Goal: Task Accomplishment & Management: Use online tool/utility

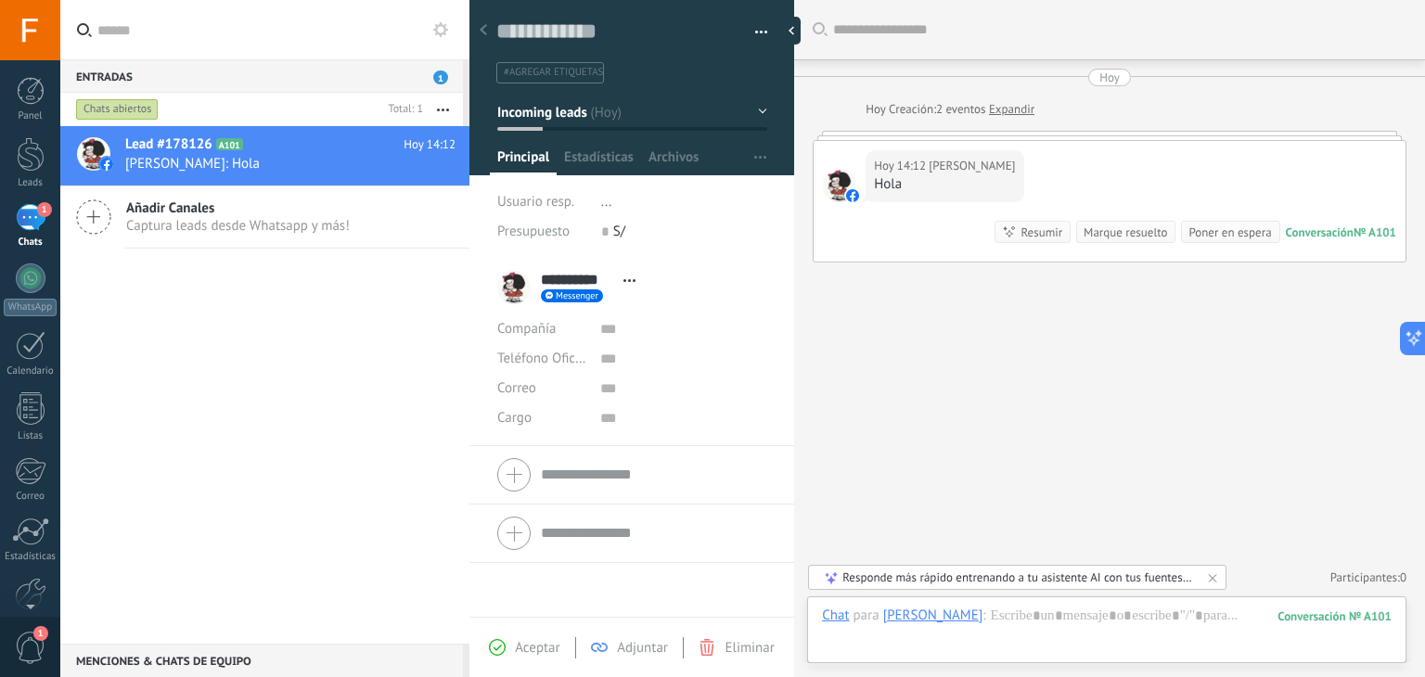
click at [37, 214] on span "1" at bounding box center [44, 209] width 15 height 15
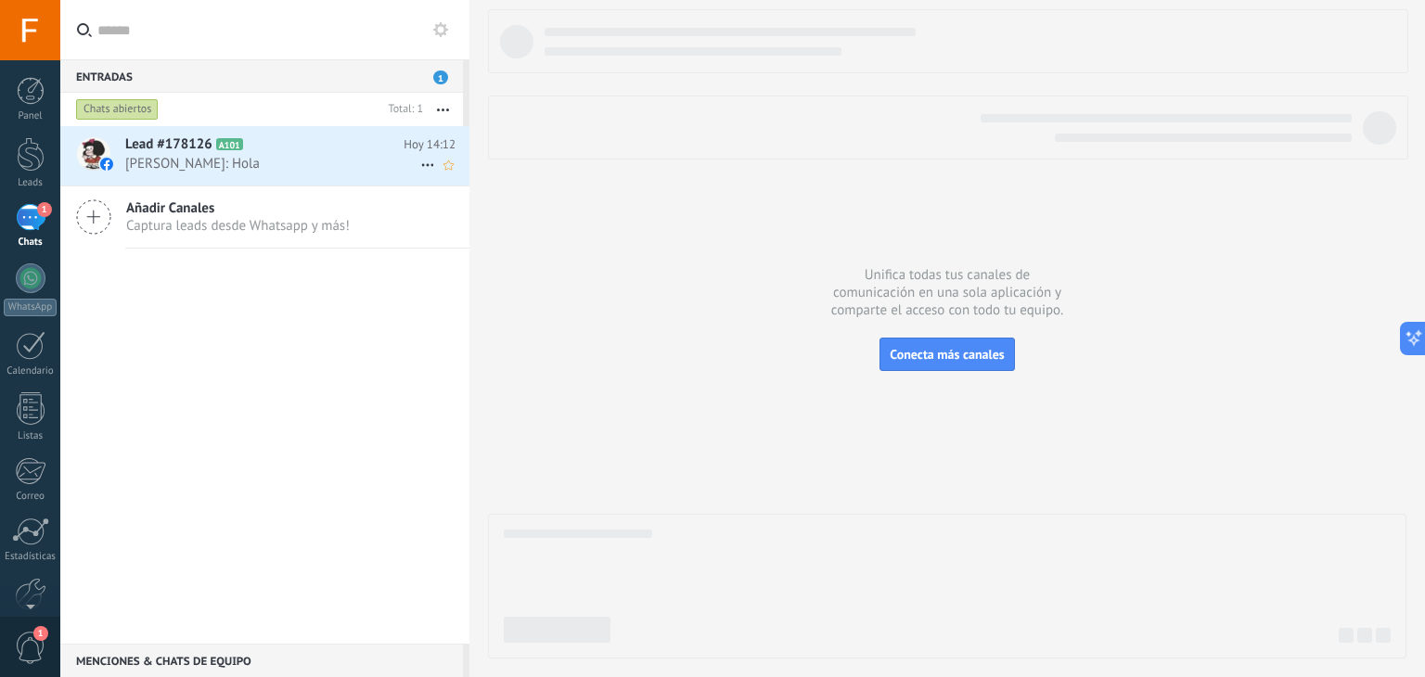
click at [277, 161] on span "[PERSON_NAME]: Hola" at bounding box center [272, 164] width 295 height 18
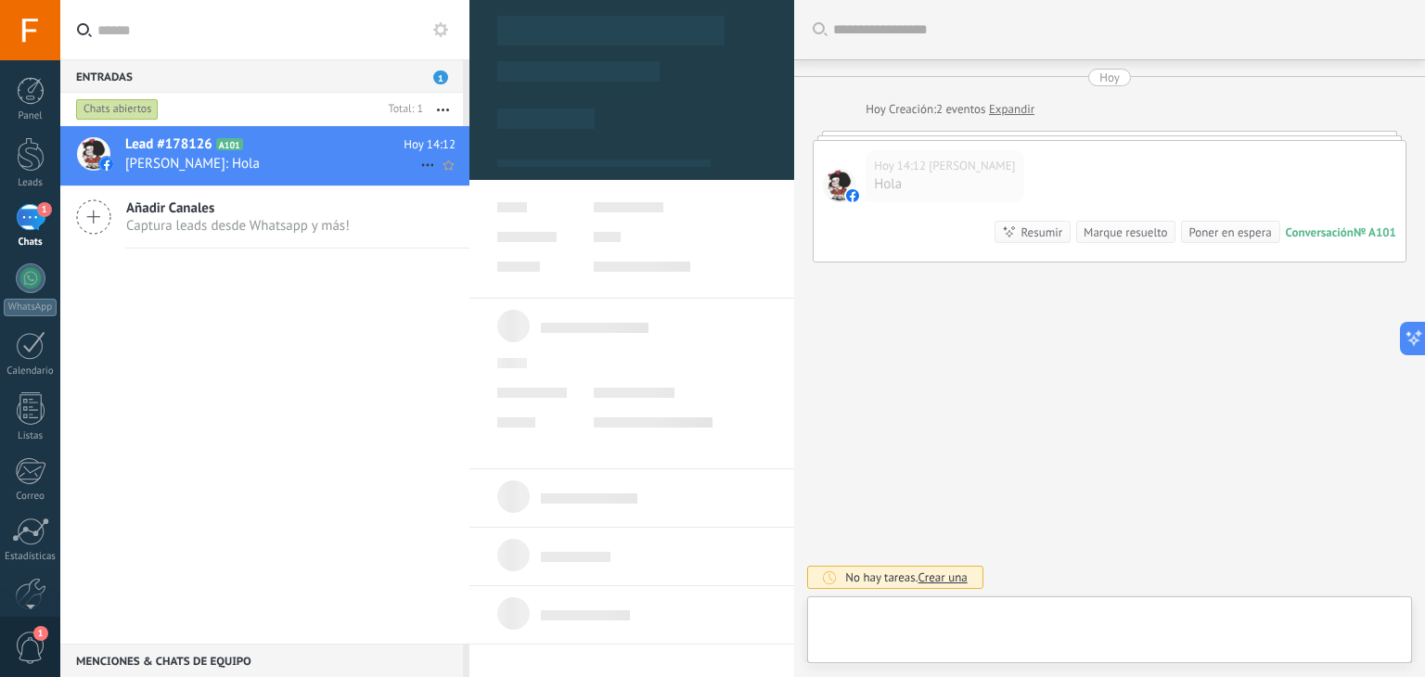
type textarea "**********"
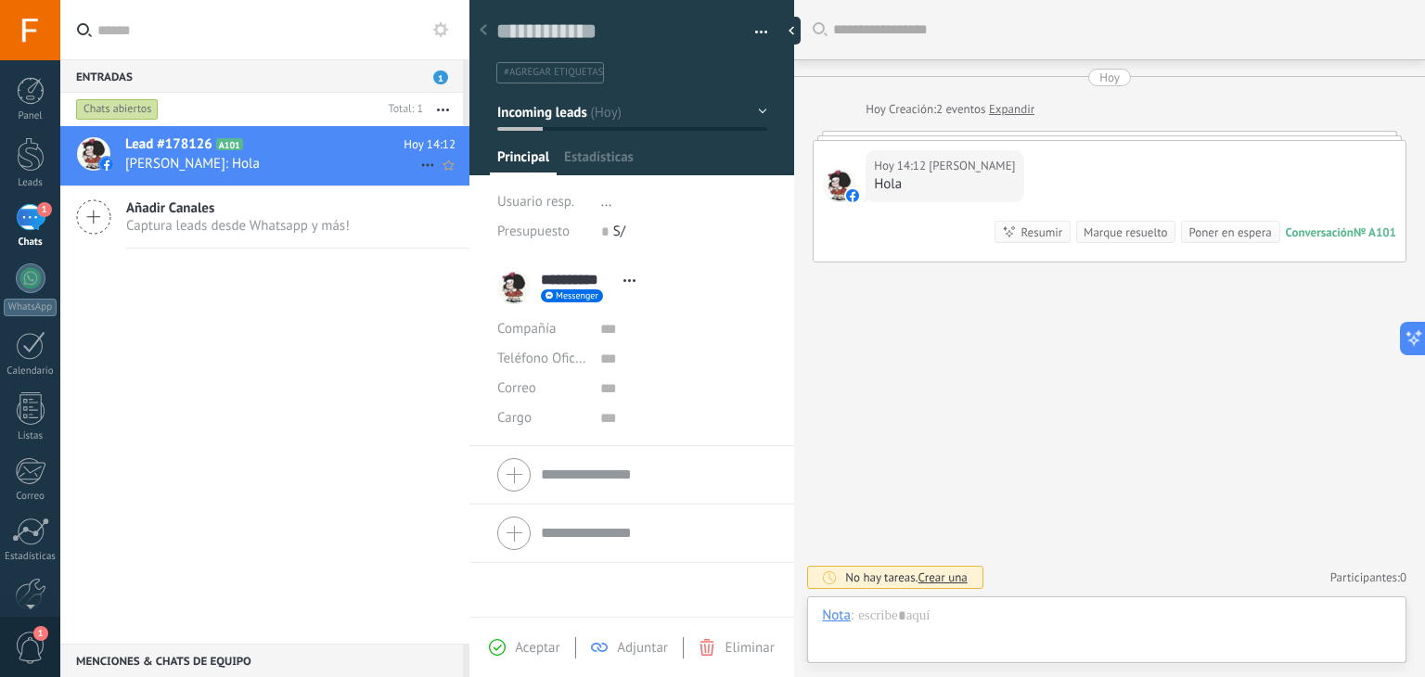
scroll to position [27, 0]
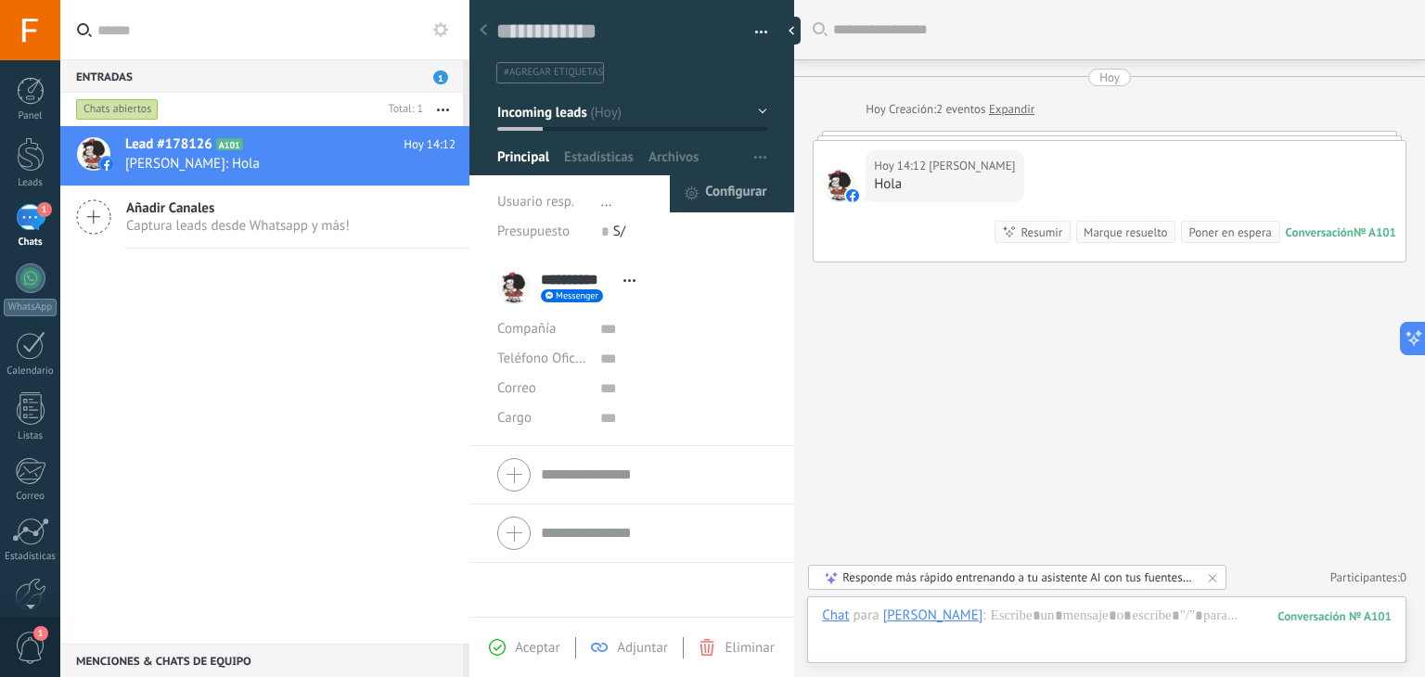
click at [745, 183] on span "Configurar" at bounding box center [735, 193] width 61 height 37
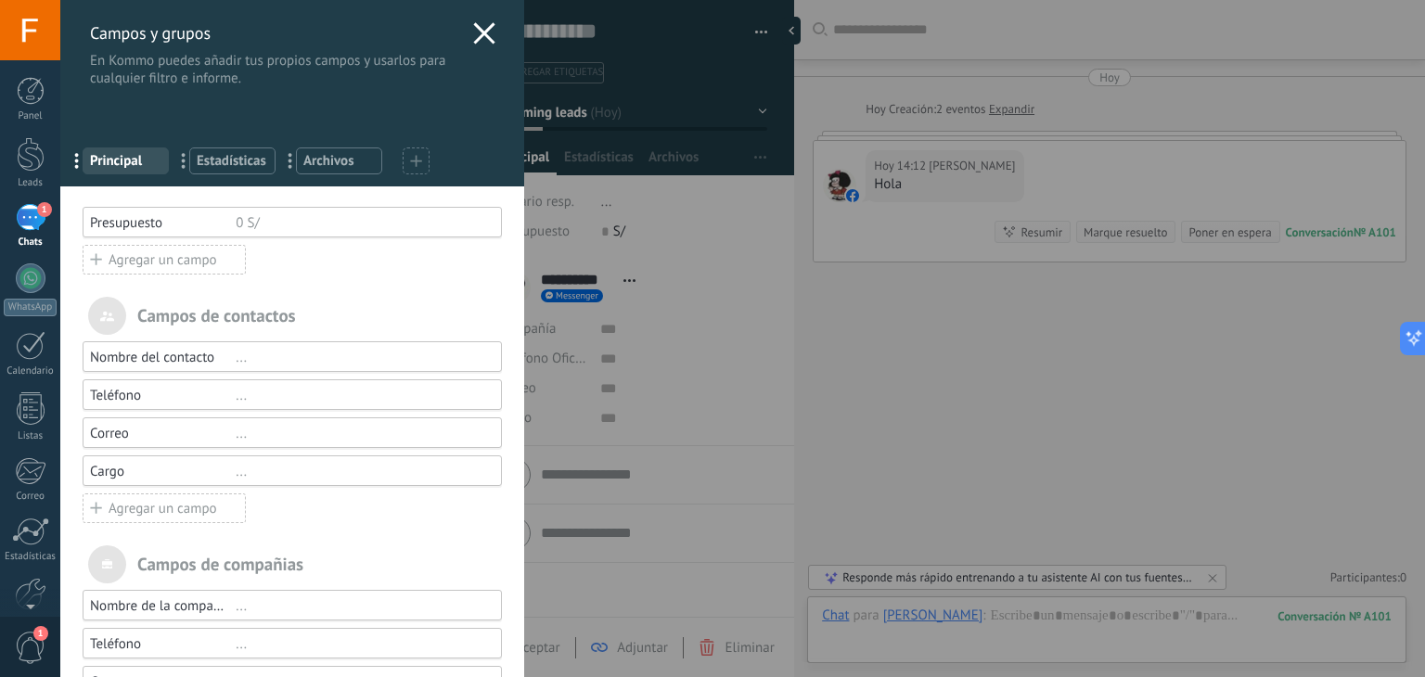
click at [419, 157] on icon at bounding box center [416, 161] width 12 height 12
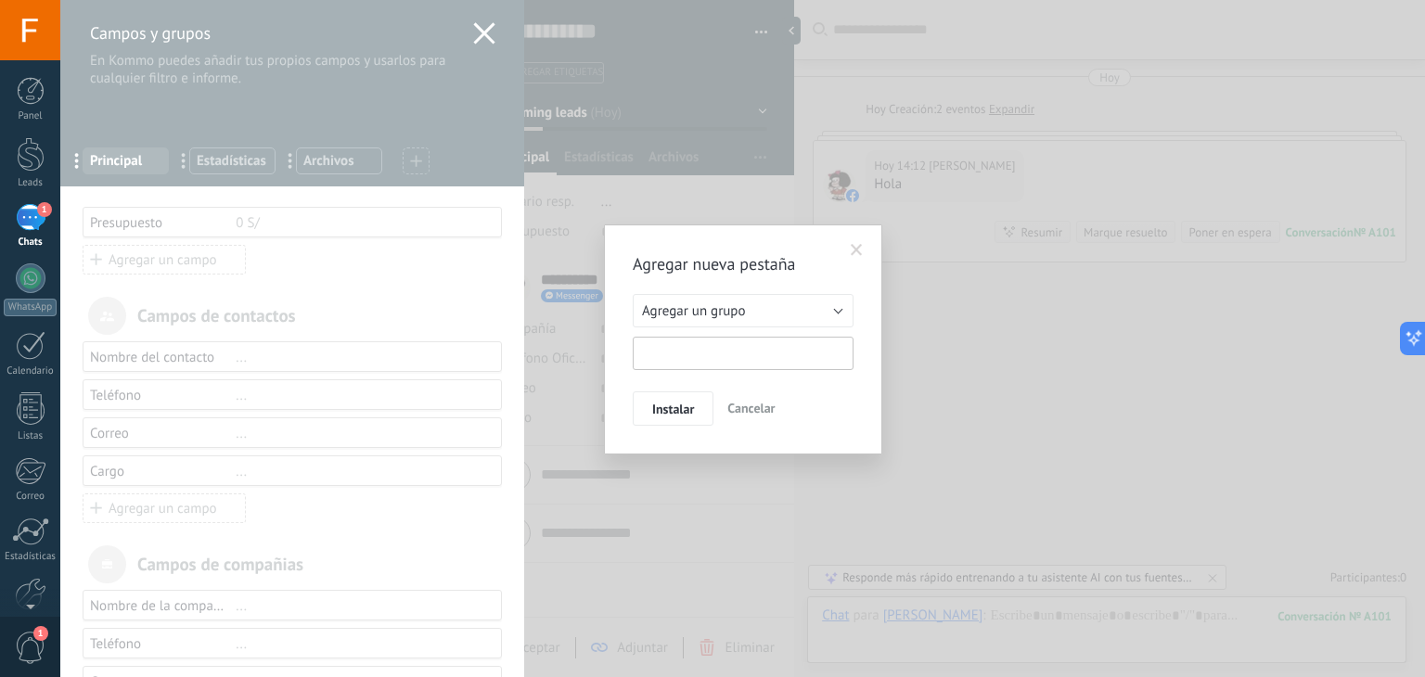
click at [716, 359] on input "text" at bounding box center [743, 353] width 221 height 33
type input "**********"
click at [664, 405] on span "Instalar" at bounding box center [673, 409] width 42 height 13
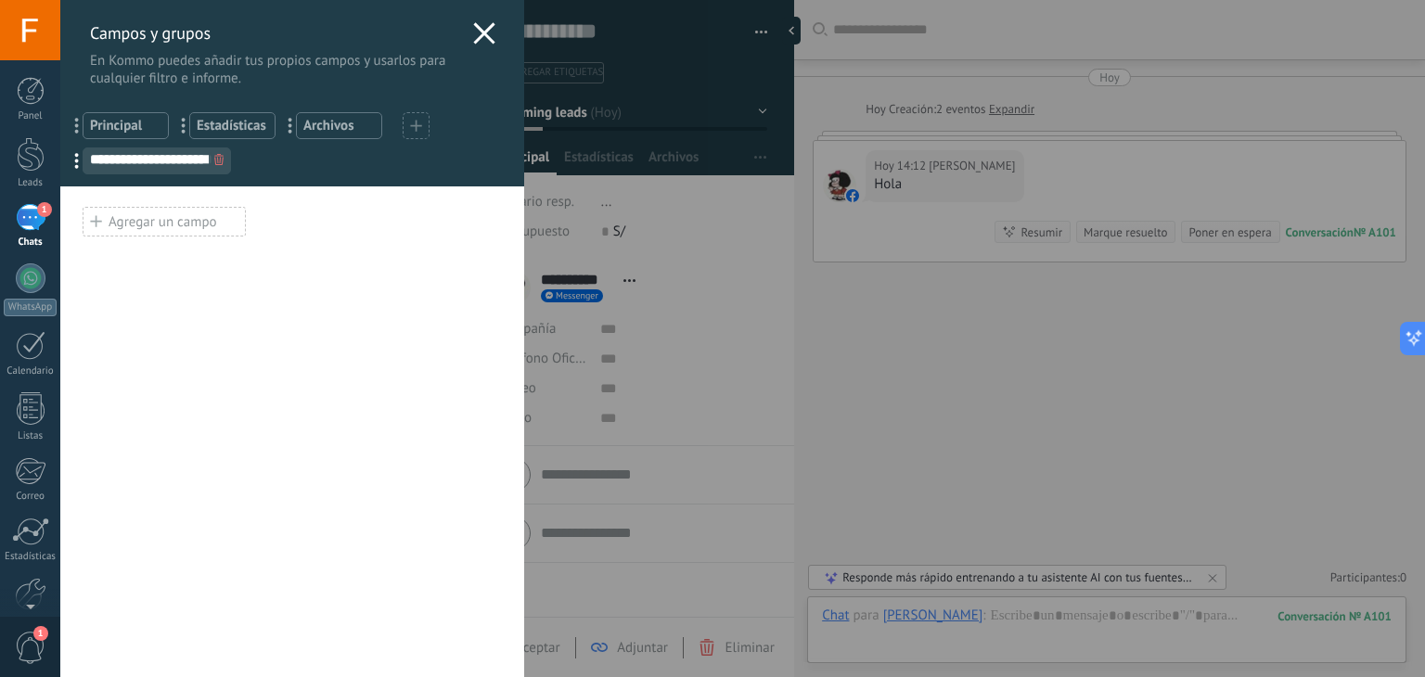
click at [178, 221] on div "Agregar un campo" at bounding box center [164, 222] width 163 height 30
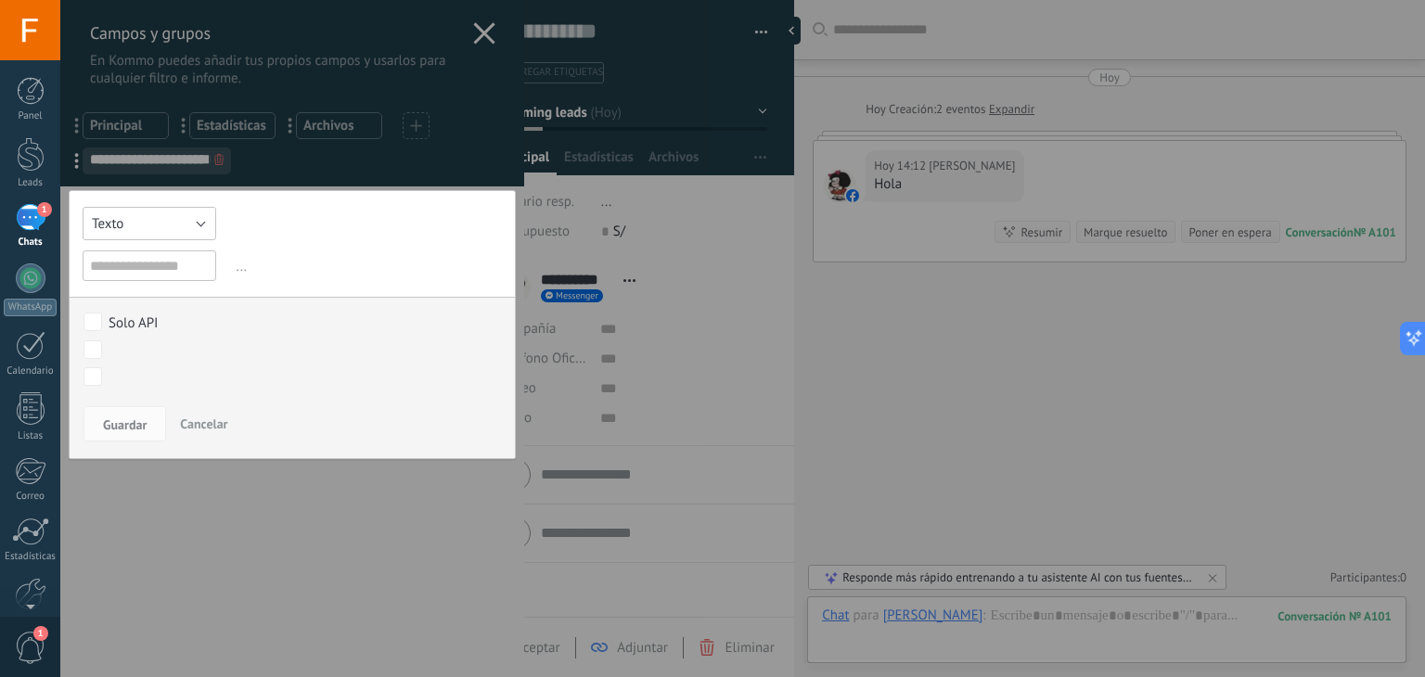
click at [172, 231] on button "Texto" at bounding box center [150, 223] width 134 height 33
click at [155, 297] on li "Texto Largo" at bounding box center [150, 287] width 159 height 32
click at [161, 264] on input "text" at bounding box center [150, 266] width 134 height 31
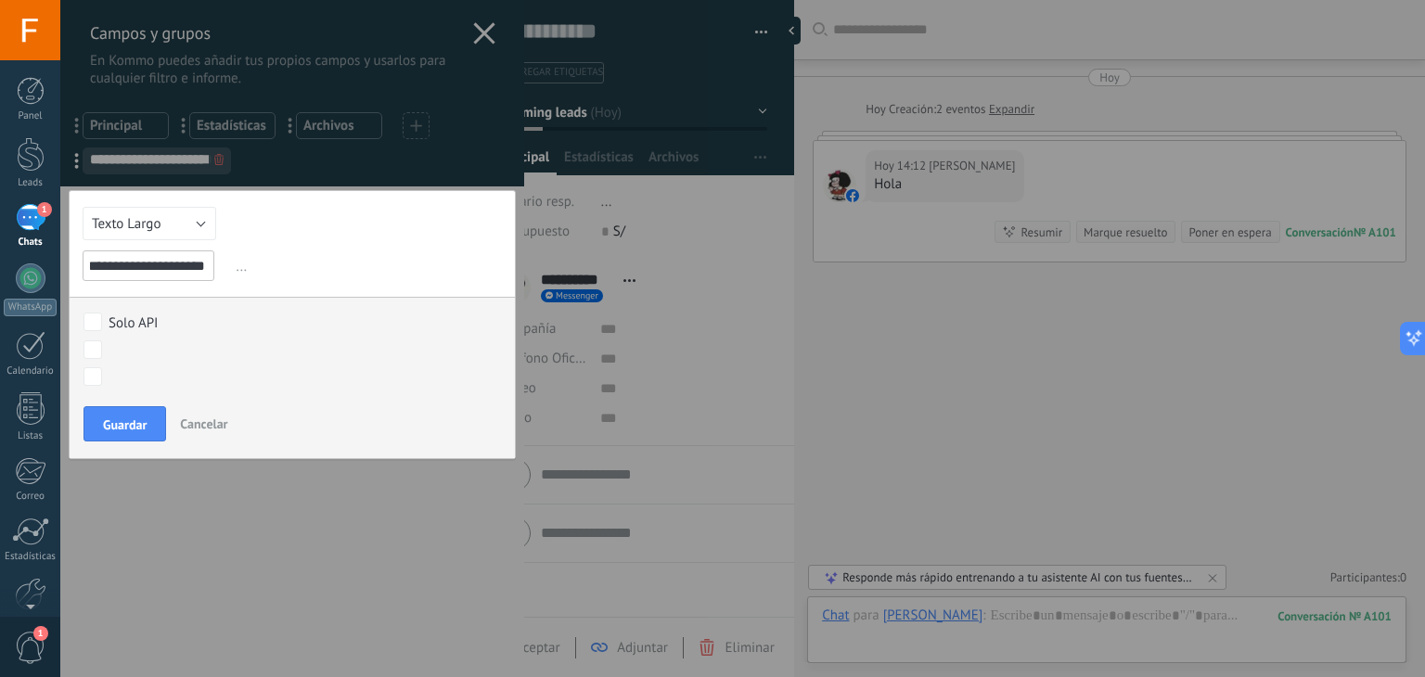
type input "**********"
click at [126, 418] on span "Guardar" at bounding box center [125, 424] width 44 height 13
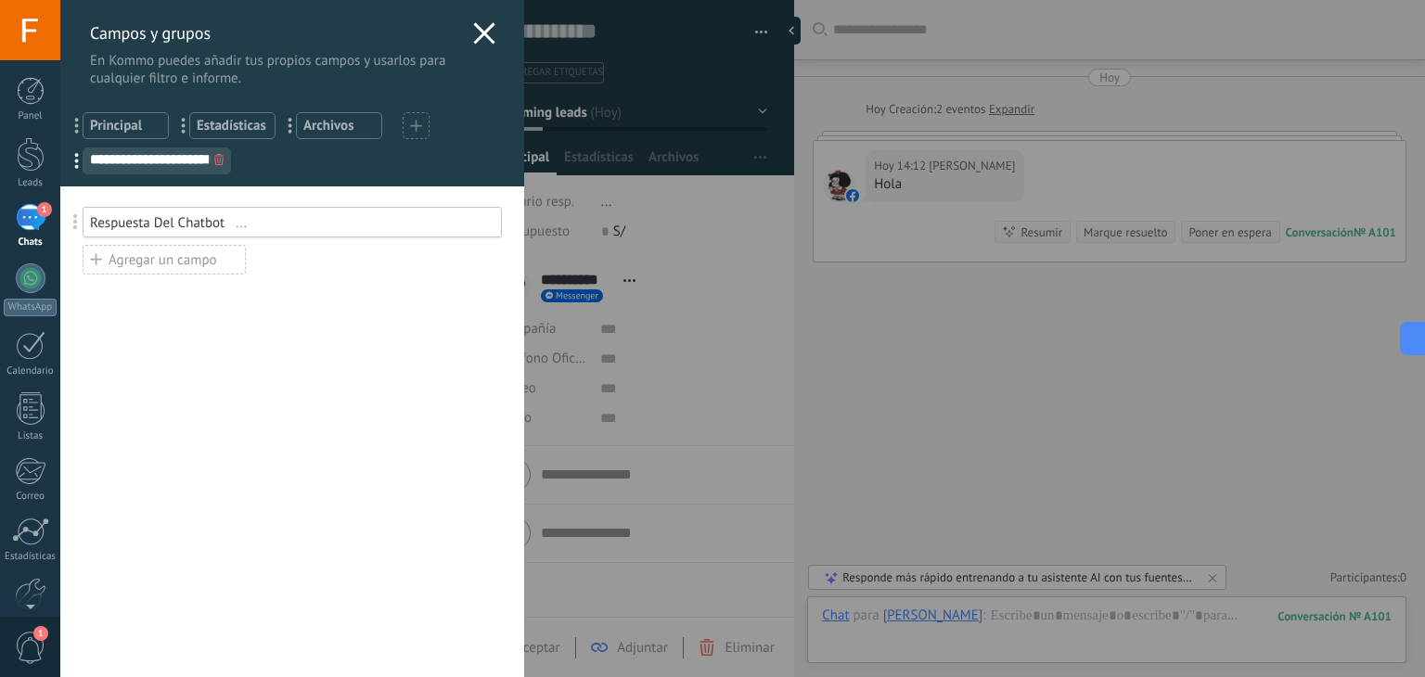
click at [179, 263] on div "Agregar un campo" at bounding box center [164, 260] width 163 height 30
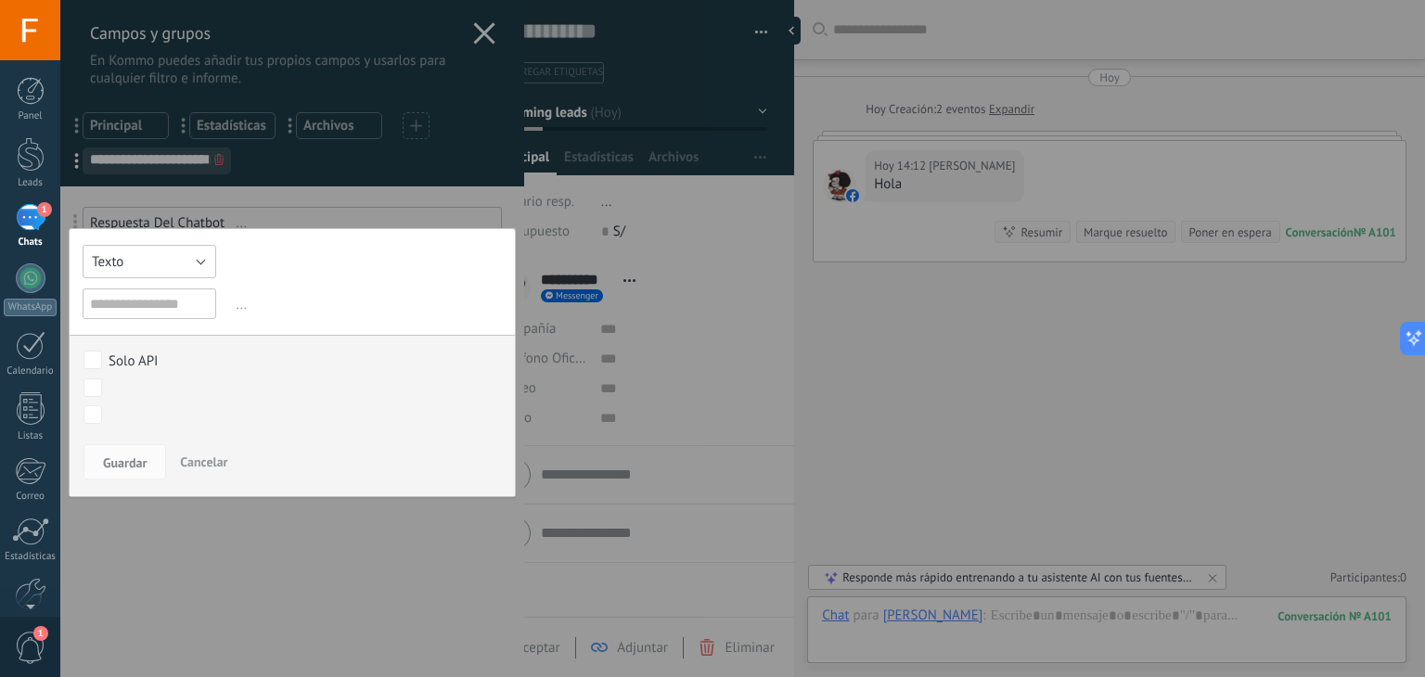
click at [174, 268] on button "Texto" at bounding box center [150, 261] width 134 height 33
click at [171, 319] on span "Interruptor" at bounding box center [147, 325] width 153 height 18
click at [193, 309] on input "text" at bounding box center [150, 304] width 134 height 31
type input "**********"
click at [130, 457] on span "Guardar" at bounding box center [125, 463] width 44 height 13
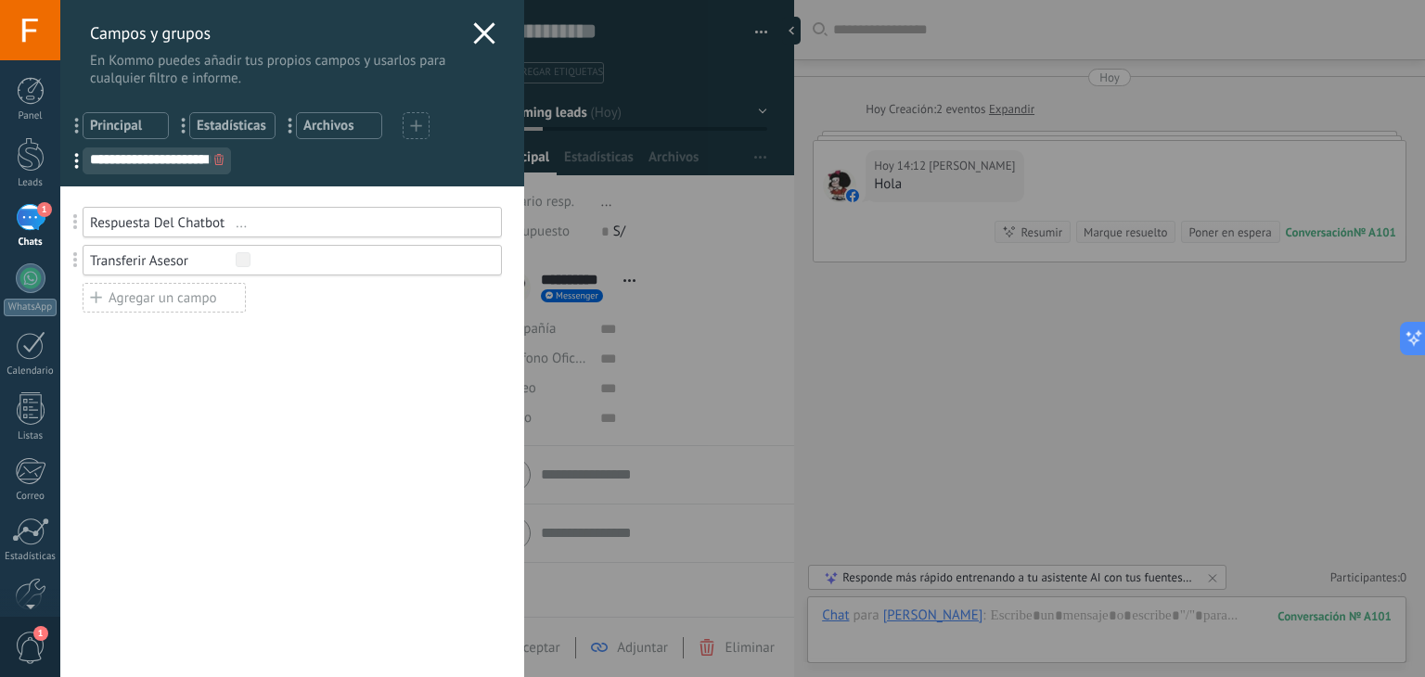
click at [480, 32] on use at bounding box center [484, 32] width 21 height 21
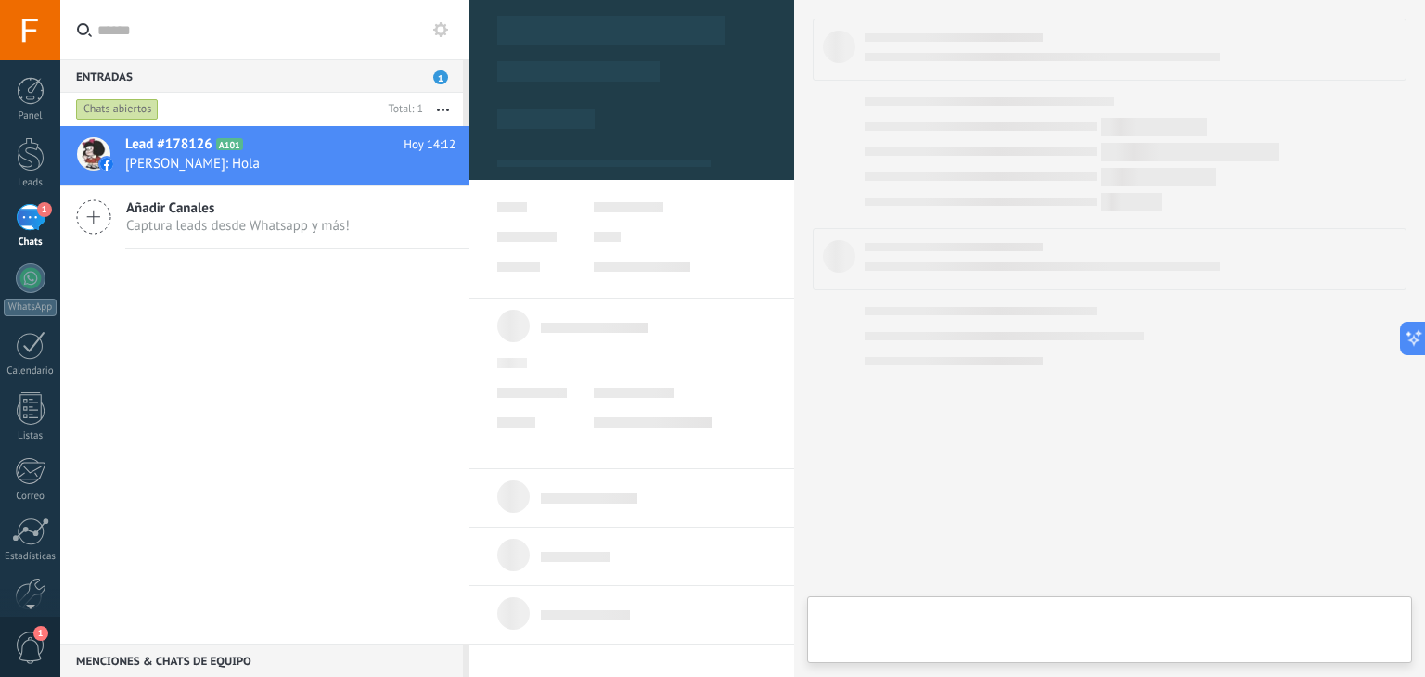
type textarea "**********"
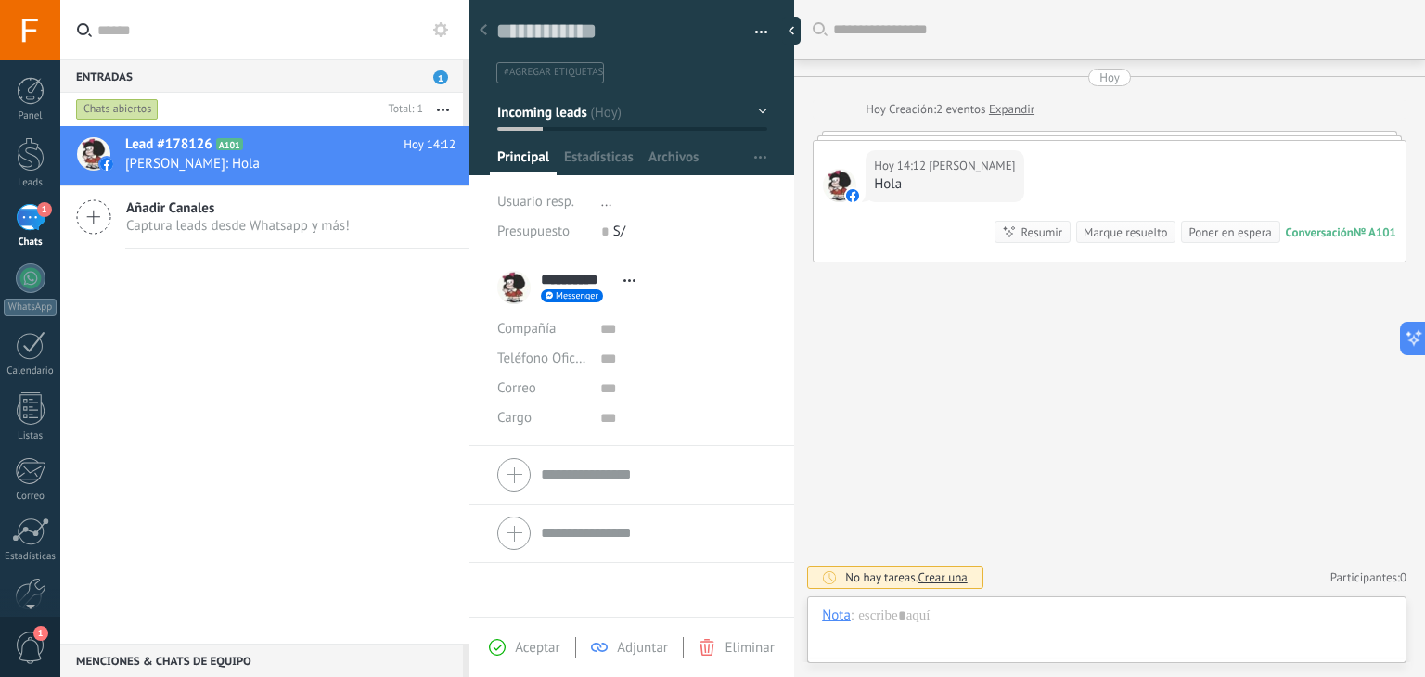
scroll to position [27, 0]
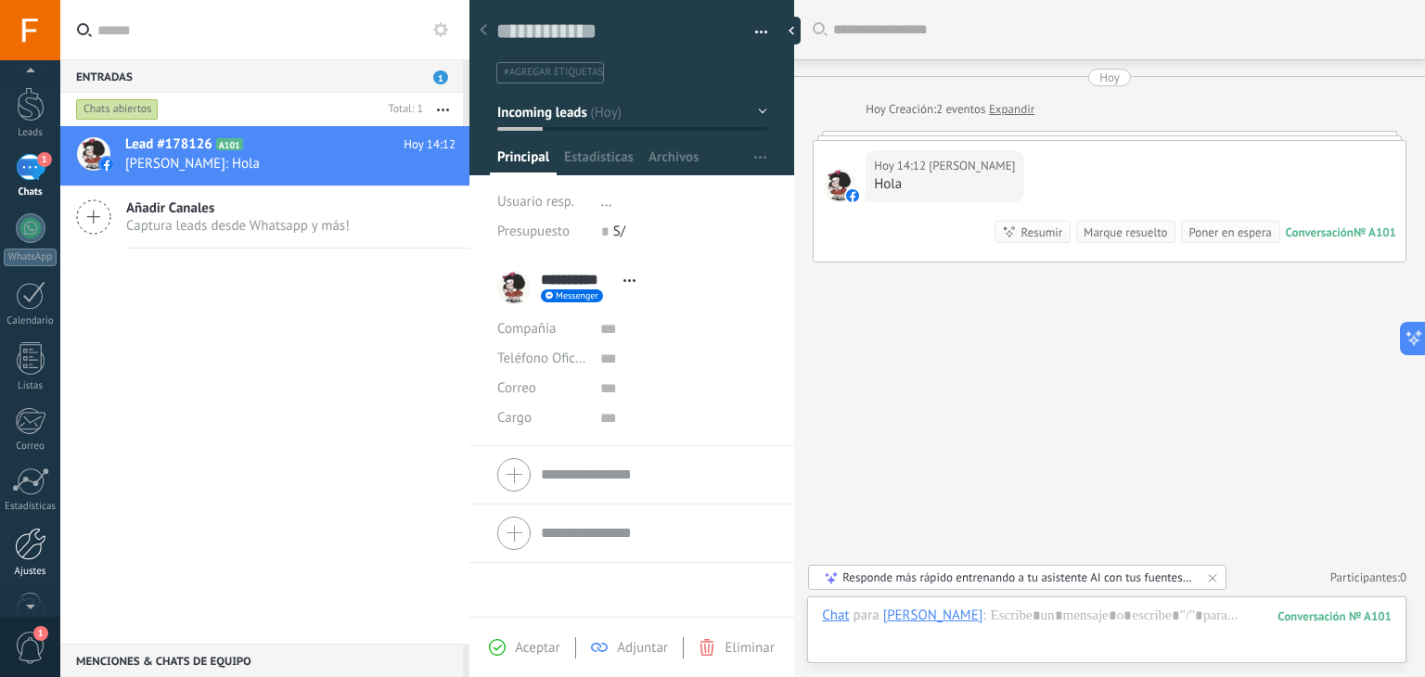
click at [26, 554] on div at bounding box center [31, 544] width 32 height 32
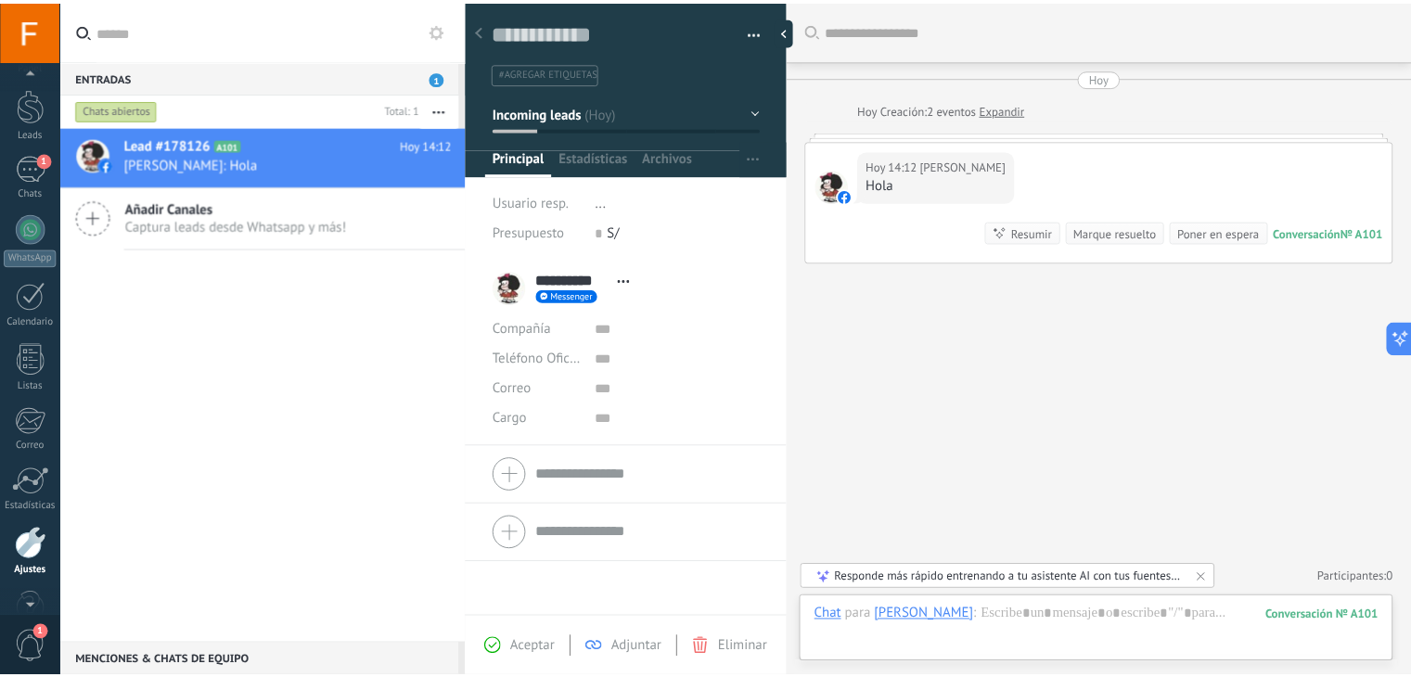
scroll to position [94, 0]
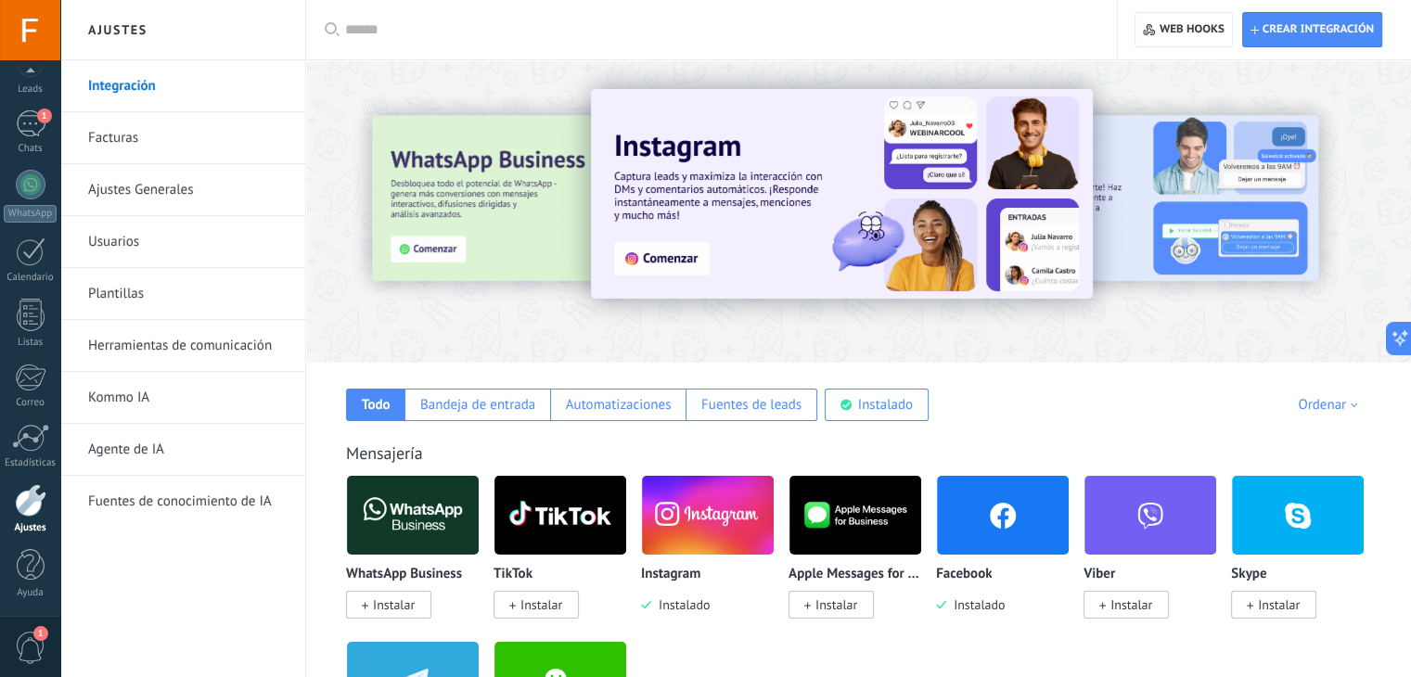
click at [185, 350] on link "Herramientas de comunicación" at bounding box center [187, 346] width 199 height 52
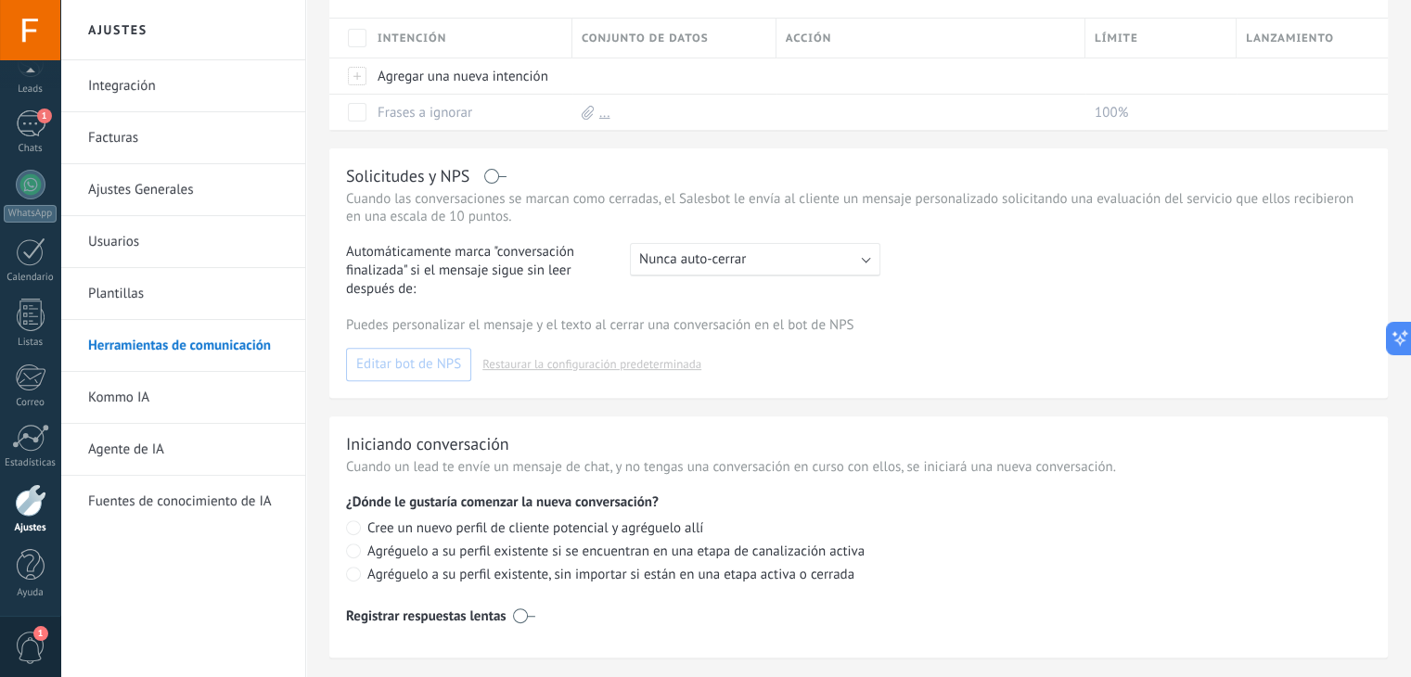
scroll to position [646, 0]
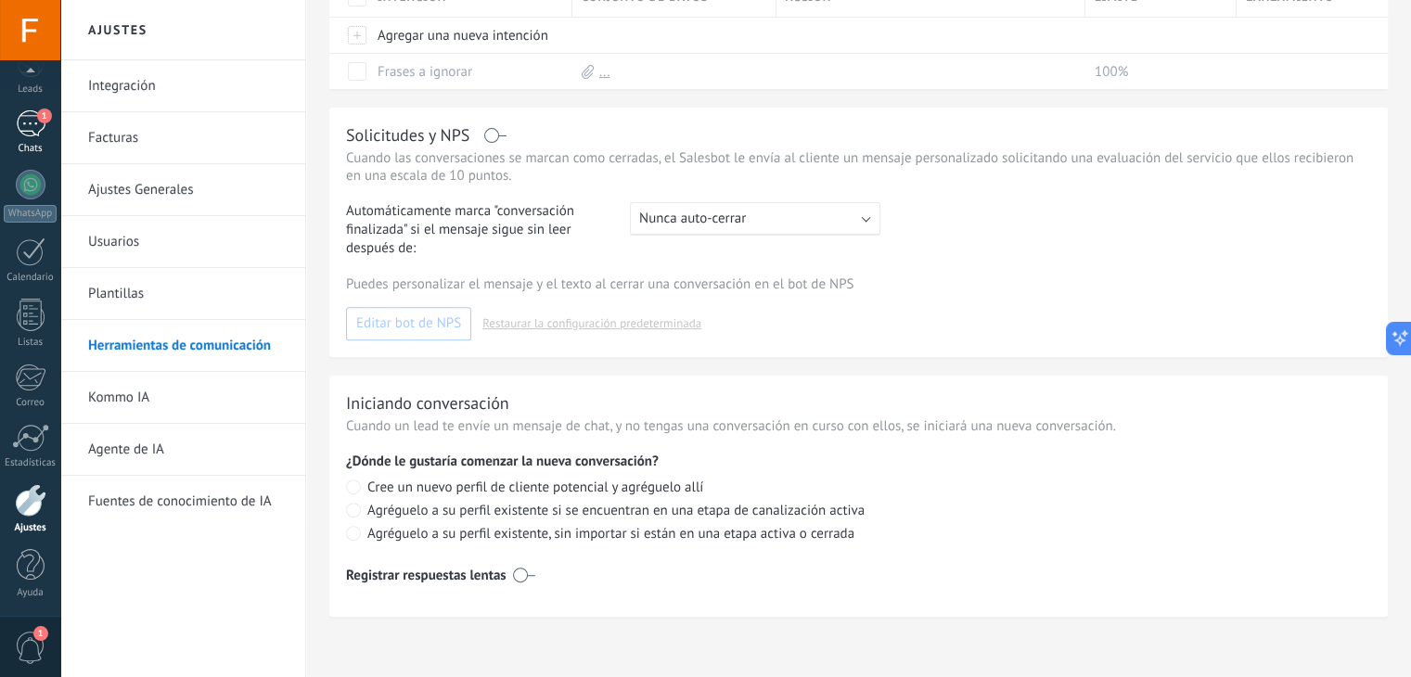
click at [30, 129] on div "1" at bounding box center [31, 123] width 30 height 27
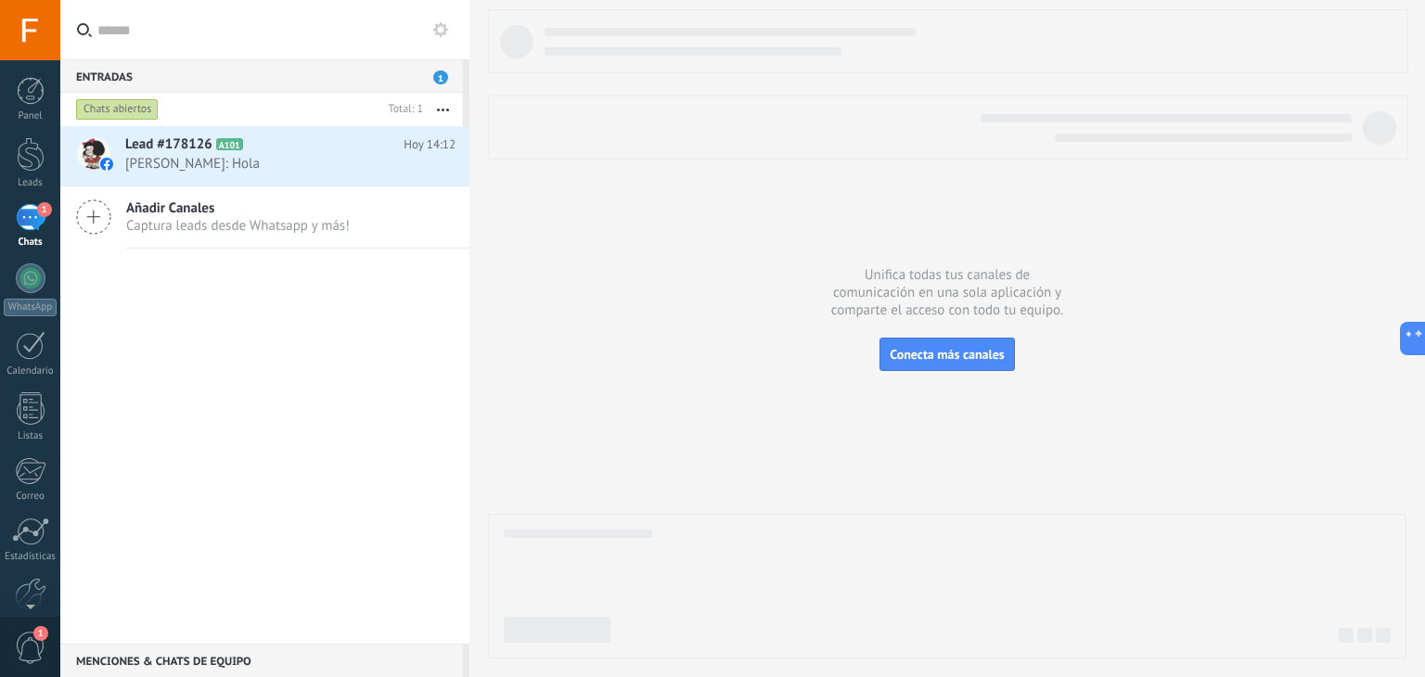
click at [39, 213] on span "1" at bounding box center [44, 209] width 15 height 15
click at [39, 217] on div "1" at bounding box center [31, 217] width 30 height 27
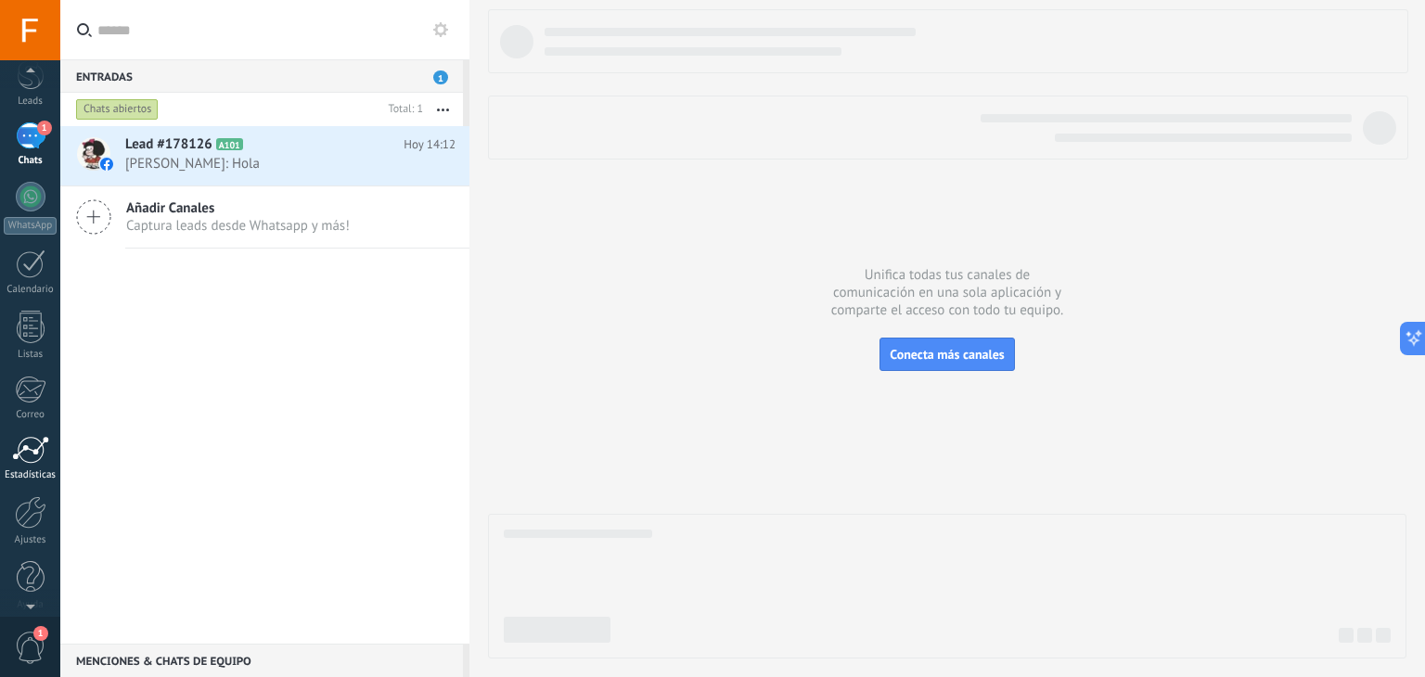
scroll to position [94, 0]
click at [37, 506] on div at bounding box center [31, 500] width 32 height 32
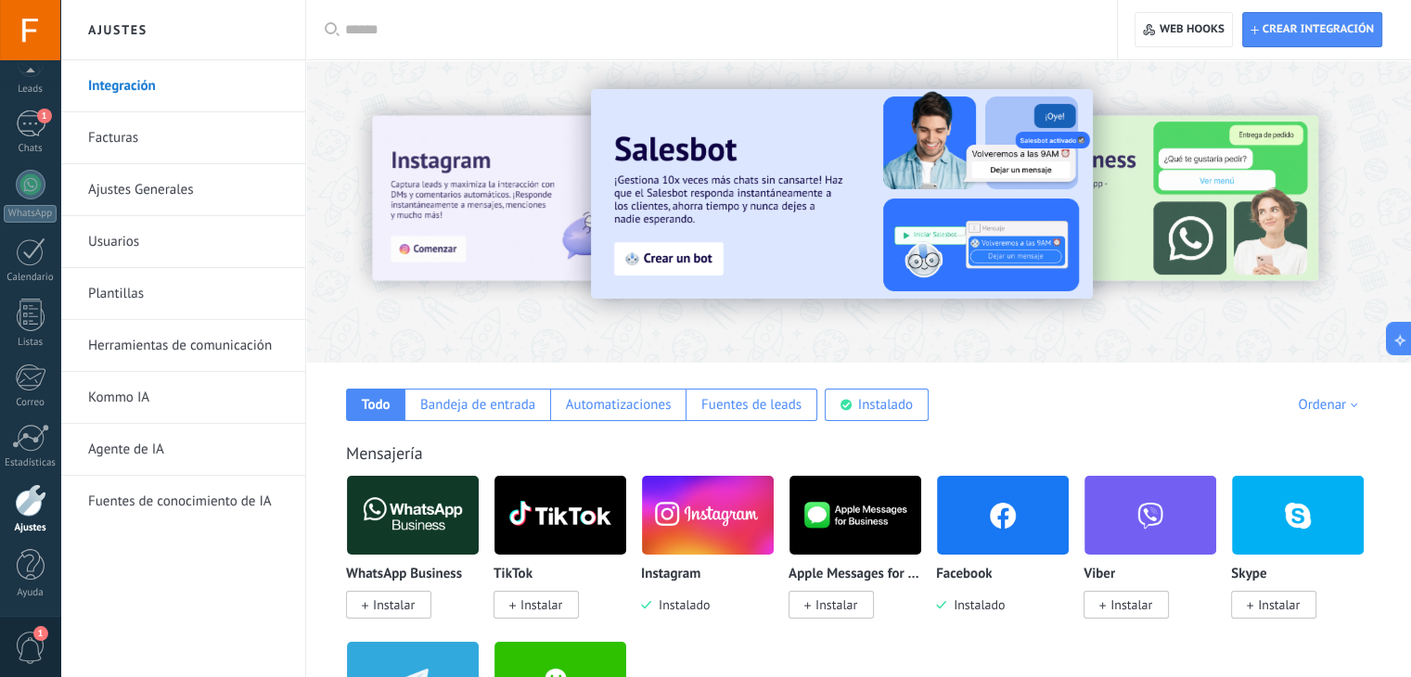
click at [201, 336] on link "Herramientas de comunicación" at bounding box center [187, 346] width 199 height 52
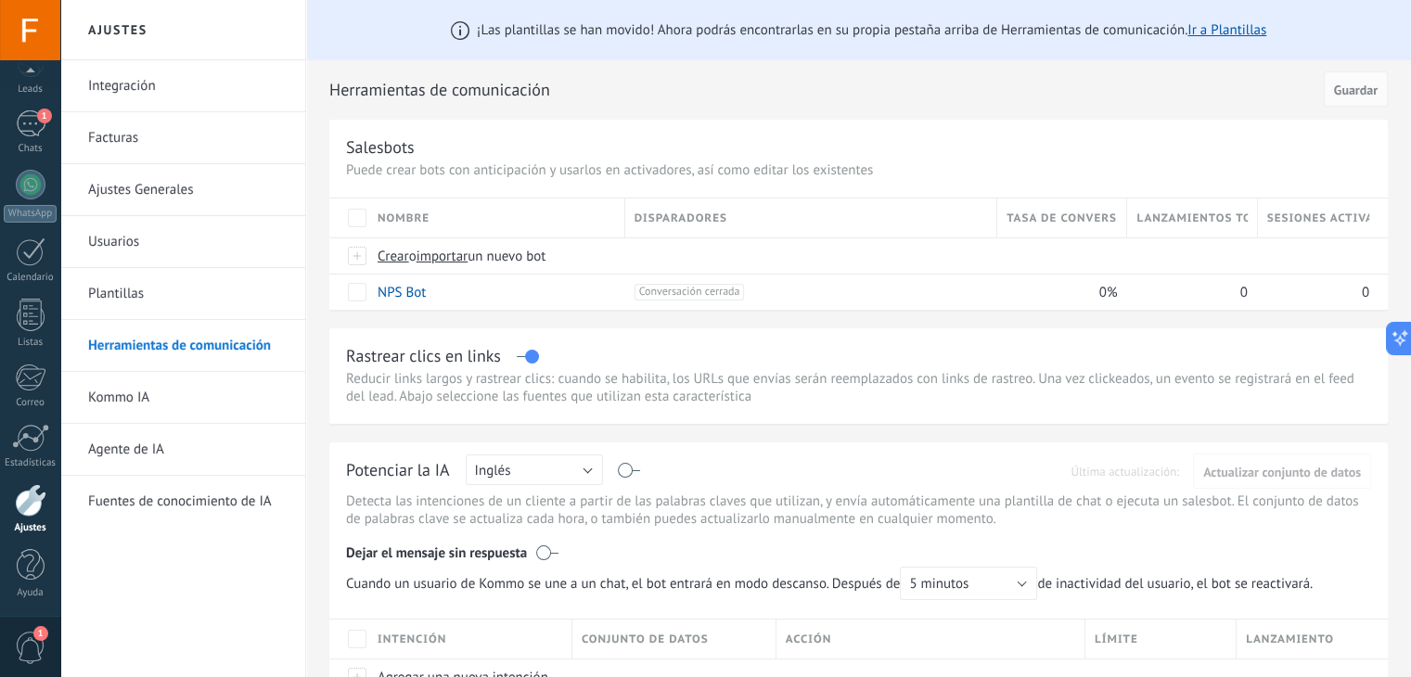
click at [200, 289] on link "Plantillas" at bounding box center [187, 294] width 199 height 52
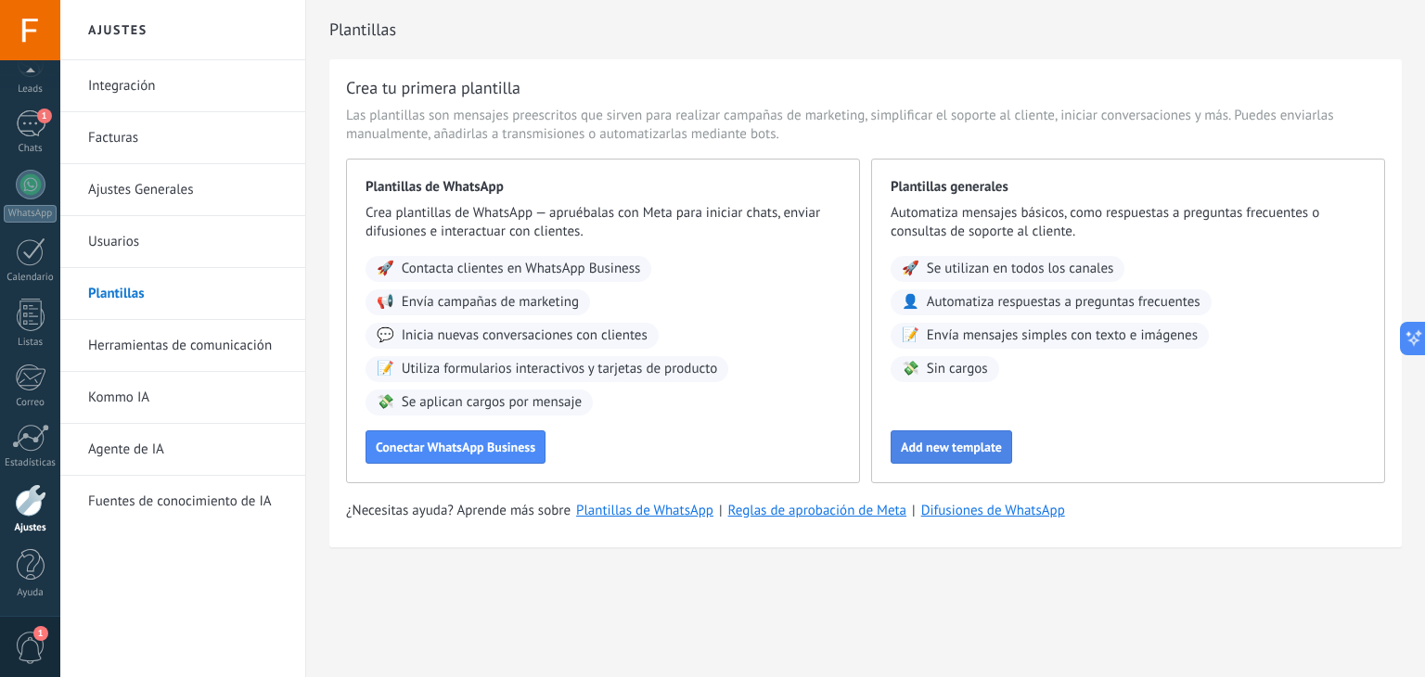
click at [971, 445] on span "Add new template" at bounding box center [951, 447] width 101 height 13
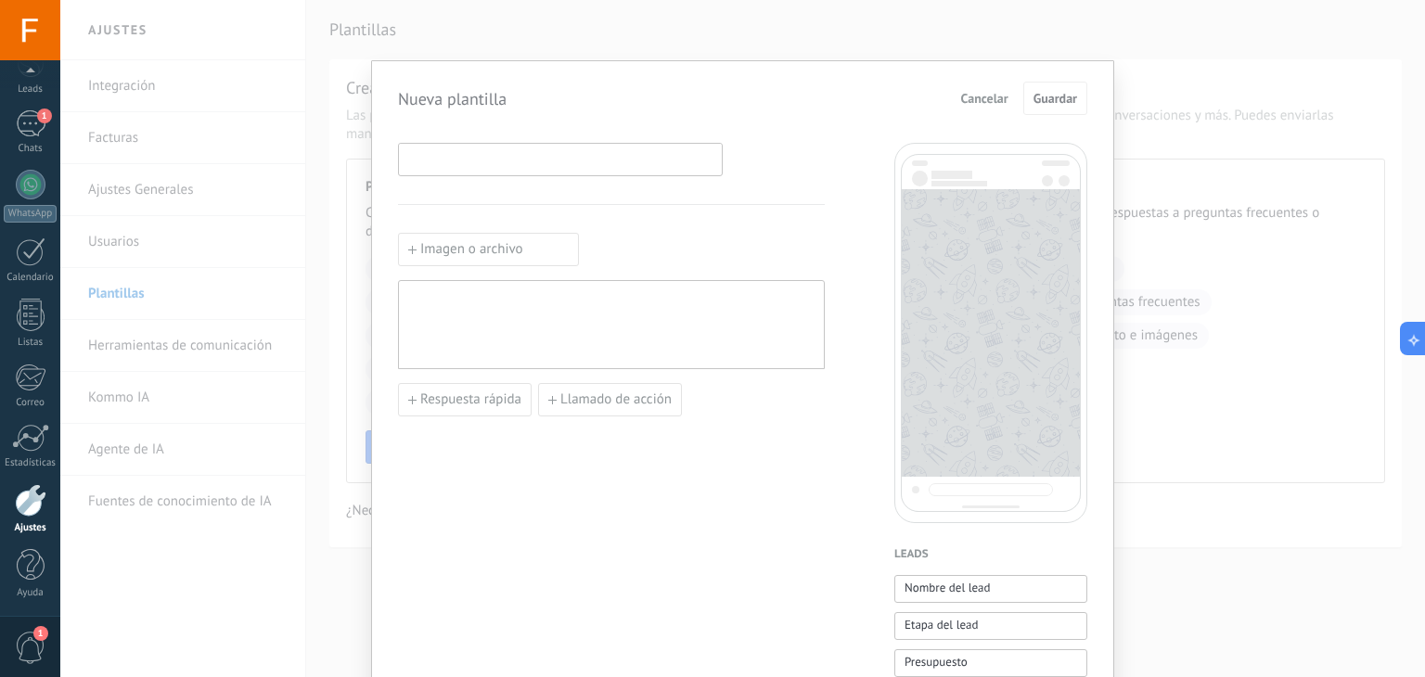
click at [505, 161] on input at bounding box center [560, 159] width 323 height 30
type input "**********"
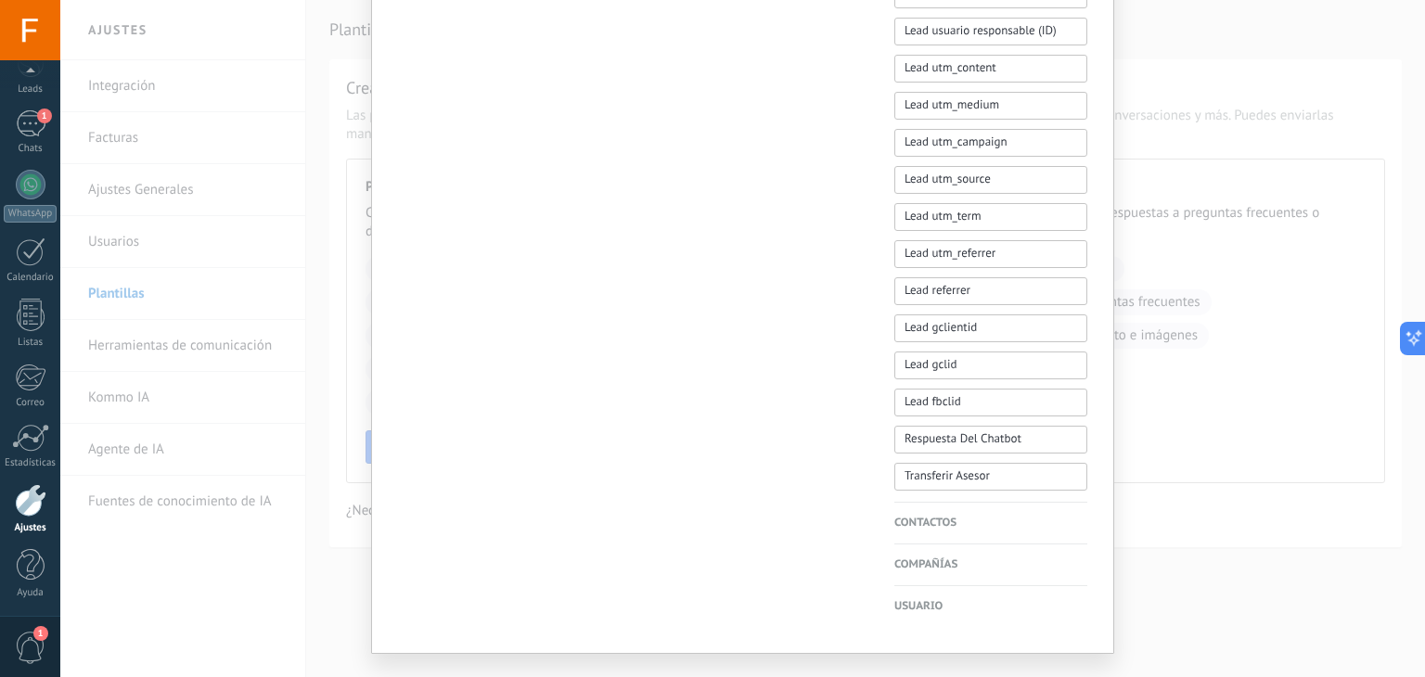
scroll to position [891, 0]
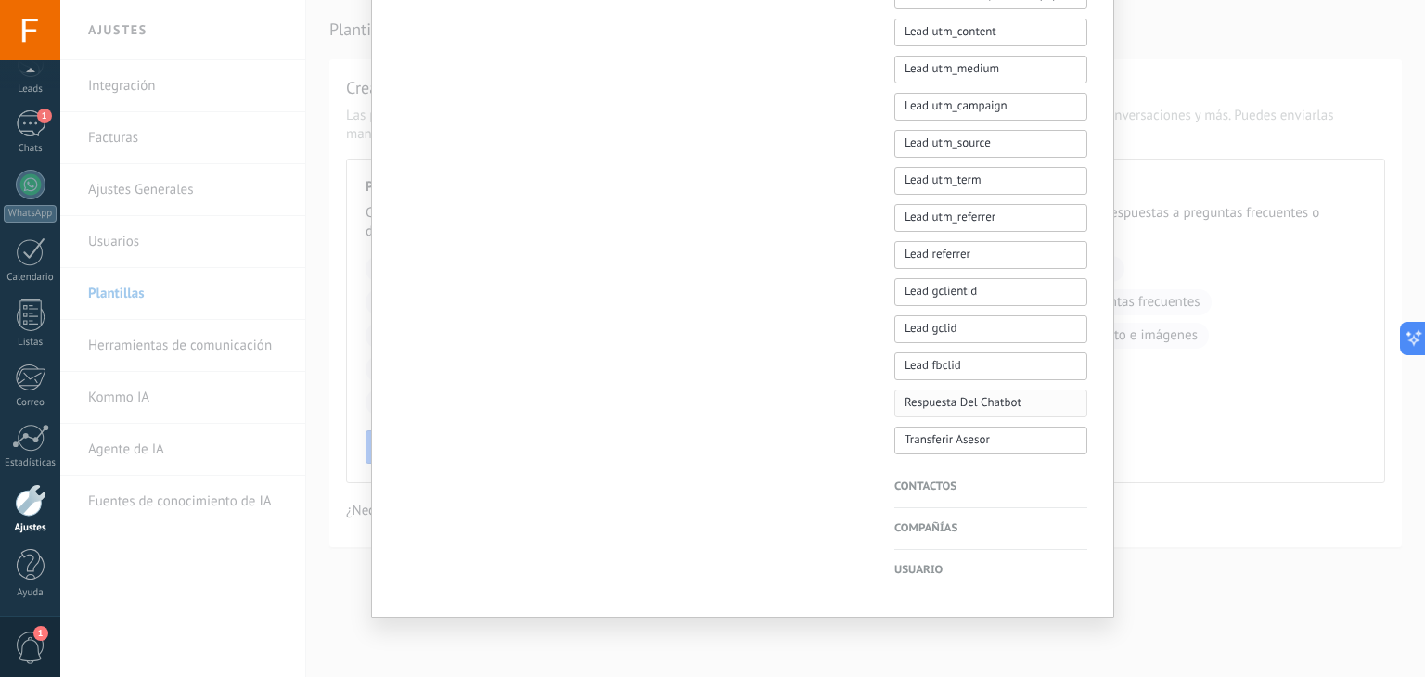
click at [1023, 405] on button "Respuesta Del Chatbot" at bounding box center [990, 404] width 193 height 28
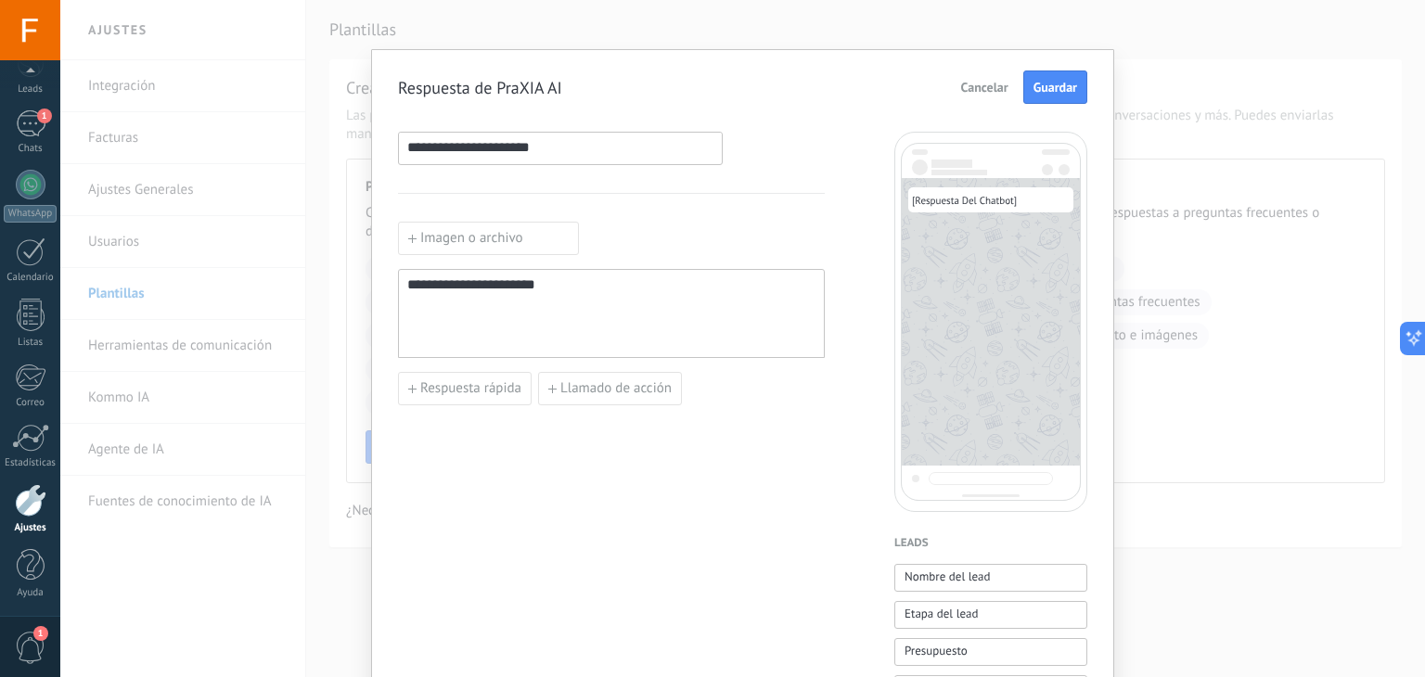
scroll to position [0, 0]
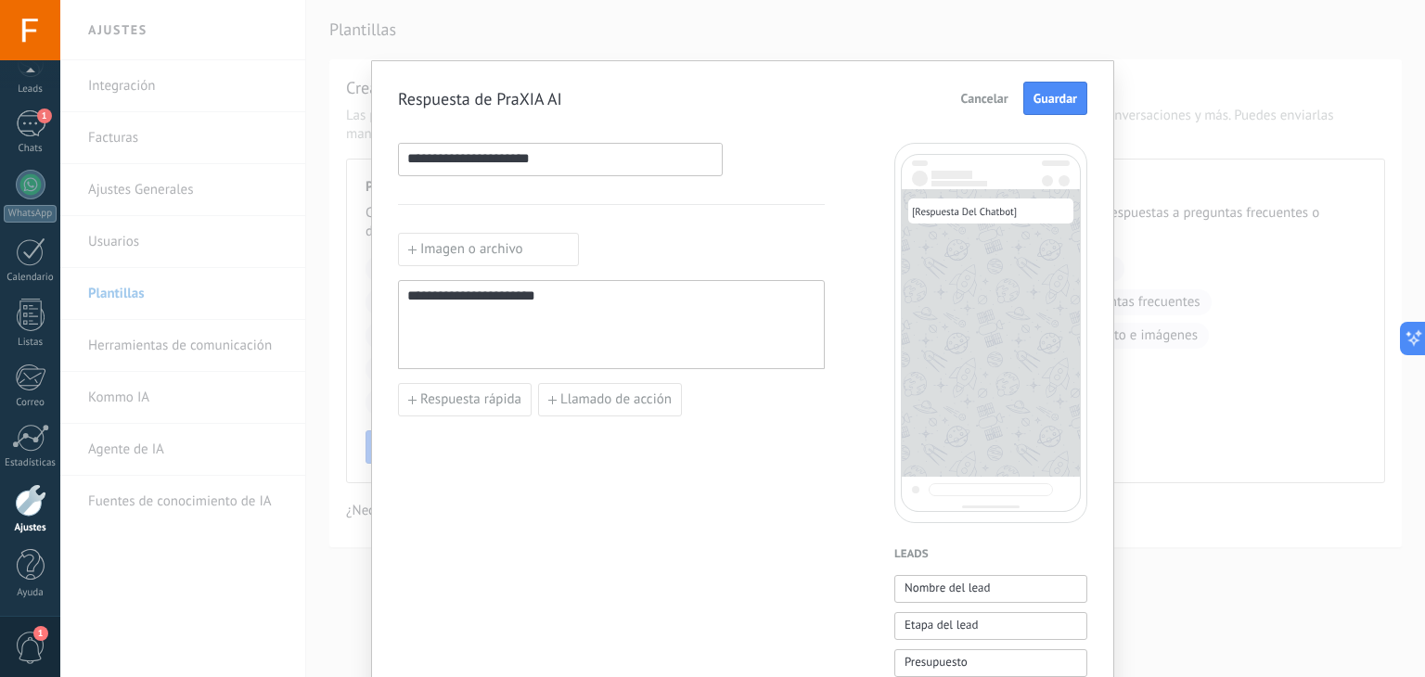
type button "Respuesta Del Chatbot"
click at [1058, 86] on button "Guardar" at bounding box center [1055, 98] width 64 height 33
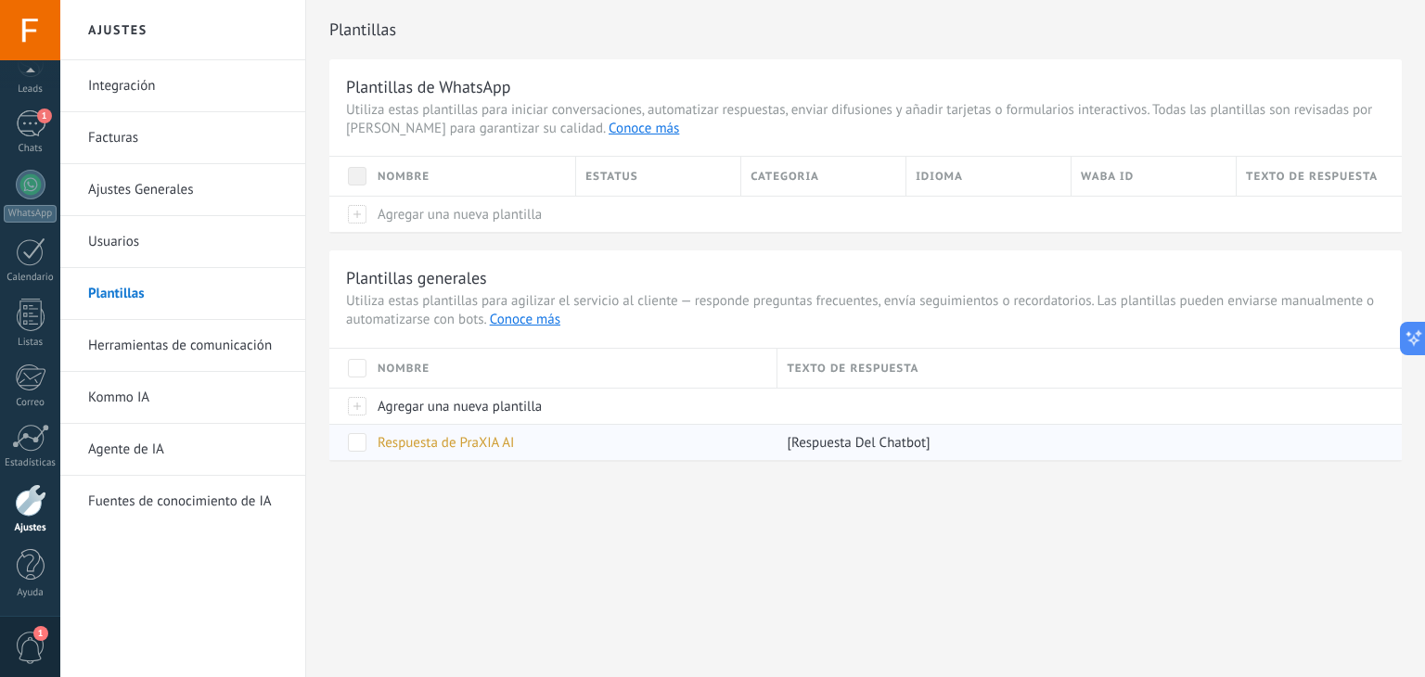
click at [438, 444] on span "Respuesta de PraXIA AI" at bounding box center [446, 443] width 136 height 18
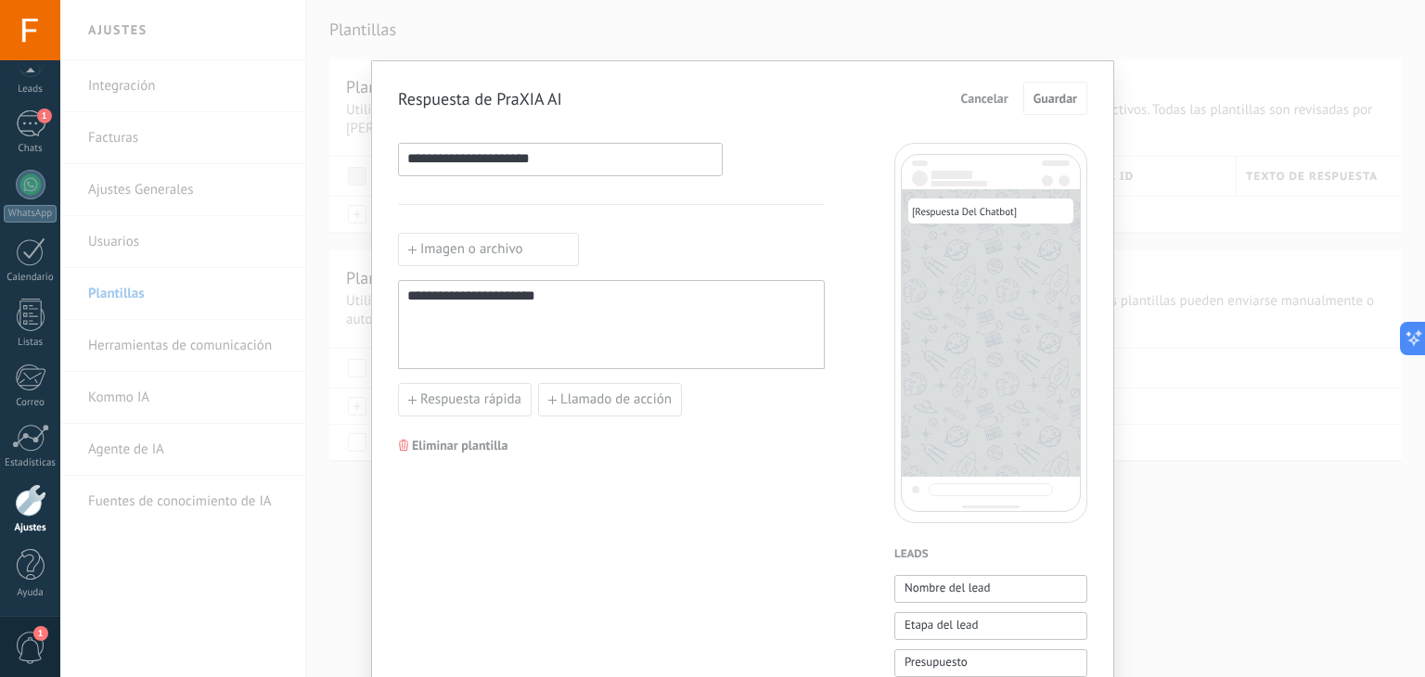
click at [510, 250] on label "Imagen o archivo" at bounding box center [488, 249] width 181 height 33
click at [398, 233] on input "Imagen o archivo" at bounding box center [398, 233] width 0 height 0
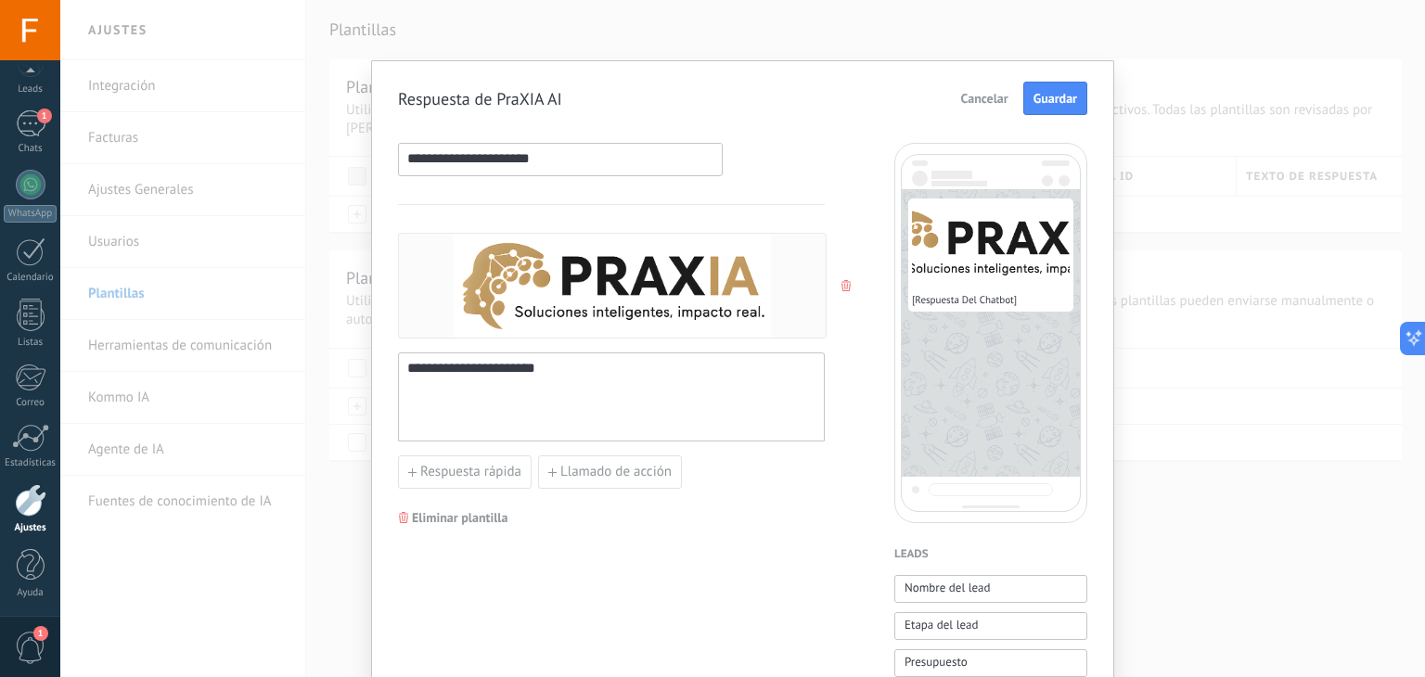
click at [843, 279] on button "button" at bounding box center [848, 286] width 15 height 28
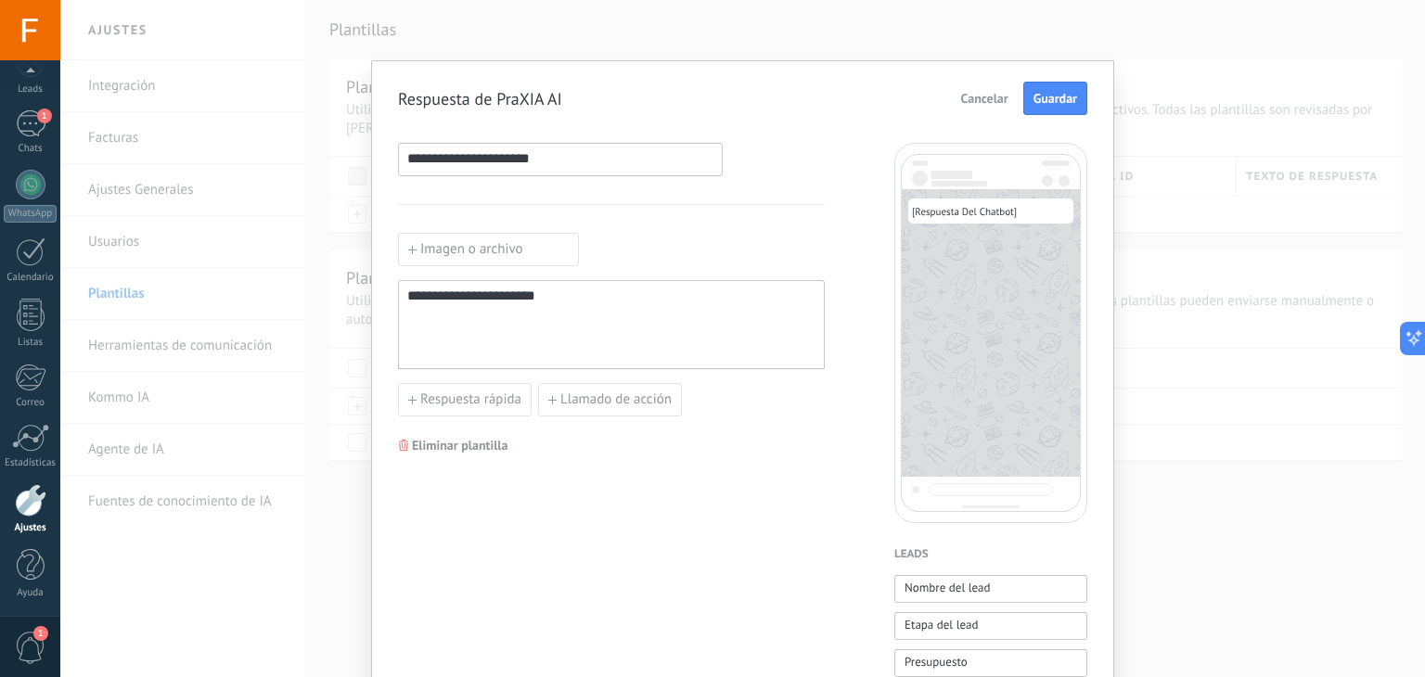
click at [528, 253] on label "Imagen o archivo" at bounding box center [488, 249] width 181 height 33
click at [398, 233] on input "Imagen o archivo" at bounding box center [398, 233] width 0 height 0
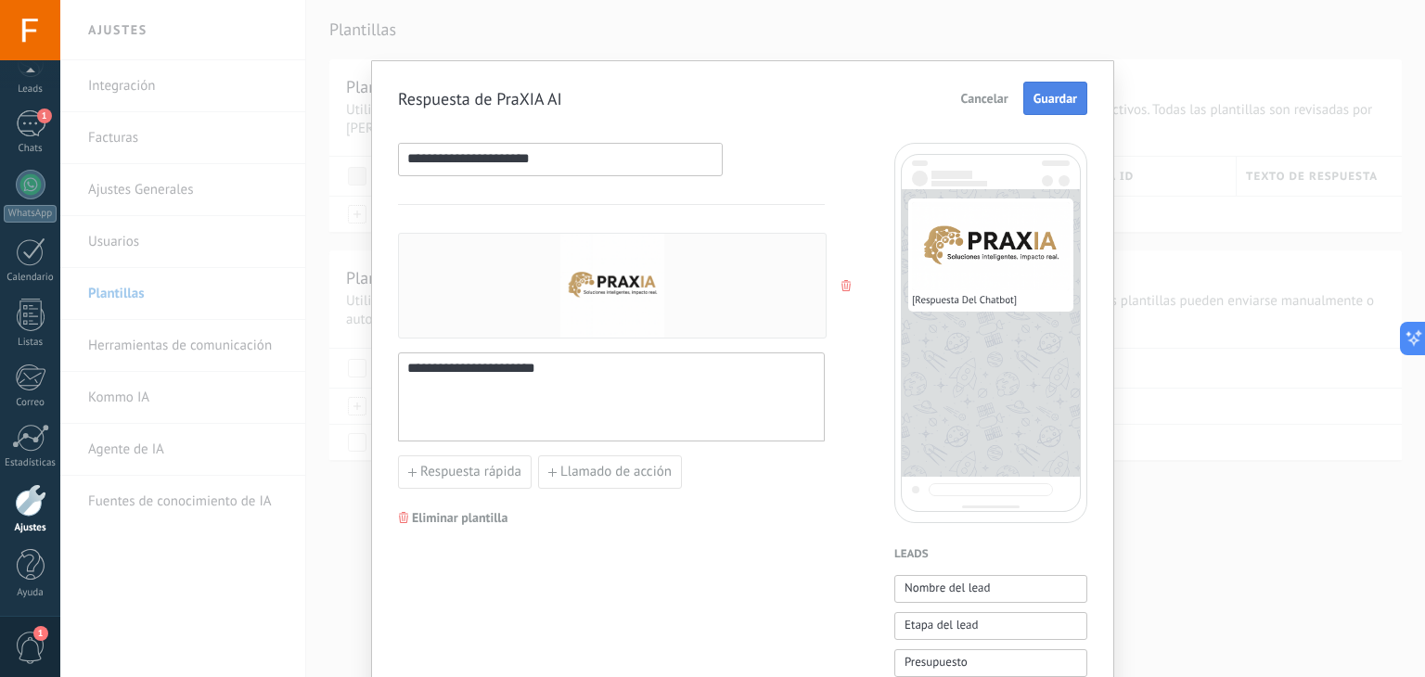
click at [1057, 94] on span "Guardar" at bounding box center [1056, 98] width 44 height 13
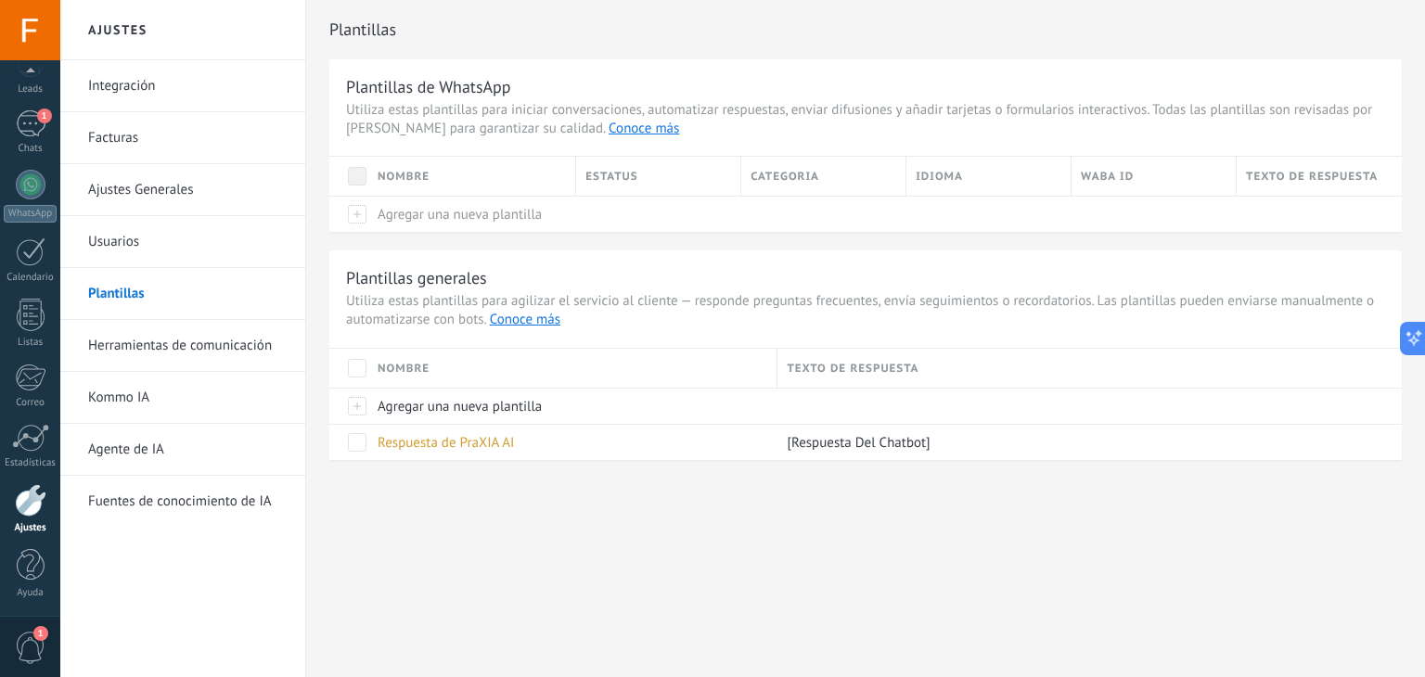
click at [225, 339] on link "Herramientas de comunicación" at bounding box center [187, 346] width 199 height 52
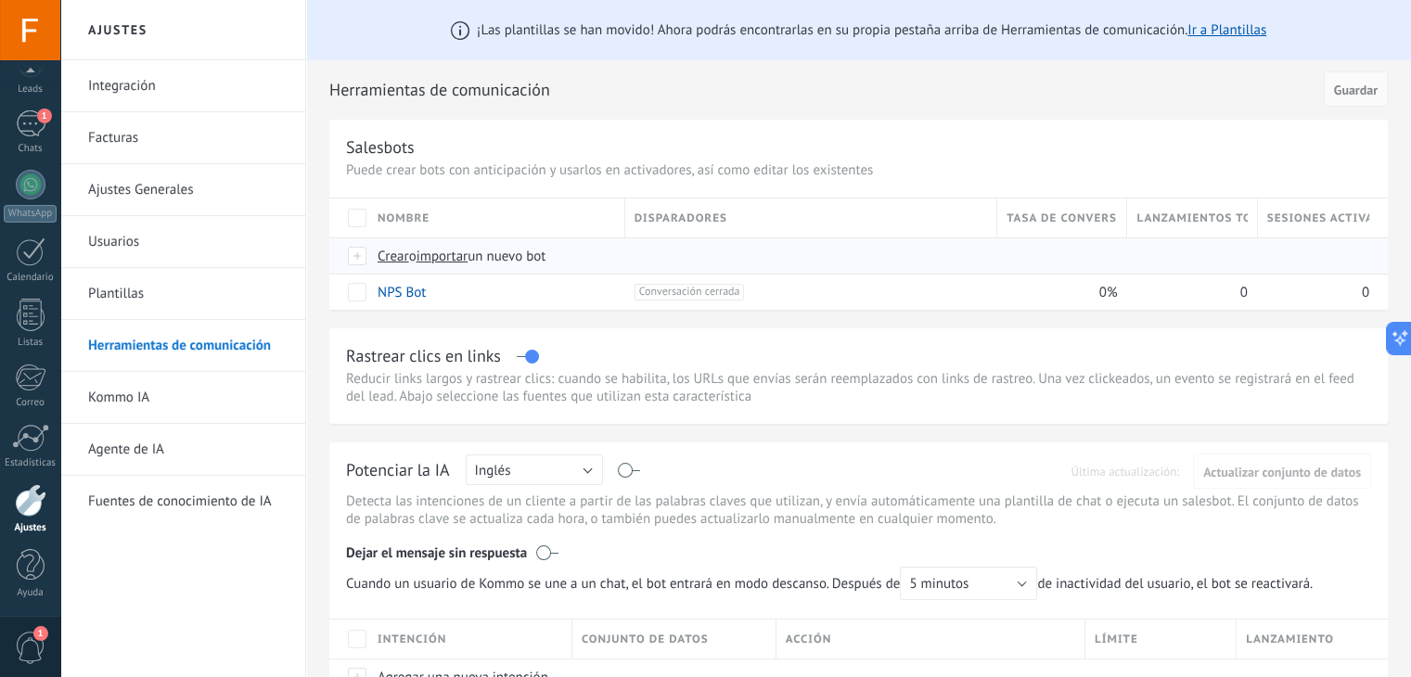
click at [397, 259] on span "Crear" at bounding box center [394, 257] width 32 height 18
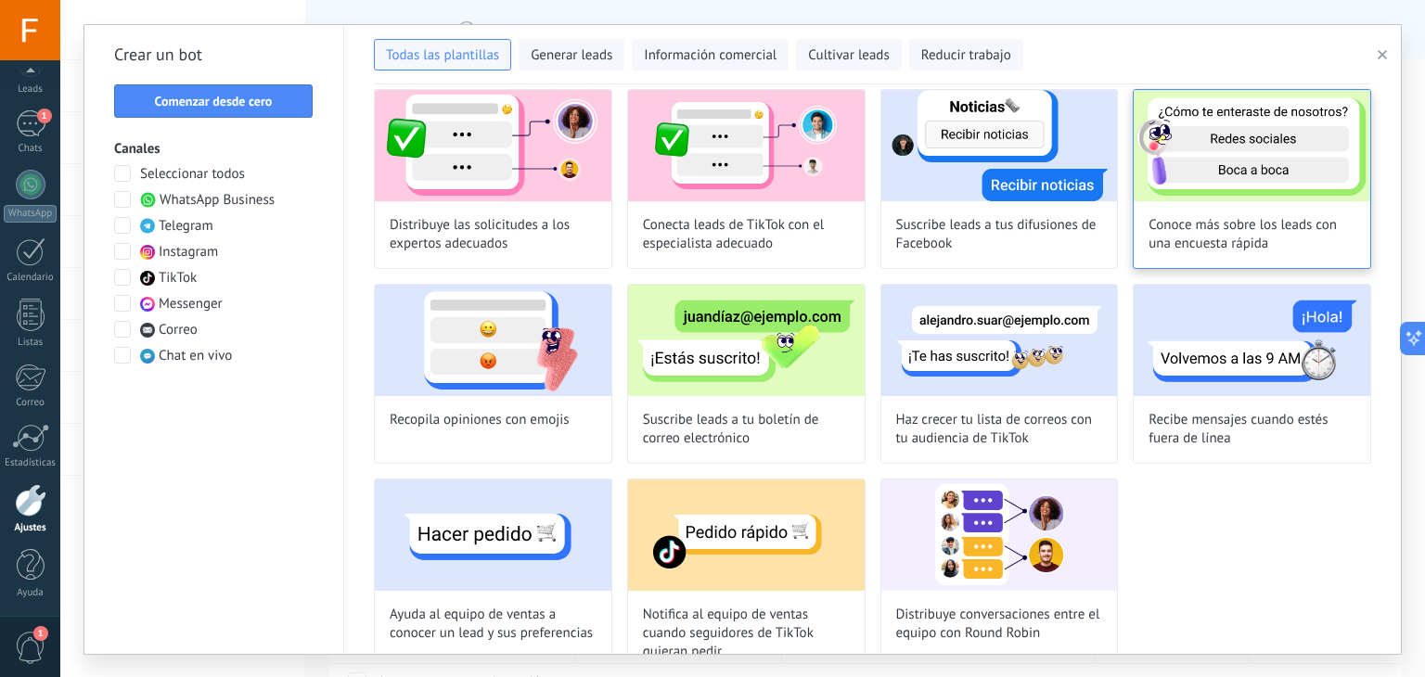
scroll to position [933, 0]
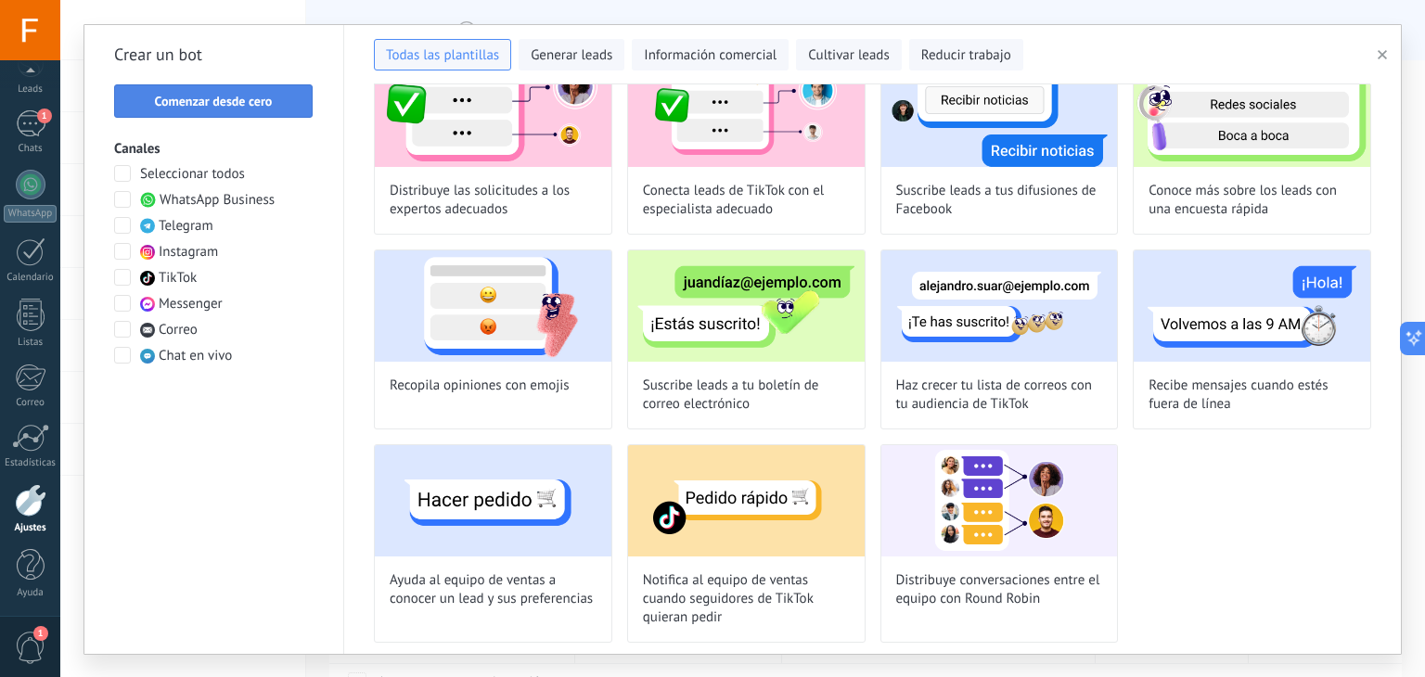
click at [226, 89] on button "Comenzar desde cero" at bounding box center [213, 100] width 199 height 33
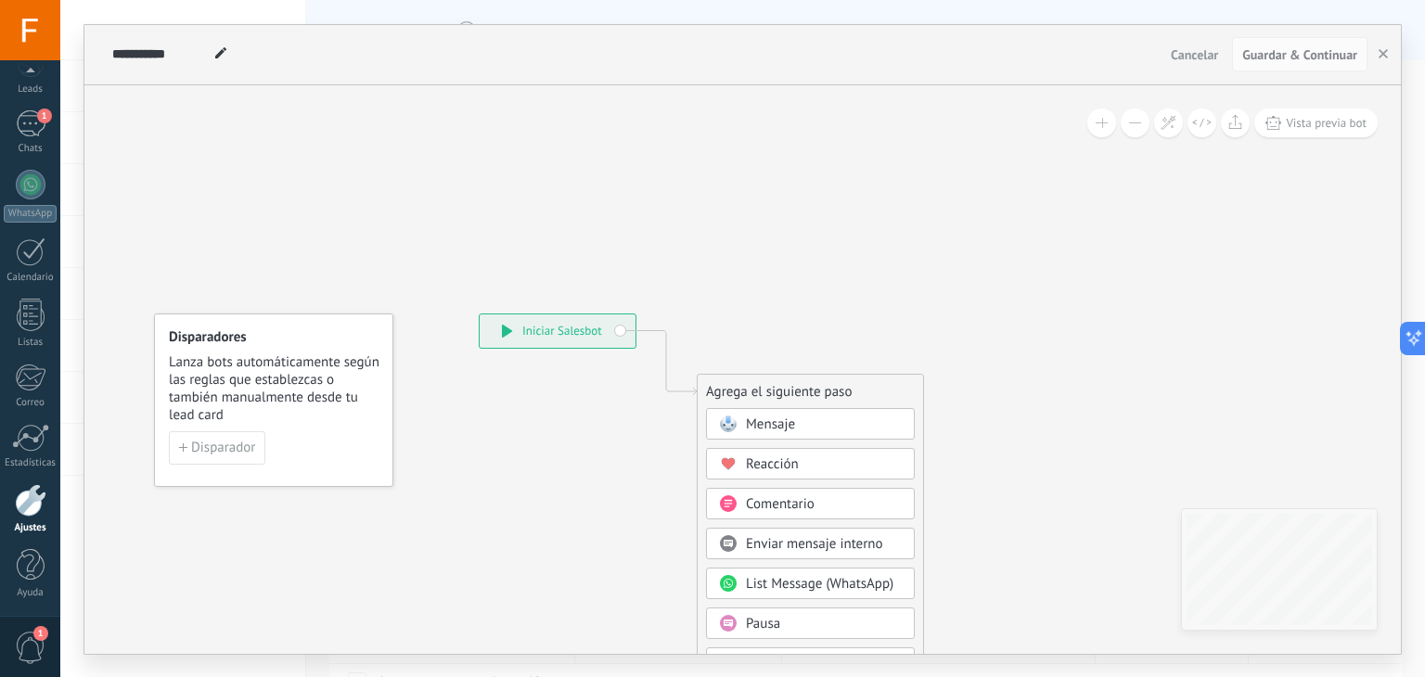
click at [1199, 54] on span "Cancelar" at bounding box center [1194, 54] width 47 height 17
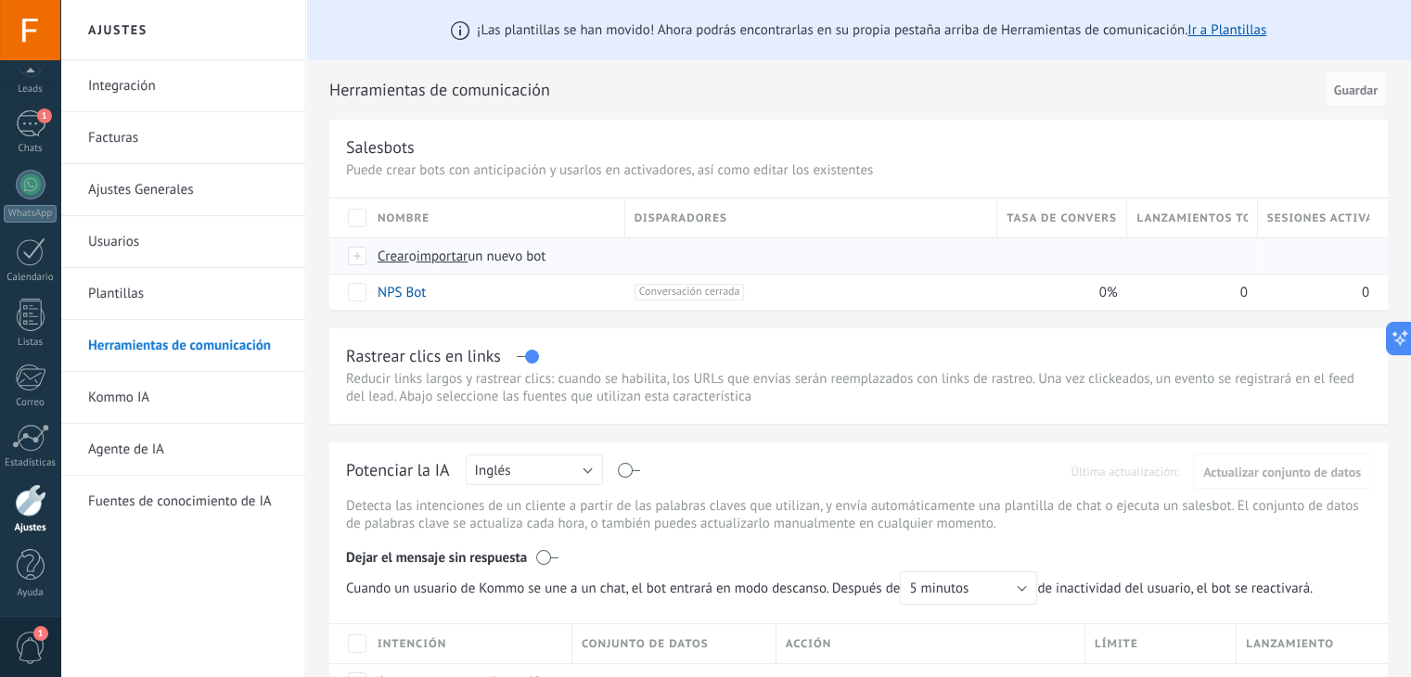
click at [397, 250] on span "Crear" at bounding box center [394, 257] width 32 height 18
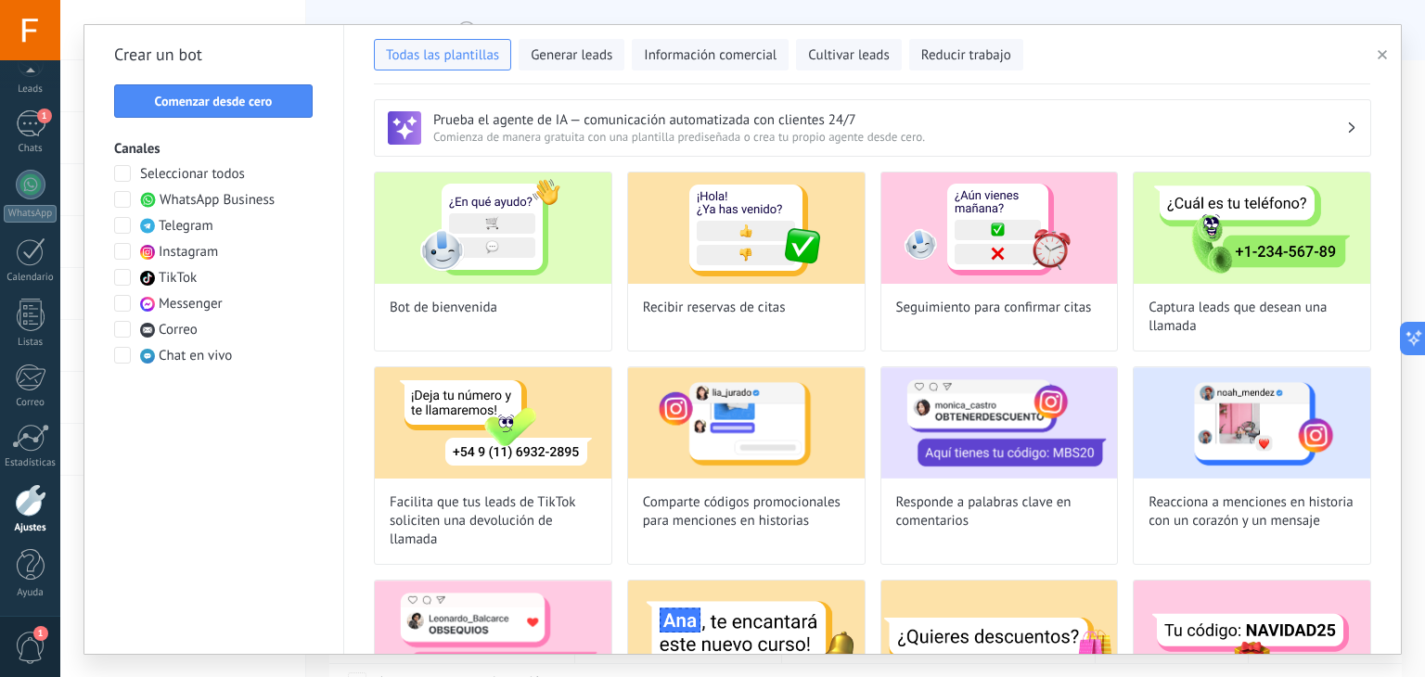
click at [126, 172] on span at bounding box center [122, 173] width 17 height 17
click at [247, 97] on span "Comenzar desde cero" at bounding box center [214, 101] width 118 height 13
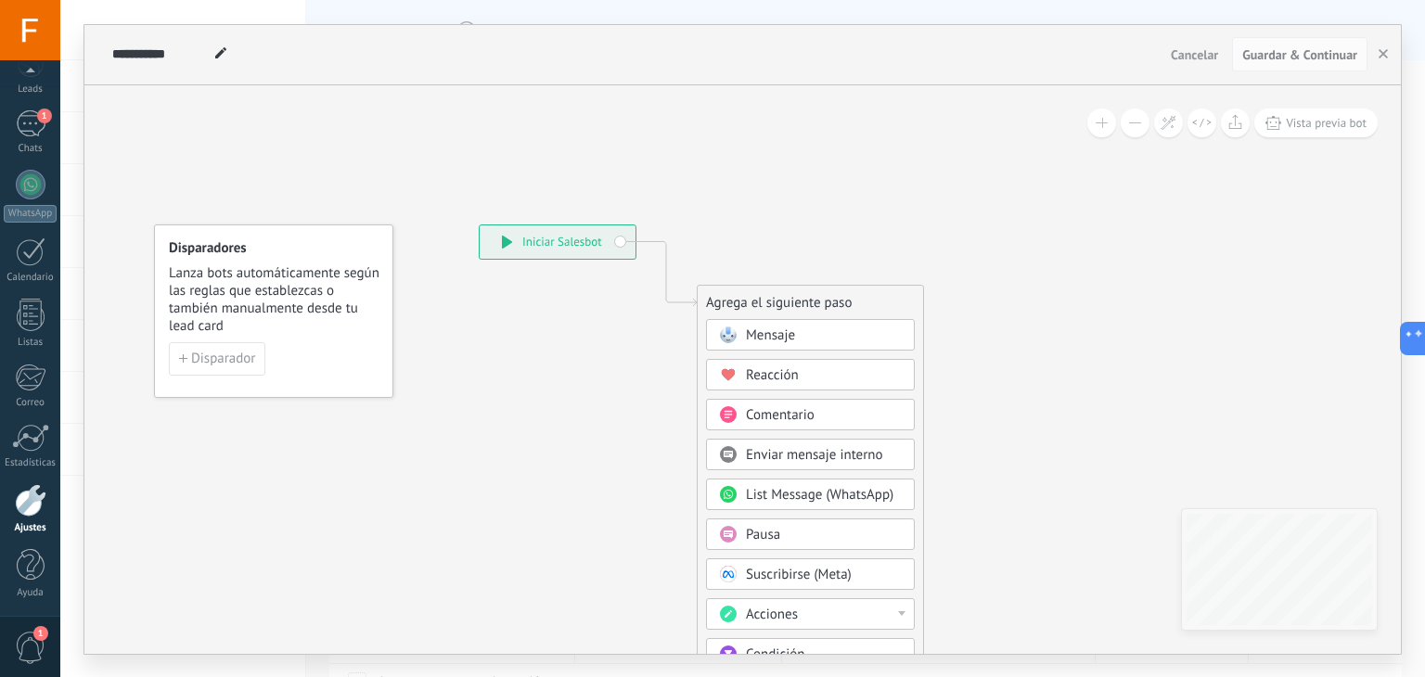
click at [815, 330] on div "Mensaje" at bounding box center [824, 336] width 156 height 19
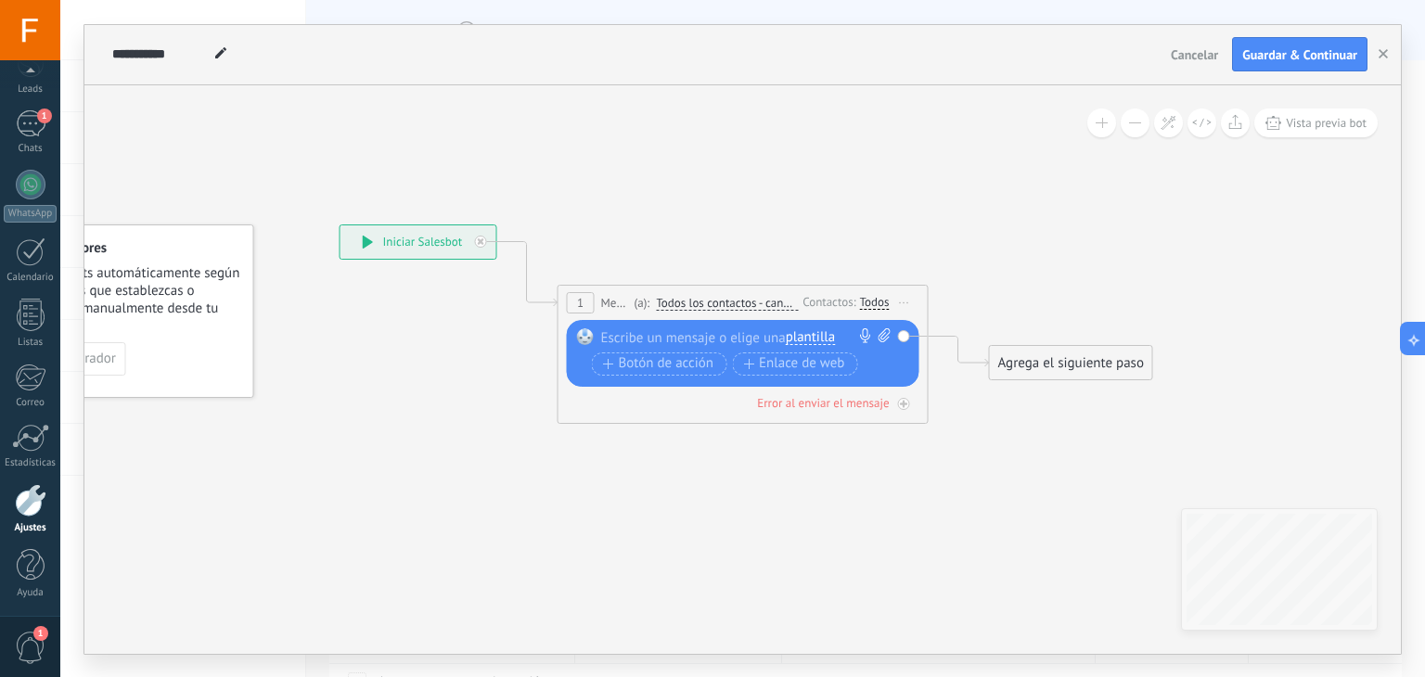
click at [820, 337] on span "plantilla" at bounding box center [810, 337] width 49 height 15
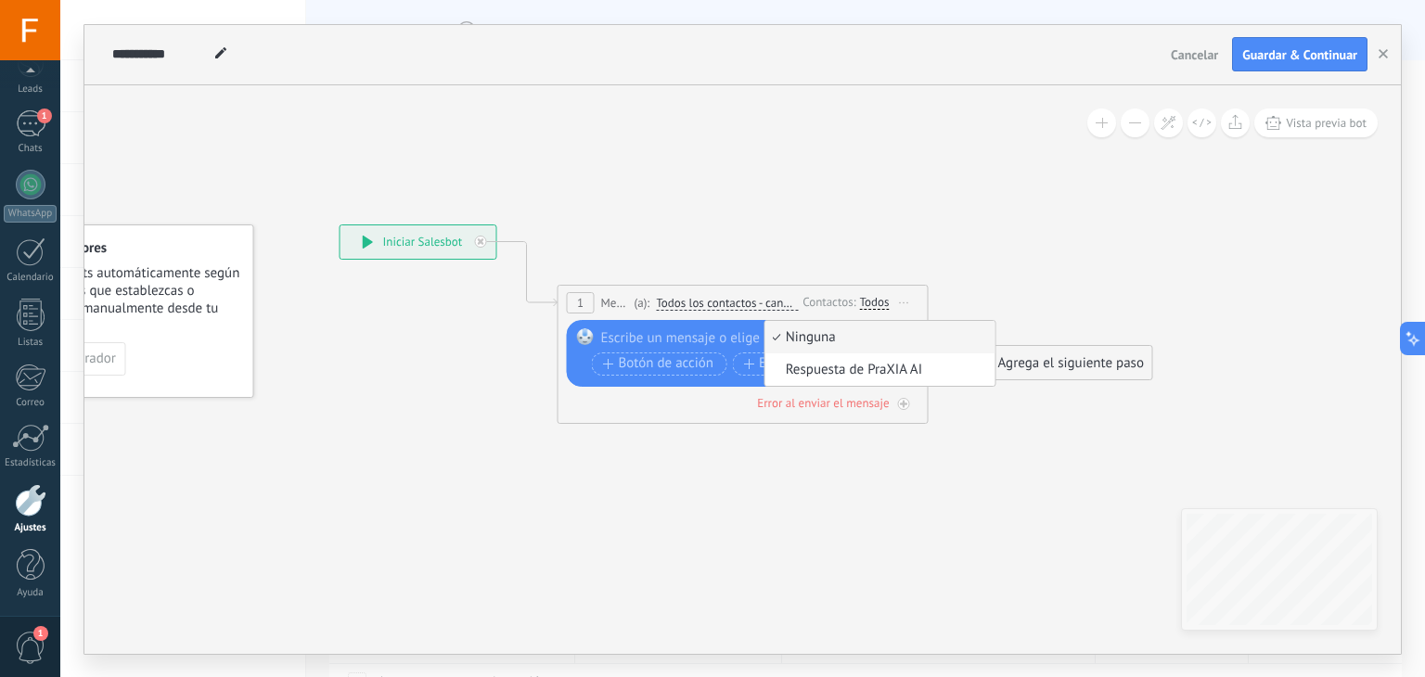
click at [491, 457] on icon at bounding box center [715, 311] width 1679 height 1101
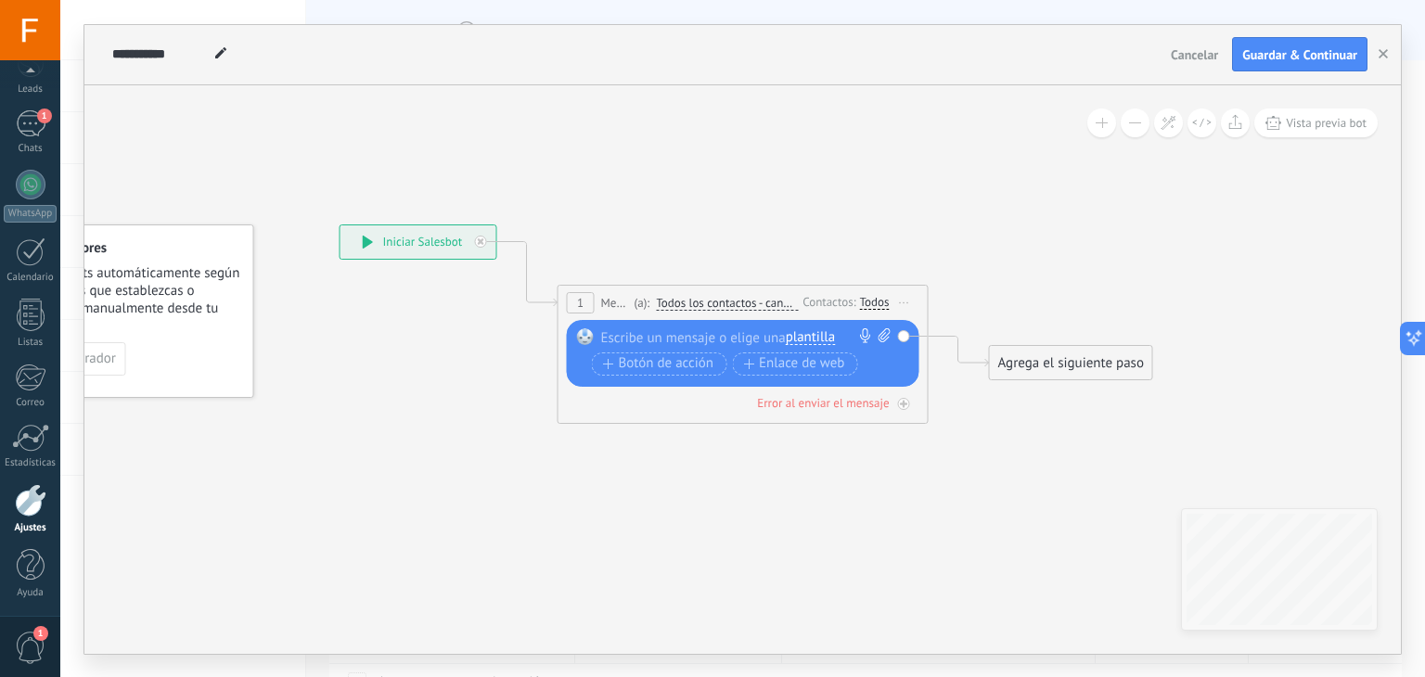
click at [1199, 60] on span "Cancelar" at bounding box center [1194, 54] width 47 height 17
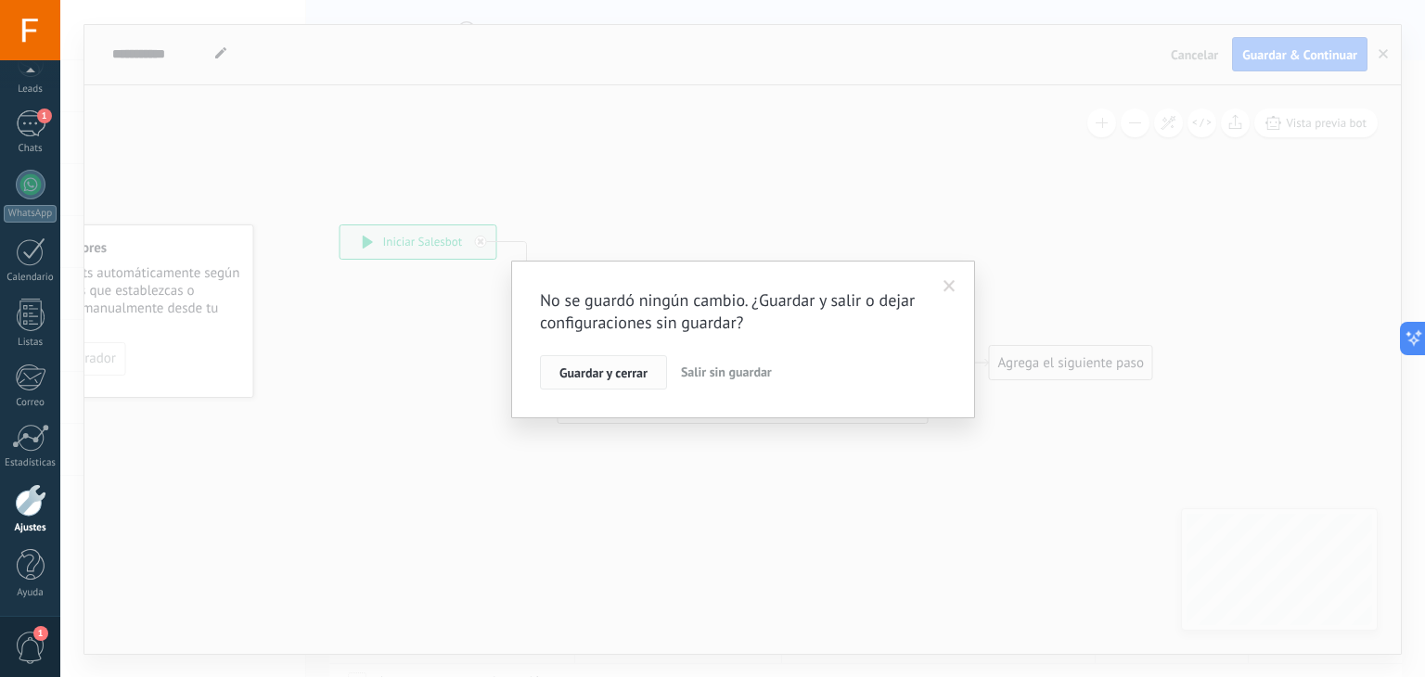
click at [618, 370] on span "Guardar y cerrar" at bounding box center [604, 373] width 88 height 13
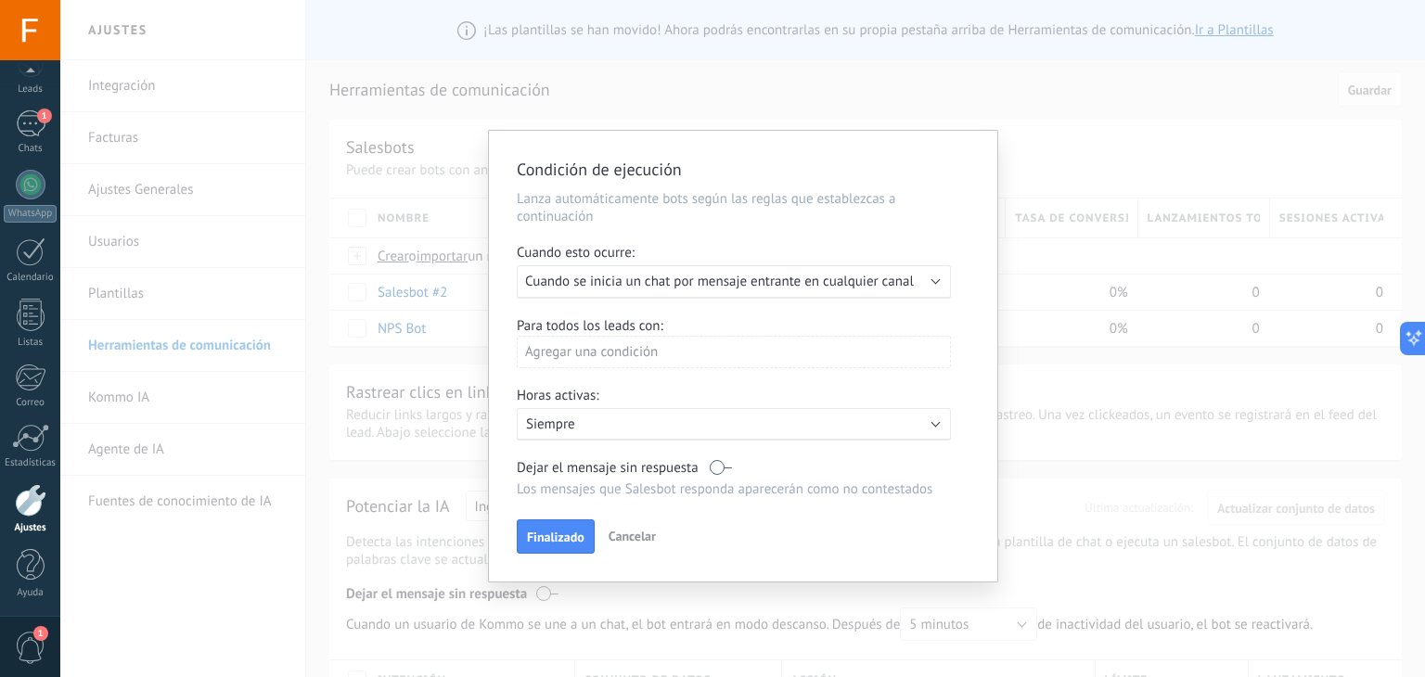
click at [719, 361] on div "Agregar una condición" at bounding box center [734, 352] width 434 height 32
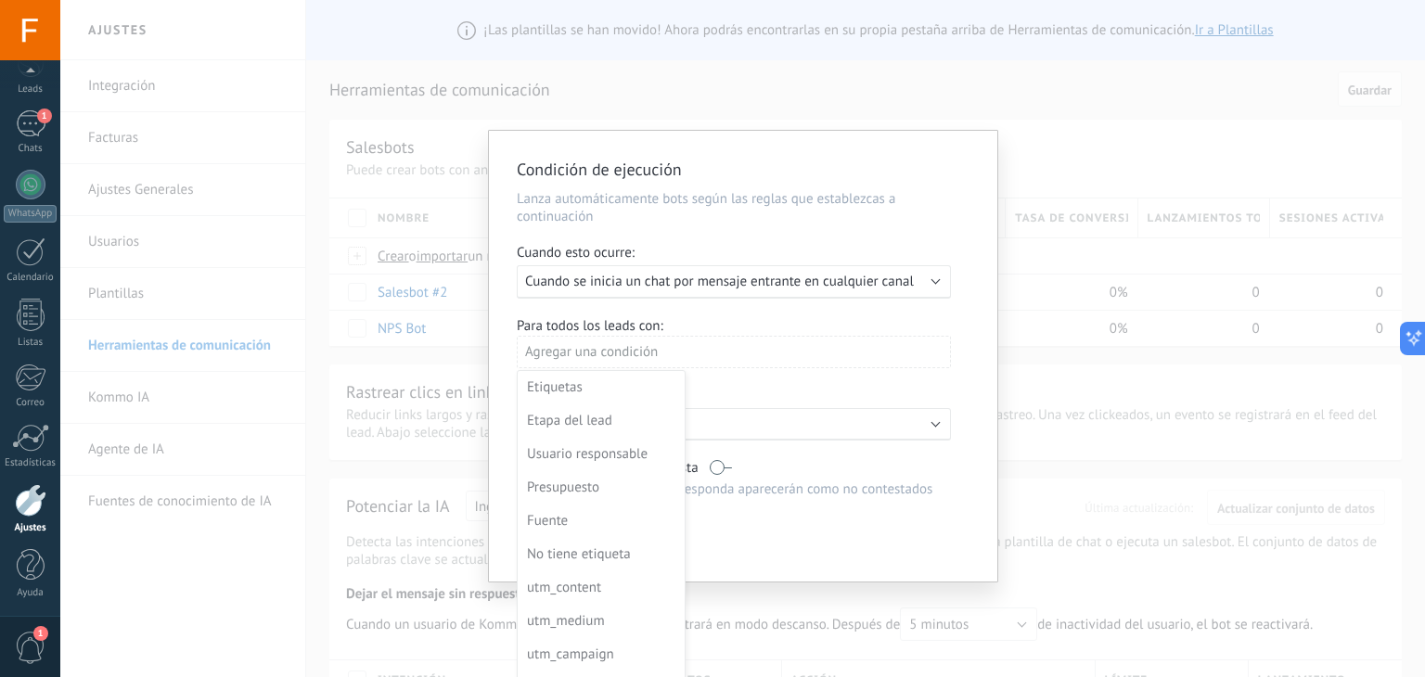
click at [719, 361] on div at bounding box center [743, 356] width 508 height 451
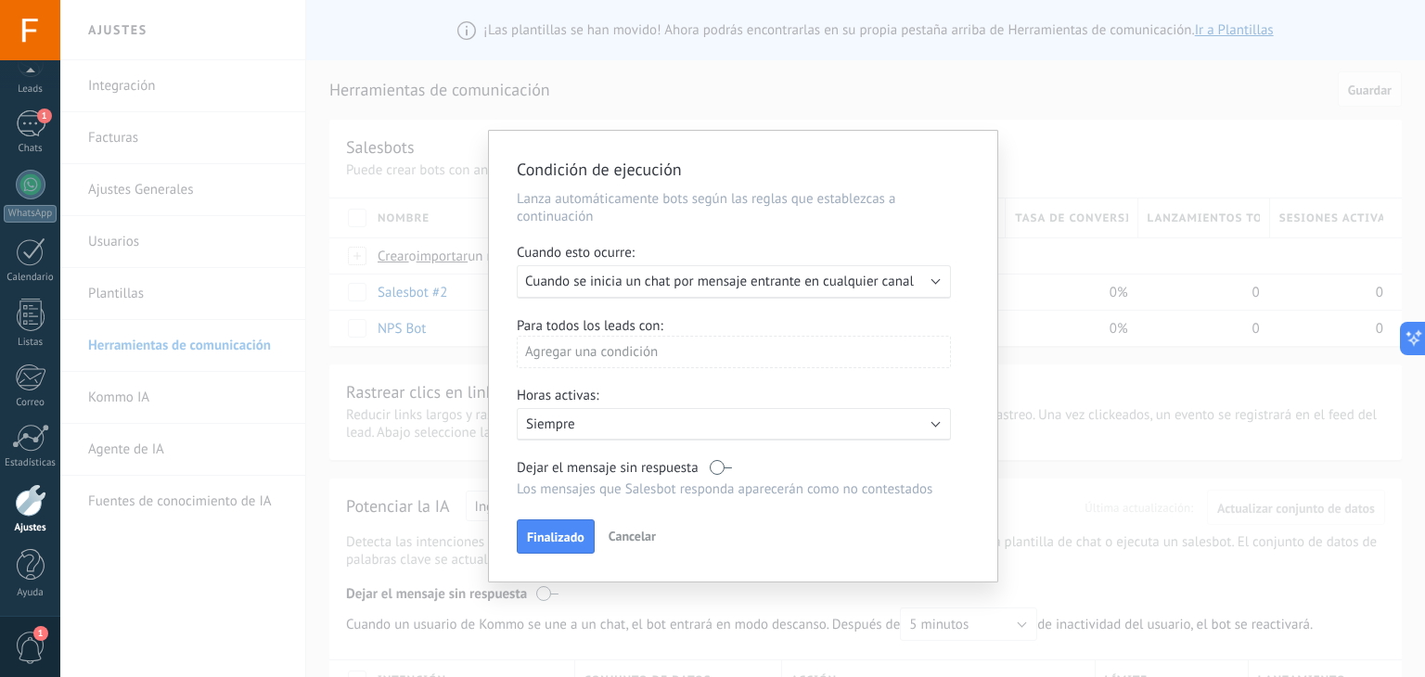
click at [641, 537] on span "Cancelar" at bounding box center [632, 536] width 47 height 17
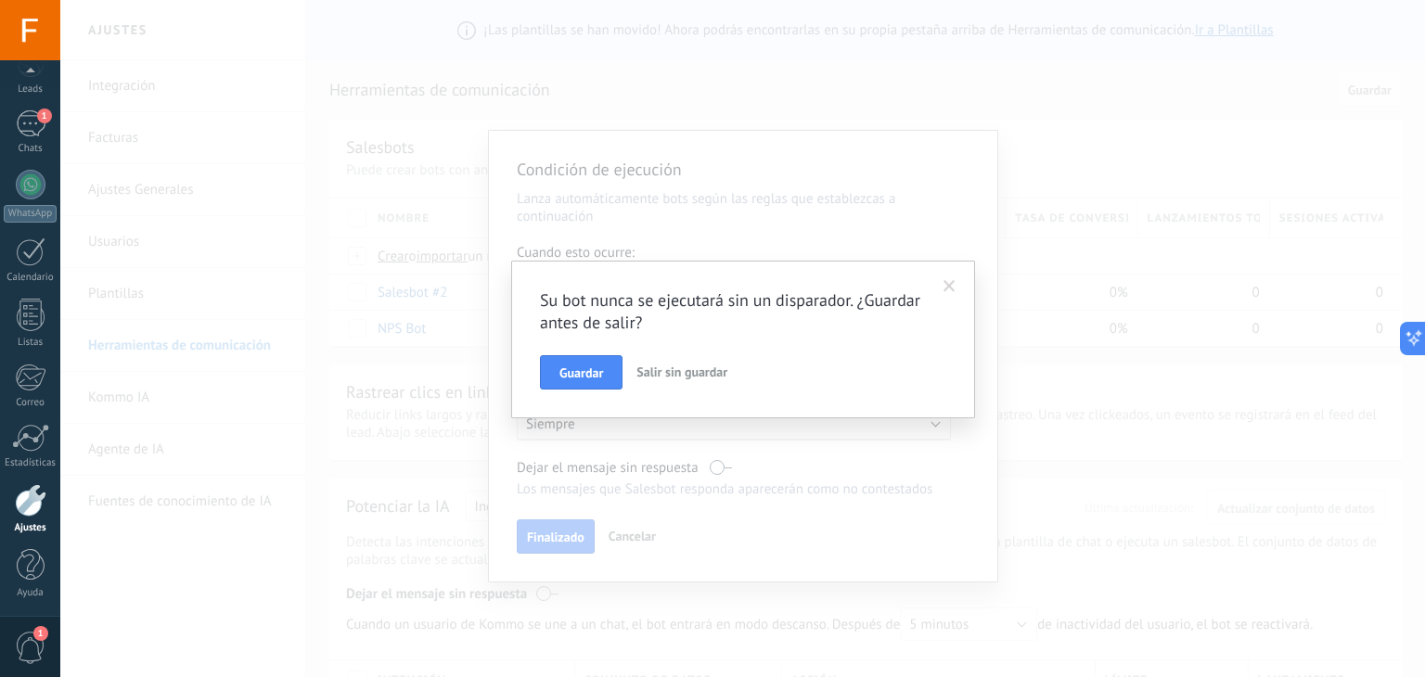
click at [672, 374] on span "Salir sin guardar" at bounding box center [682, 372] width 91 height 17
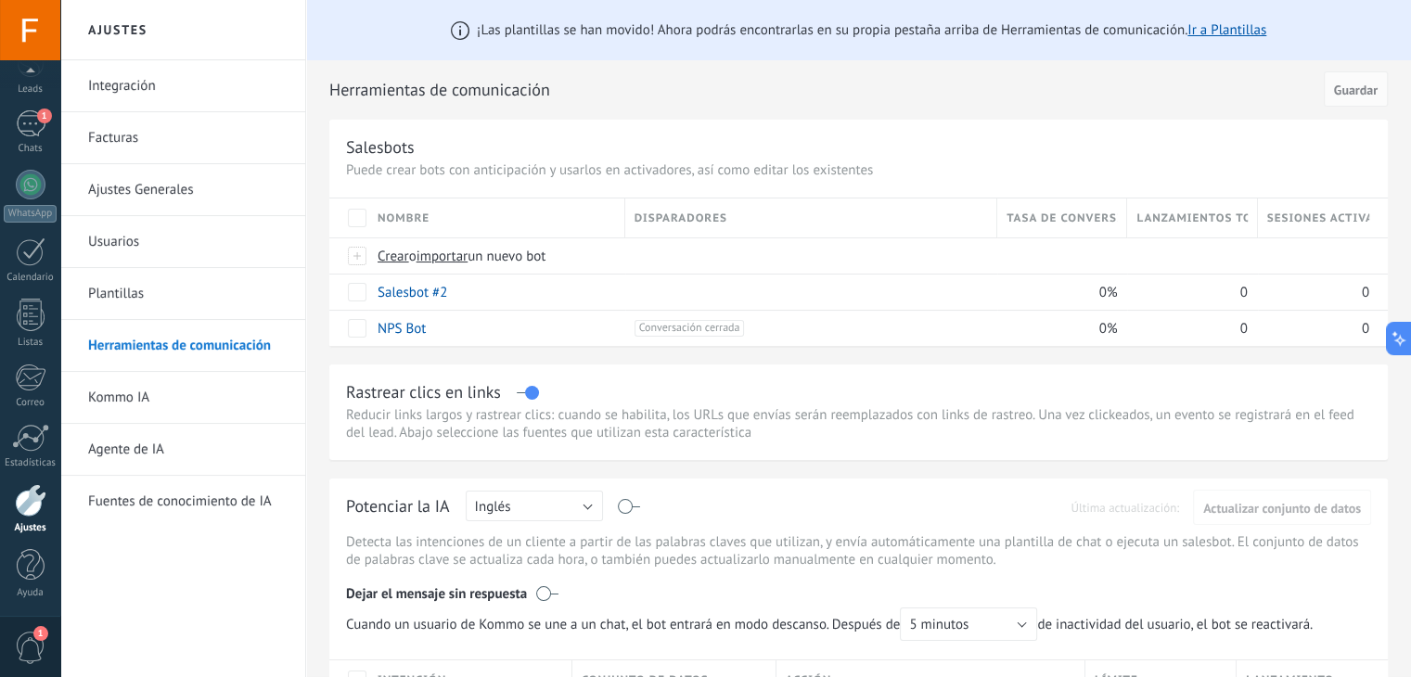
click at [183, 294] on link "Plantillas" at bounding box center [187, 294] width 199 height 52
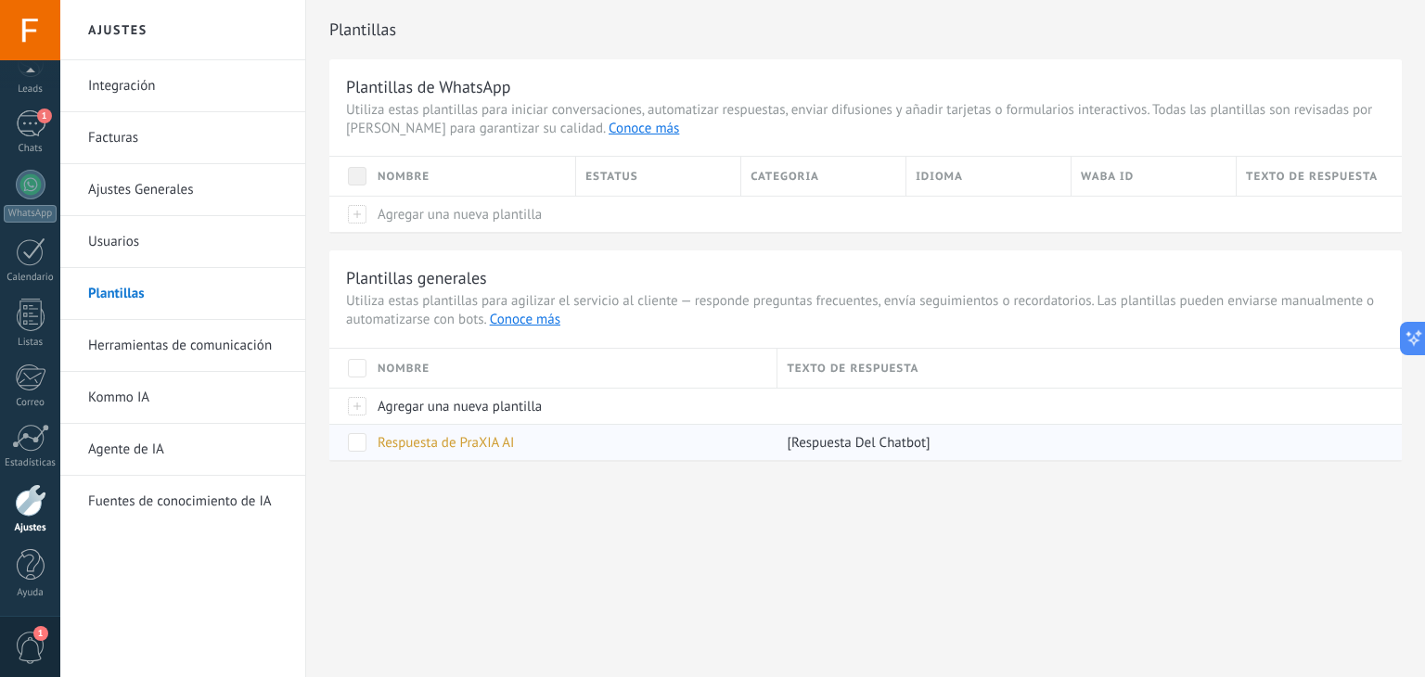
click at [364, 439] on span at bounding box center [357, 442] width 19 height 19
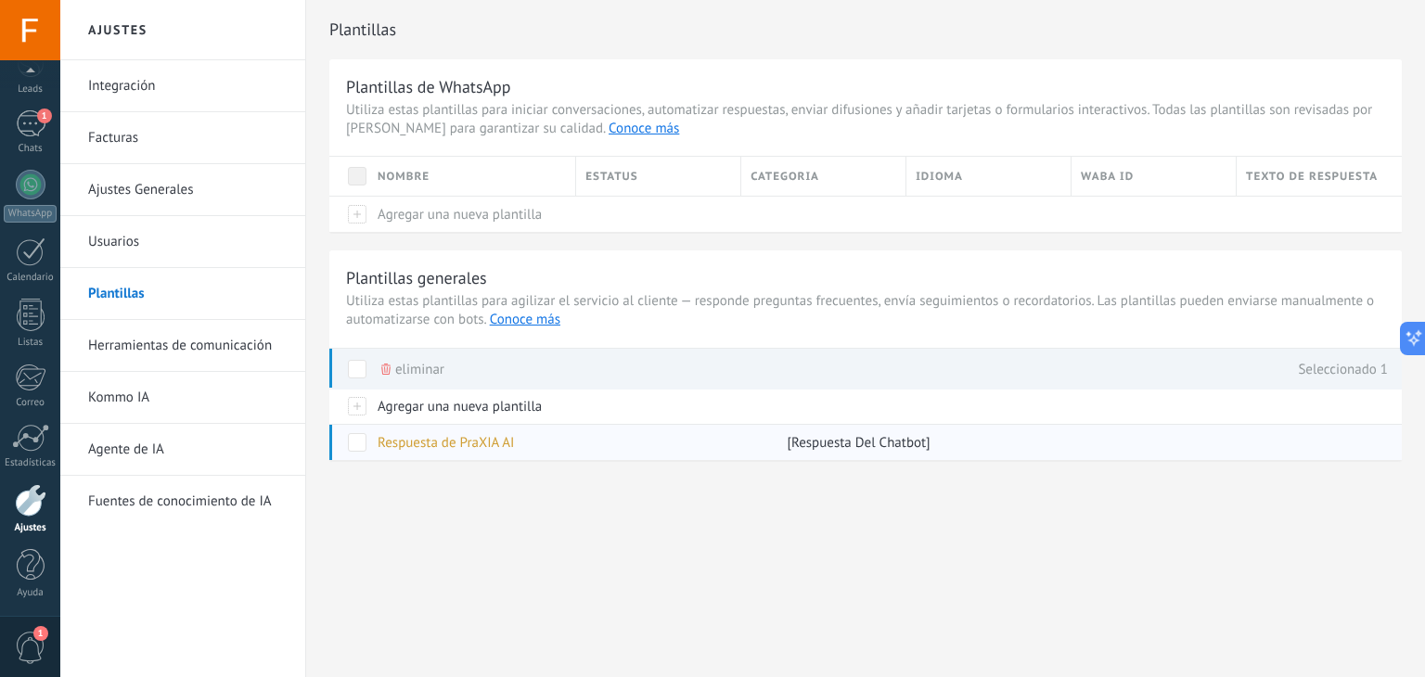
click at [426, 438] on span "Respuesta de PraXIA AI" at bounding box center [446, 443] width 136 height 18
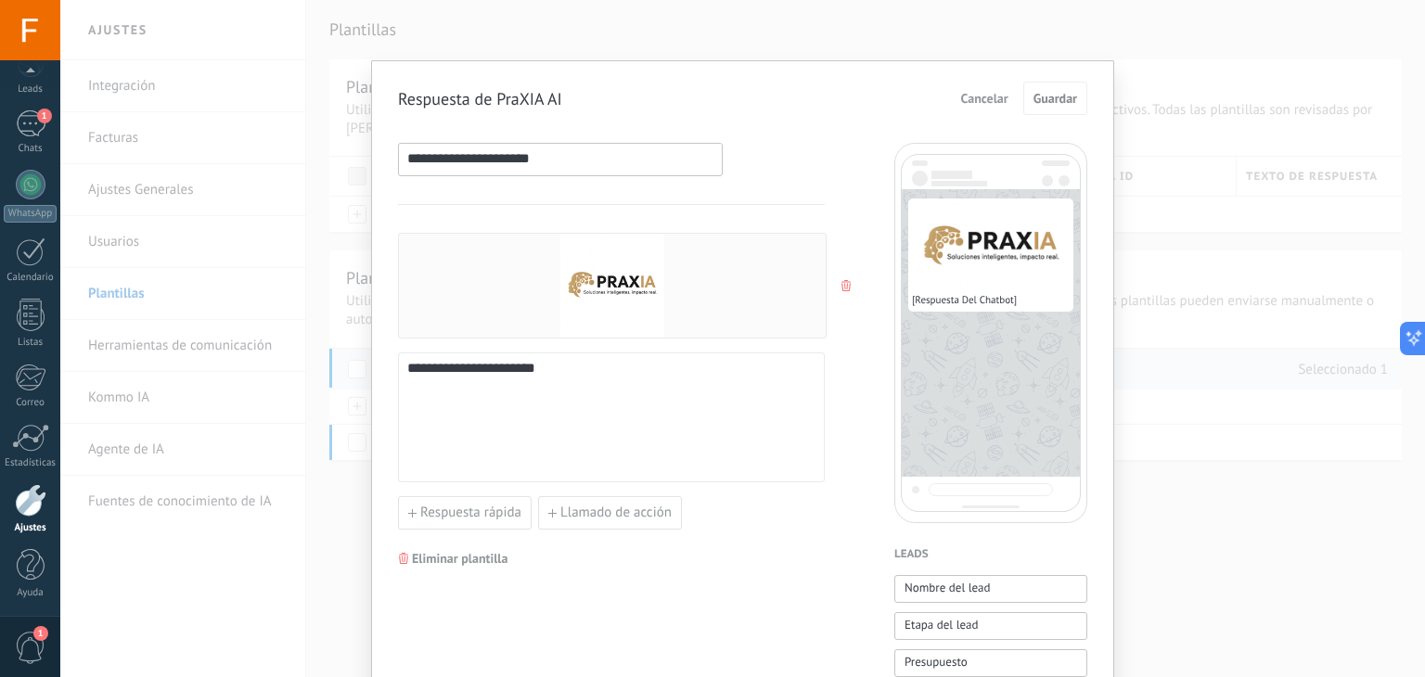
click at [510, 152] on input "**********" at bounding box center [560, 159] width 323 height 30
type input "**********"
click at [1054, 97] on span "Guardar" at bounding box center [1056, 98] width 44 height 13
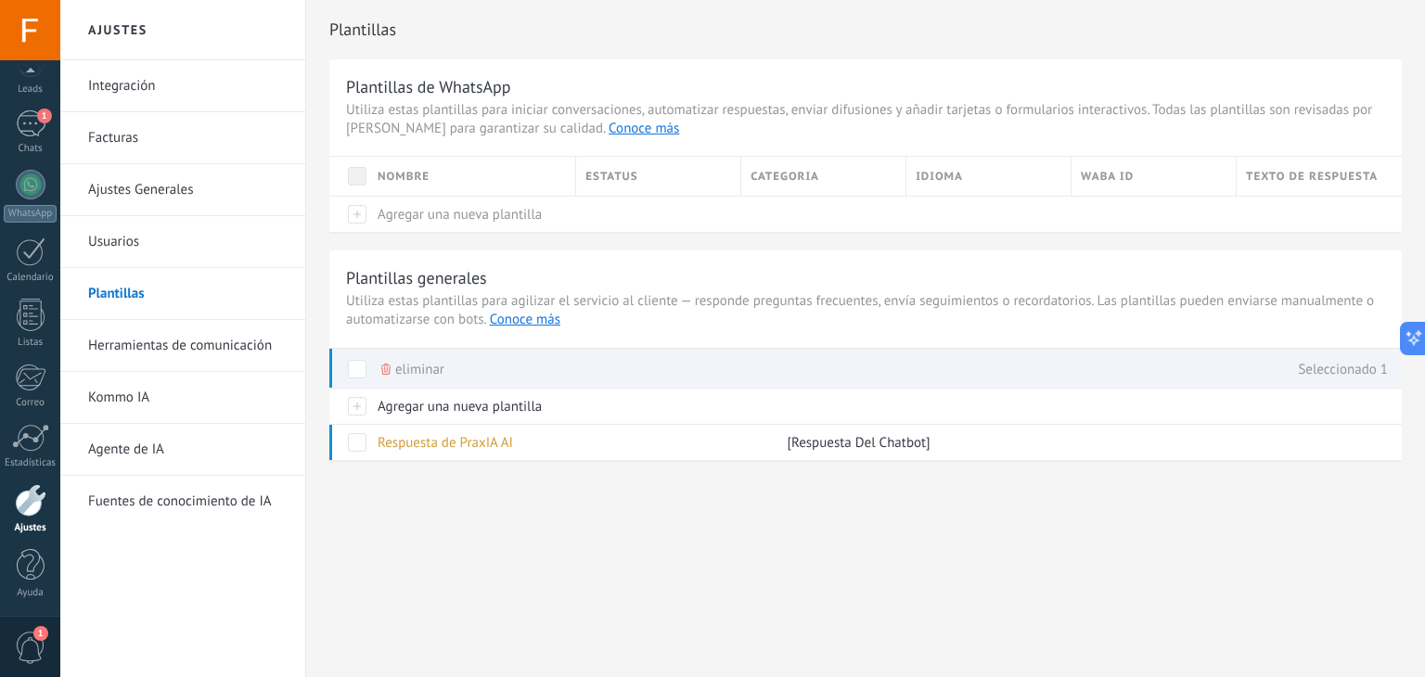
click at [145, 342] on link "Herramientas de comunicación" at bounding box center [187, 346] width 199 height 52
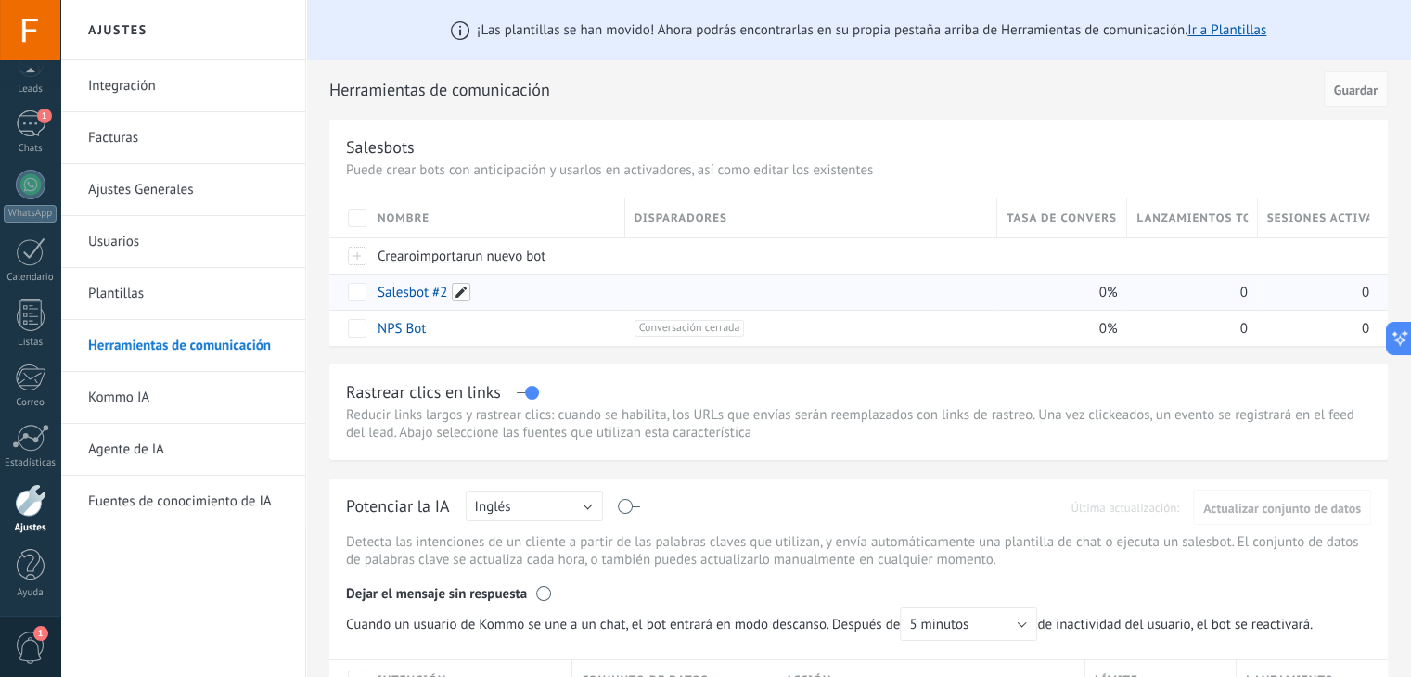
click at [457, 292] on span at bounding box center [461, 292] width 19 height 19
click at [457, 293] on input "**********" at bounding box center [496, 293] width 234 height 30
click at [457, 294] on input "**********" at bounding box center [496, 293] width 234 height 30
type input "*********"
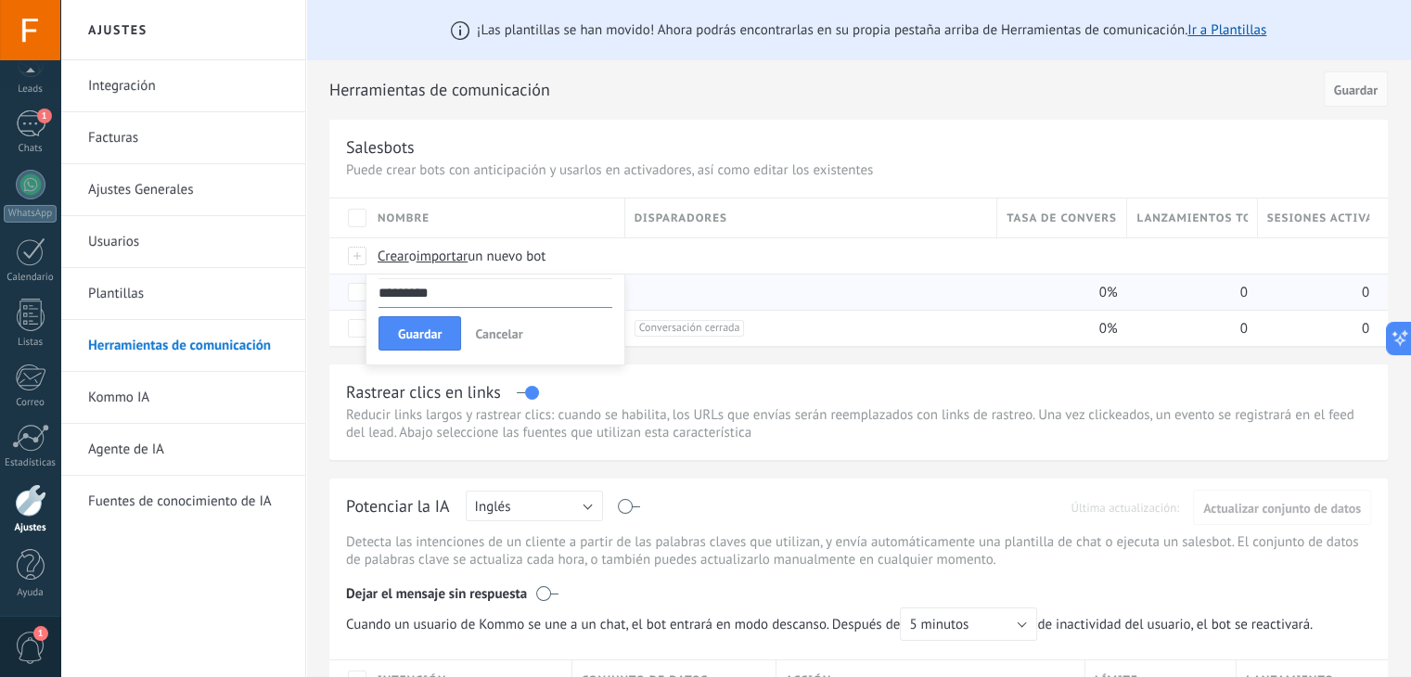
click at [437, 335] on span "Guardar" at bounding box center [420, 334] width 44 height 13
click at [402, 291] on link "PraxIA AI" at bounding box center [404, 293] width 53 height 18
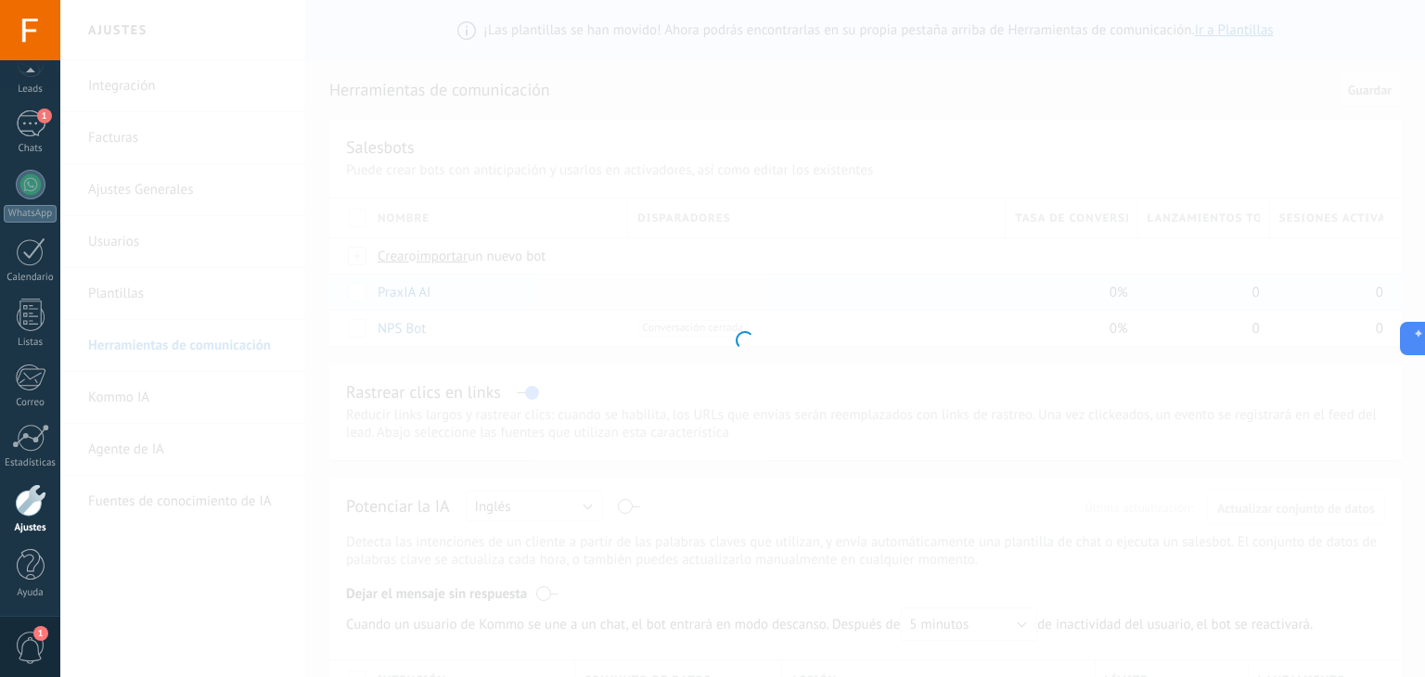
type input "*********"
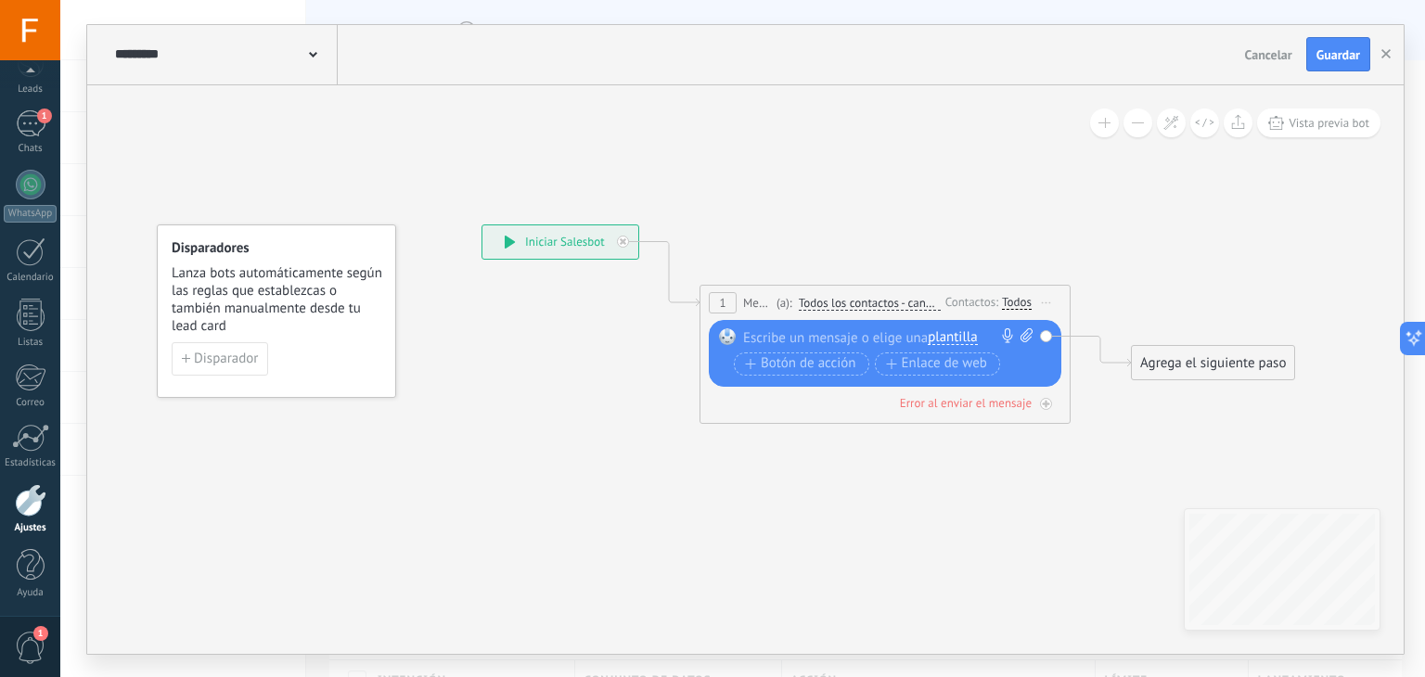
click at [954, 332] on span "plantilla" at bounding box center [952, 337] width 49 height 15
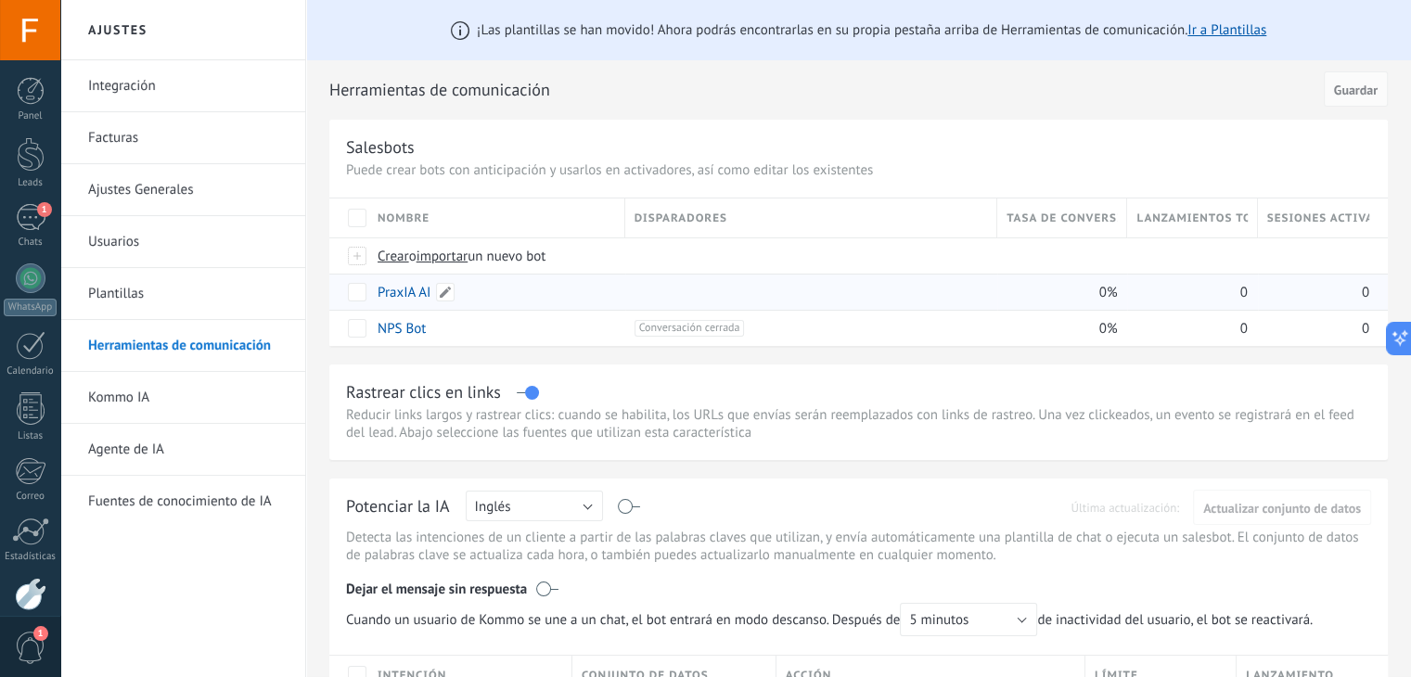
click at [408, 294] on link "PraxIA AI" at bounding box center [404, 293] width 53 height 18
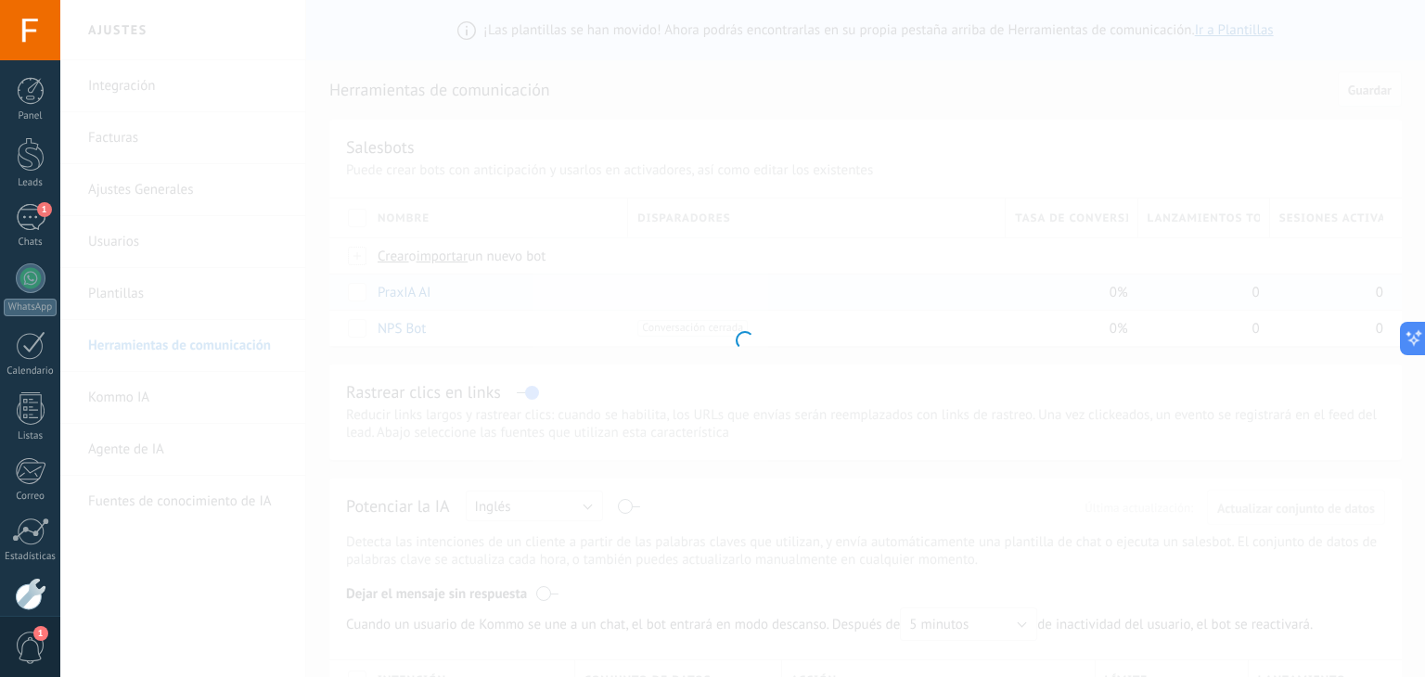
type input "*********"
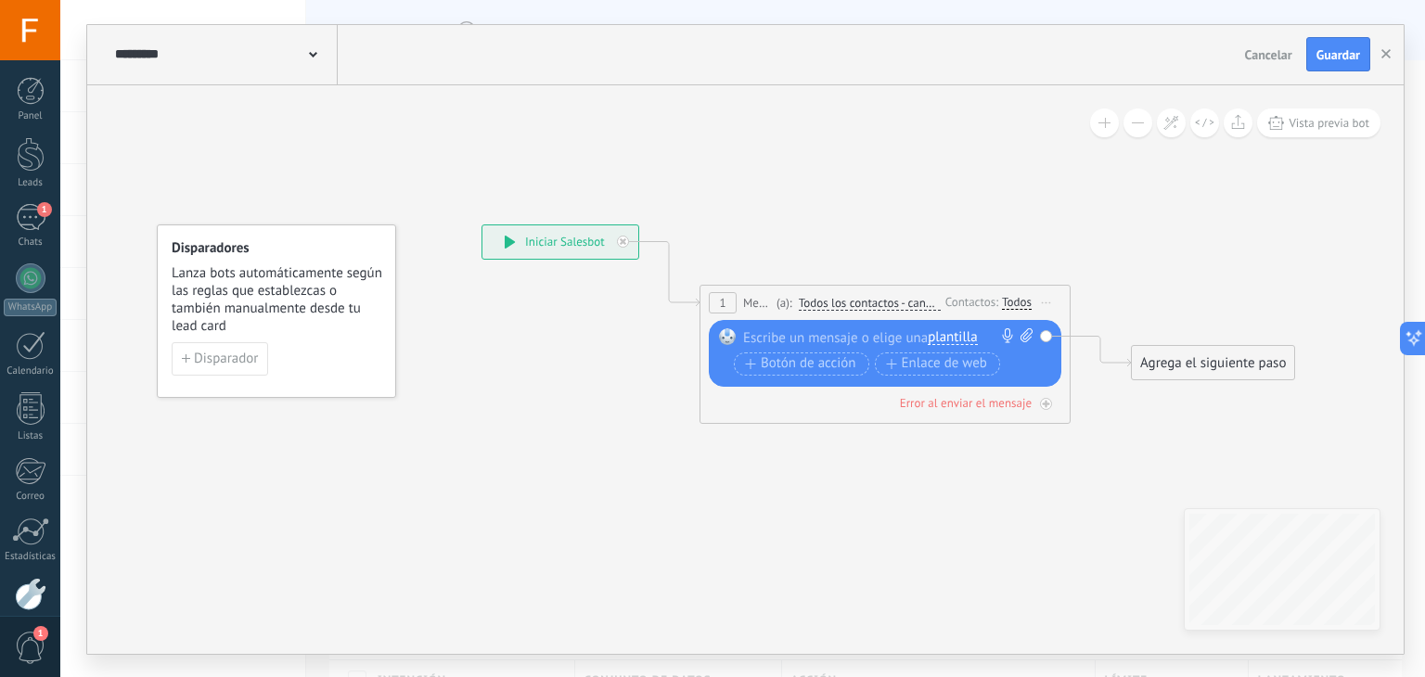
click at [961, 333] on span "plantilla" at bounding box center [952, 337] width 49 height 15
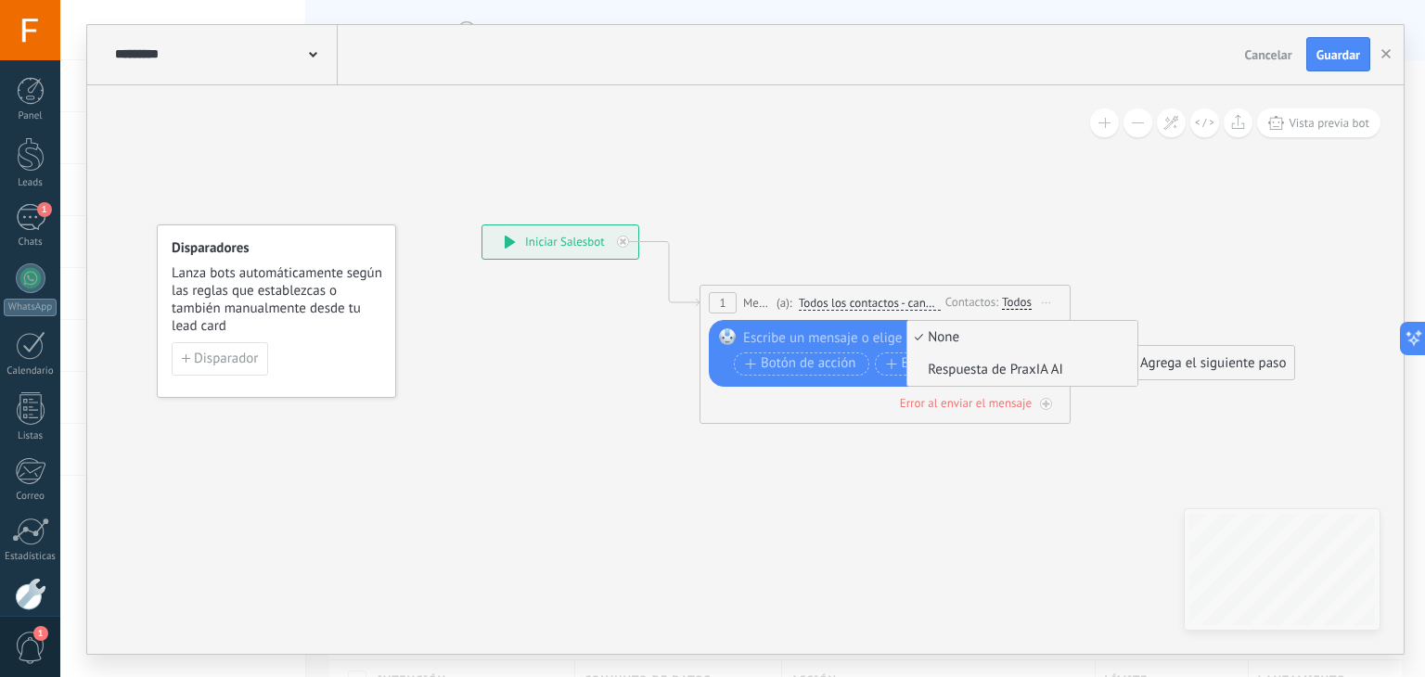
click at [1036, 368] on span "Respuesta de PraxIA AI" at bounding box center [1019, 370] width 225 height 19
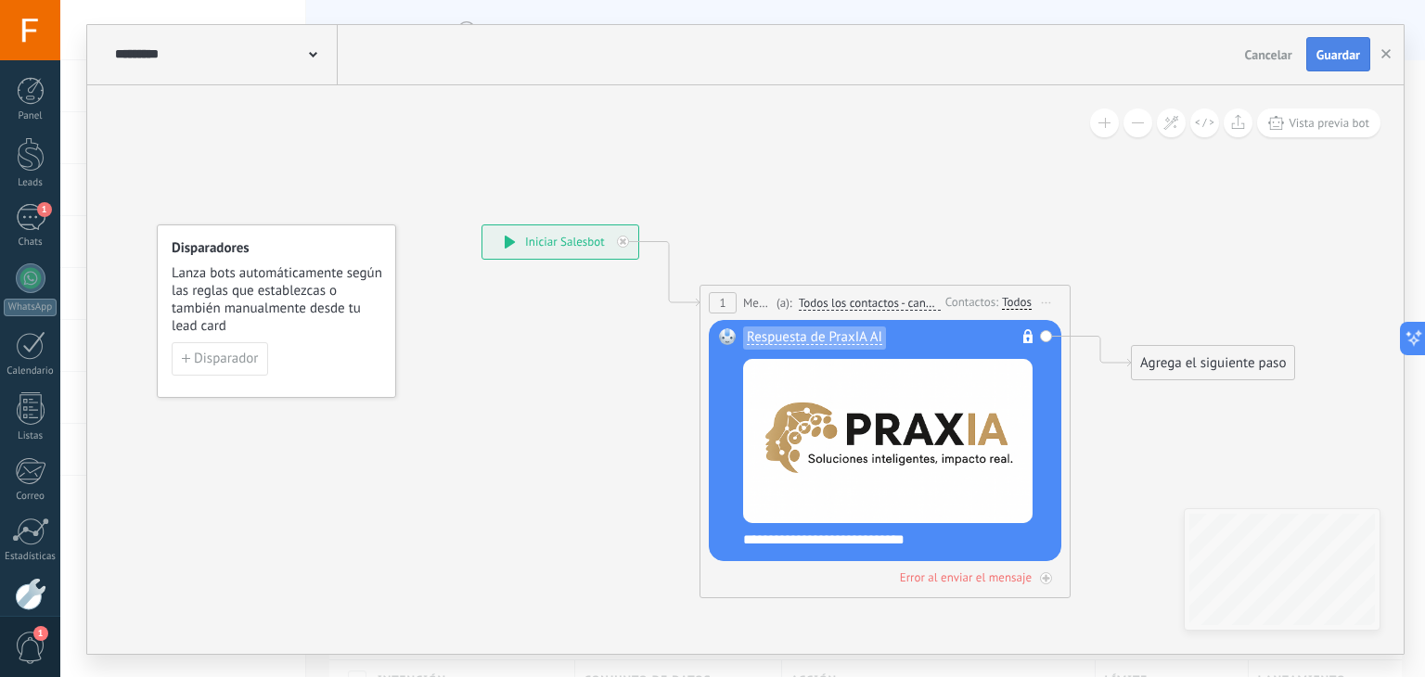
click at [1340, 57] on span "Guardar" at bounding box center [1339, 54] width 44 height 13
click at [1018, 304] on div "Todos" at bounding box center [1017, 302] width 30 height 15
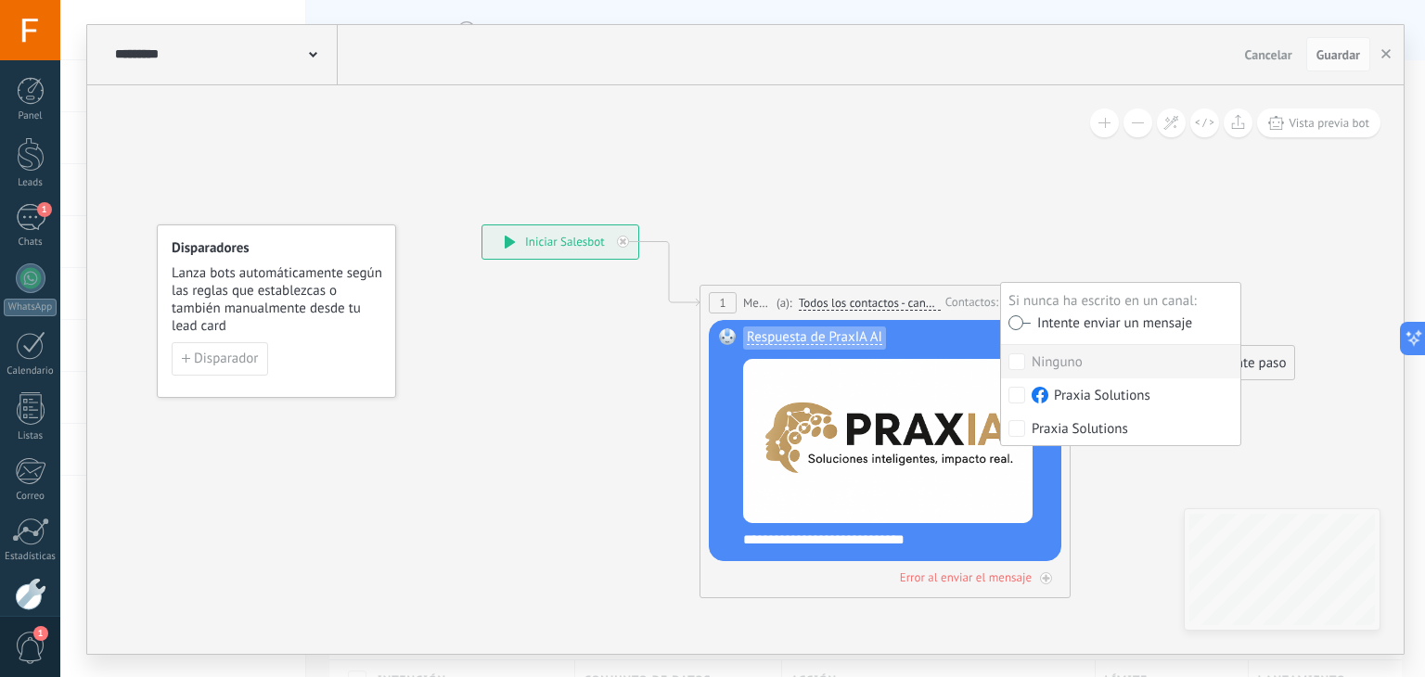
click at [976, 321] on div "Respuesta de PraxIA AI No es posible editar la plantilla de contenido Reemplaza…" at bounding box center [885, 440] width 353 height 241
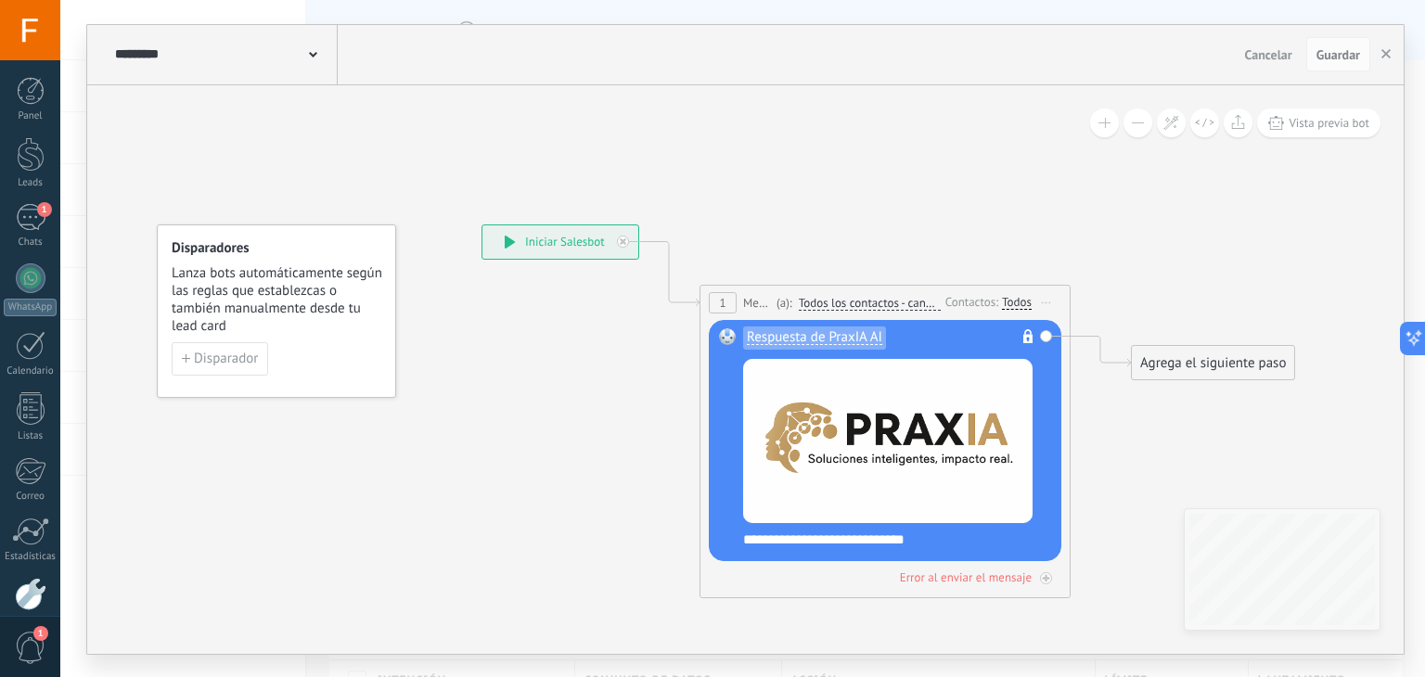
click at [1050, 298] on span "Iniciar vista previa aquí Cambiar nombre Duplicar Borrar" at bounding box center [1047, 302] width 30 height 27
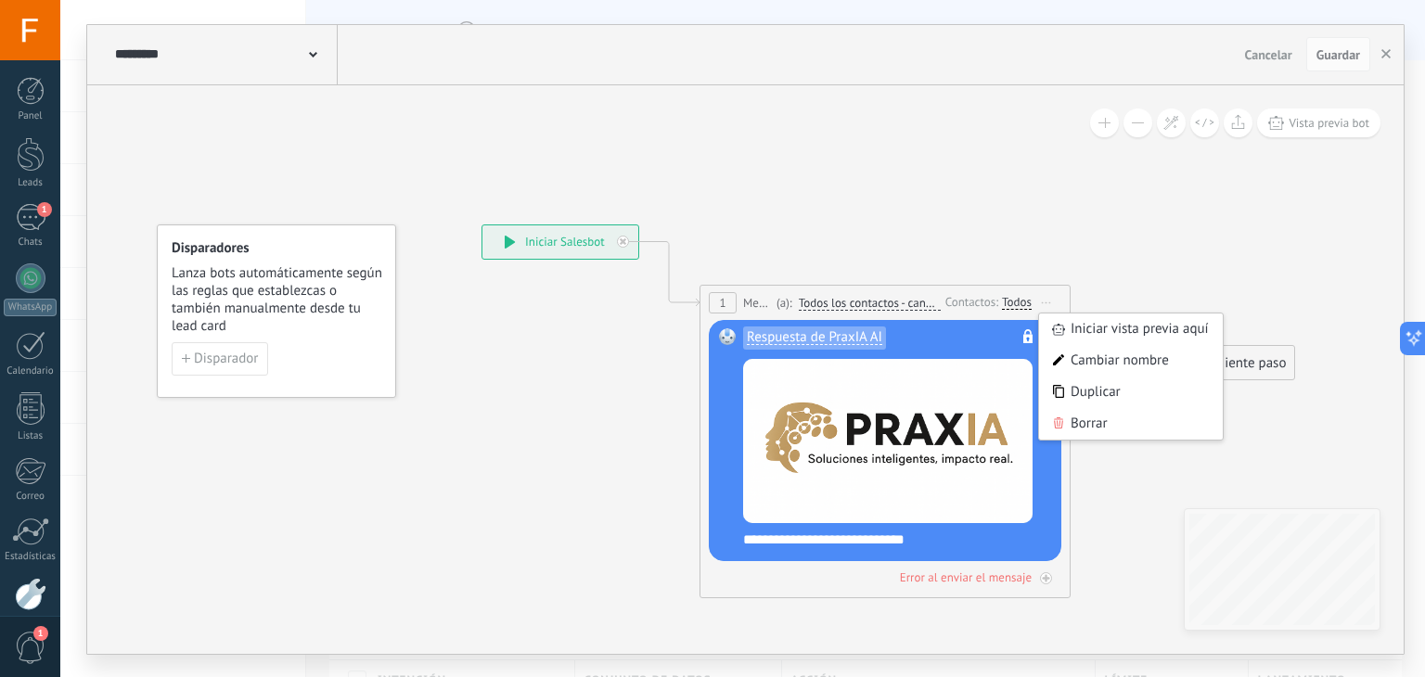
click at [980, 336] on div "Respuesta de PraxIA AI No es posible editar la plantilla de contenido" at bounding box center [887, 343] width 289 height 31
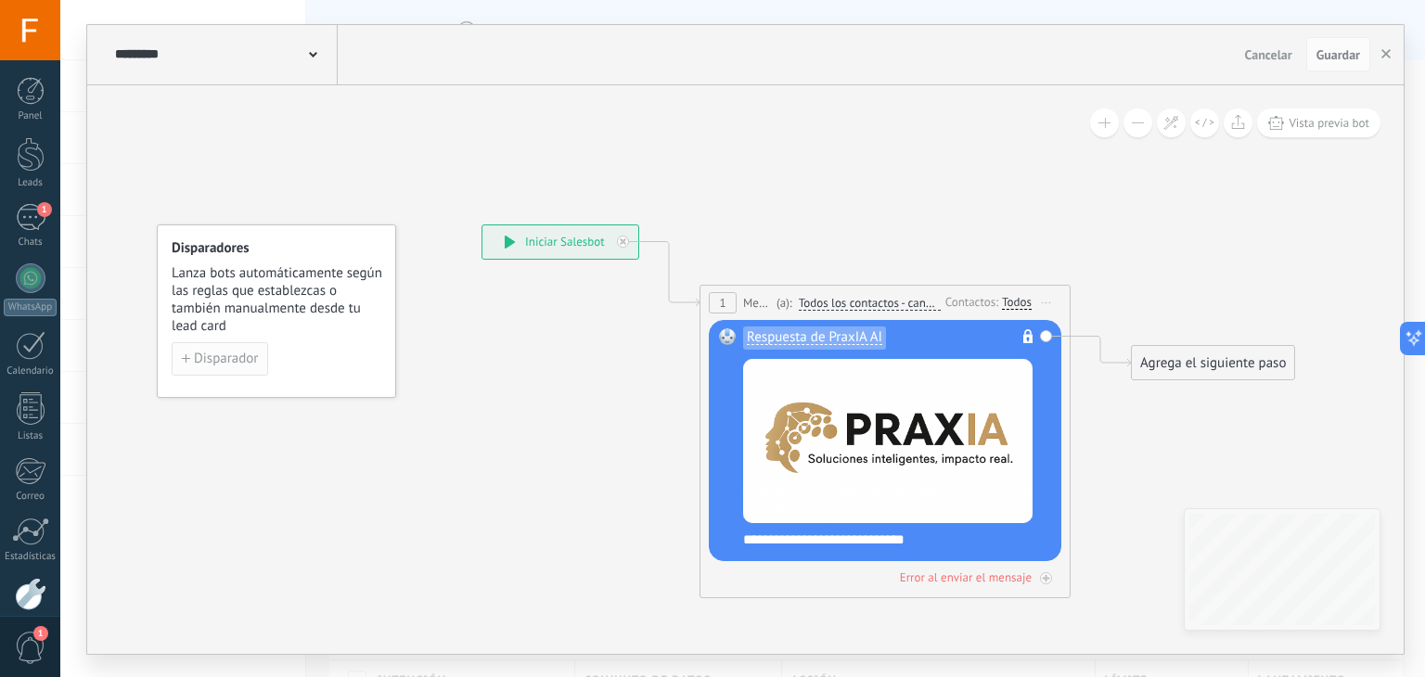
click at [231, 361] on span "Disparador" at bounding box center [226, 359] width 64 height 13
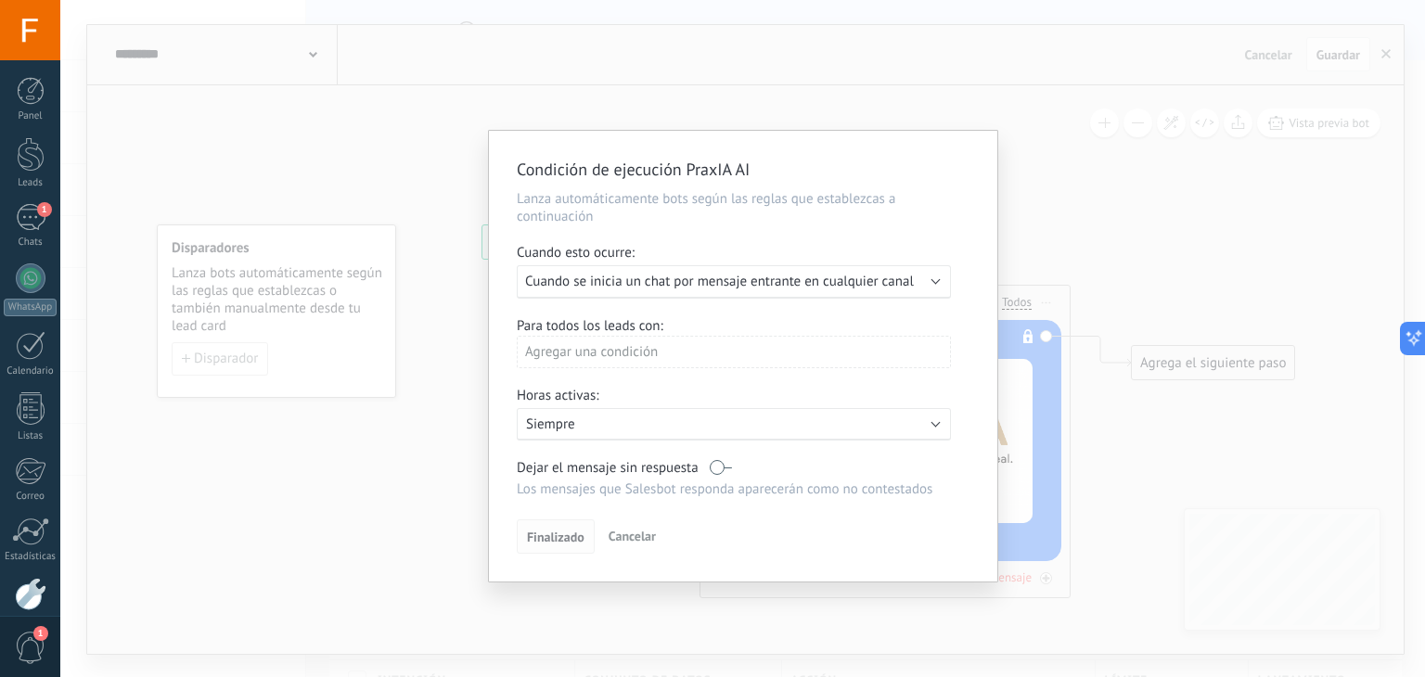
click at [579, 531] on span "Finalizado" at bounding box center [556, 537] width 58 height 13
click at [554, 534] on span "Finalizado" at bounding box center [556, 537] width 58 height 13
click at [559, 539] on span "Finalizado" at bounding box center [556, 537] width 58 height 13
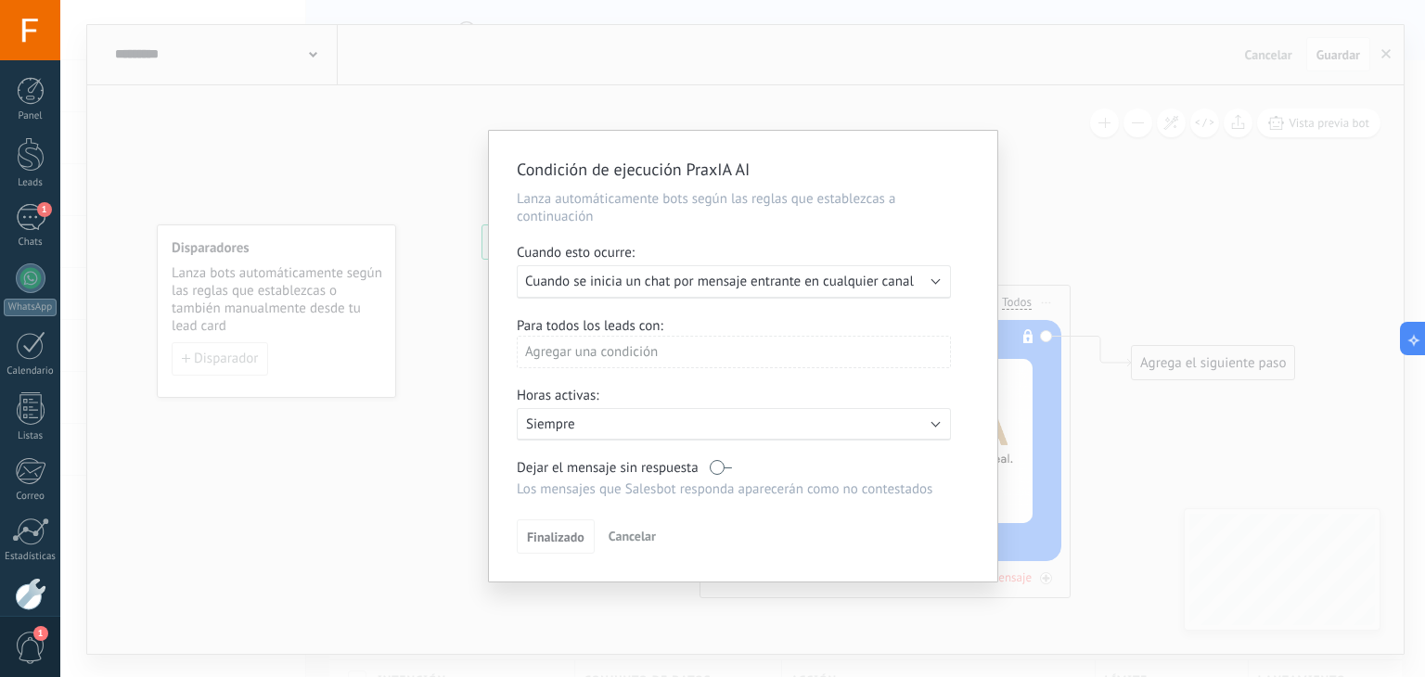
click at [680, 365] on div "Agregar una condición" at bounding box center [734, 352] width 434 height 32
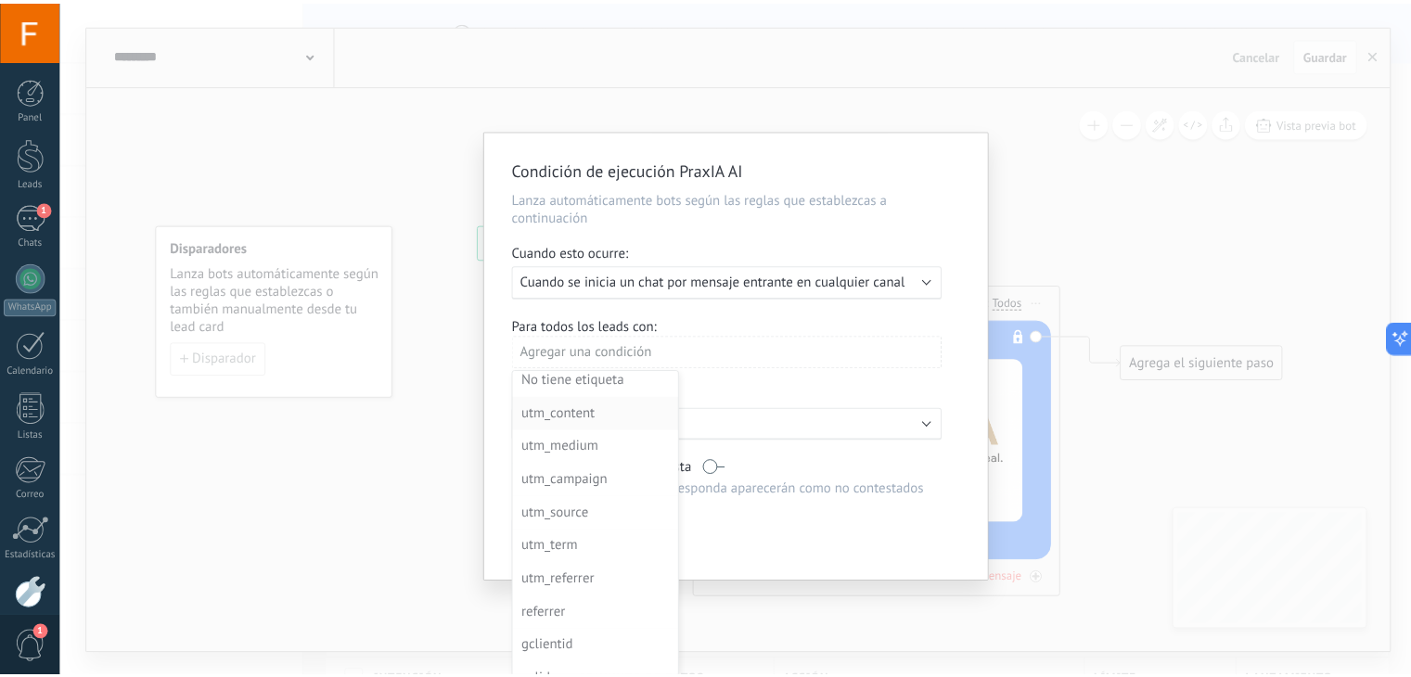
scroll to position [267, 0]
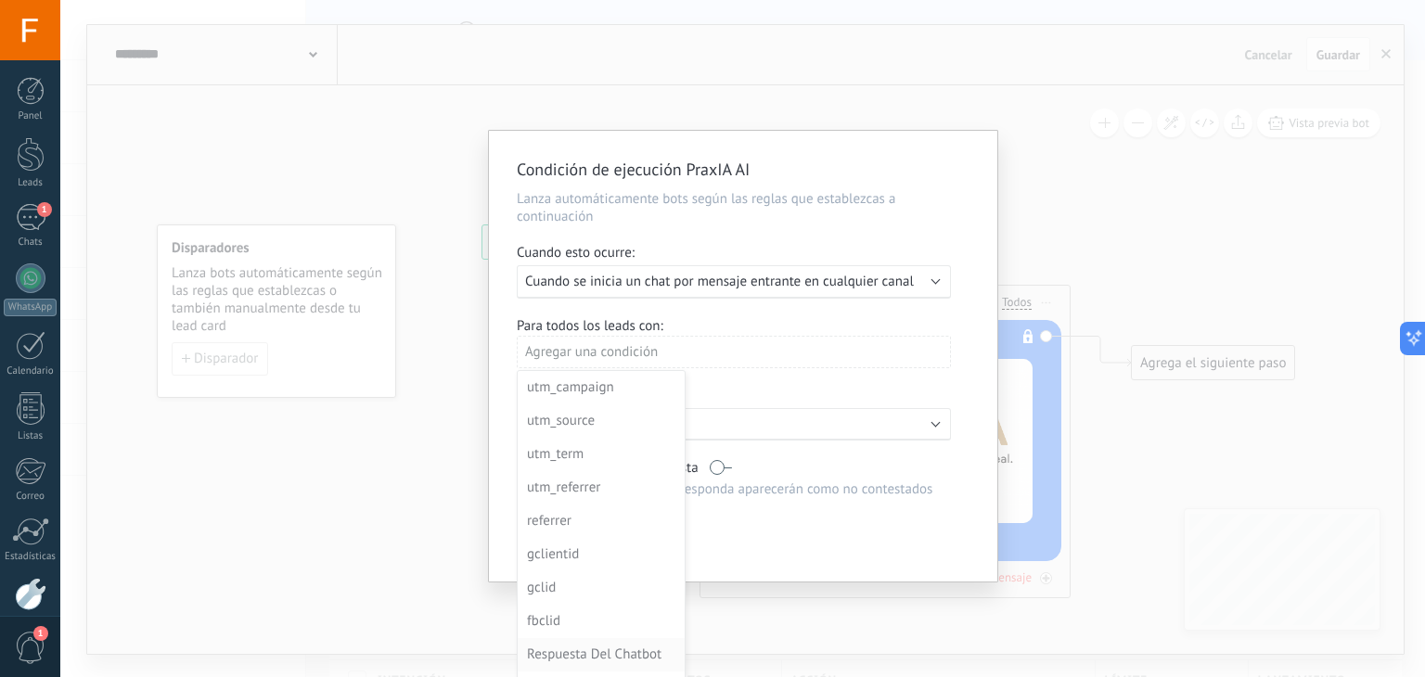
click at [609, 650] on div "Respuesta Del Chatbot" at bounding box center [599, 655] width 145 height 26
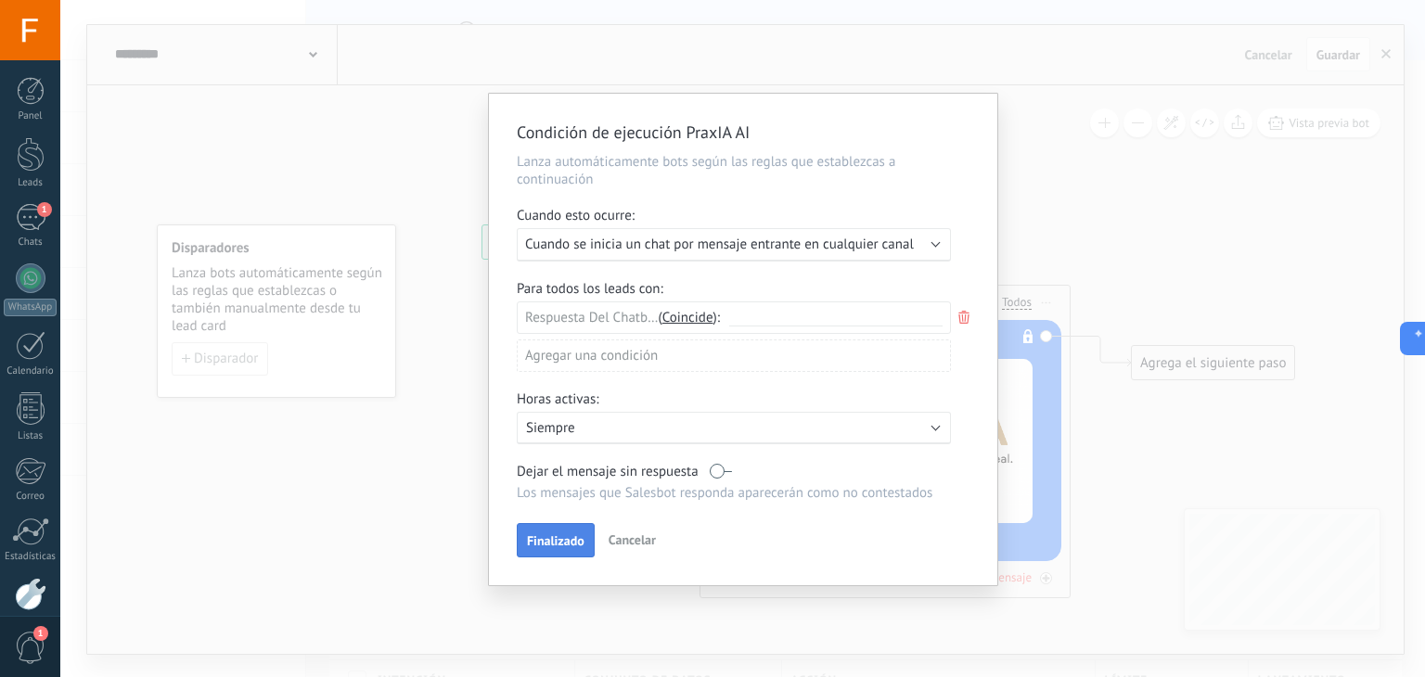
click at [538, 539] on span "Finalizado" at bounding box center [556, 540] width 58 height 13
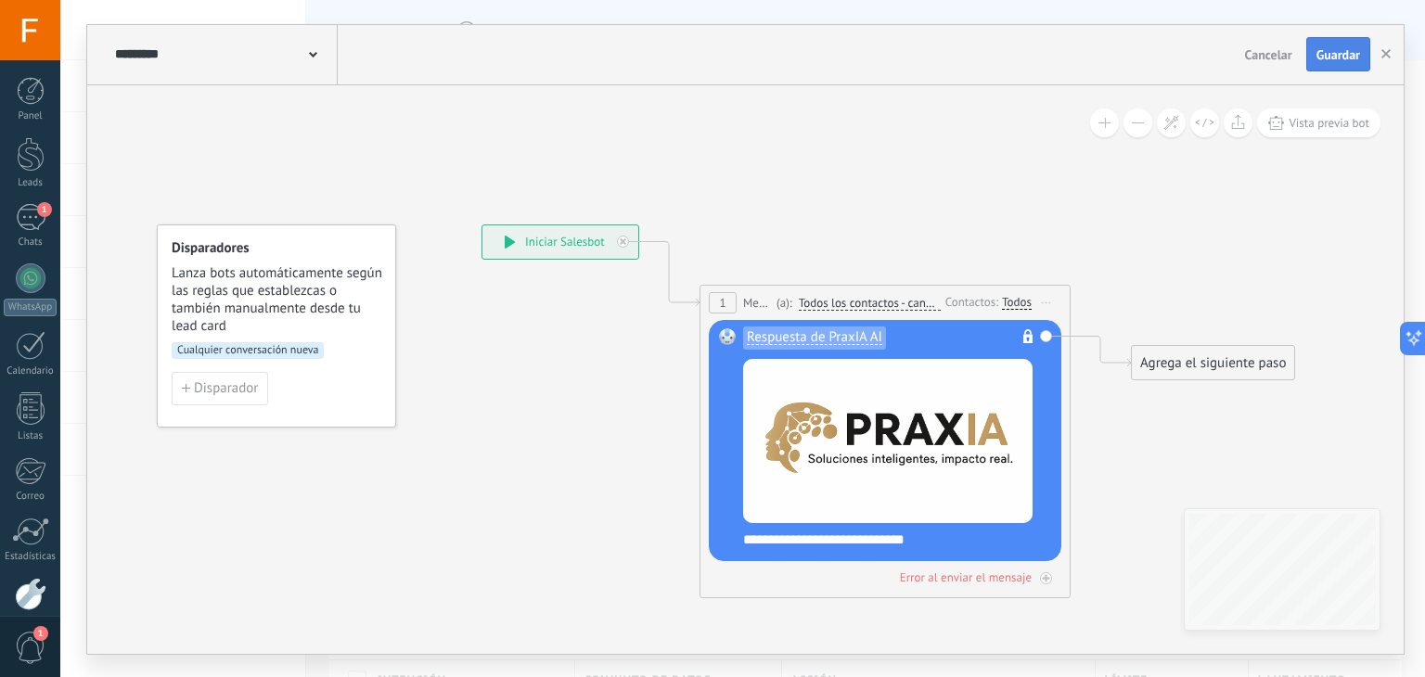
click at [1325, 48] on span "Guardar" at bounding box center [1339, 54] width 44 height 13
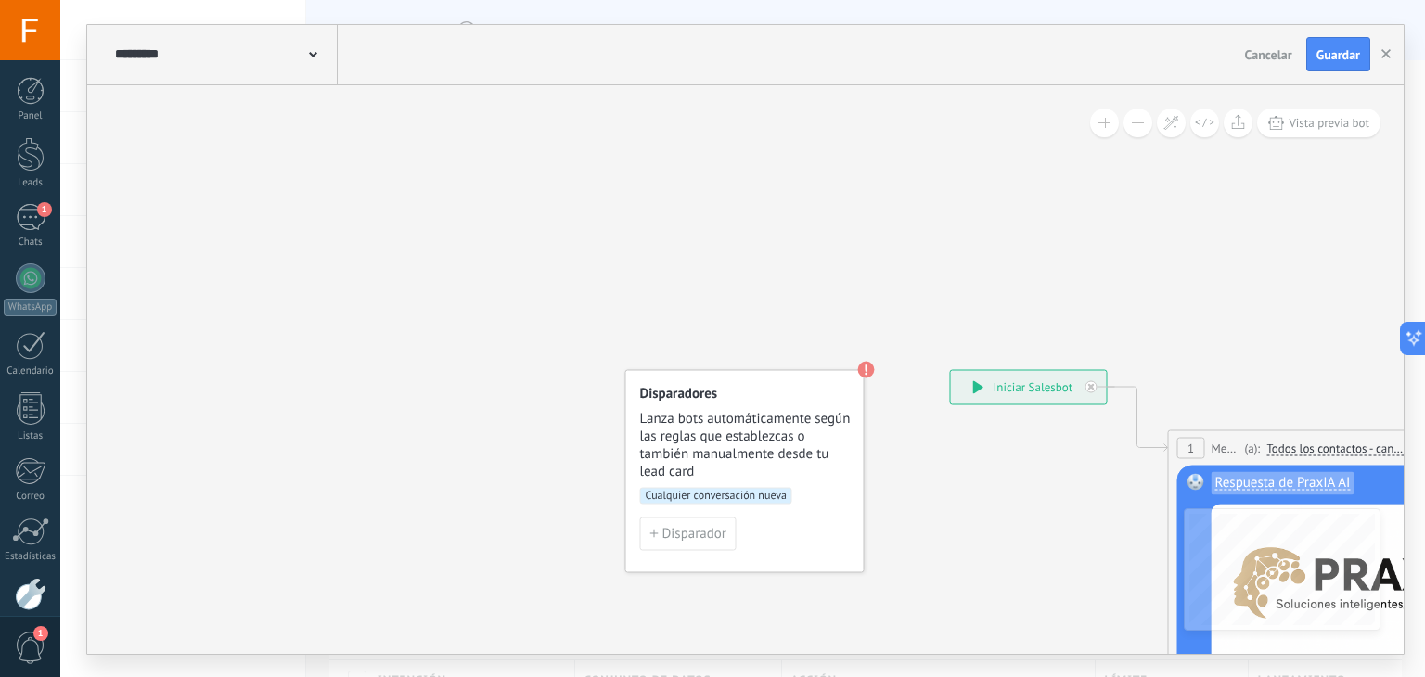
click at [705, 491] on span "Cualquier conversación nueva" at bounding box center [716, 495] width 152 height 17
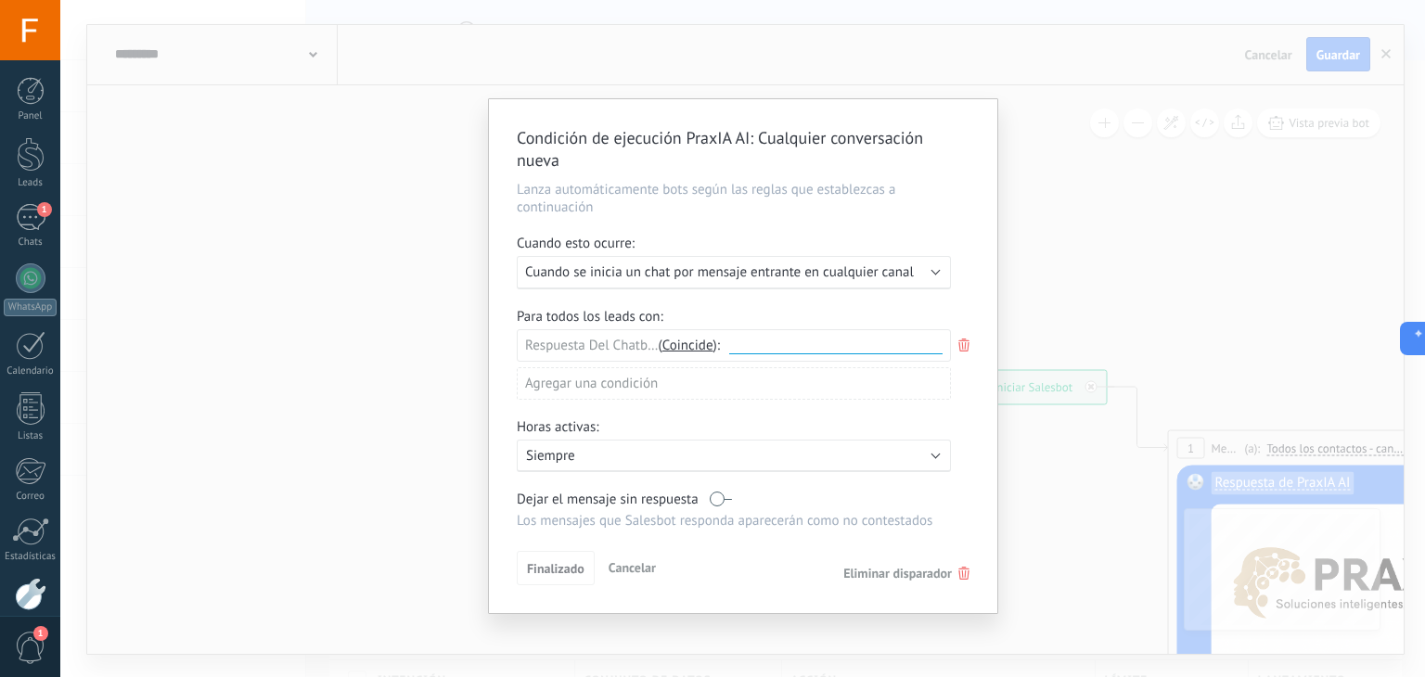
click at [744, 347] on input "text" at bounding box center [835, 347] width 213 height 16
click at [627, 345] on span "Respuesta Del Chatbot" at bounding box center [592, 346] width 134 height 18
click at [753, 344] on input "text" at bounding box center [835, 347] width 213 height 16
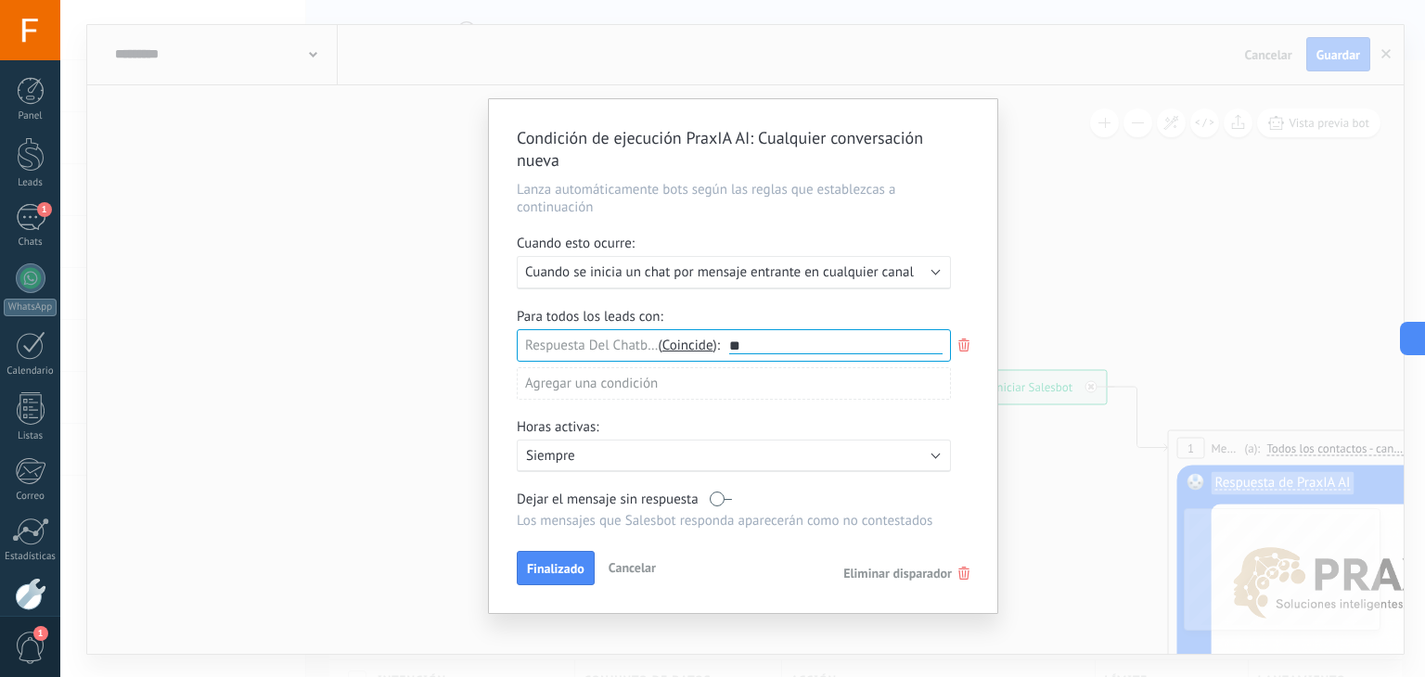
type input "*"
click at [843, 345] on input "text" at bounding box center [835, 347] width 213 height 16
type input "**********"
click at [564, 562] on span "Finalizado" at bounding box center [556, 568] width 58 height 13
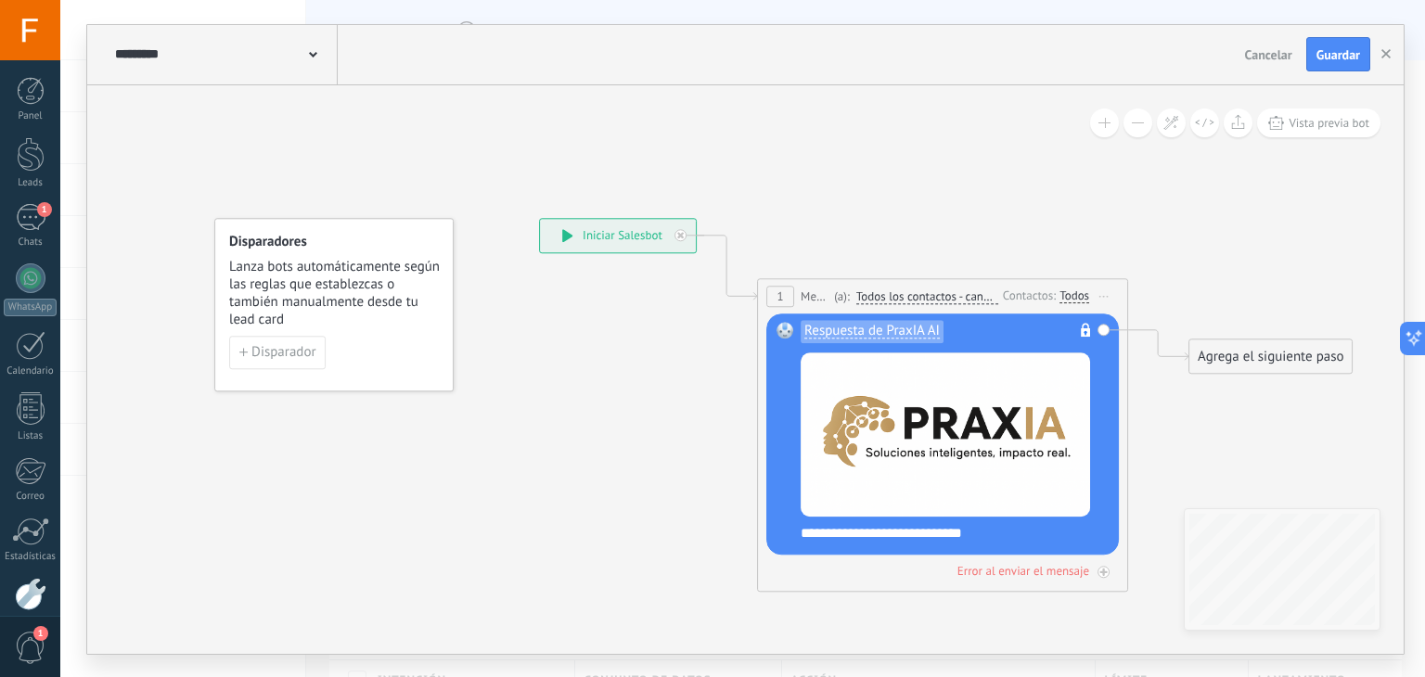
drag, startPoint x: 986, startPoint y: 569, endPoint x: 575, endPoint y: 418, distance: 438.0
click at [575, 418] on icon at bounding box center [914, 317] width 1679 height 1126
click at [961, 540] on span "**********" at bounding box center [881, 533] width 161 height 14
click at [334, 302] on span "Lanza bots automáticamente según las reglas que establezcas o también manualmen…" at bounding box center [335, 293] width 212 height 71
click at [377, 331] on div "Disparadores Lanza bots automáticamente según las reglas que establezcas o tamb…" at bounding box center [333, 305] width 239 height 174
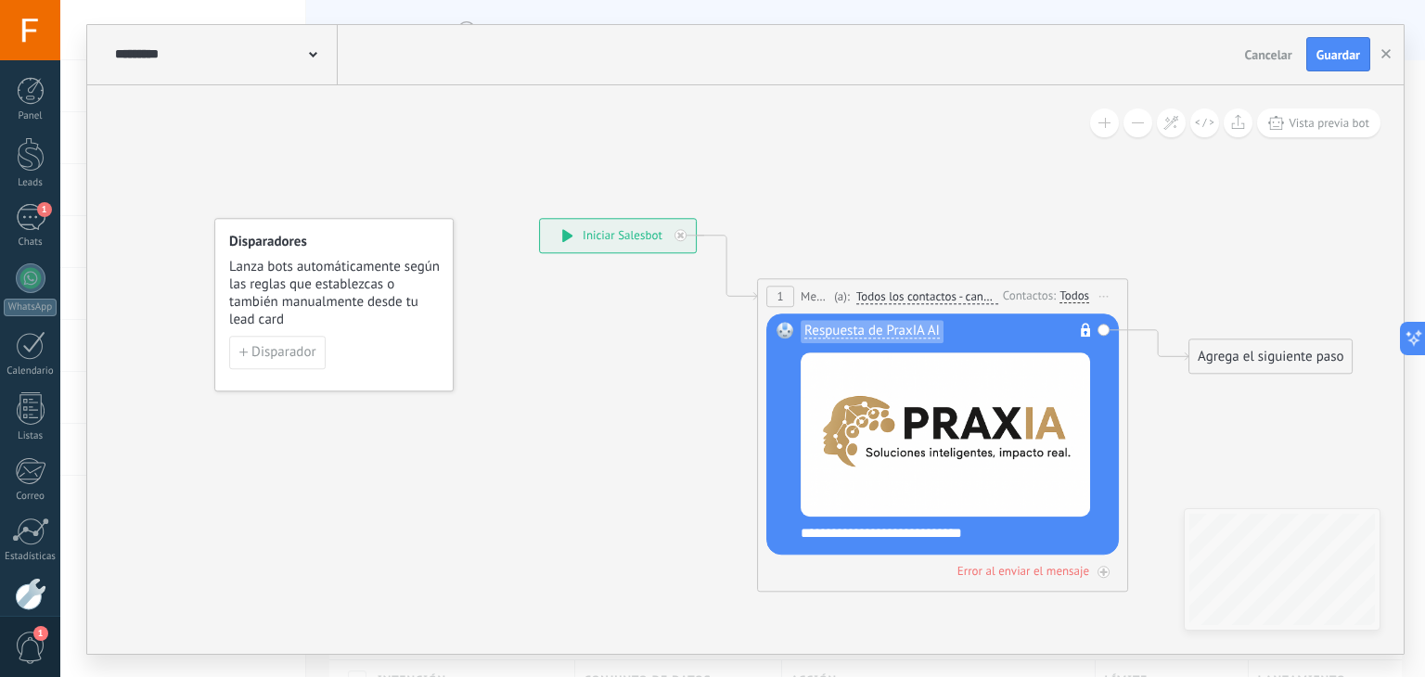
click at [1084, 292] on div "Todos" at bounding box center [1075, 296] width 30 height 15
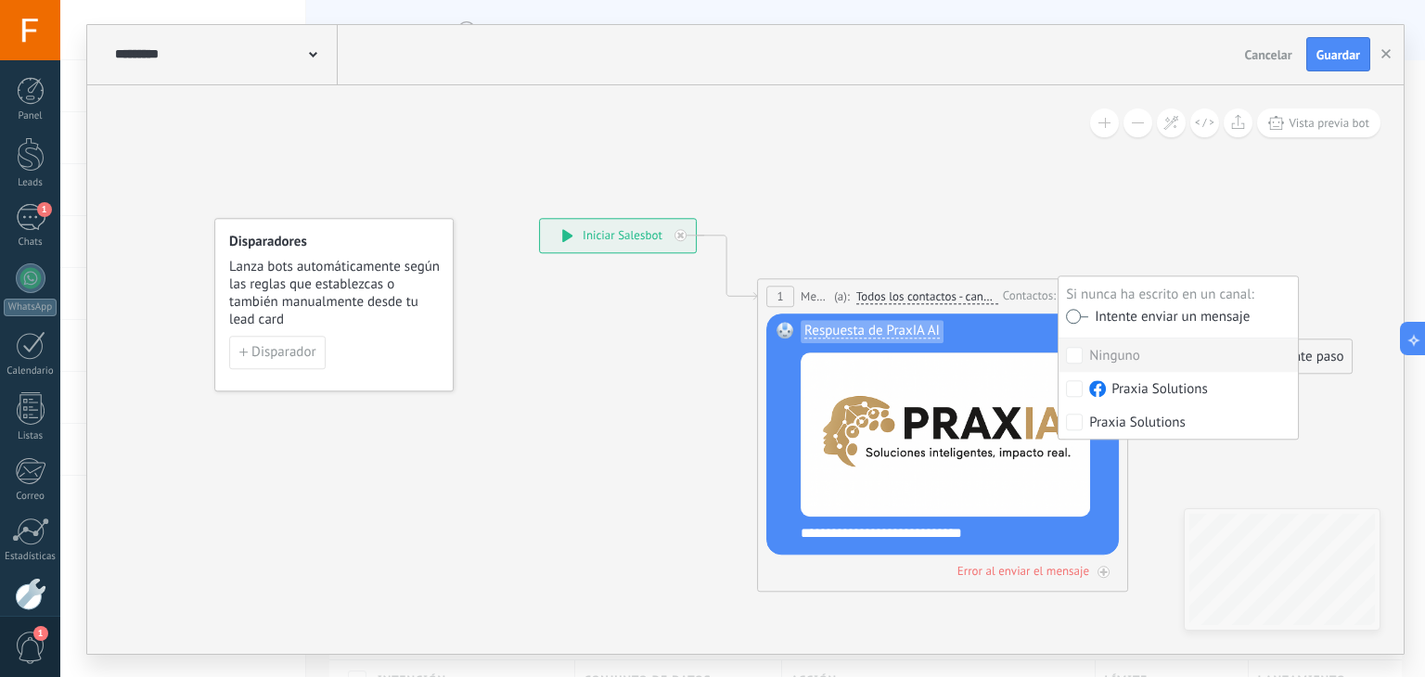
click at [1073, 255] on icon at bounding box center [914, 317] width 1679 height 1126
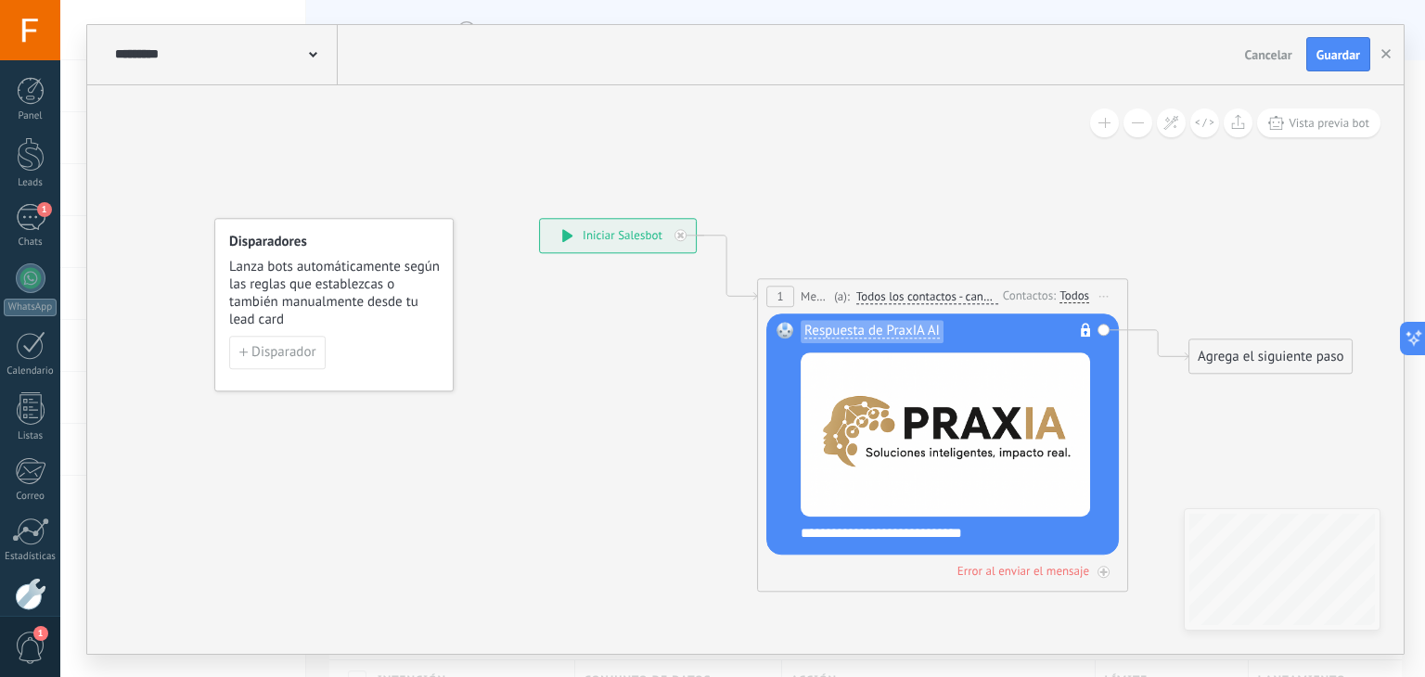
click at [1107, 298] on span "Iniciar vista previa aquí Cambiar nombre Duplicar Borrar" at bounding box center [1104, 296] width 30 height 27
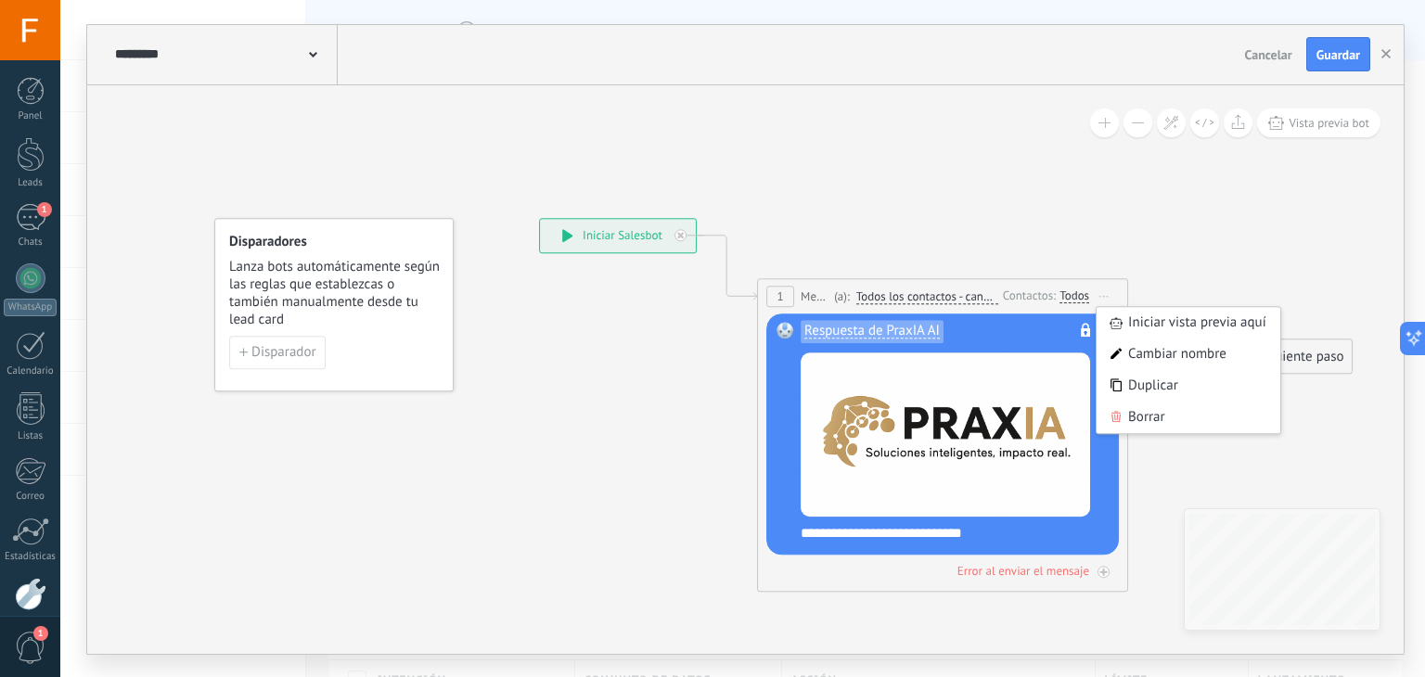
click at [949, 533] on span "**********" at bounding box center [881, 533] width 161 height 14
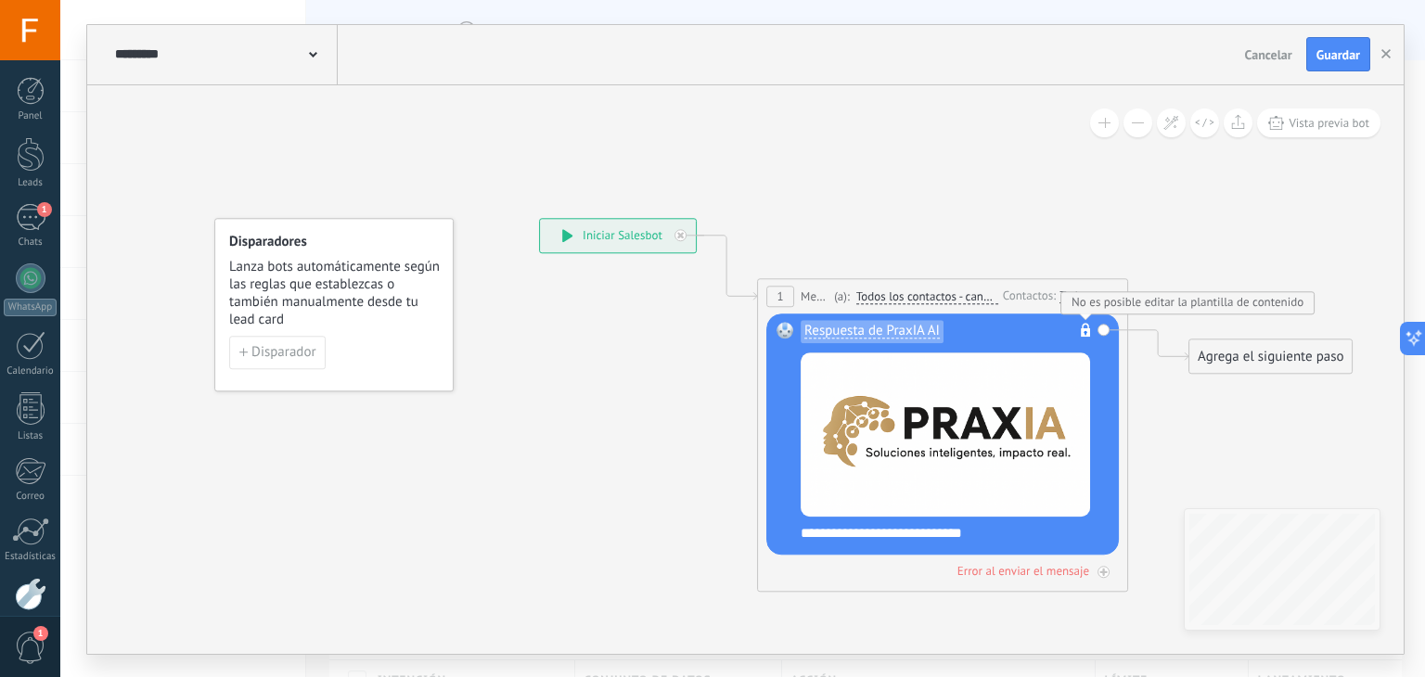
click at [962, 532] on span "**********" at bounding box center [881, 533] width 161 height 14
click at [915, 333] on span "Respuesta de PraxIA AI" at bounding box center [871, 331] width 135 height 15
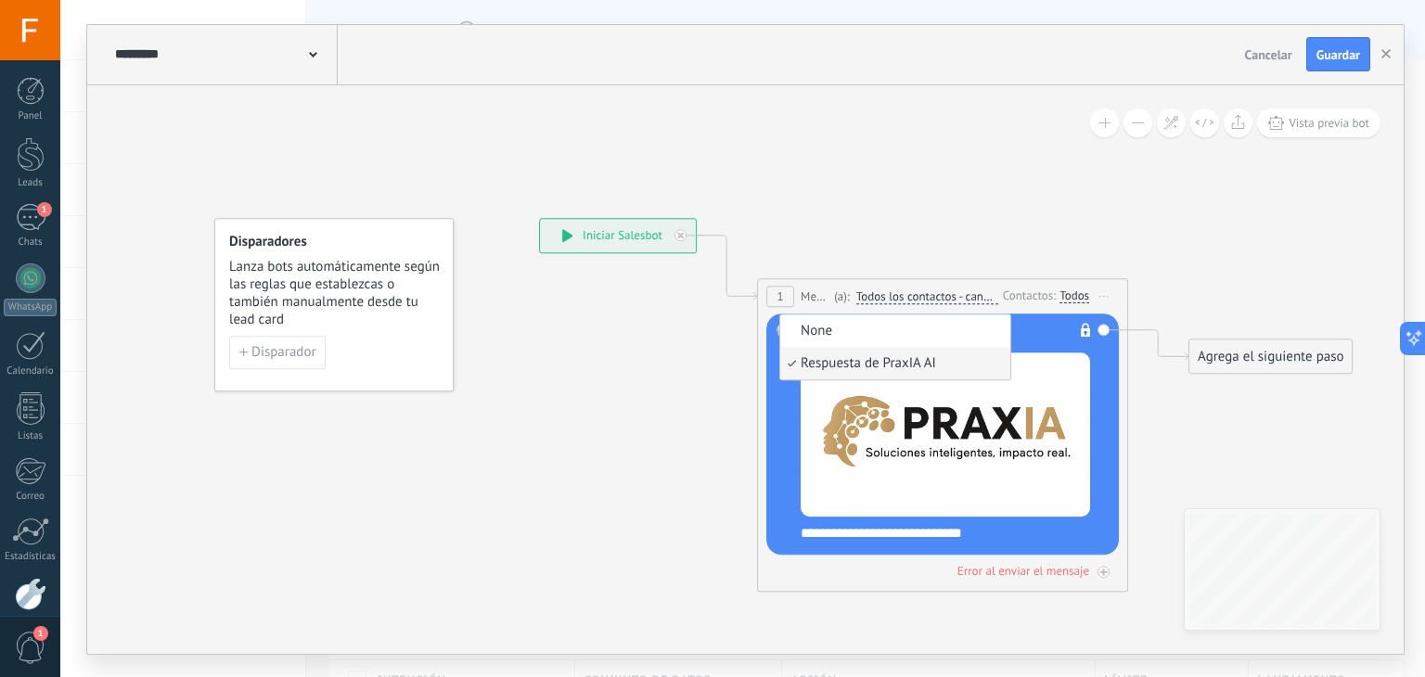
click at [767, 471] on div "None Respuesta de PraxIA AI Respuesta de PraxIA AI No es posible editar la plan…" at bounding box center [942, 434] width 353 height 241
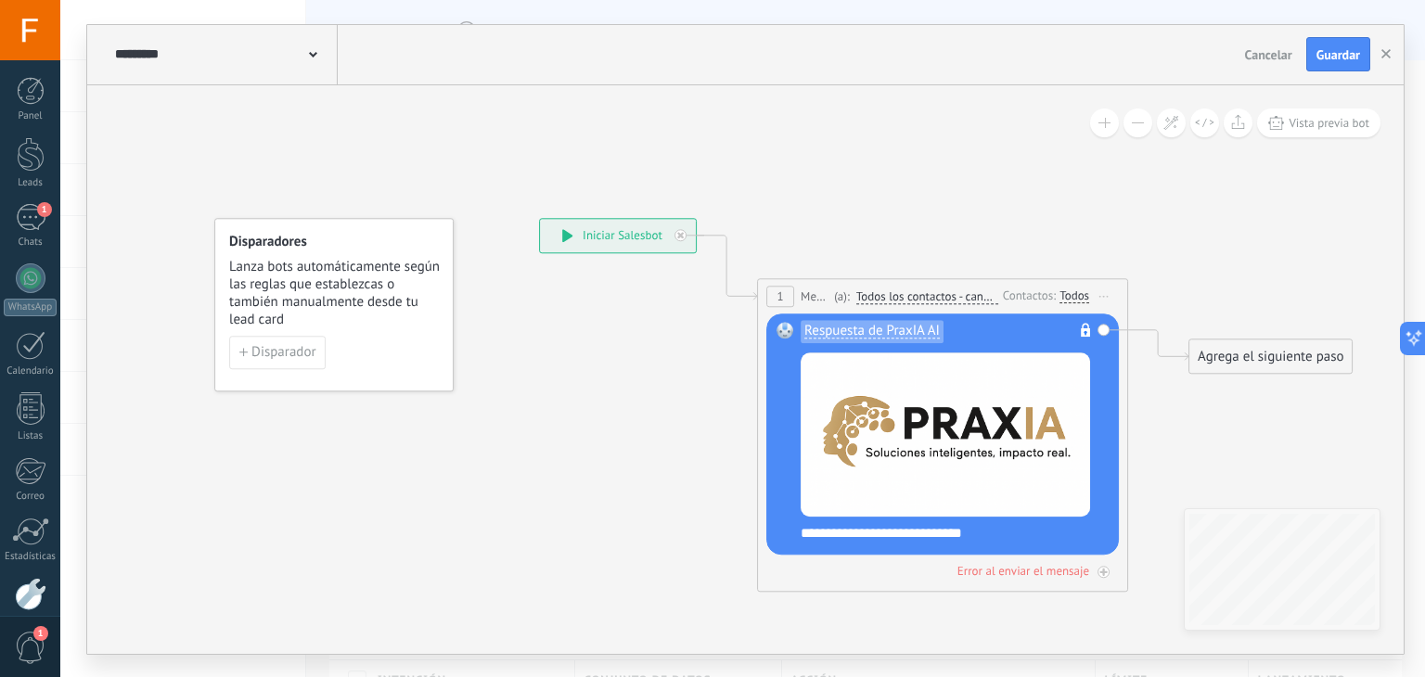
click at [906, 534] on span "**********" at bounding box center [881, 533] width 161 height 14
click at [379, 292] on span "Lanza bots automáticamente según las reglas que establezcas o también manualmen…" at bounding box center [335, 293] width 212 height 71
click at [371, 306] on span "Lanza bots automáticamente según las reglas que establezcas o también manualmen…" at bounding box center [335, 293] width 212 height 71
click at [286, 357] on span "Disparador" at bounding box center [283, 352] width 64 height 13
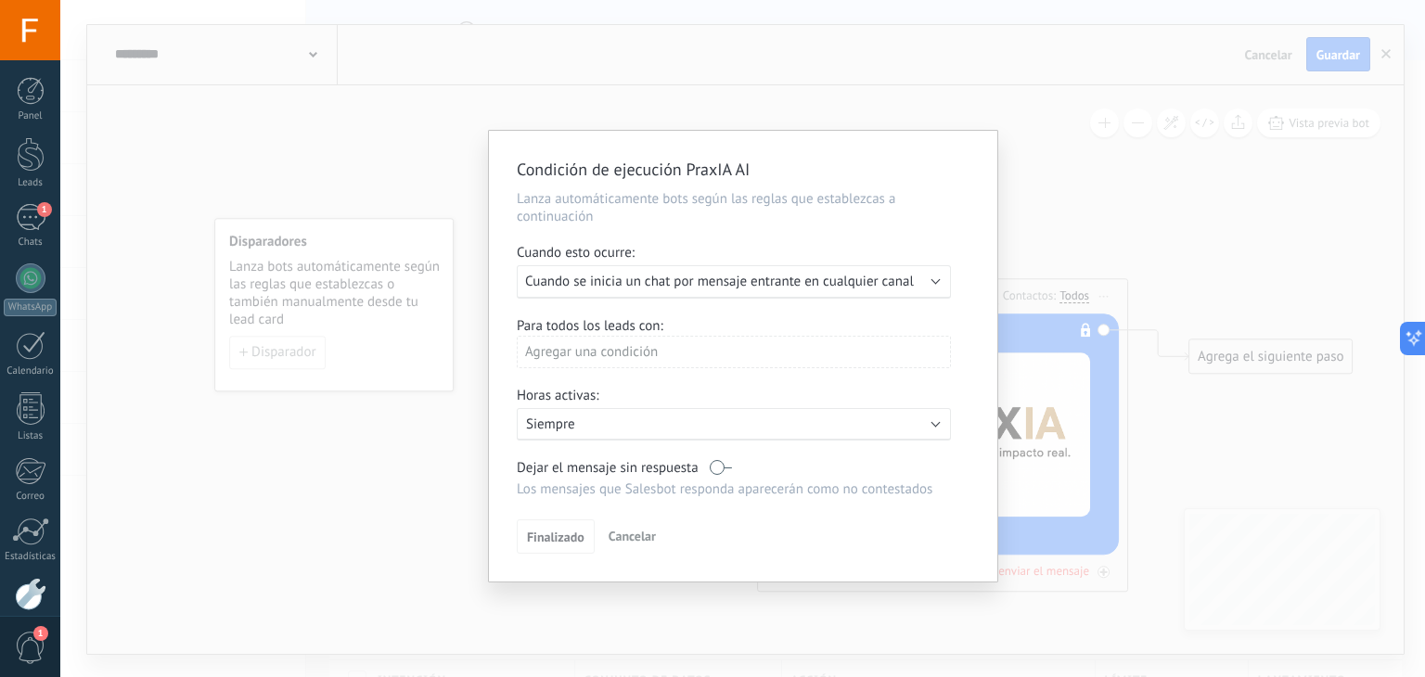
click at [648, 547] on button "Cancelar" at bounding box center [632, 536] width 62 height 28
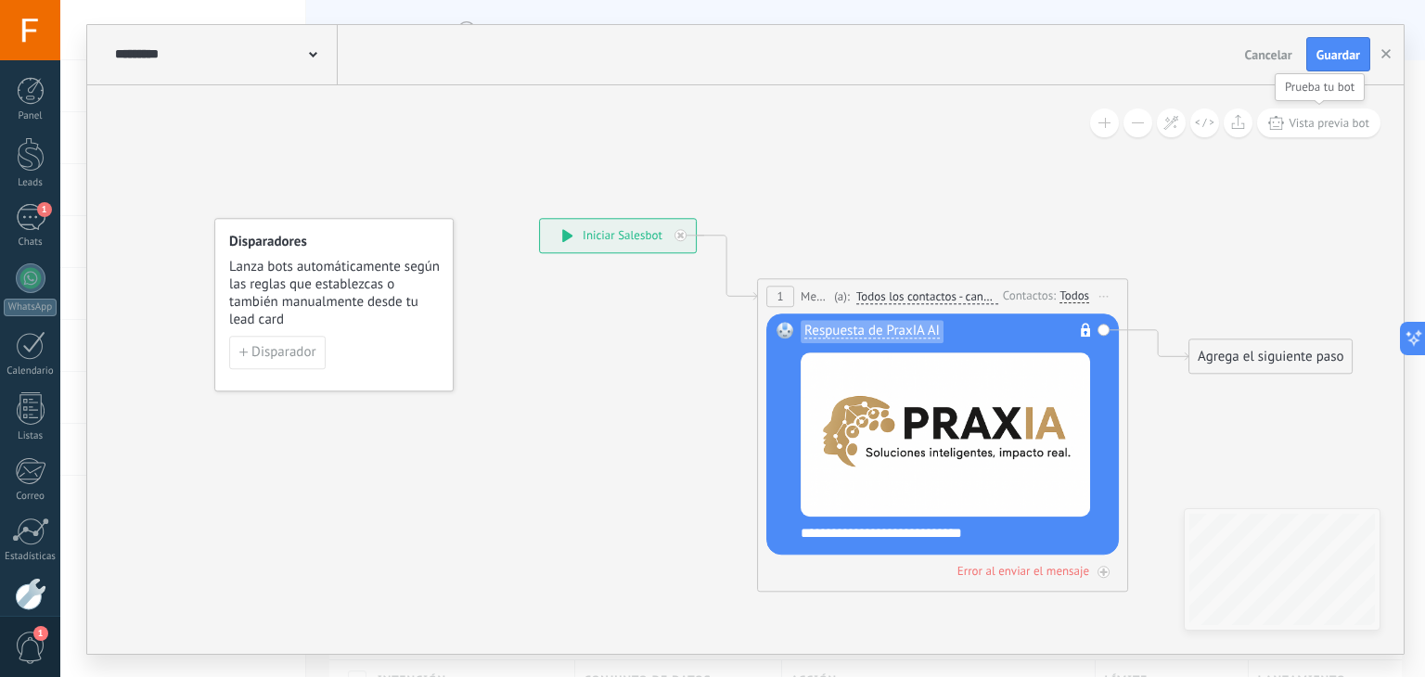
click at [1308, 120] on span "Vista previa bot" at bounding box center [1329, 123] width 81 height 16
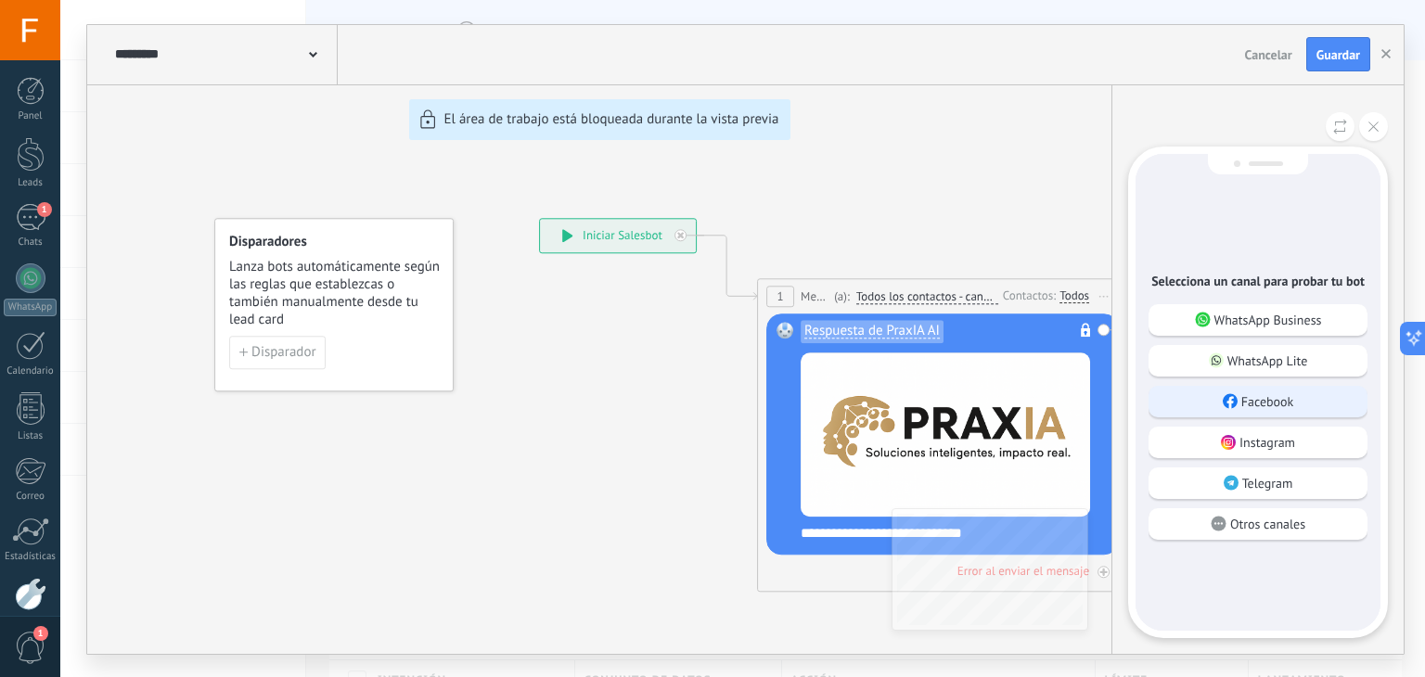
click at [1295, 409] on div "Facebook" at bounding box center [1258, 402] width 219 height 32
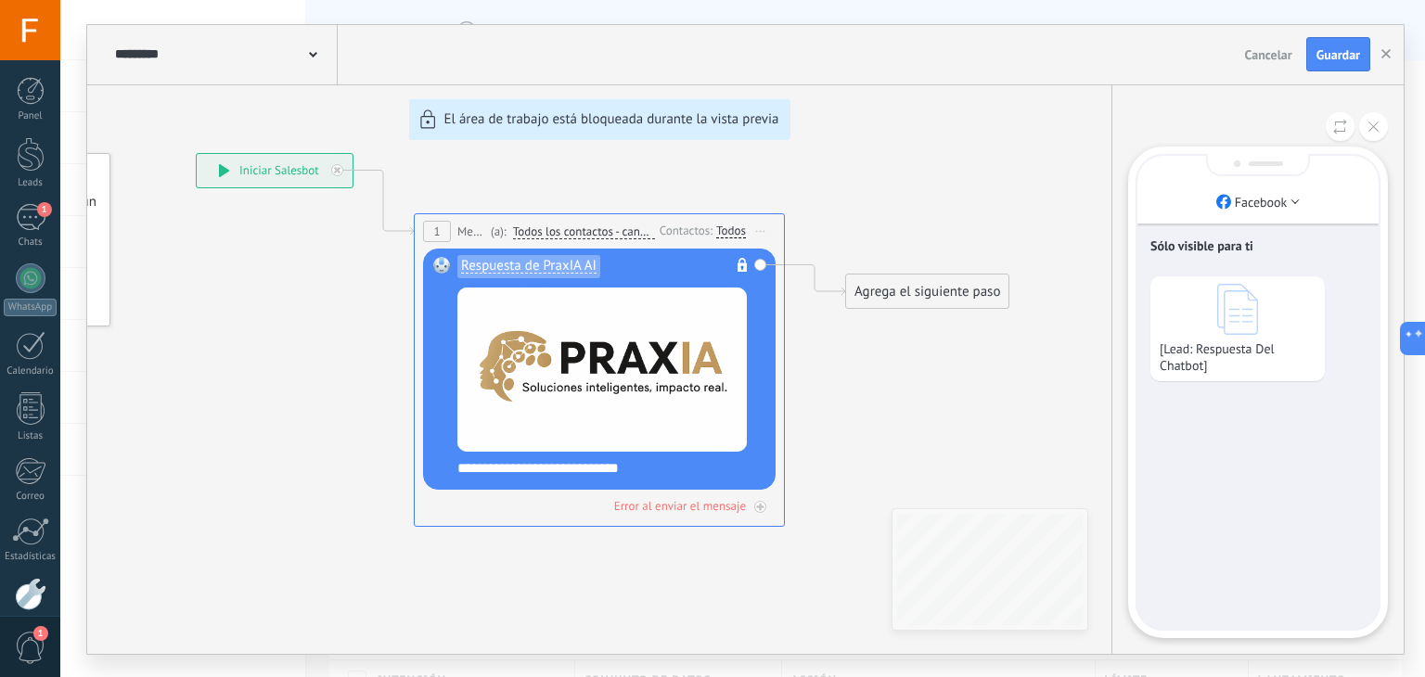
click at [1243, 350] on p "[Lead: Respuesta Del Chatbot]" at bounding box center [1238, 357] width 156 height 33
click at [1294, 205] on li "Facebook" at bounding box center [1258, 202] width 241 height 28
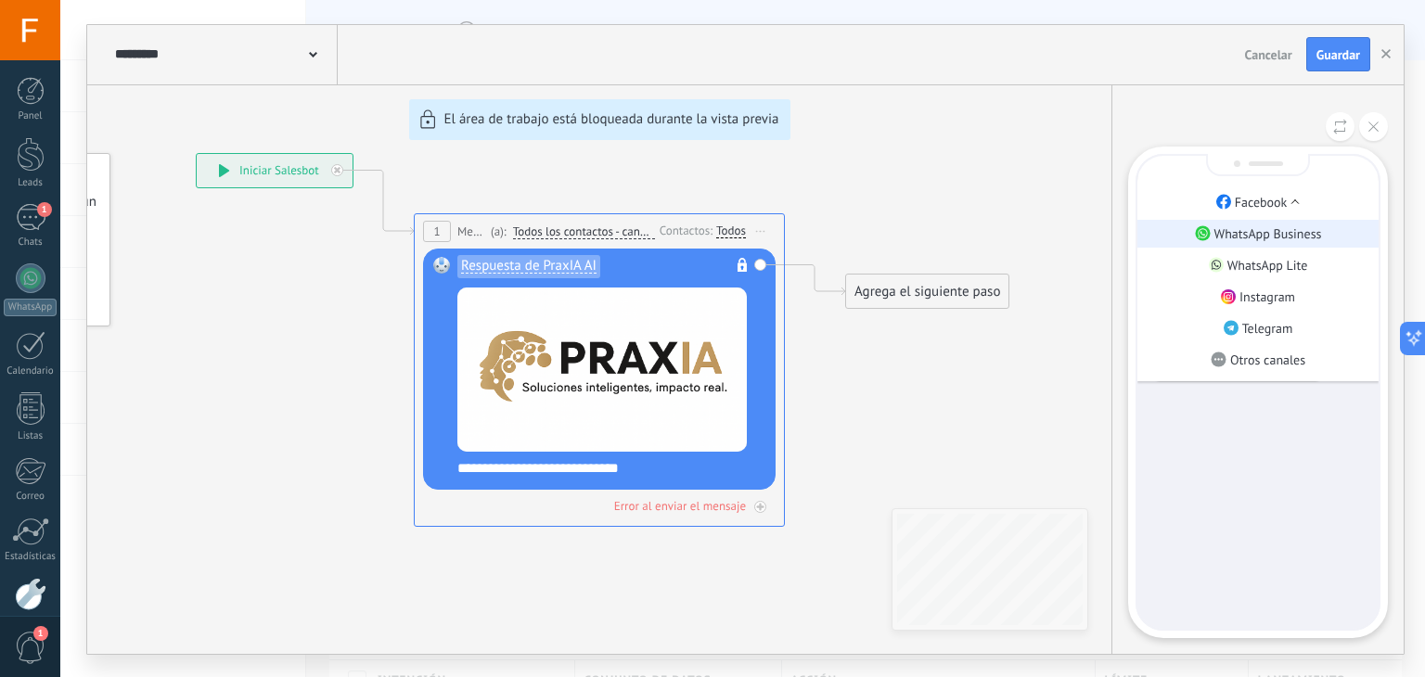
click at [1285, 235] on p "WhatsApp Business" at bounding box center [1269, 233] width 108 height 17
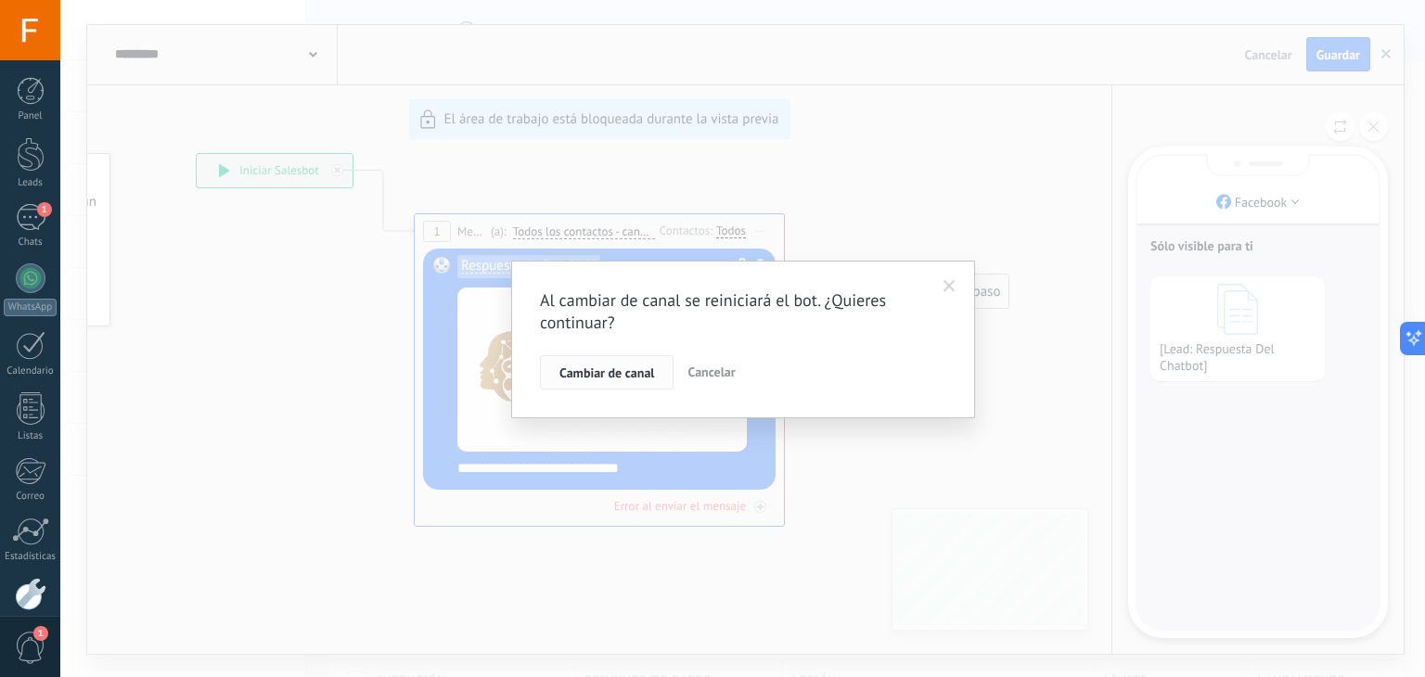
click at [632, 374] on span "Cambiar de canal" at bounding box center [607, 373] width 95 height 13
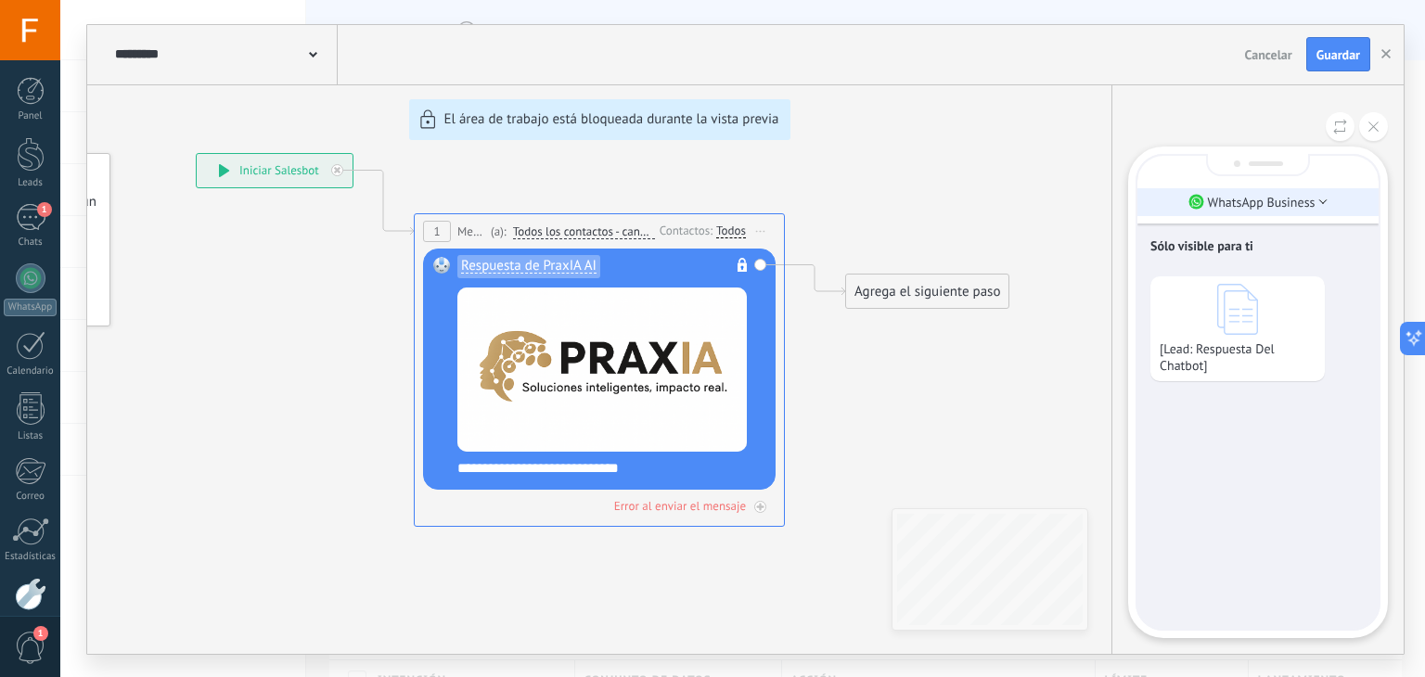
click at [1314, 195] on p "WhatsApp Business" at bounding box center [1262, 202] width 108 height 17
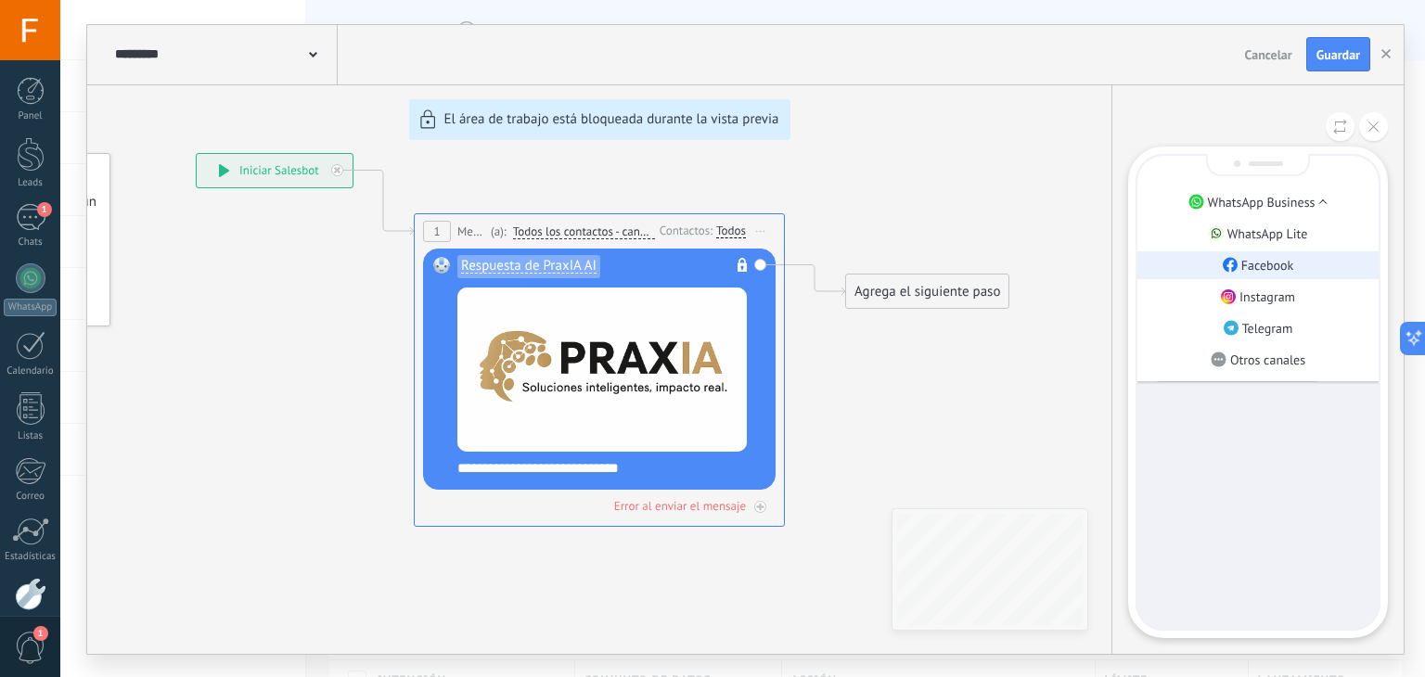
click at [1263, 262] on p "Facebook" at bounding box center [1267, 265] width 53 height 17
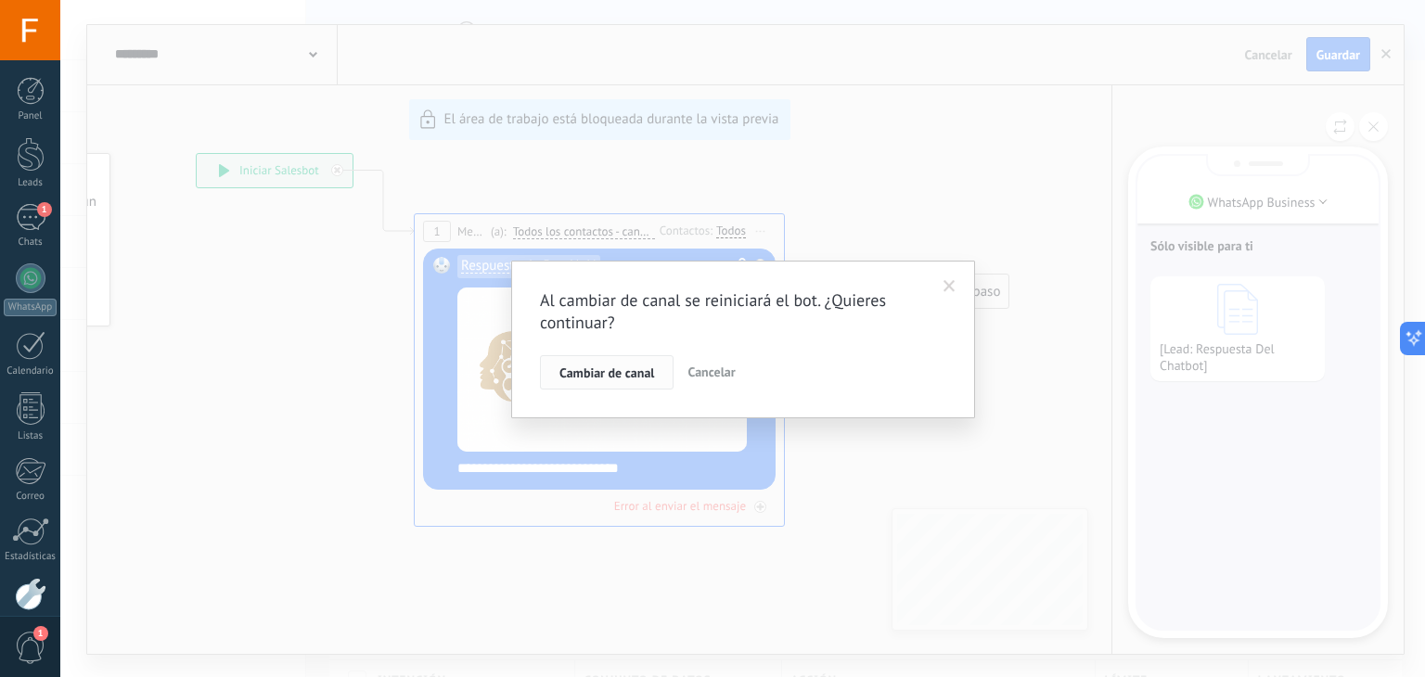
click at [607, 367] on span "Cambiar de canal" at bounding box center [607, 373] width 95 height 13
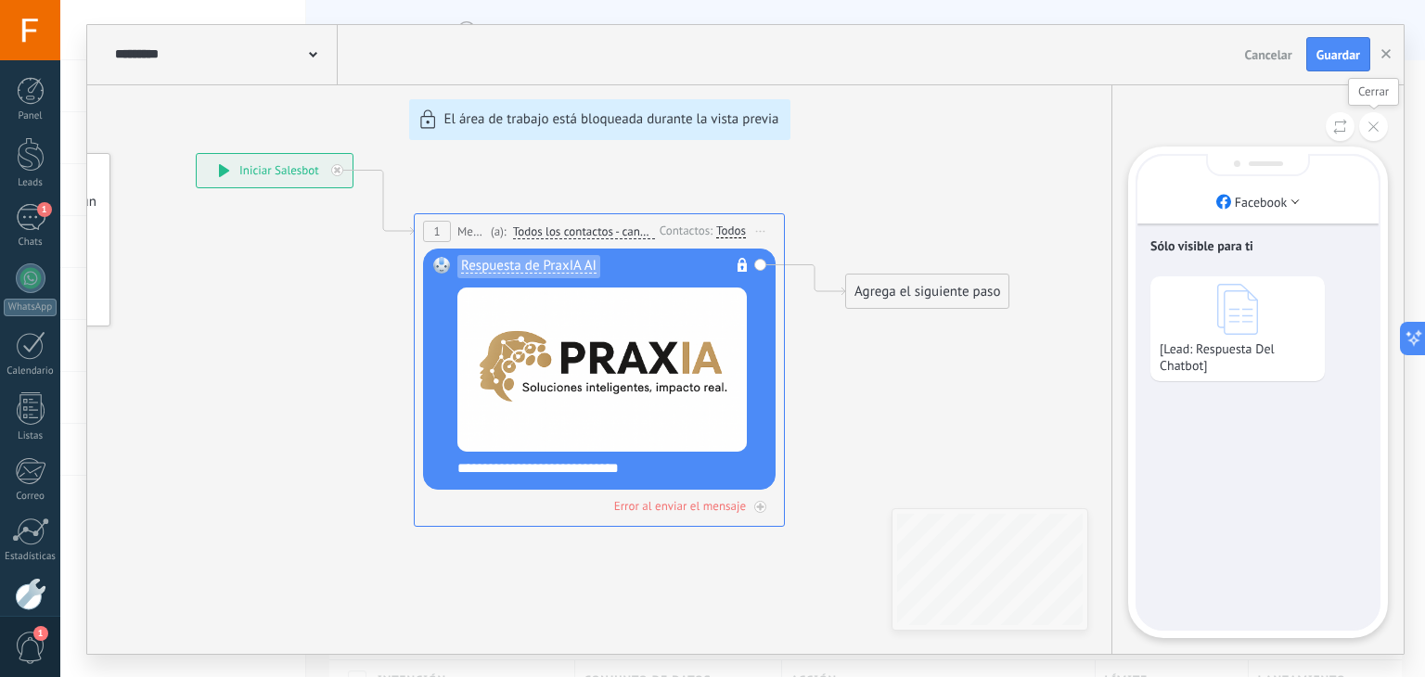
click at [1377, 120] on button at bounding box center [1373, 126] width 29 height 29
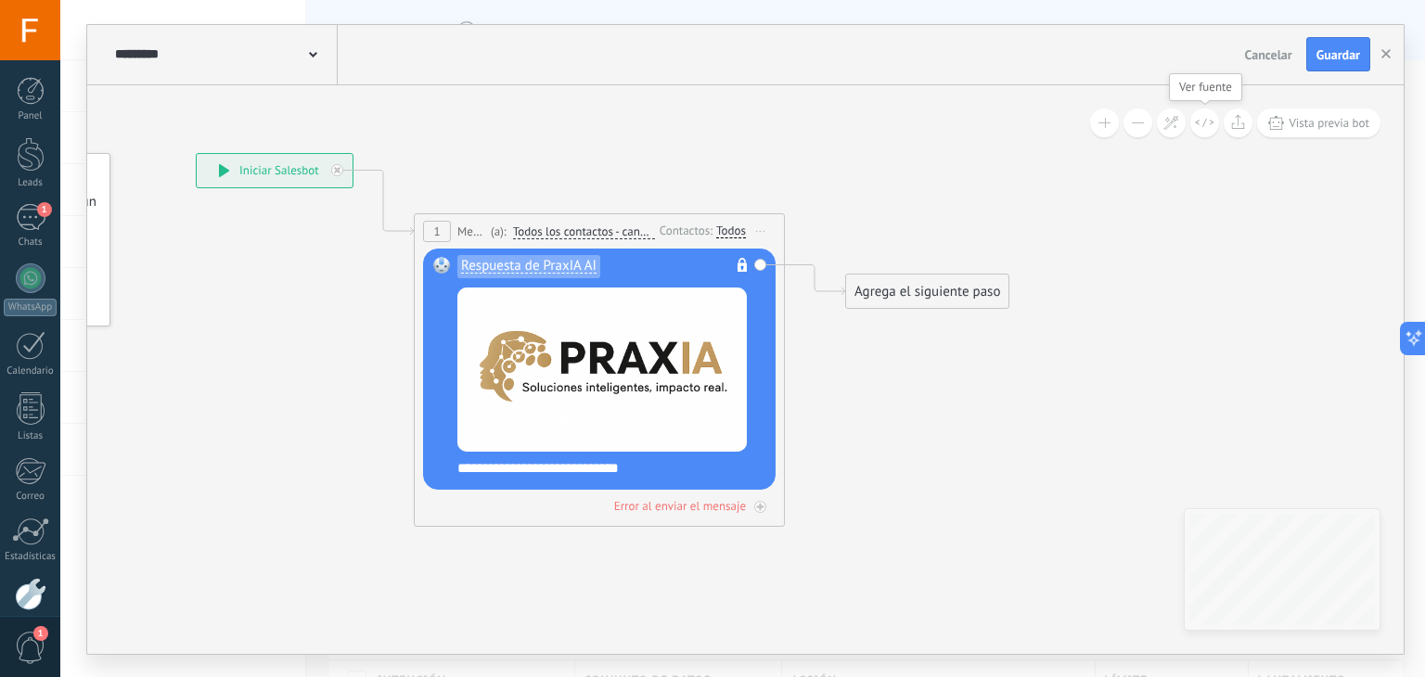
click at [1206, 124] on icon at bounding box center [1204, 123] width 19 height 10
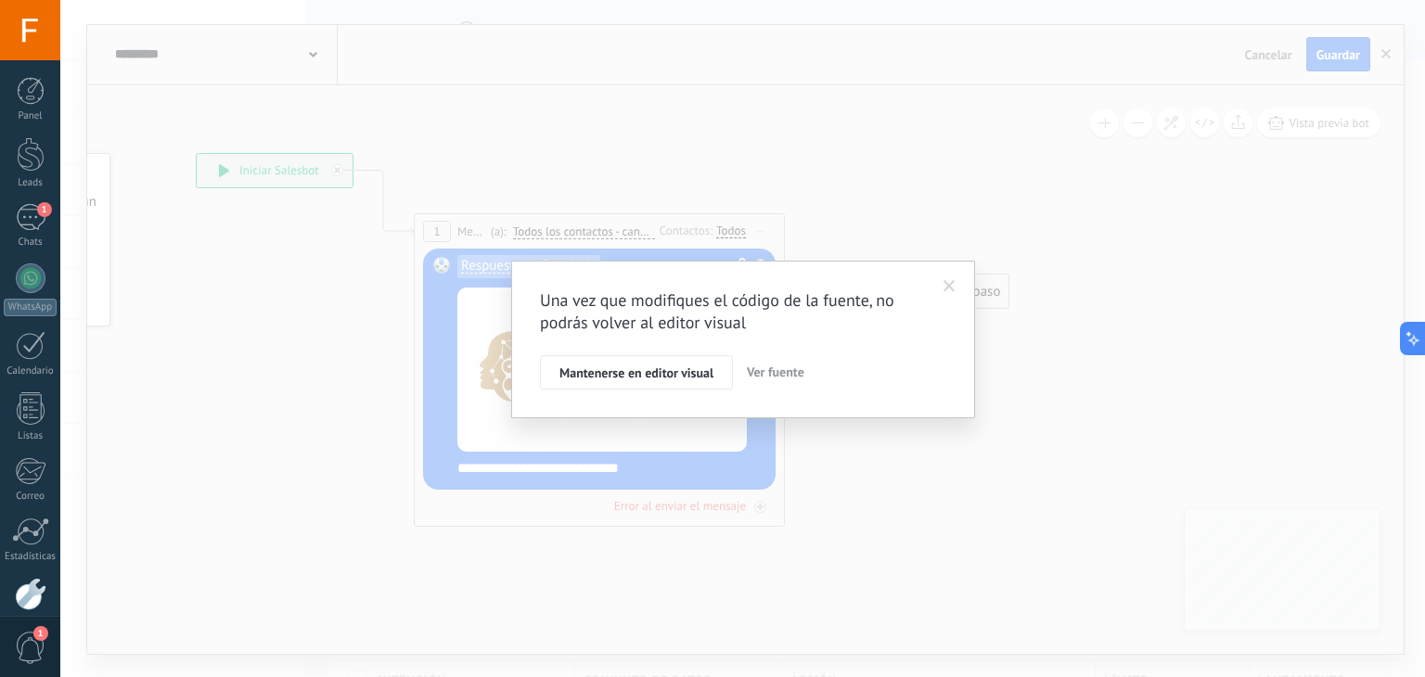
click at [1195, 175] on div "Una vez que modifiques el código de la fuente, no podrás volver al editor visua…" at bounding box center [742, 338] width 1365 height 677
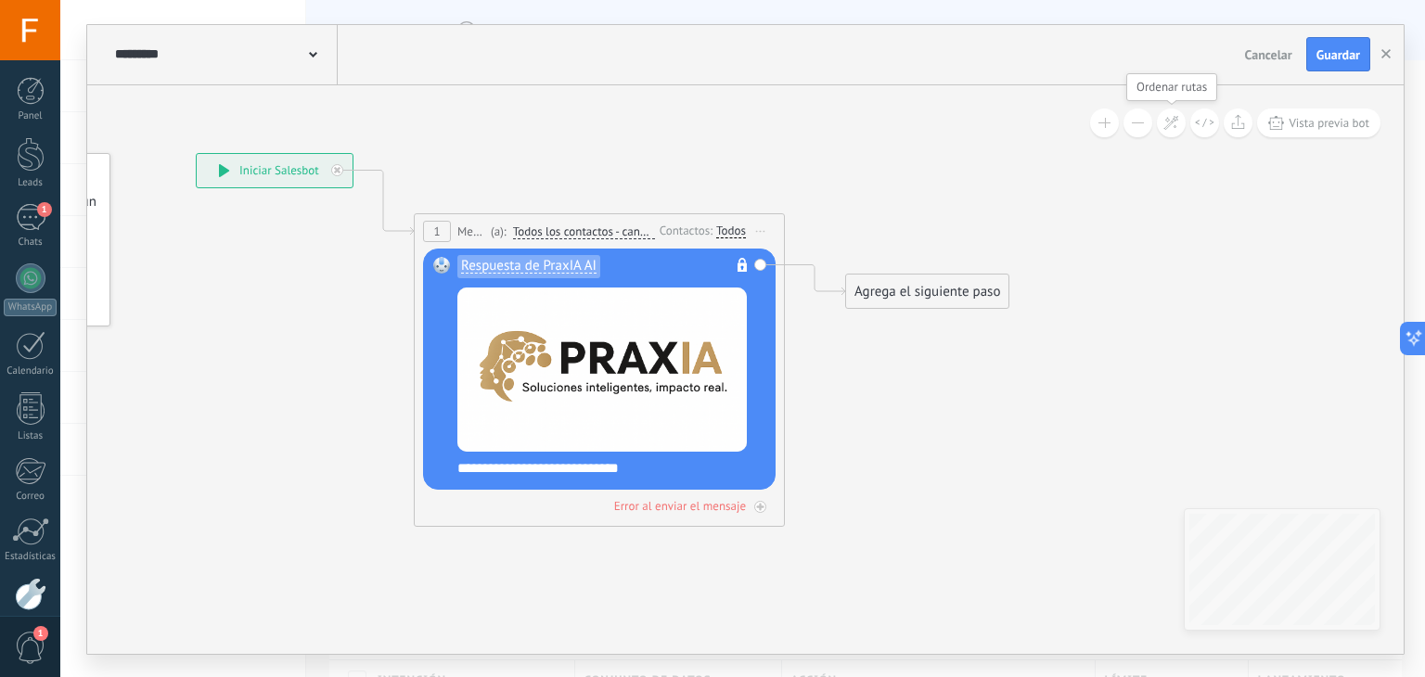
click at [1176, 126] on icon at bounding box center [1172, 123] width 16 height 16
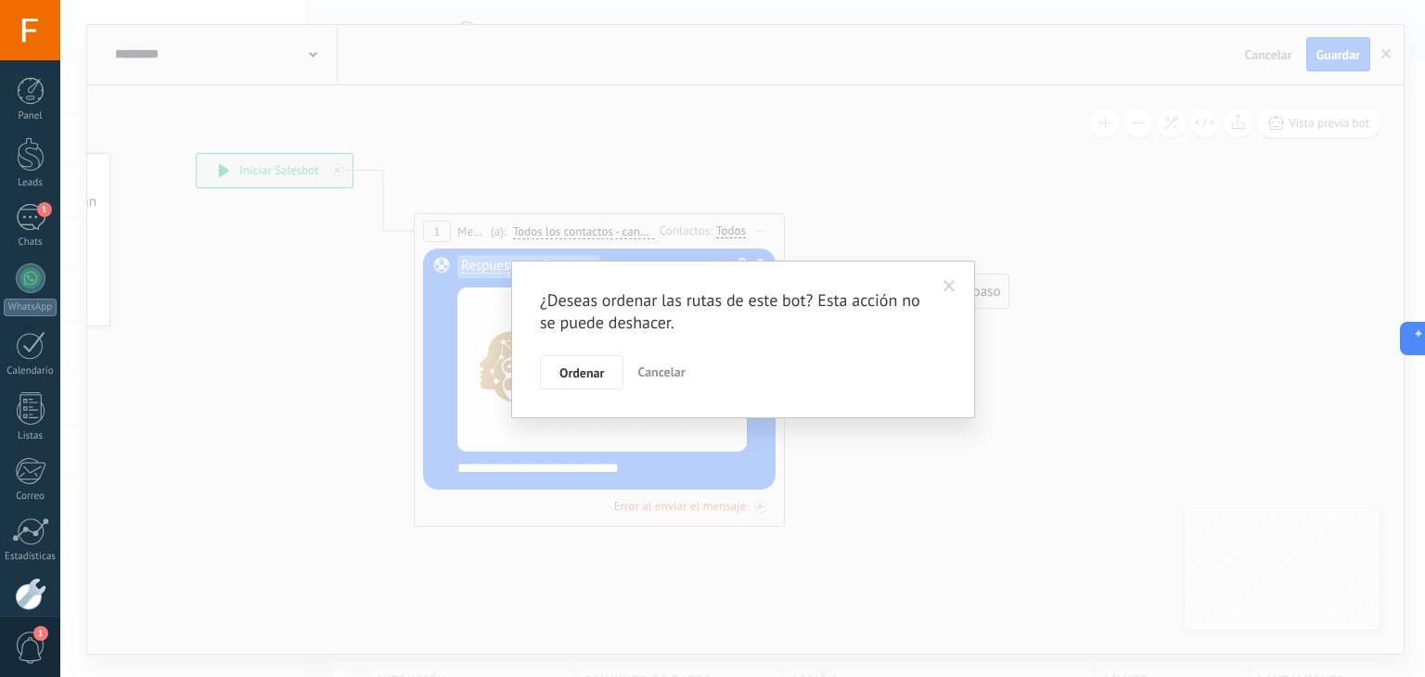
click at [1128, 268] on div "¿Deseas ordenar las rutas de este bot? Esta acción no se puede deshacer. Ordena…" at bounding box center [742, 338] width 1365 height 677
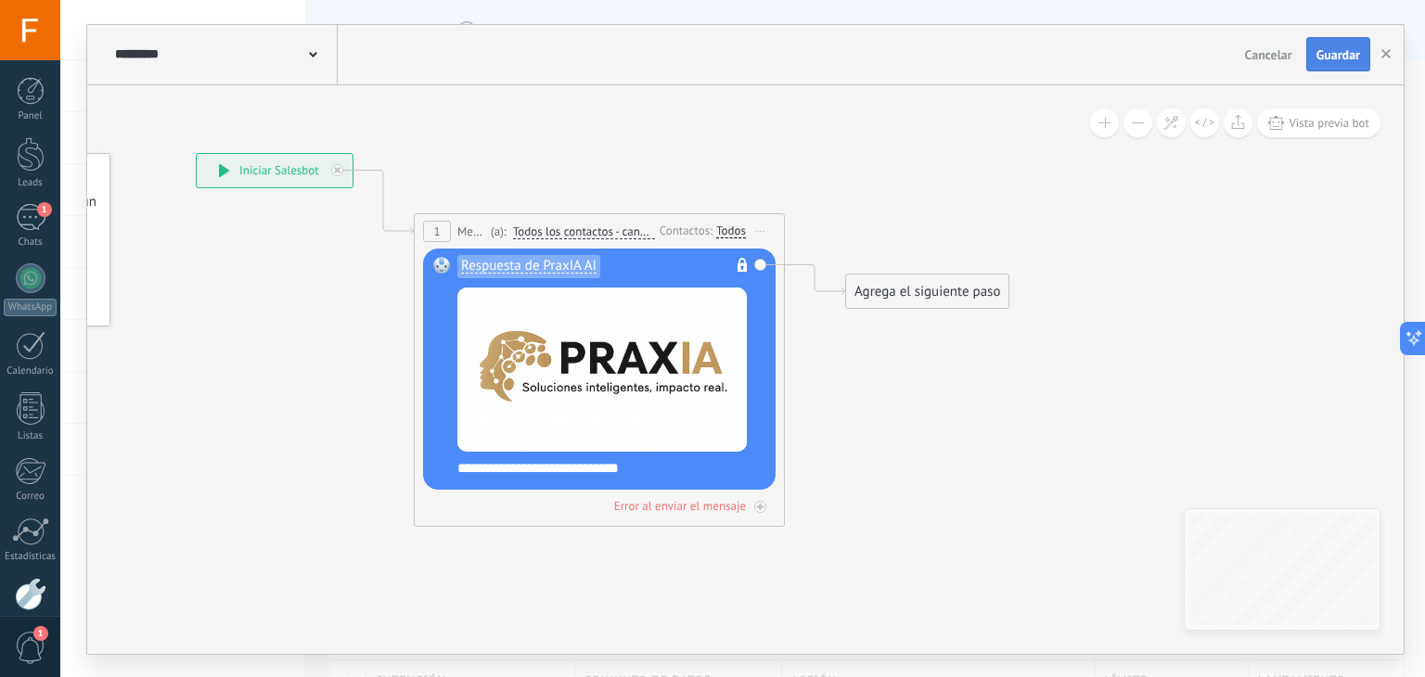
click at [1340, 58] on span "Guardar" at bounding box center [1339, 54] width 44 height 13
click at [1392, 52] on button "button" at bounding box center [1386, 54] width 28 height 35
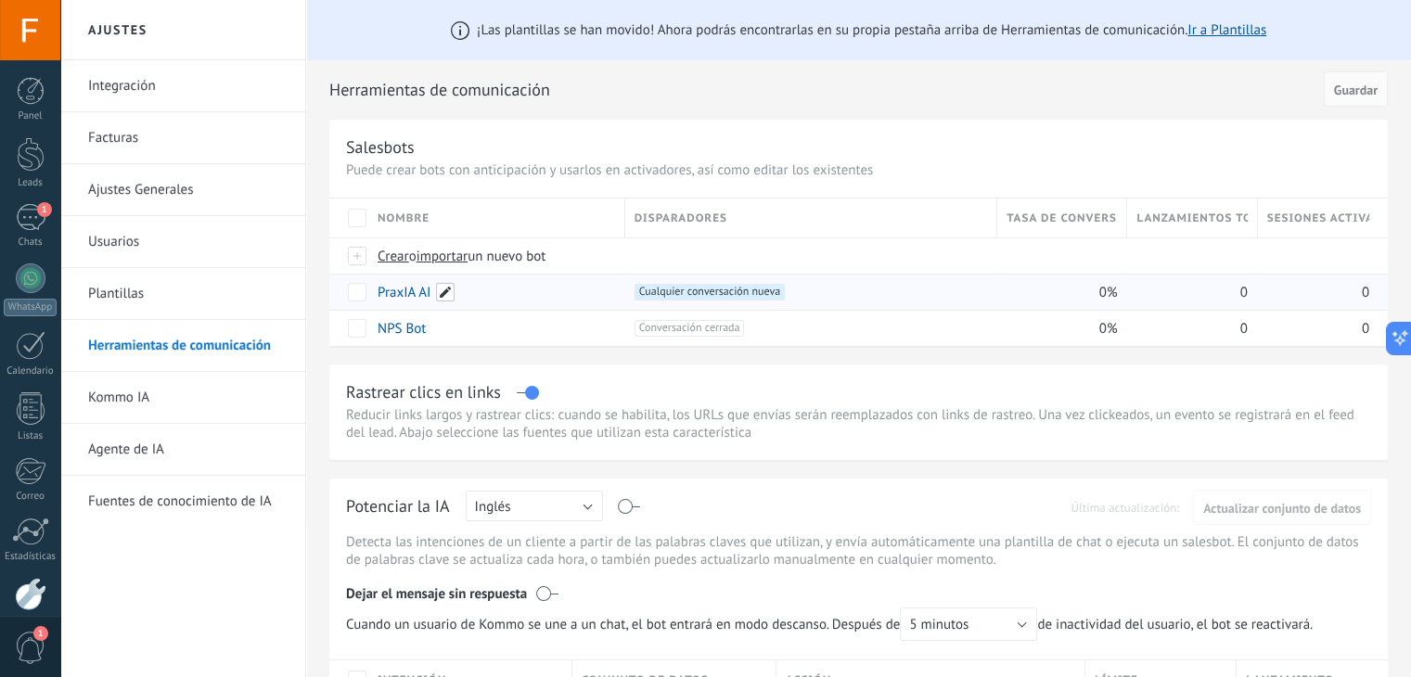
drag, startPoint x: 461, startPoint y: 308, endPoint x: 445, endPoint y: 293, distance: 21.7
click at [445, 293] on span at bounding box center [445, 292] width 19 height 19
click at [382, 290] on input "*********" at bounding box center [496, 293] width 234 height 30
type input "**********"
click at [407, 328] on span "Guardar" at bounding box center [420, 334] width 44 height 13
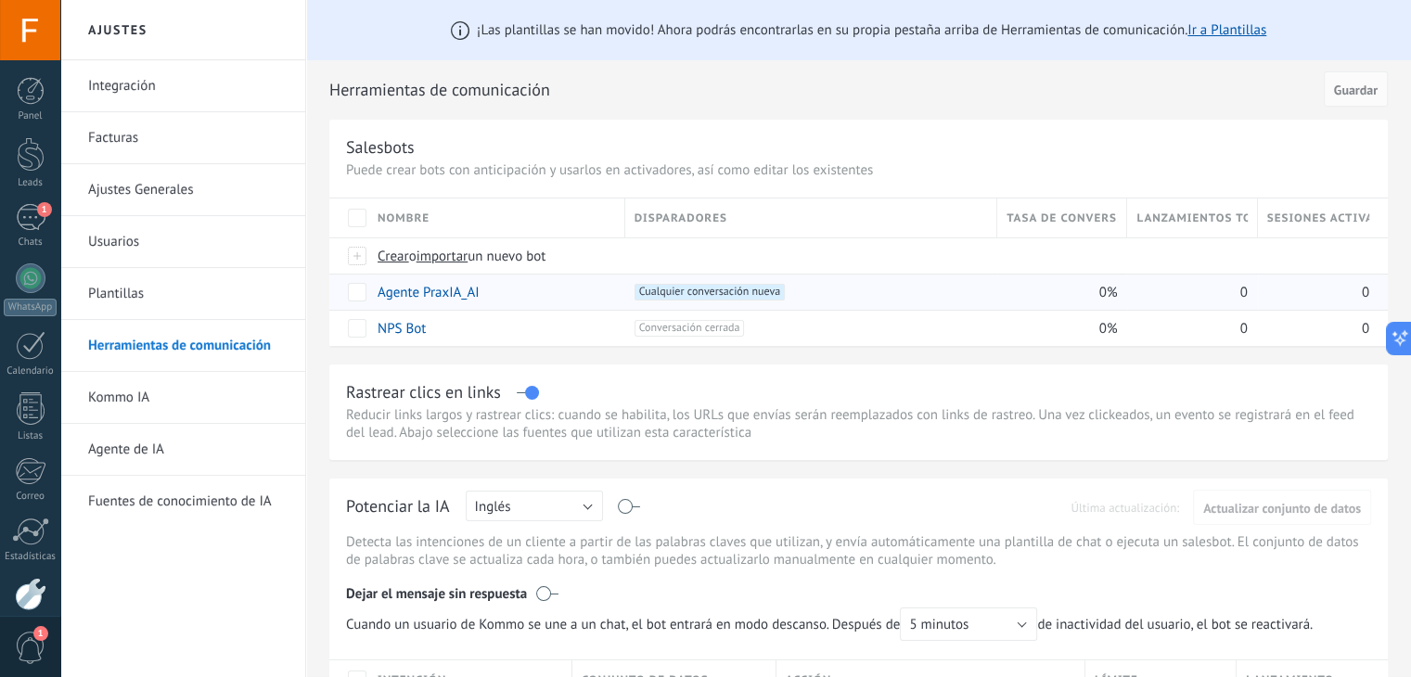
click at [162, 93] on link "Integración" at bounding box center [187, 86] width 199 height 52
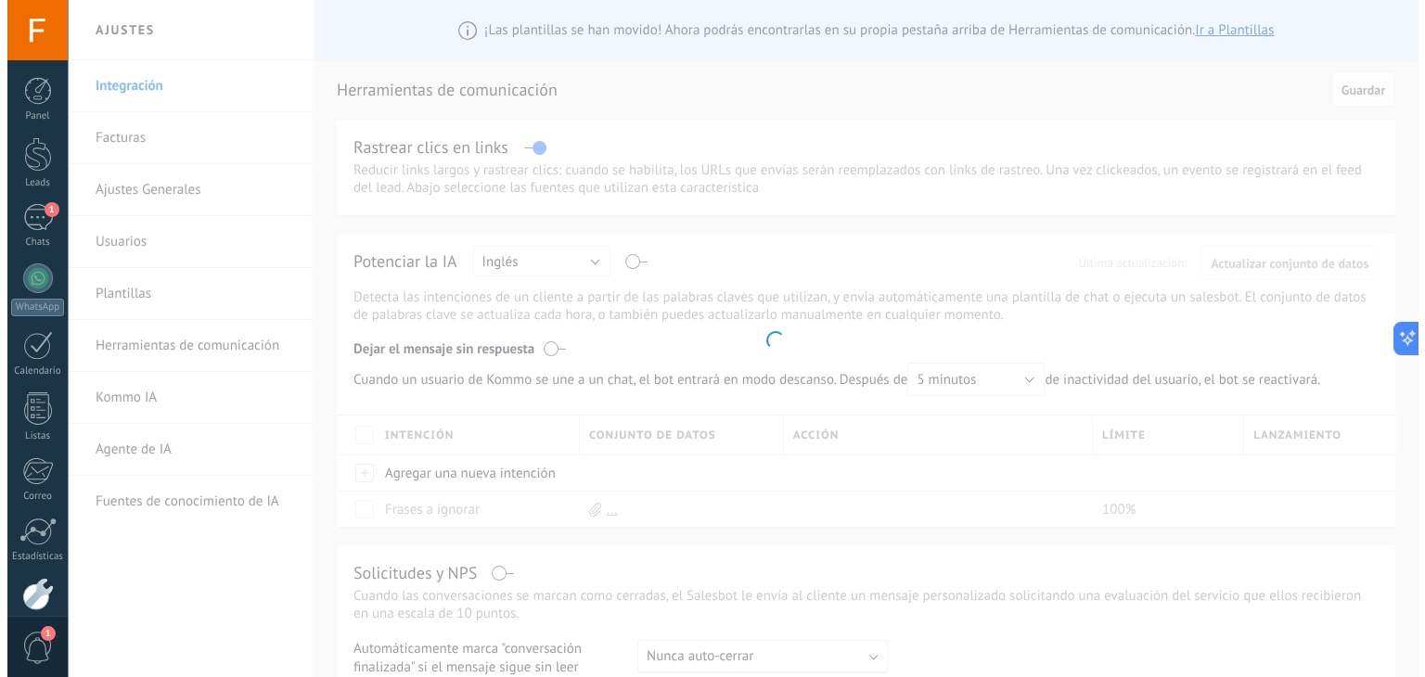
scroll to position [94, 0]
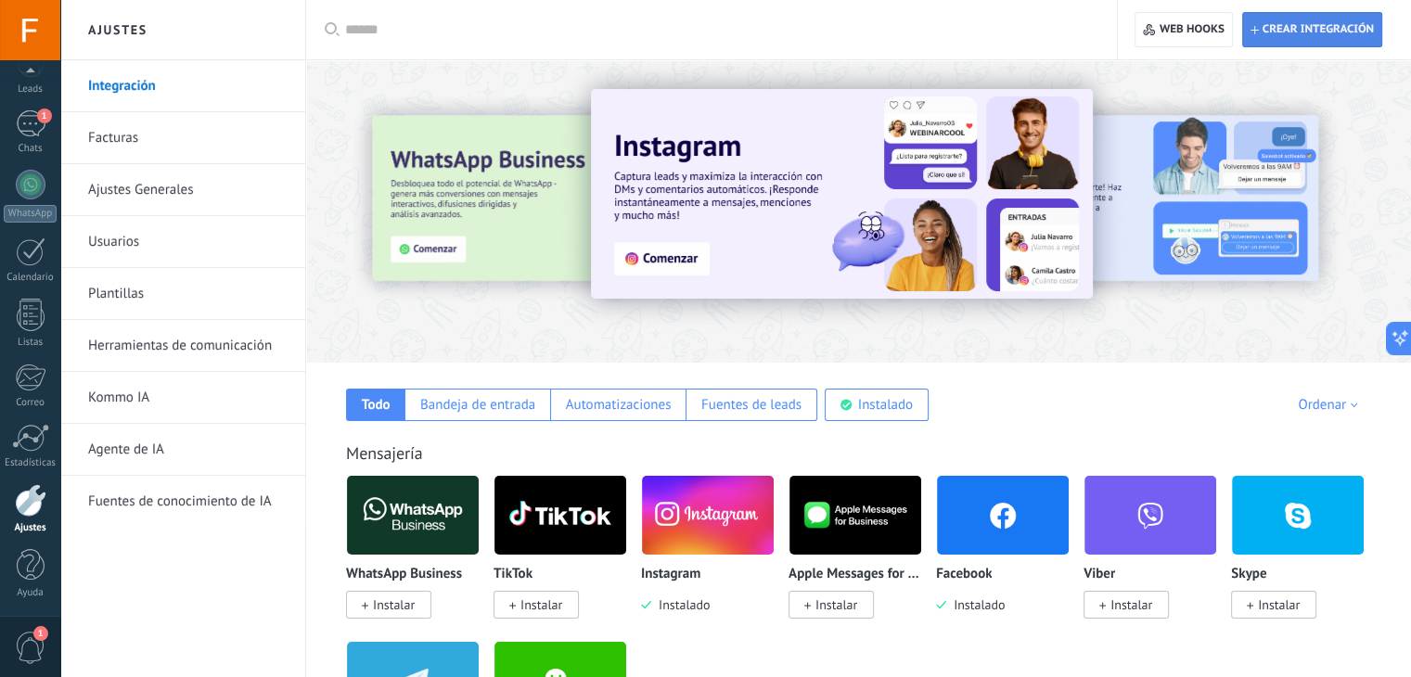
click at [1311, 32] on span "Crear integración" at bounding box center [1318, 29] width 111 height 15
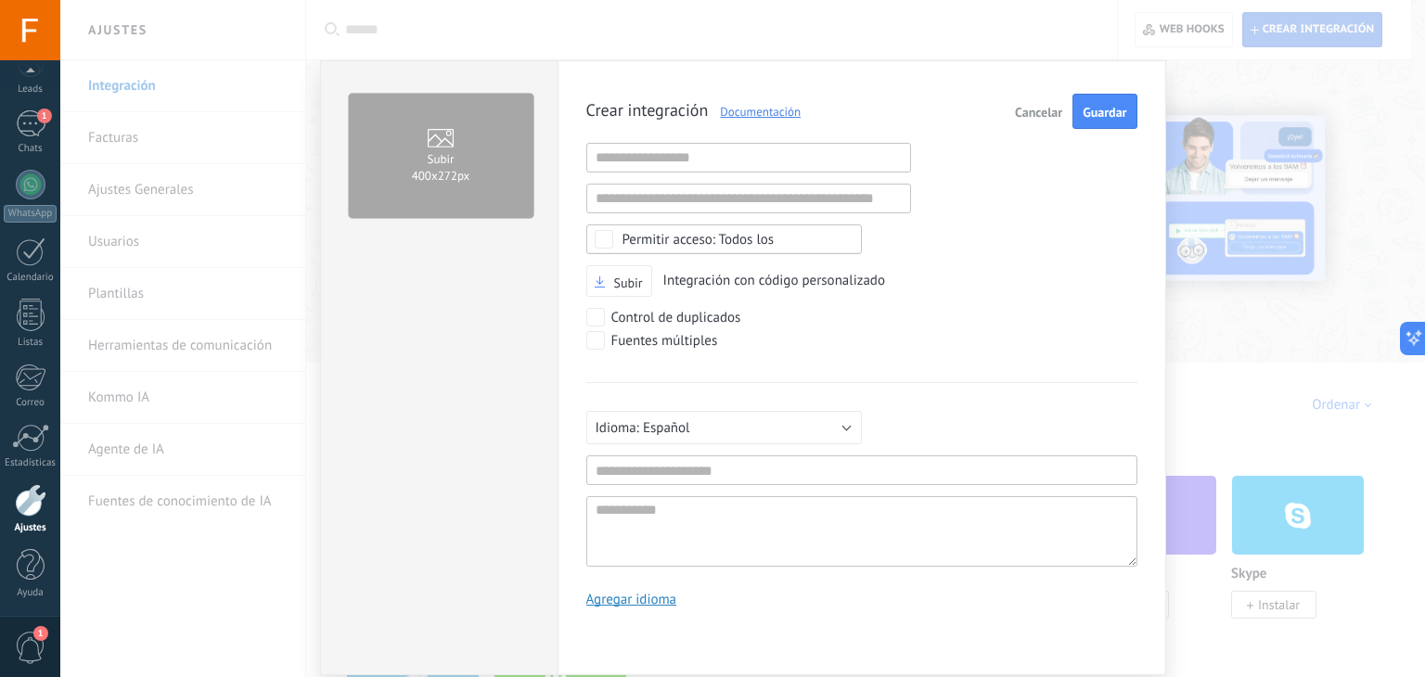
scroll to position [18, 0]
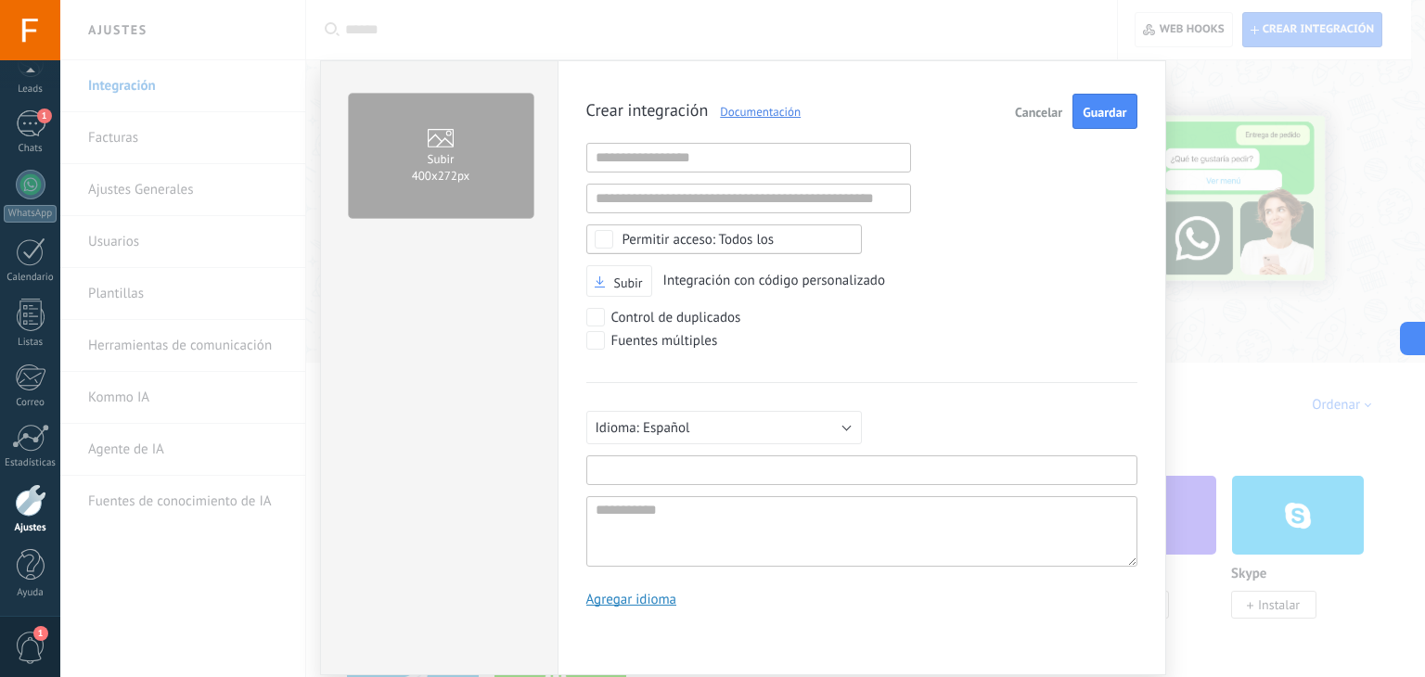
click at [694, 470] on input "text" at bounding box center [861, 471] width 551 height 30
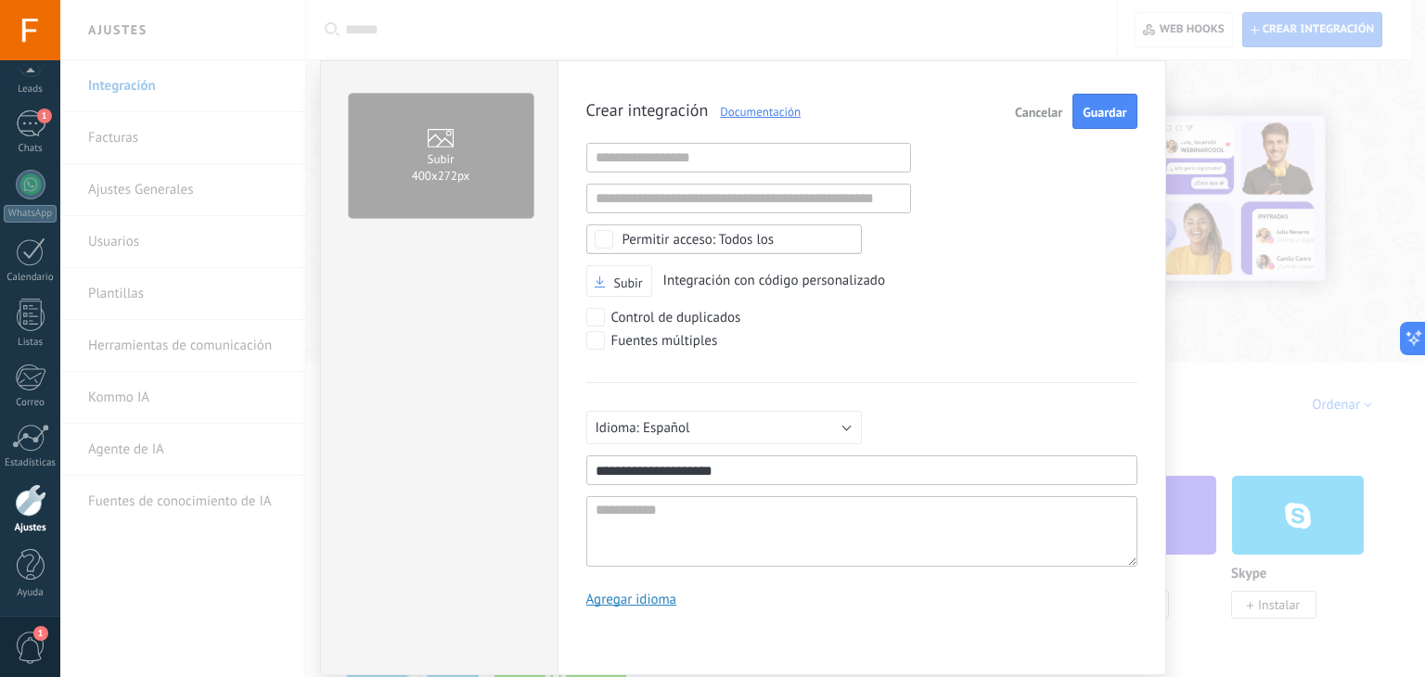
type input "**********"
click at [482, 172] on label "Subir 400х272px" at bounding box center [441, 156] width 185 height 124
click at [0, 0] on input "Subir 400х272px" at bounding box center [0, 0] width 0 height 0
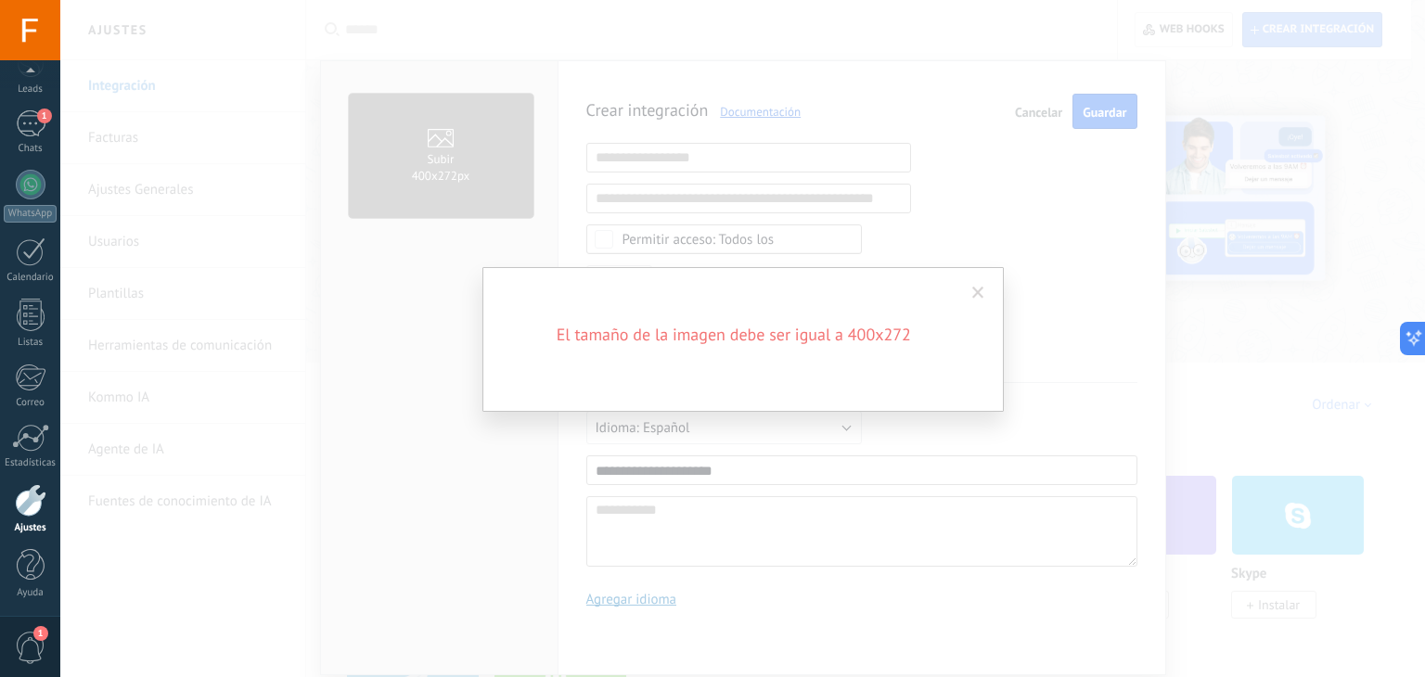
click at [972, 289] on span at bounding box center [978, 293] width 12 height 13
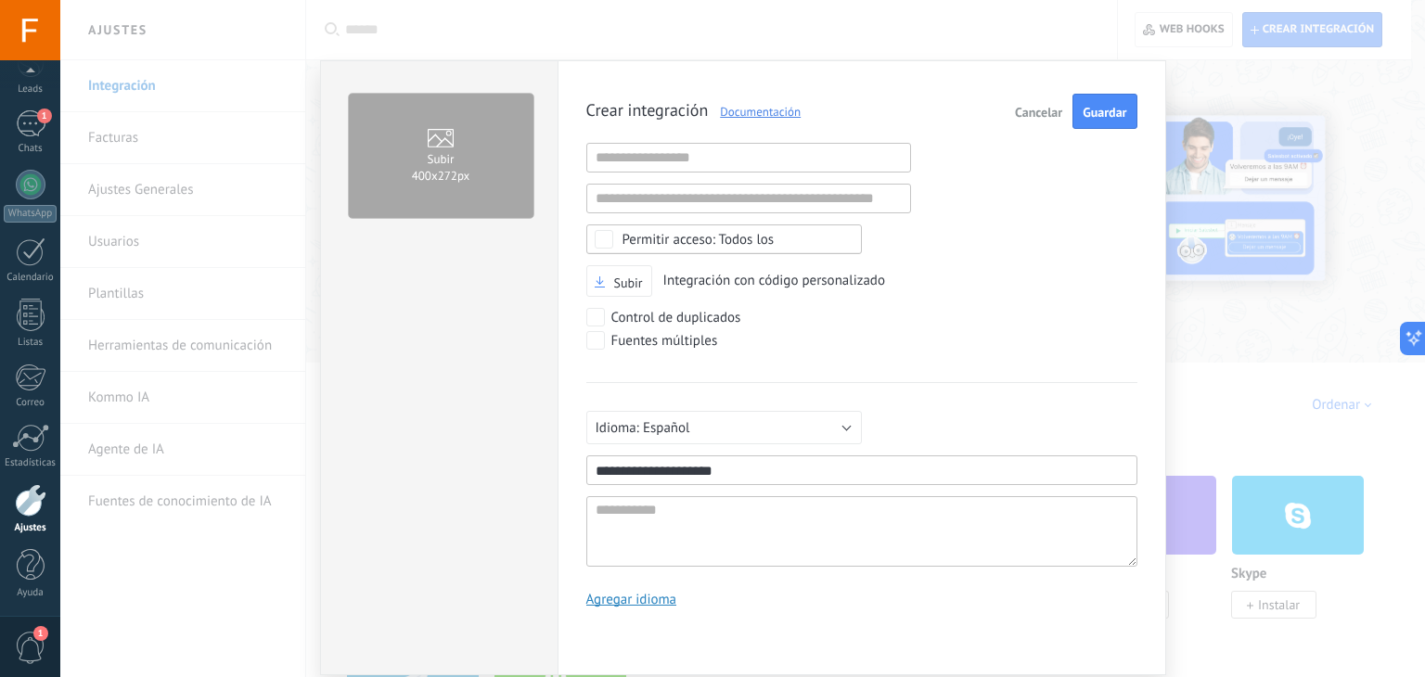
click at [459, 185] on label "Subir 400х272px" at bounding box center [441, 156] width 185 height 124
click at [0, 0] on input "Subir 400х272px" at bounding box center [0, 0] width 0 height 0
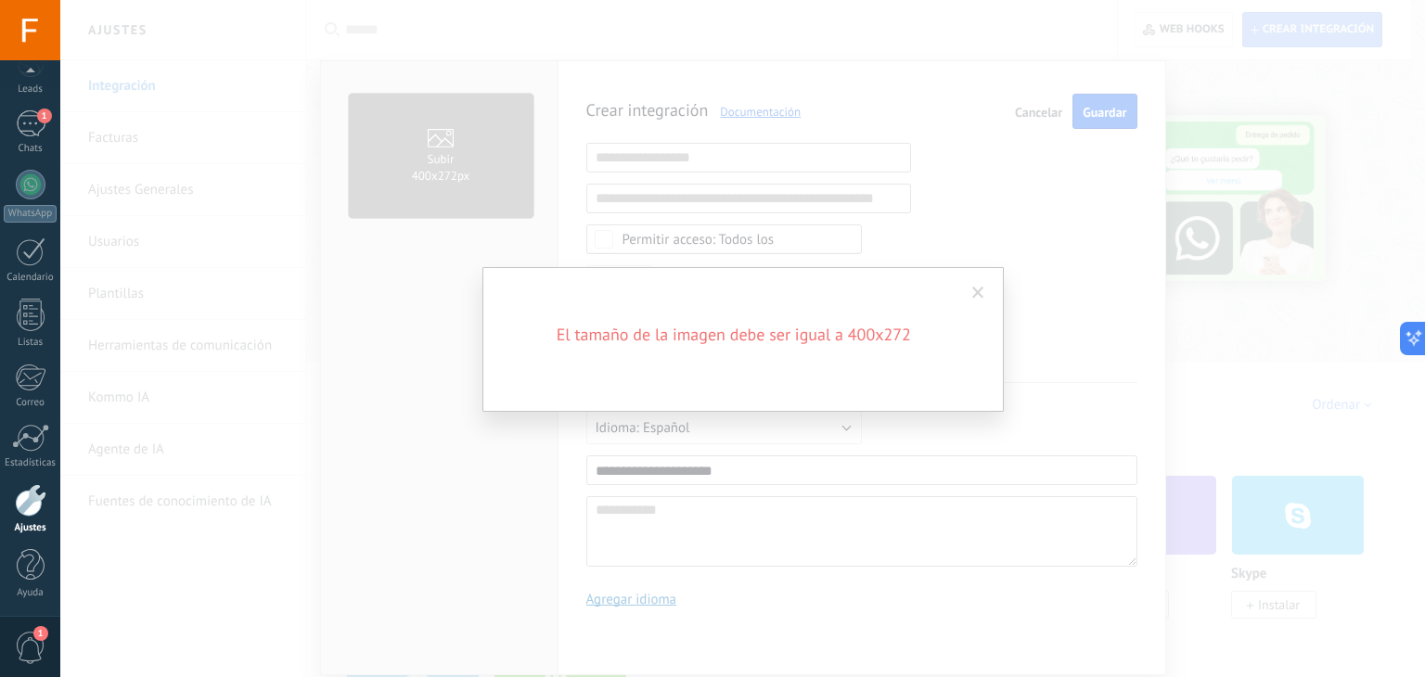
click at [982, 291] on span at bounding box center [978, 293] width 12 height 13
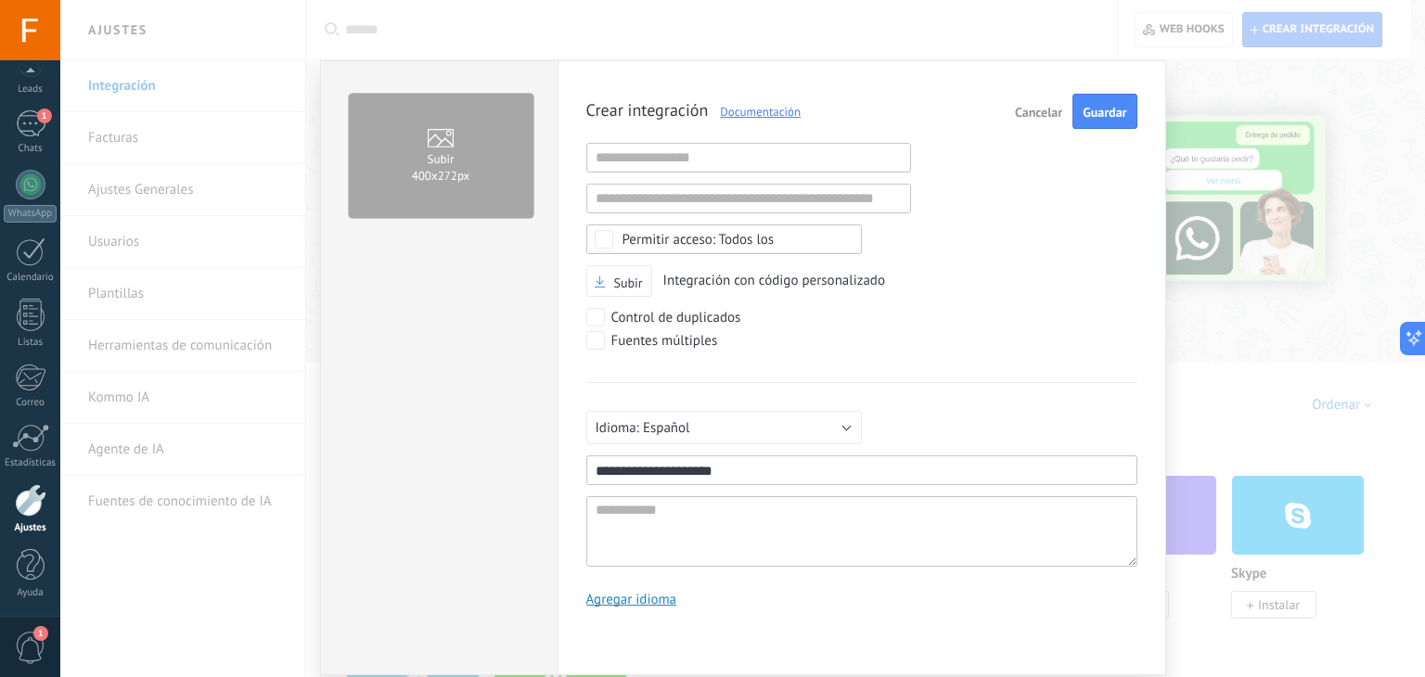
click at [475, 178] on label "Subir 400х272px" at bounding box center [441, 156] width 185 height 124
click at [0, 0] on input "Subir 400х272px" at bounding box center [0, 0] width 0 height 0
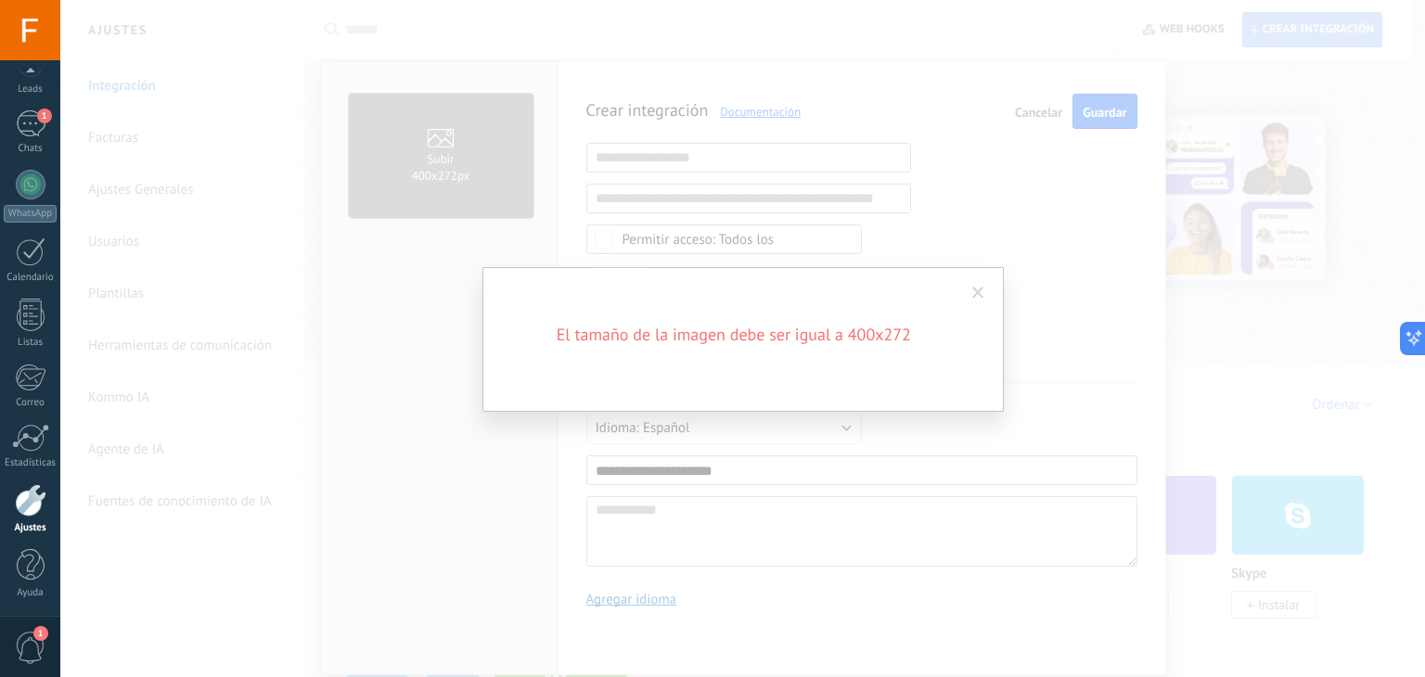
click at [975, 293] on span at bounding box center [978, 293] width 12 height 13
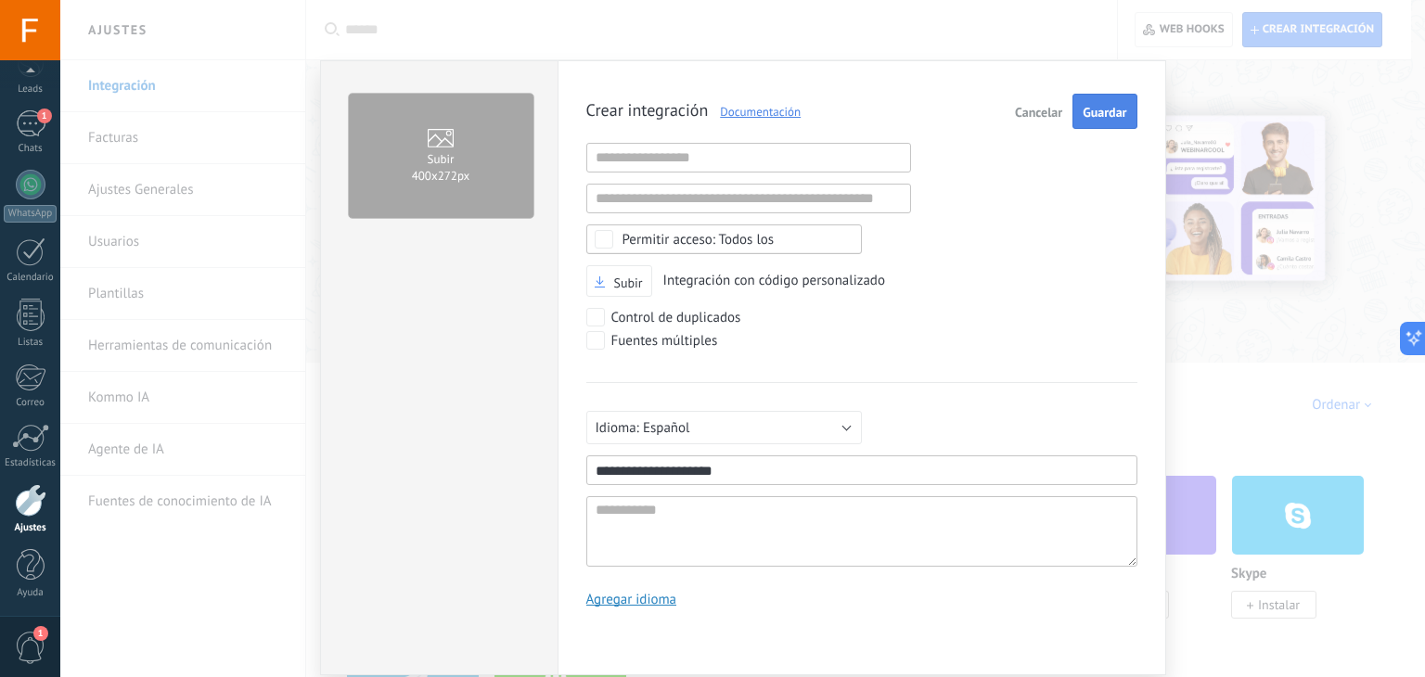
click at [1092, 109] on span "Guardar" at bounding box center [1105, 112] width 44 height 13
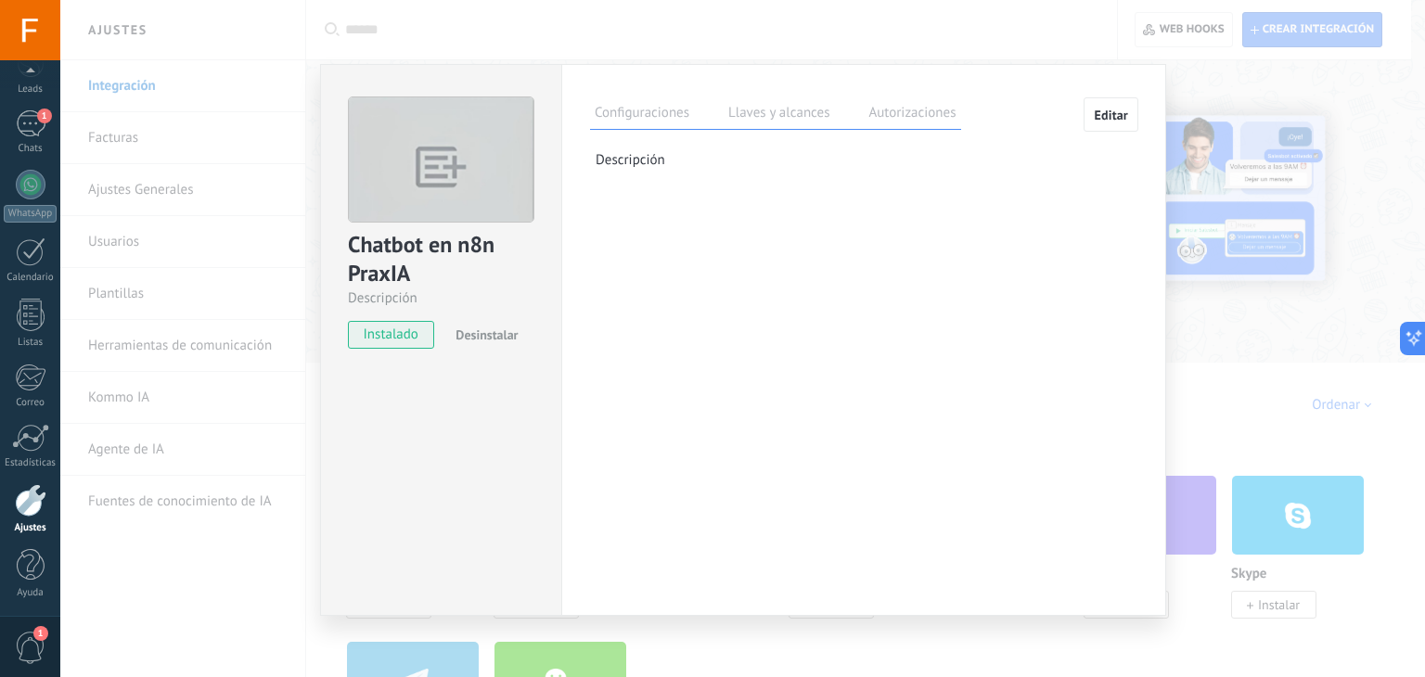
click at [778, 112] on label "Llaves y alcances" at bounding box center [779, 115] width 110 height 27
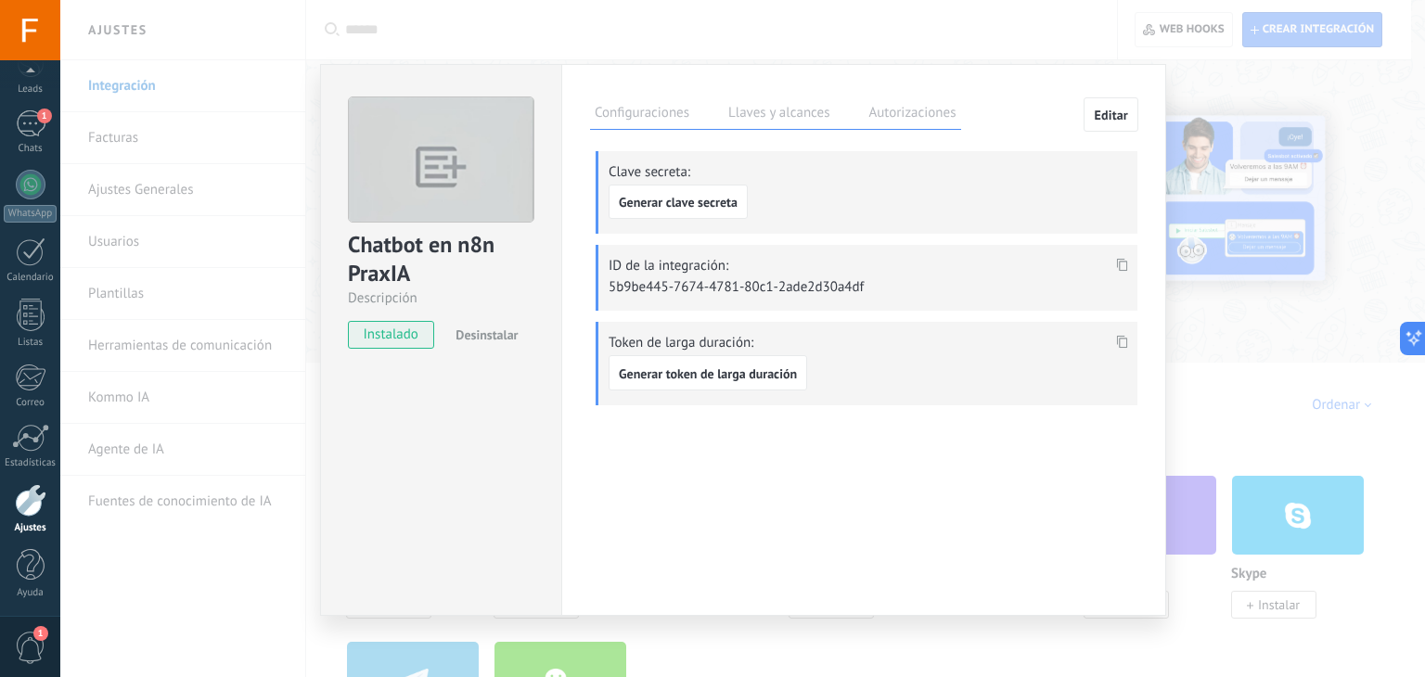
click at [907, 114] on label "Autorizaciones" at bounding box center [912, 115] width 96 height 27
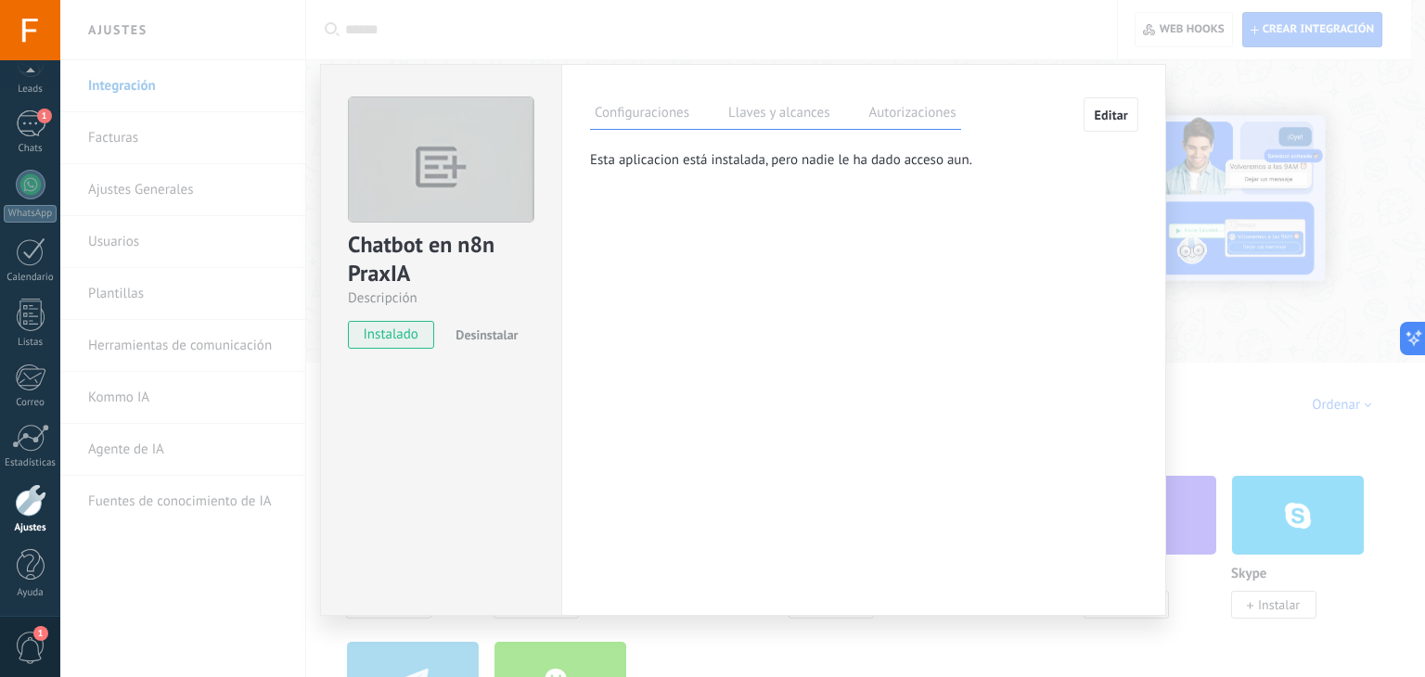
click at [761, 102] on label "Llaves y alcances" at bounding box center [779, 115] width 110 height 27
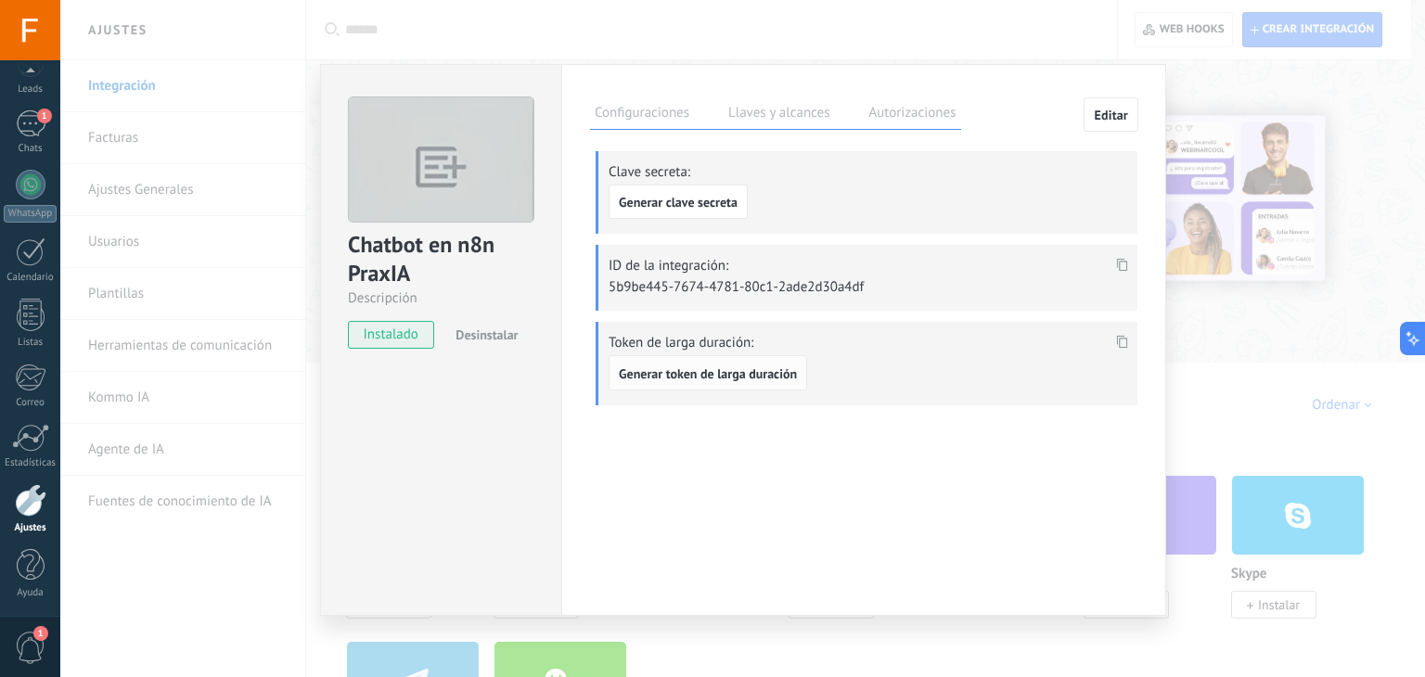
click at [720, 373] on span "Generar token de larga duración" at bounding box center [708, 373] width 178 height 13
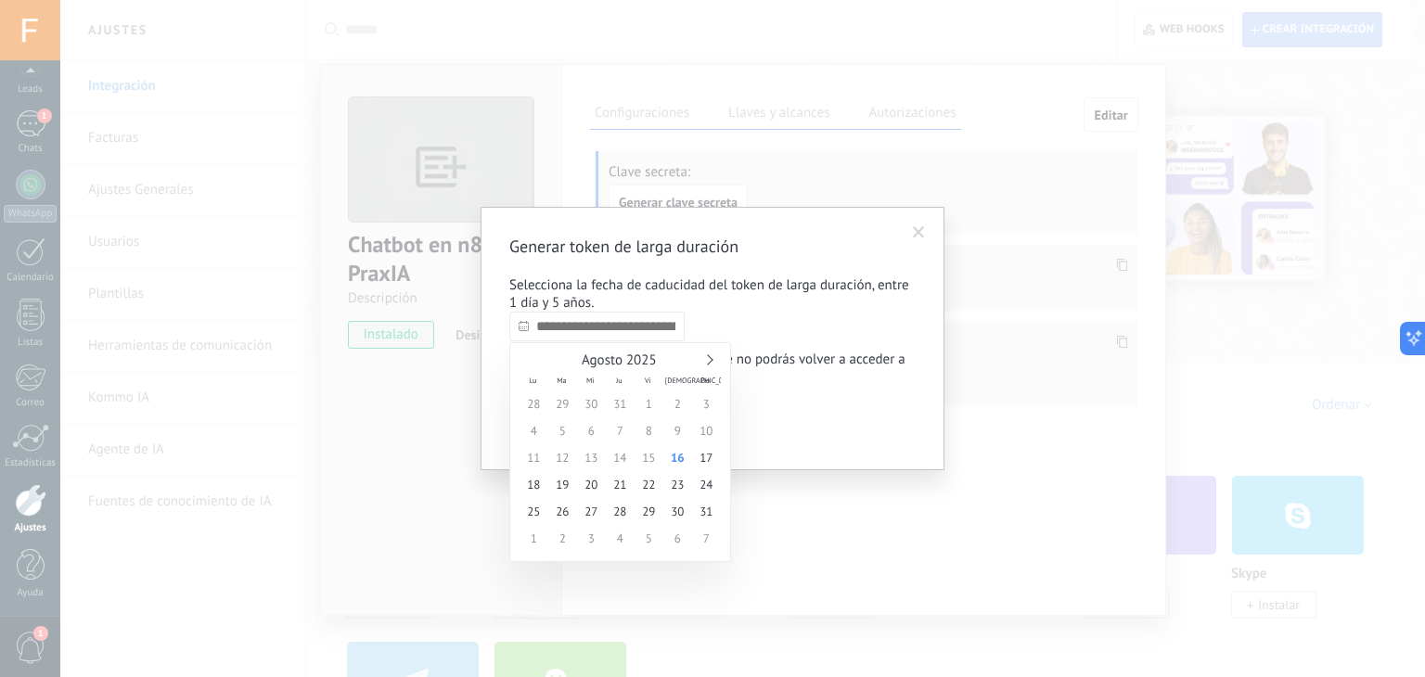
click at [673, 330] on input "text" at bounding box center [596, 327] width 175 height 30
type input "**********"
click at [684, 517] on span "30" at bounding box center [677, 511] width 29 height 27
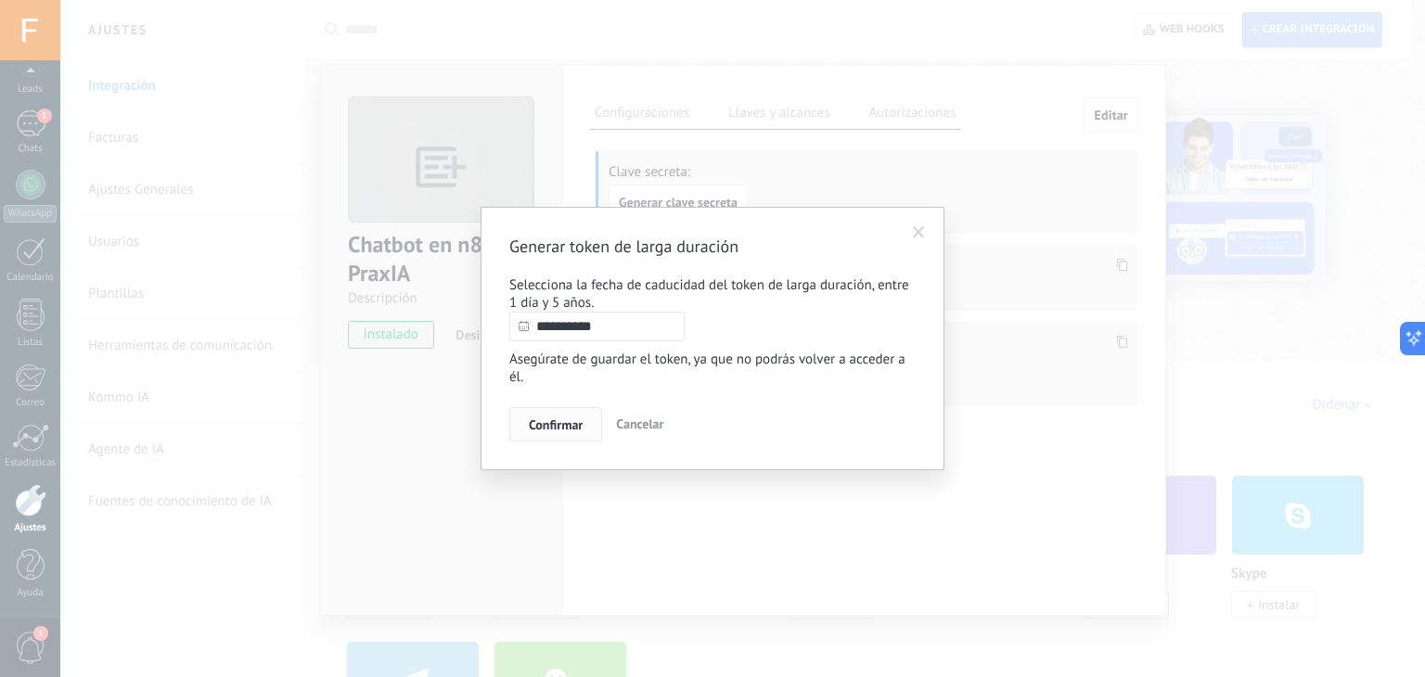
click at [573, 423] on span "Confirmar" at bounding box center [556, 424] width 54 height 13
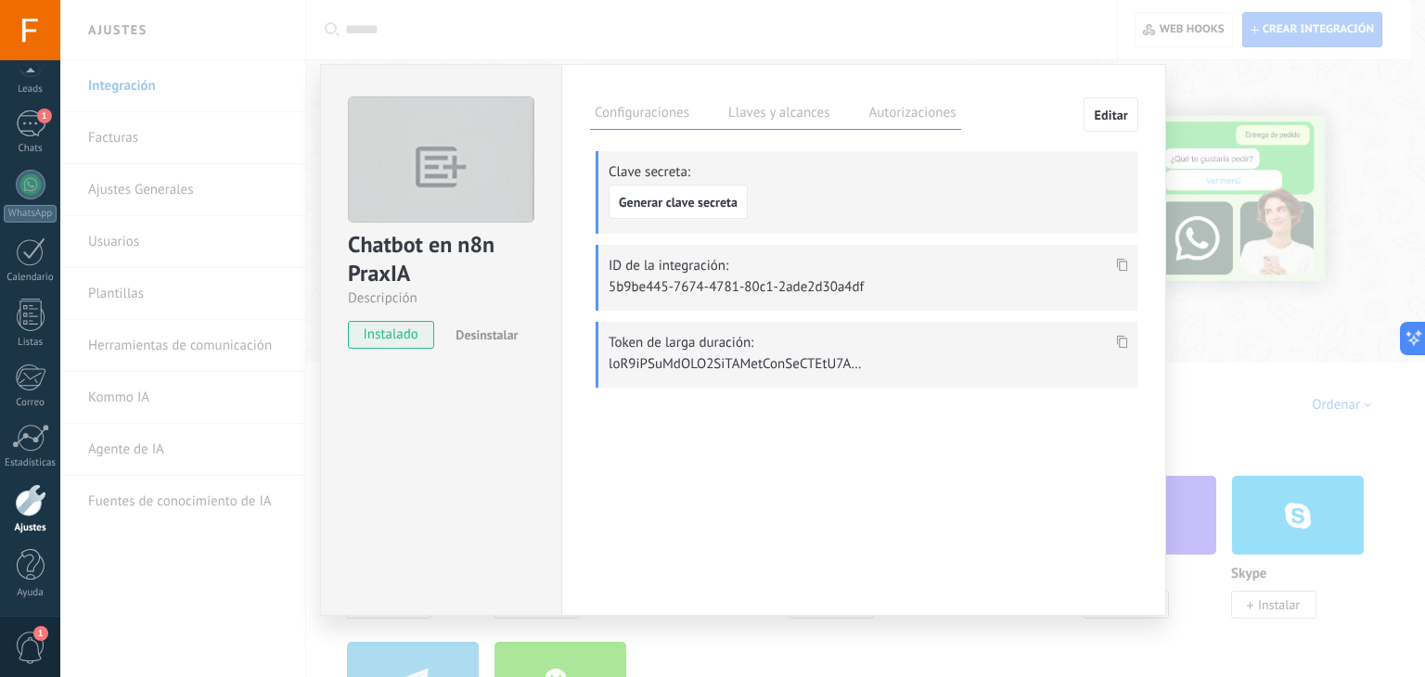
click at [1122, 336] on use at bounding box center [1122, 342] width 11 height 13
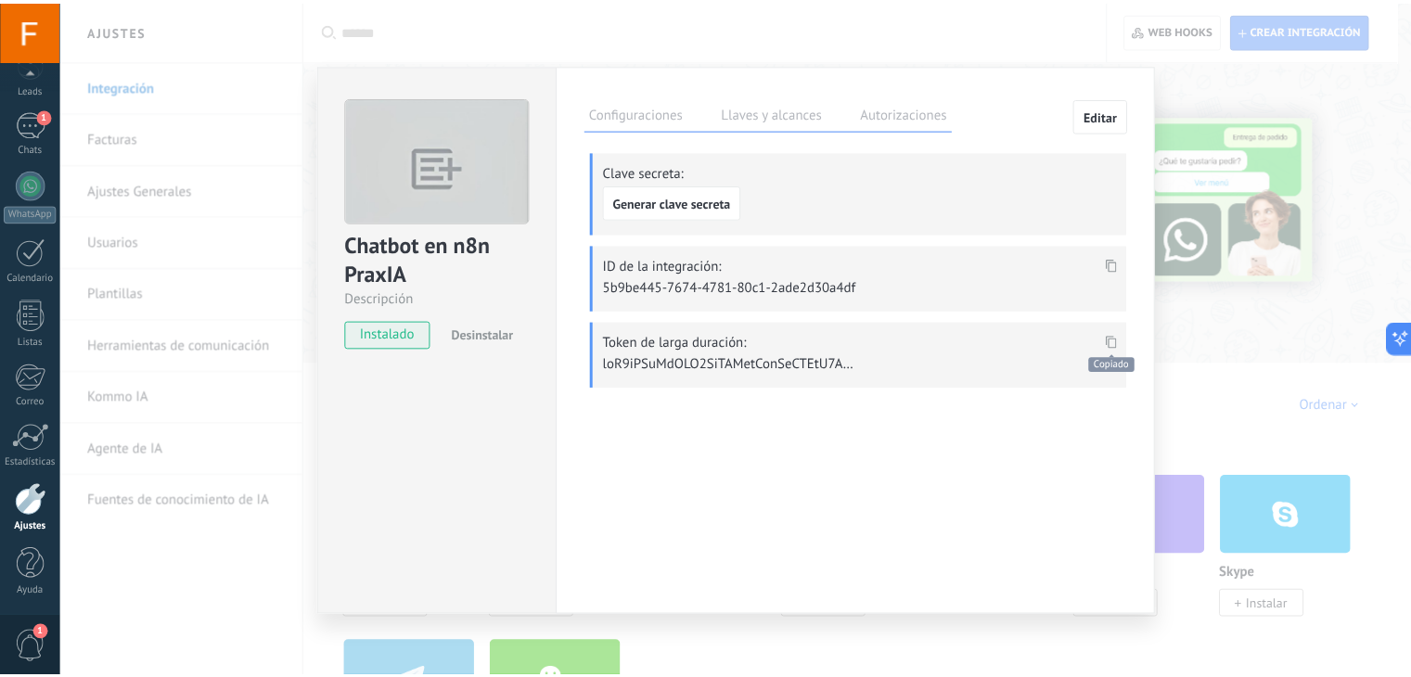
scroll to position [1138, 0]
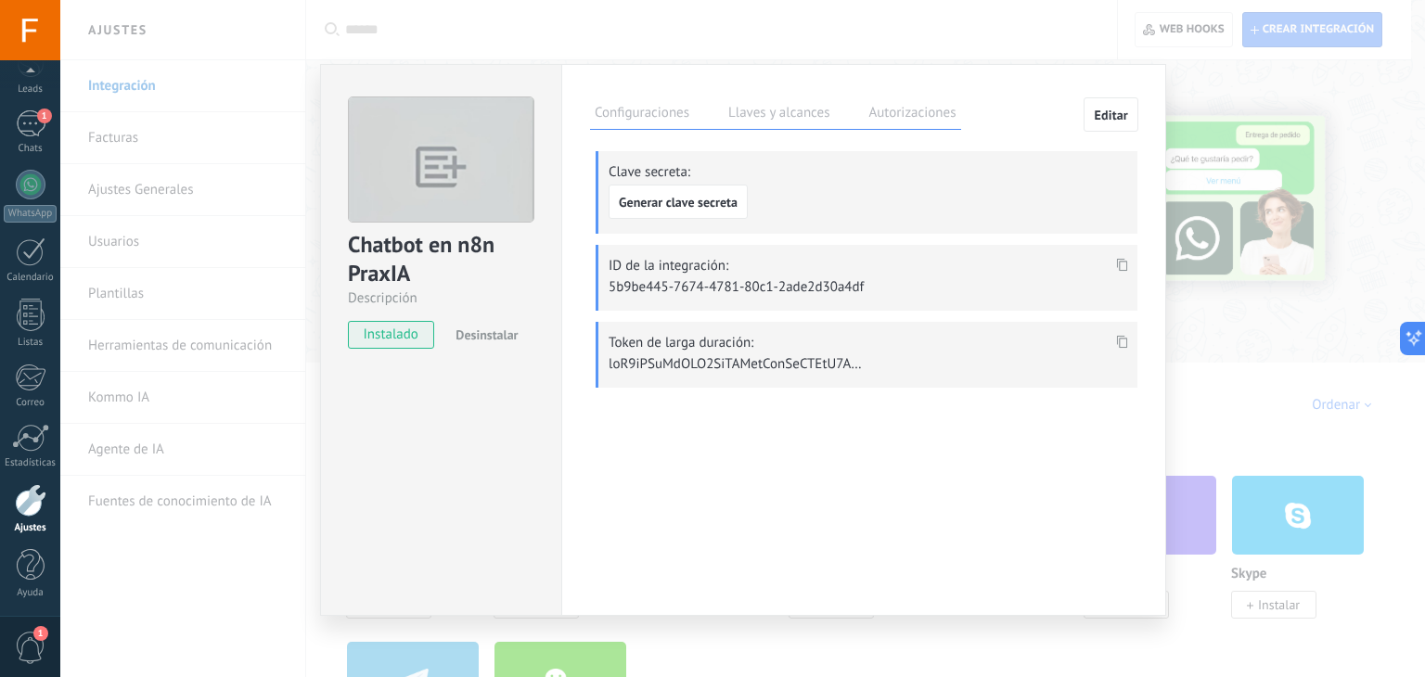
click at [1044, 49] on div "Chatbot en n8n PraxIA Descripción instalado Desinstalar Configuraciones Llaves …" at bounding box center [742, 338] width 1365 height 677
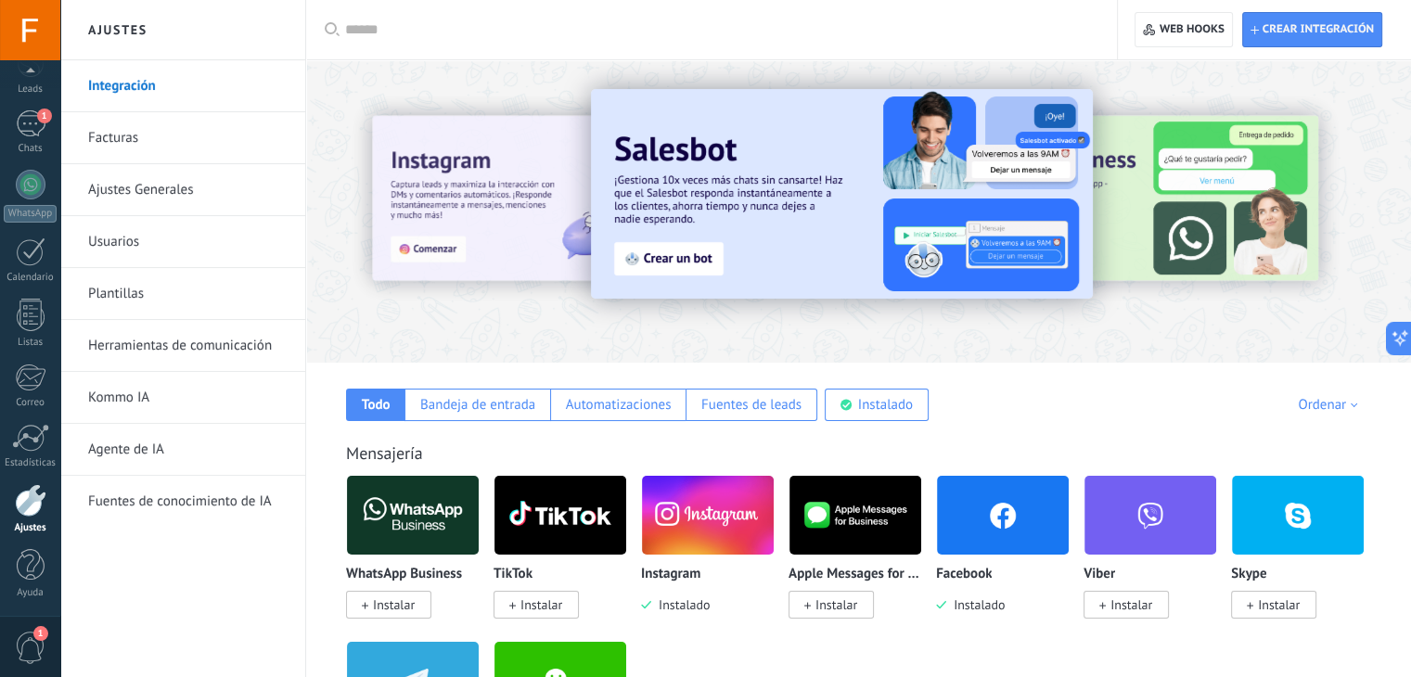
click at [152, 90] on link "Integración" at bounding box center [187, 86] width 199 height 52
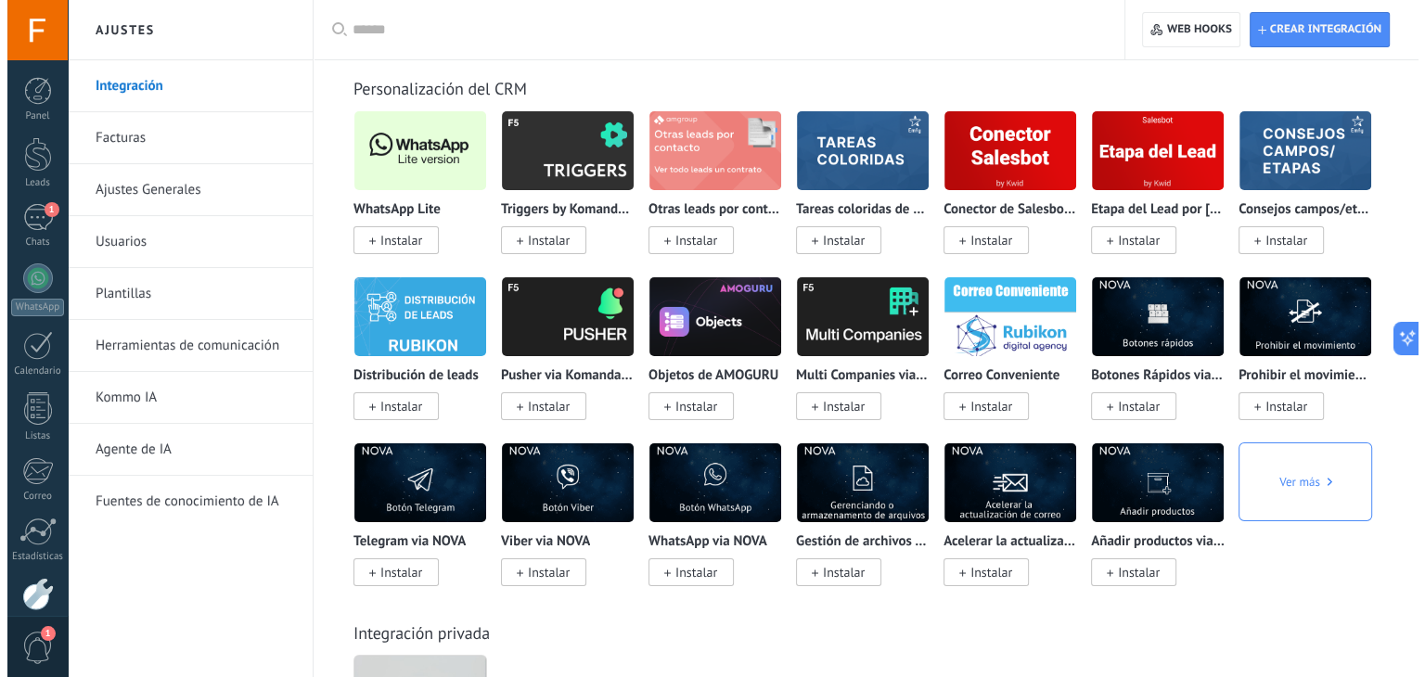
scroll to position [6872, 0]
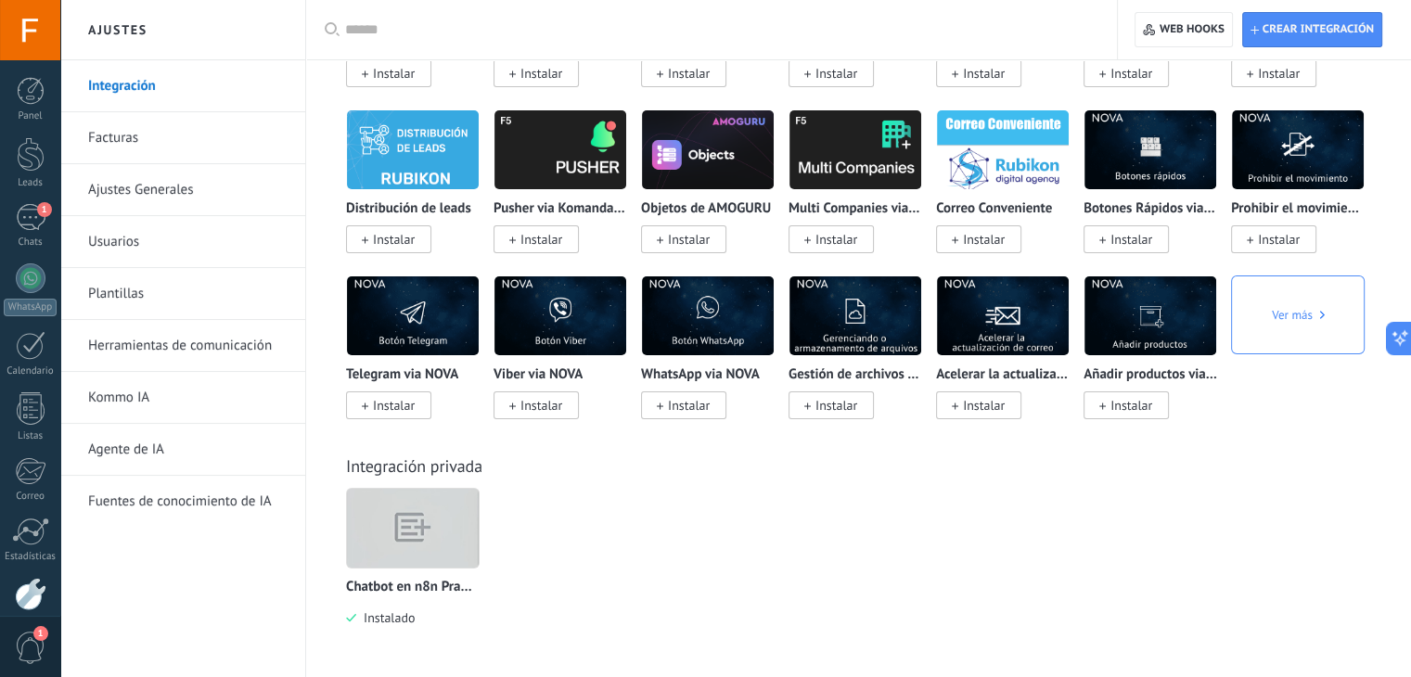
click at [413, 529] on img at bounding box center [413, 528] width 132 height 101
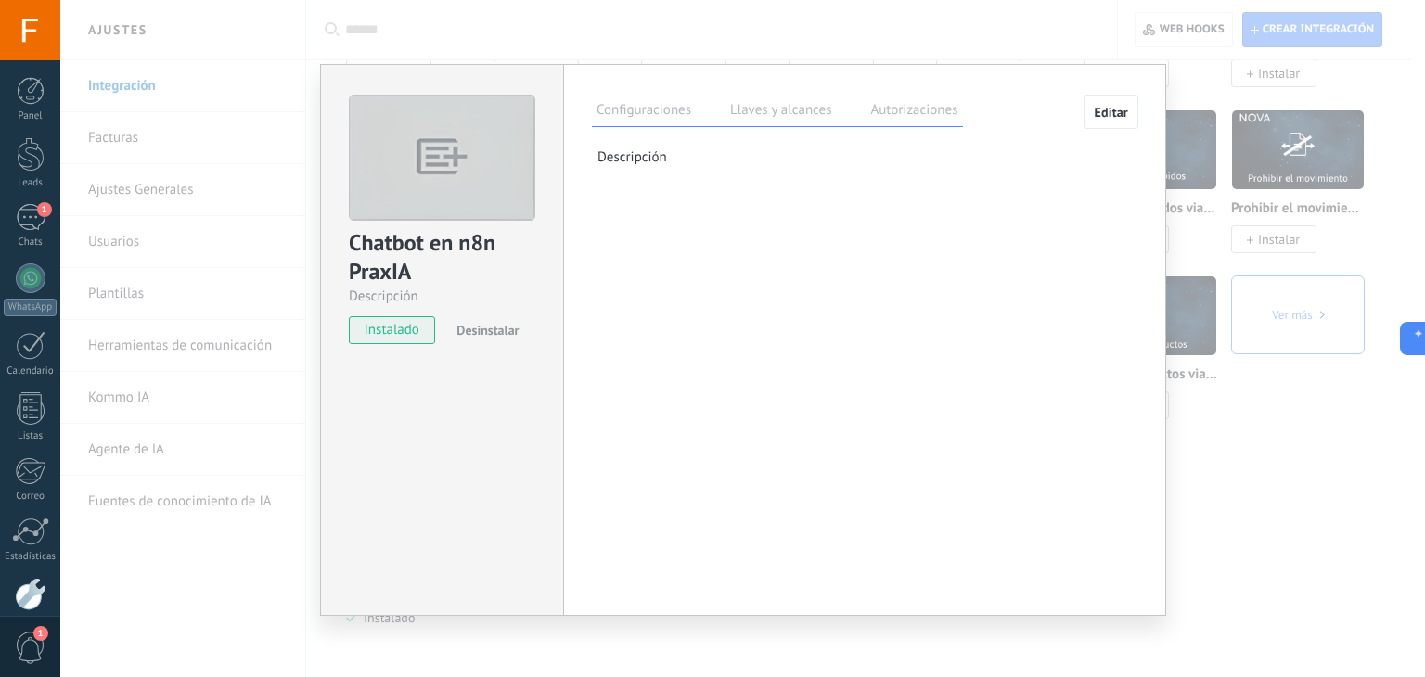
click at [904, 109] on label "Autorizaciones" at bounding box center [914, 112] width 96 height 27
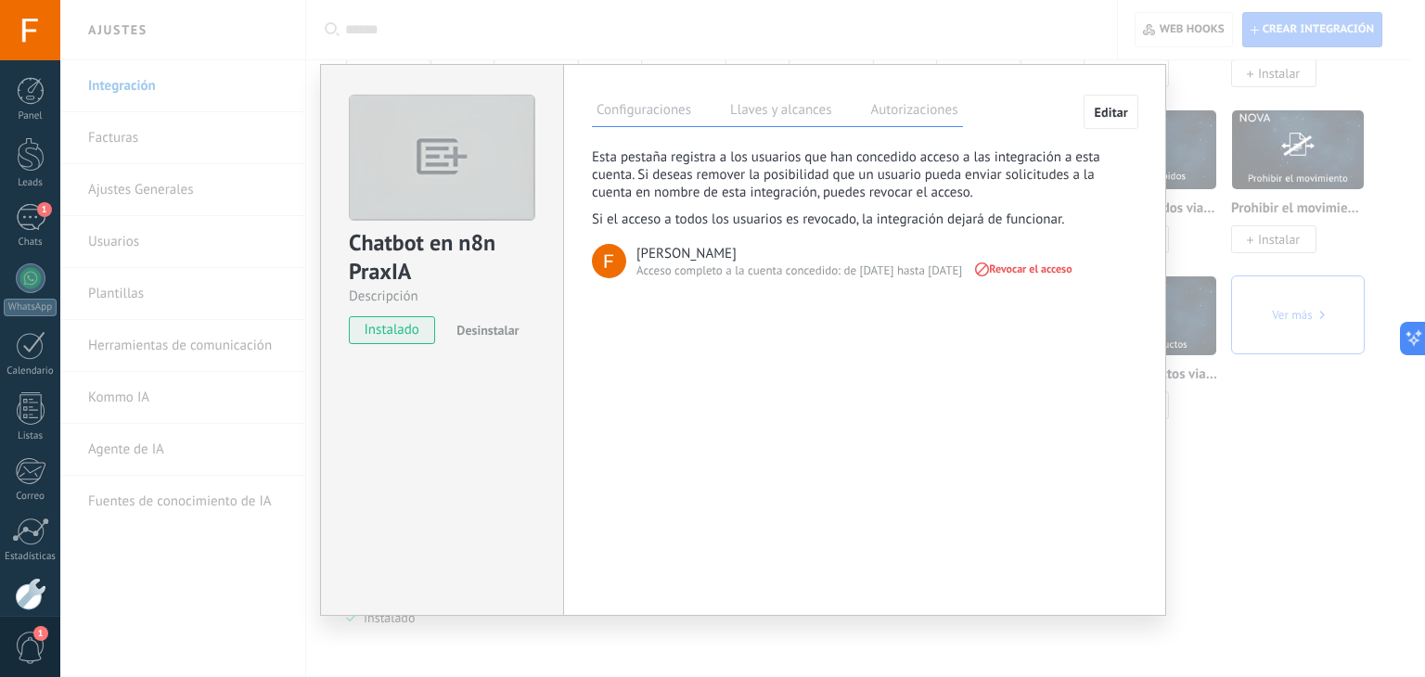
click at [935, 25] on div "Chatbot en n8n PraxIA Descripción instalado Desinstalar Configuraciones Llaves …" at bounding box center [742, 338] width 1365 height 677
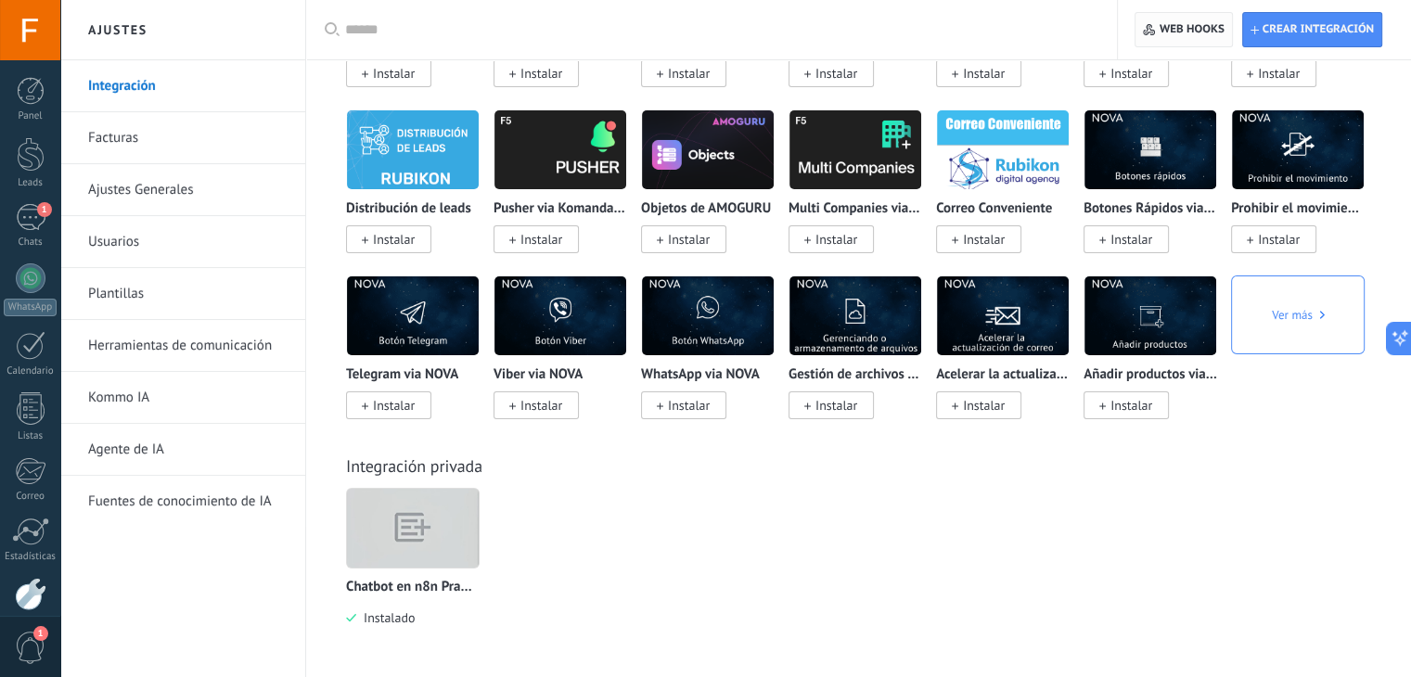
click at [1170, 36] on span "Web hooks 0" at bounding box center [1192, 29] width 65 height 15
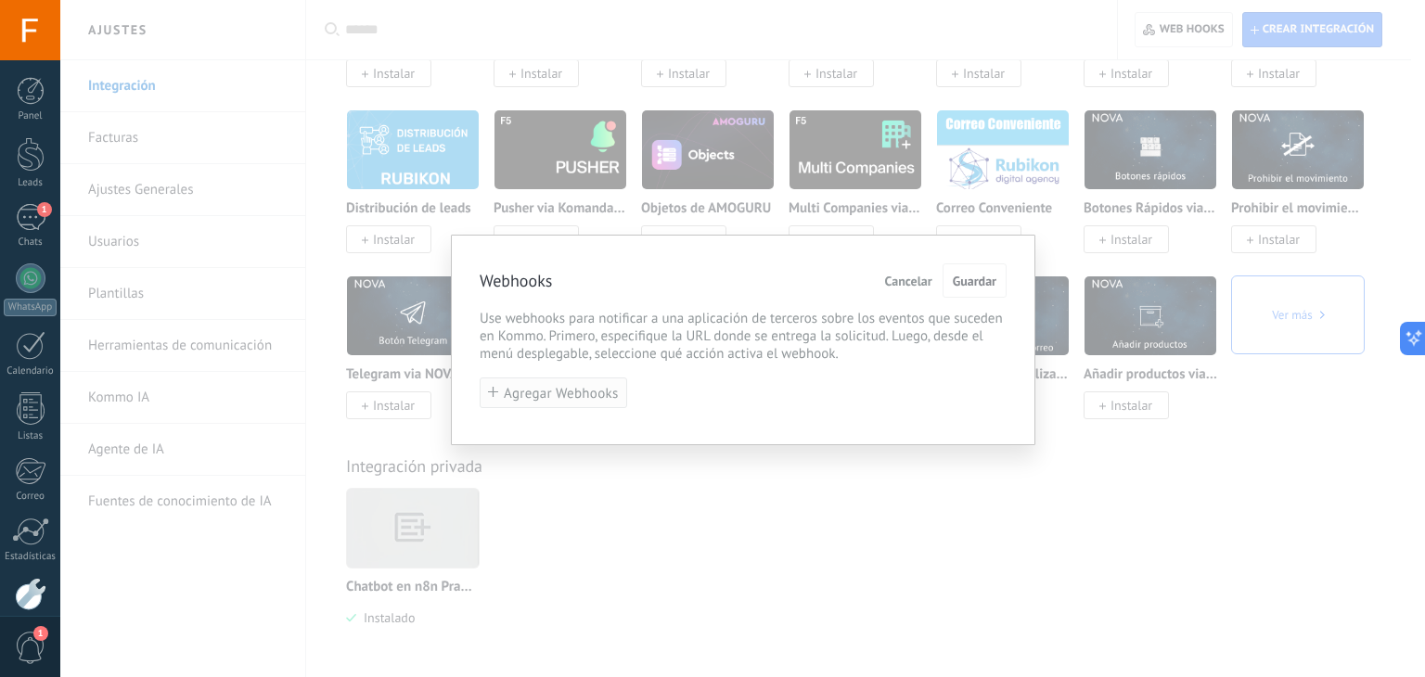
click at [594, 392] on span "Agregar Webhooks" at bounding box center [561, 394] width 115 height 14
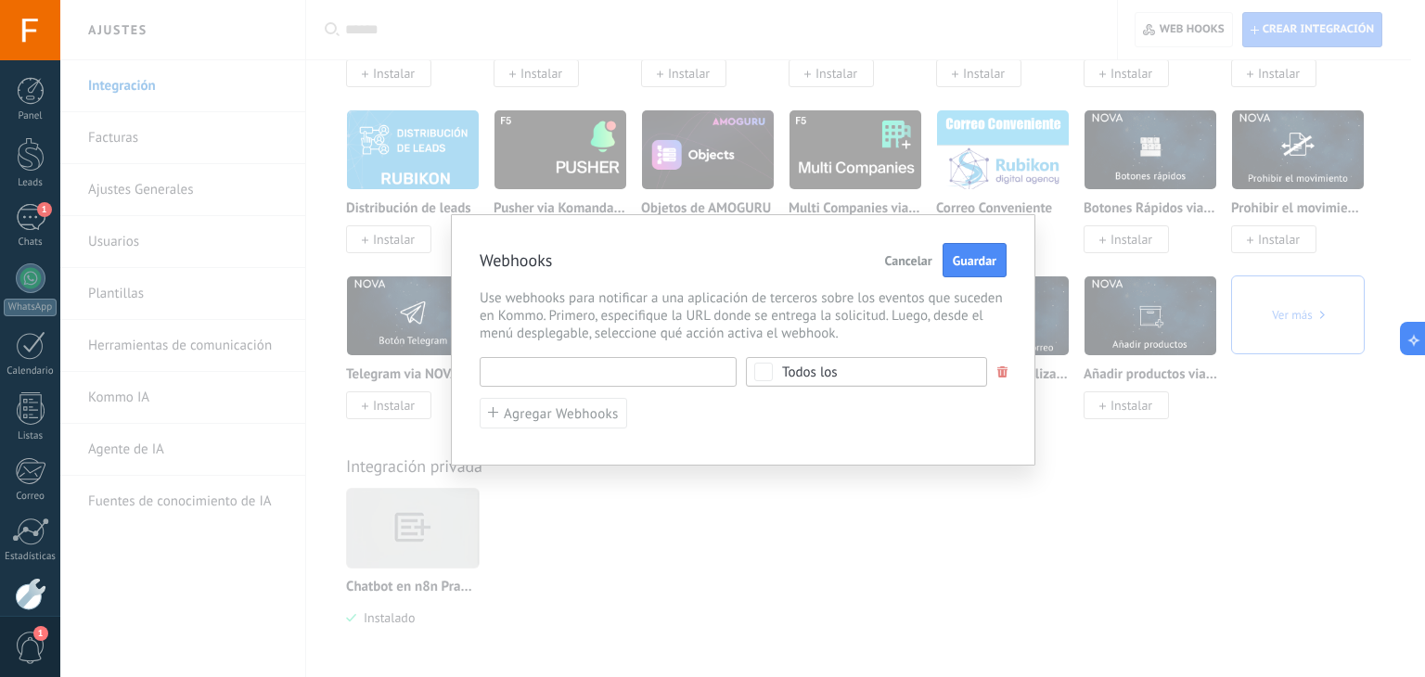
click at [636, 372] on input "text" at bounding box center [608, 372] width 257 height 30
paste input "**********"
type input "**********"
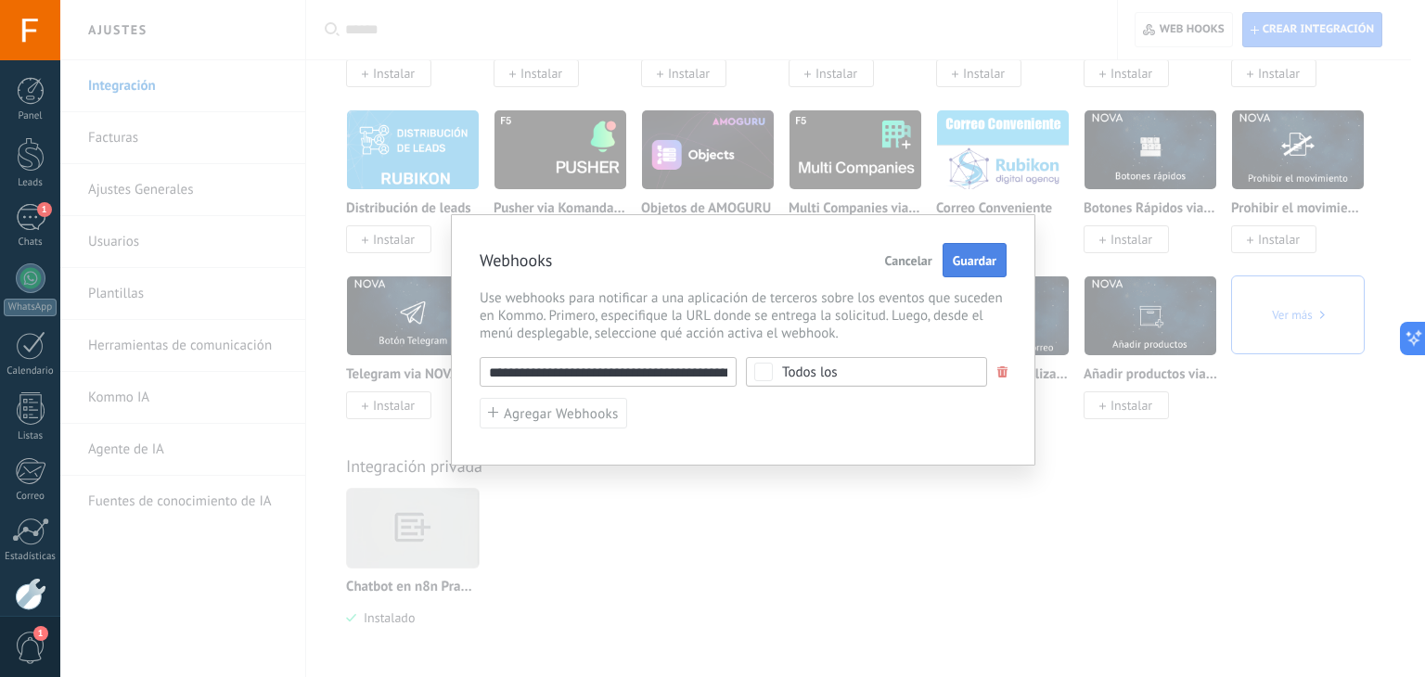
click at [965, 261] on span "Guardar" at bounding box center [975, 260] width 44 height 13
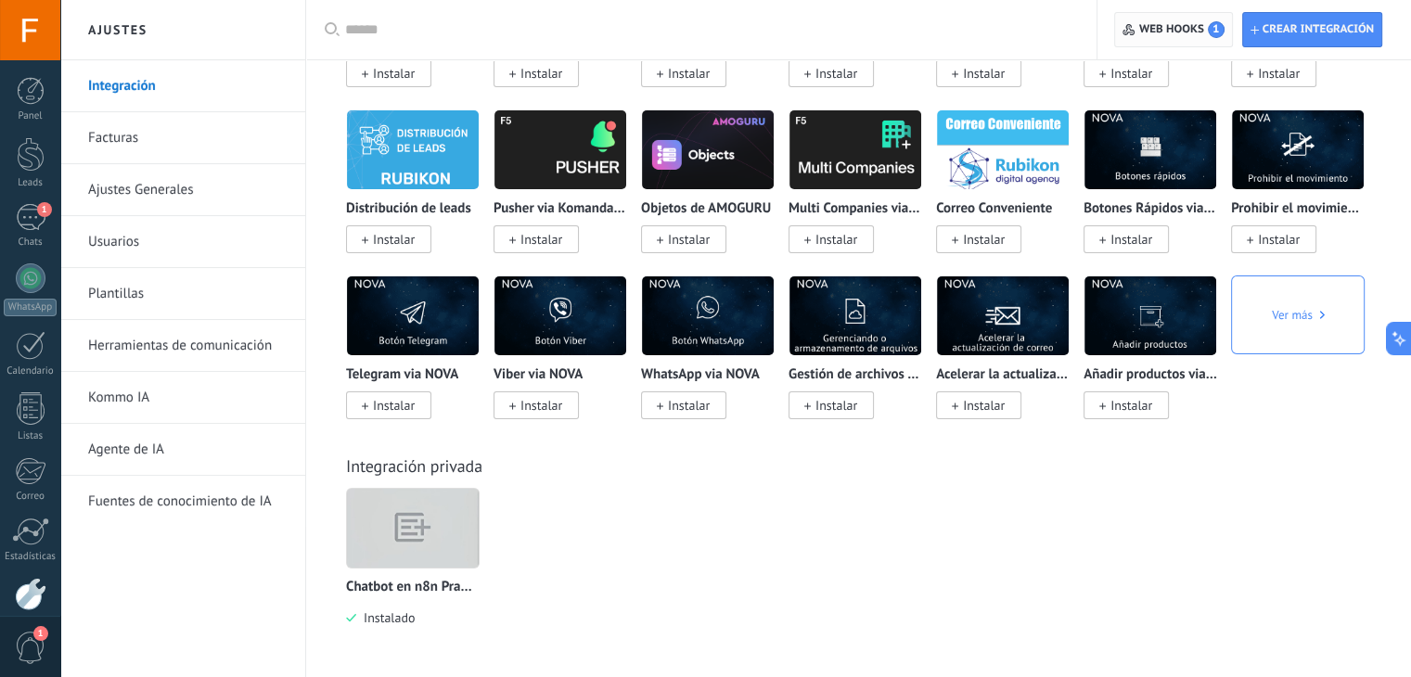
click at [1174, 27] on span "Web hooks 1" at bounding box center [1181, 29] width 85 height 17
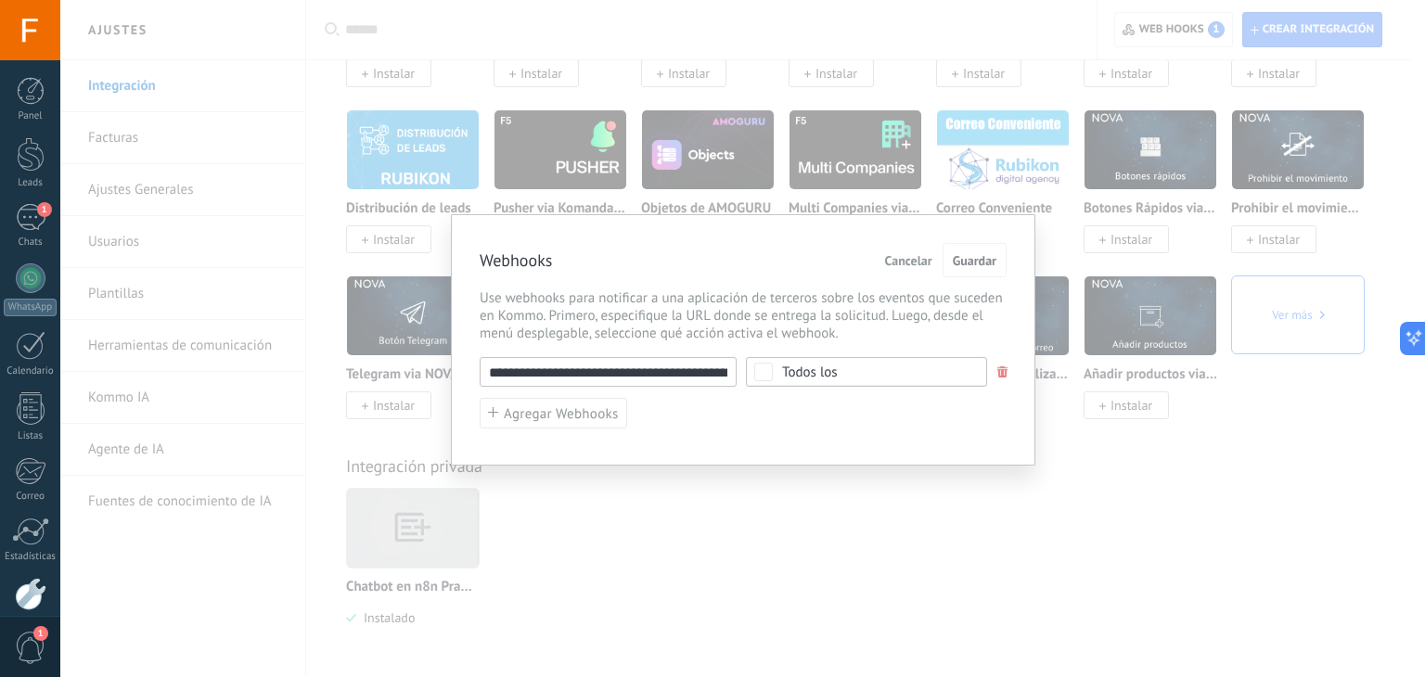
click at [864, 367] on span "Todos los" at bounding box center [872, 373] width 181 height 14
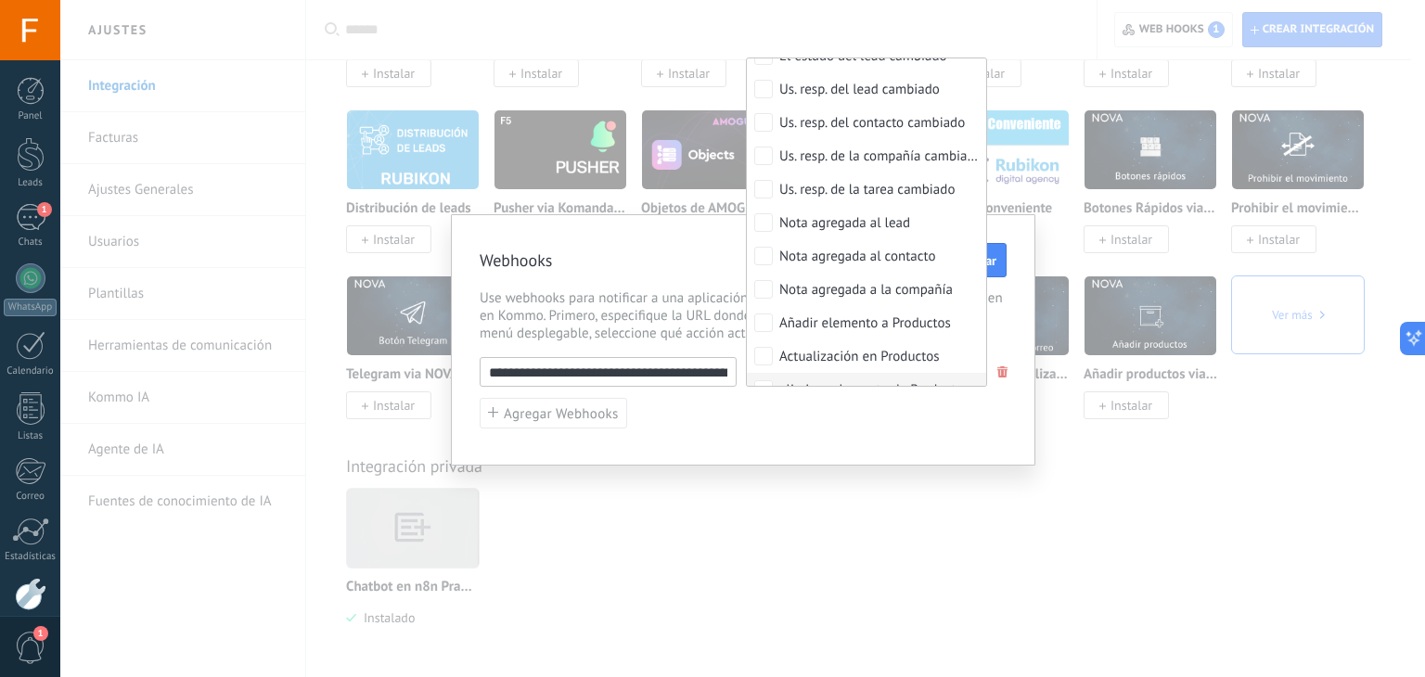
scroll to position [774, 0]
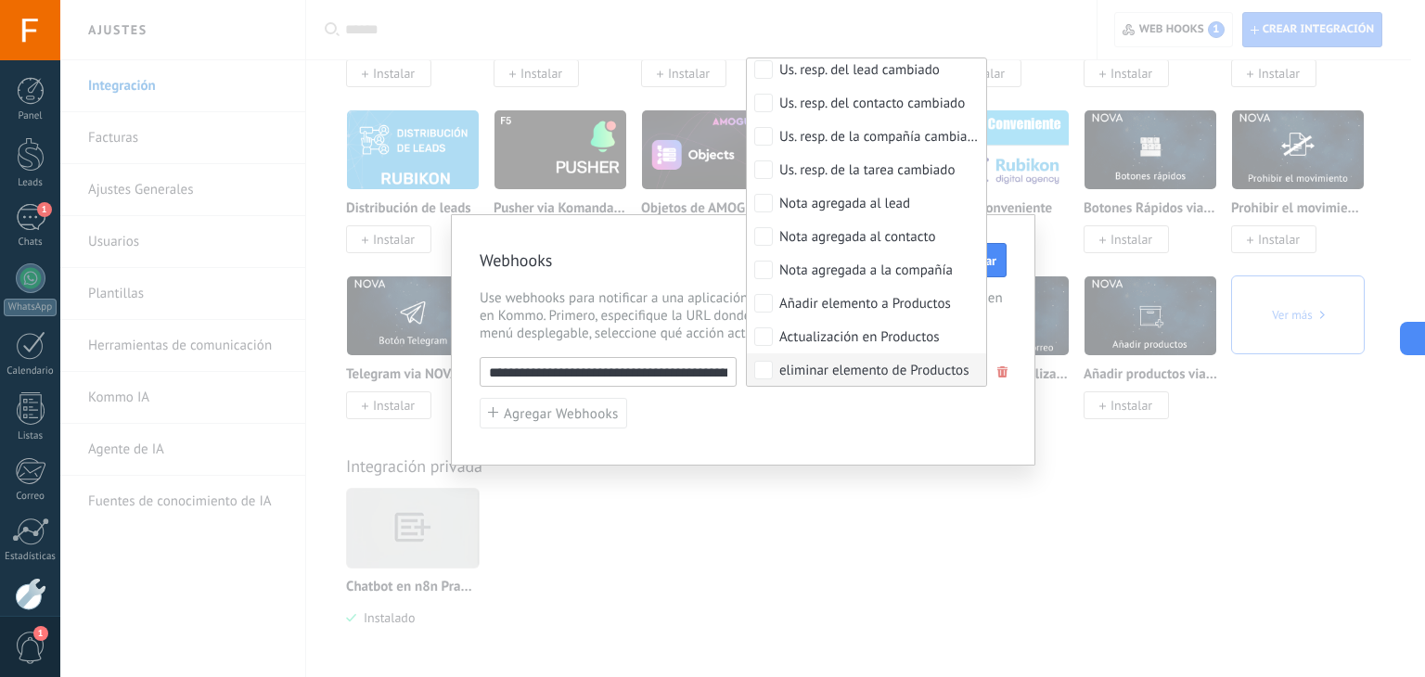
click at [682, 371] on input "**********" at bounding box center [608, 372] width 257 height 30
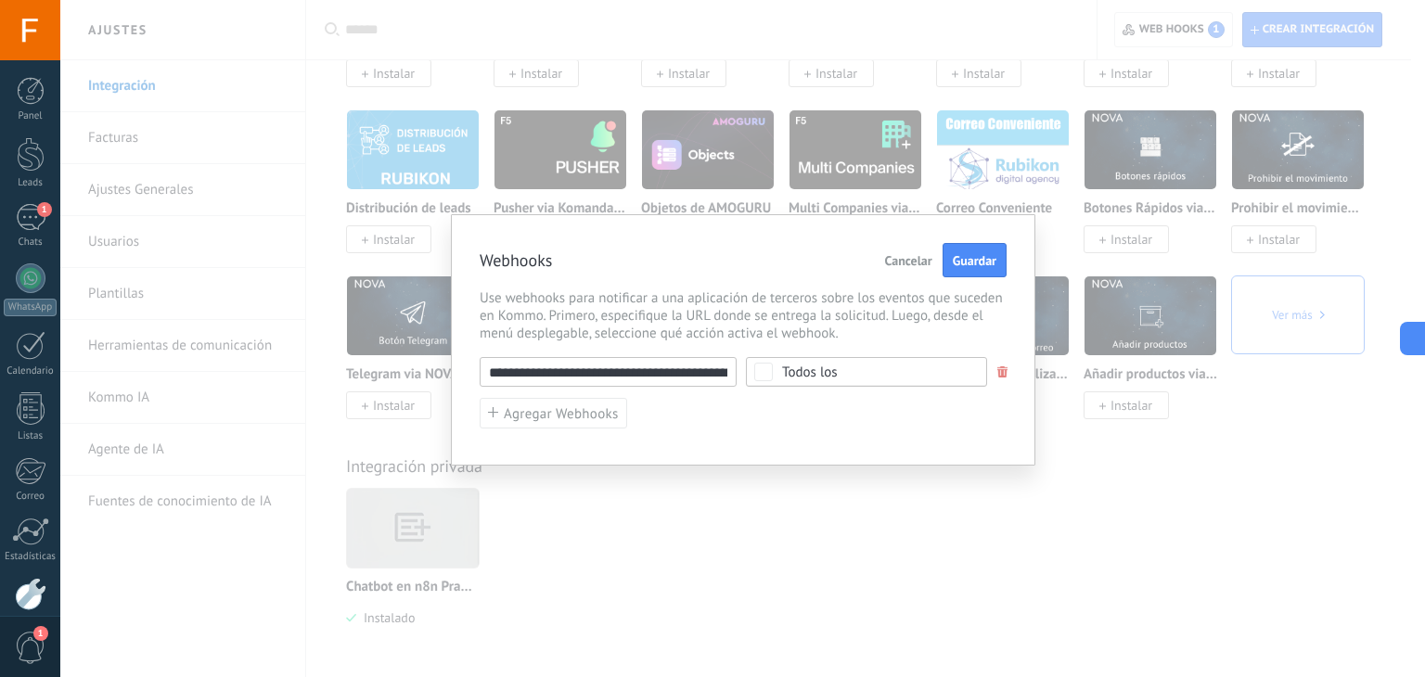
click at [682, 371] on input "**********" at bounding box center [608, 372] width 257 height 30
paste input "*****"
type input "**********"
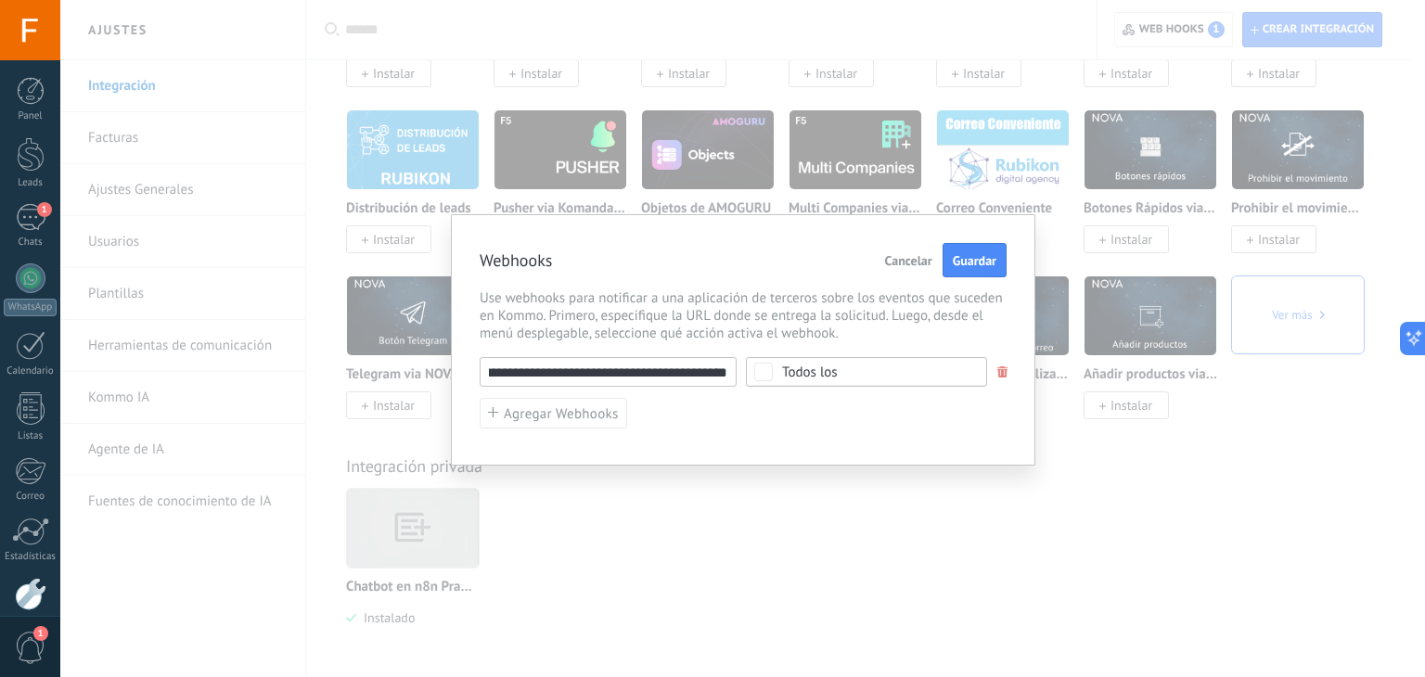
scroll to position [0, 0]
click at [823, 371] on div "Todos los" at bounding box center [810, 373] width 56 height 14
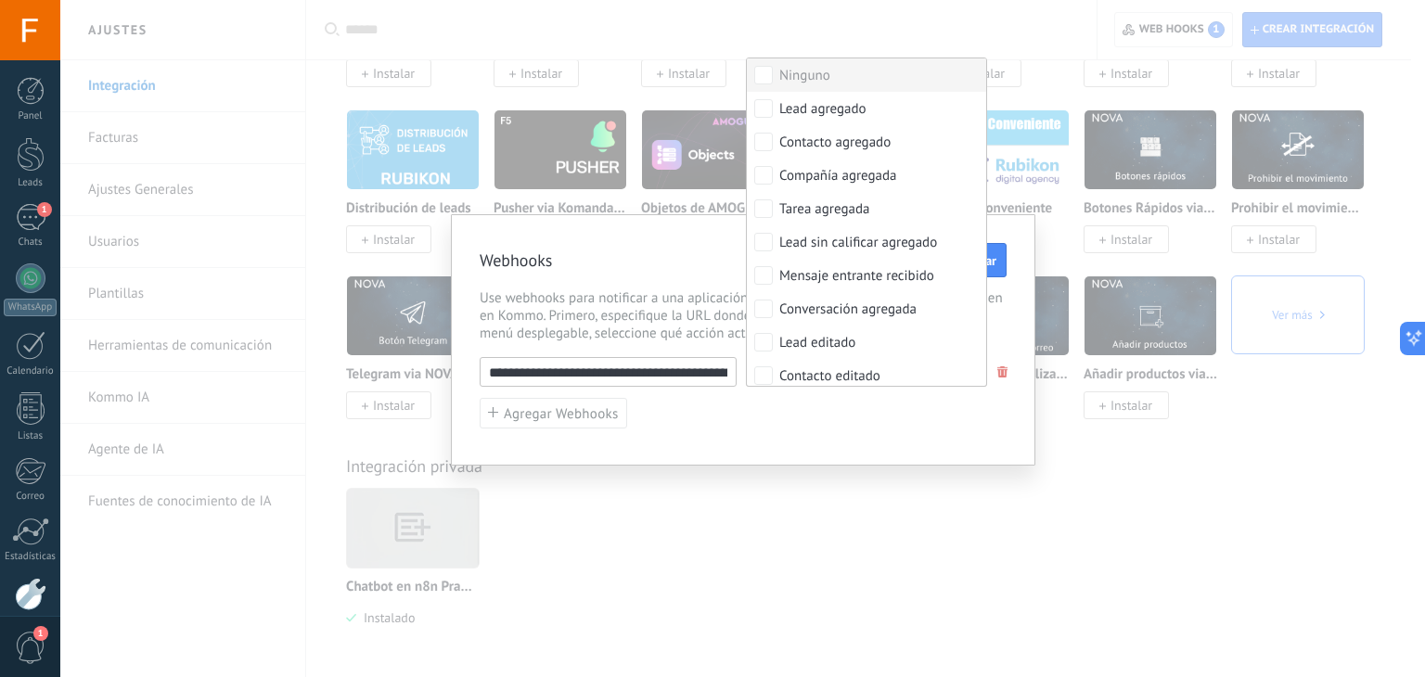
click at [774, 72] on label "Ninguno" at bounding box center [866, 74] width 239 height 33
click at [870, 279] on div "Mensaje entrante recibido" at bounding box center [856, 276] width 155 height 19
click at [824, 444] on div "**********" at bounding box center [743, 339] width 585 height 251
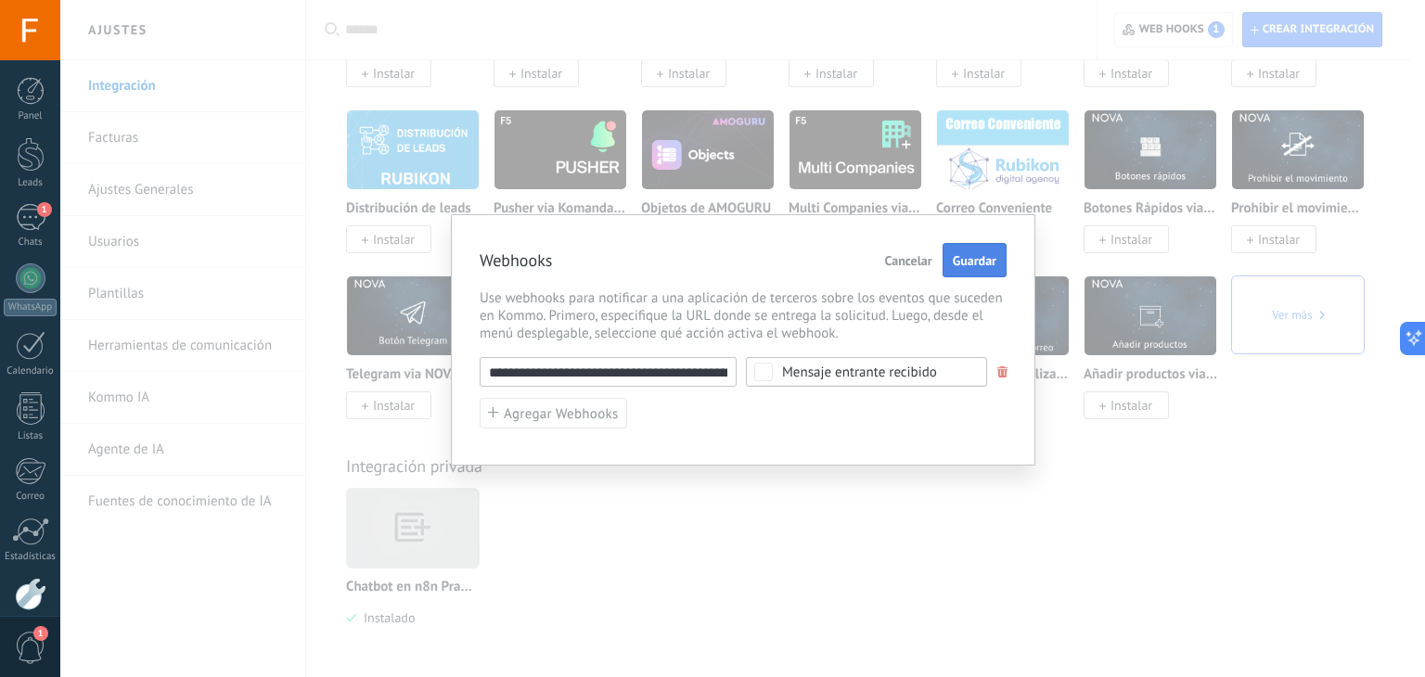
click at [971, 259] on span "Guardar" at bounding box center [975, 260] width 44 height 13
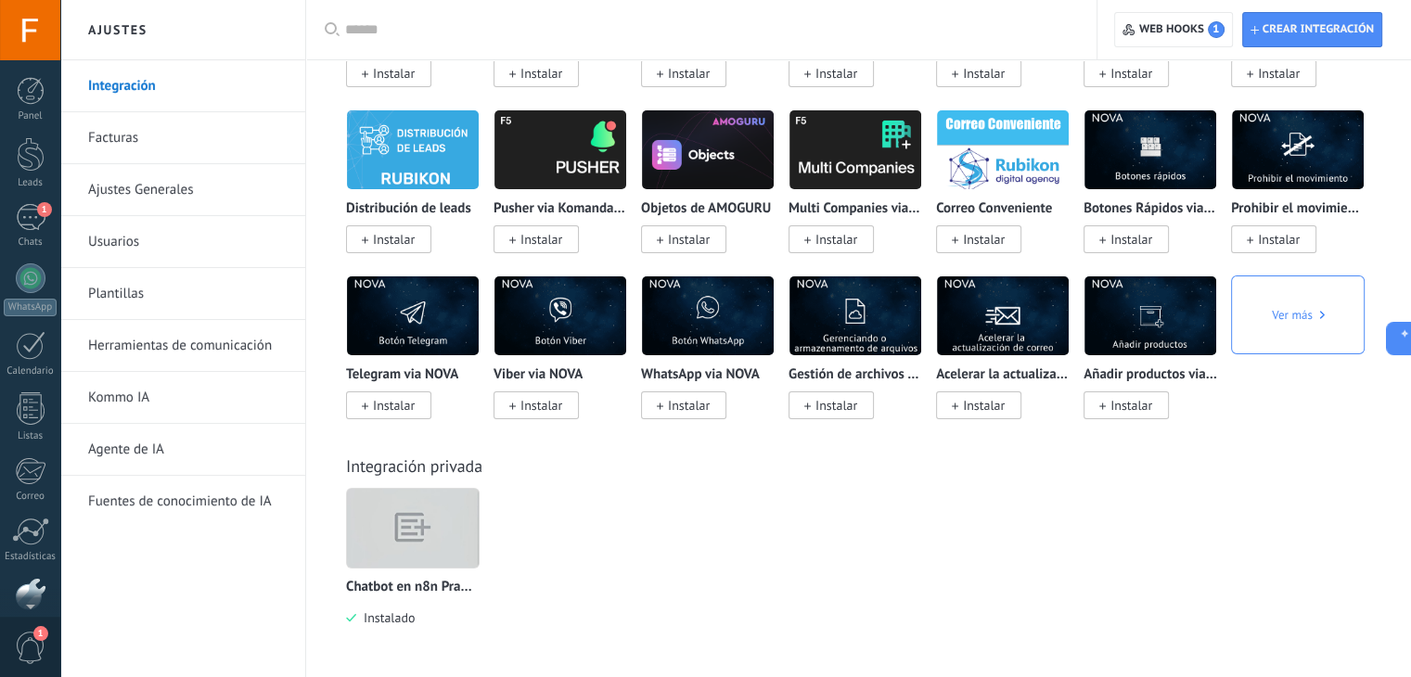
scroll to position [94, 0]
click at [28, 122] on div "1" at bounding box center [31, 123] width 30 height 27
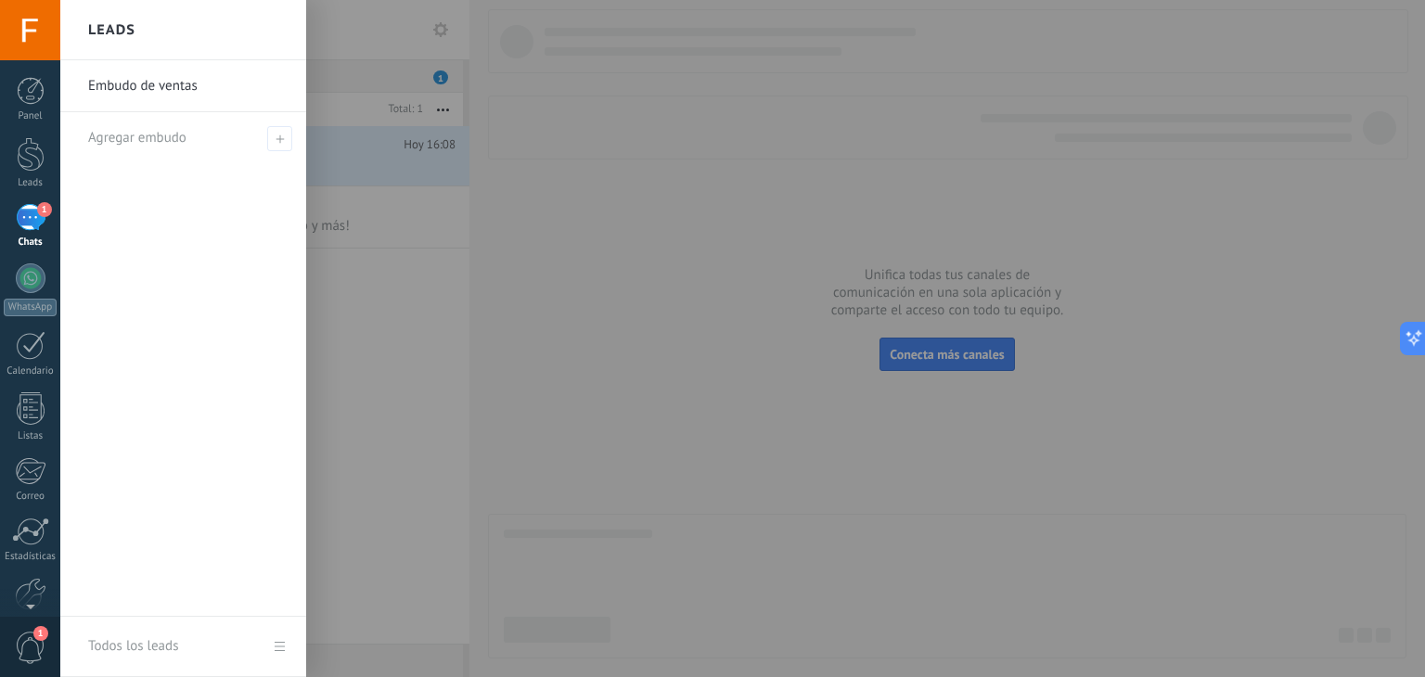
click at [574, 291] on div at bounding box center [772, 338] width 1425 height 677
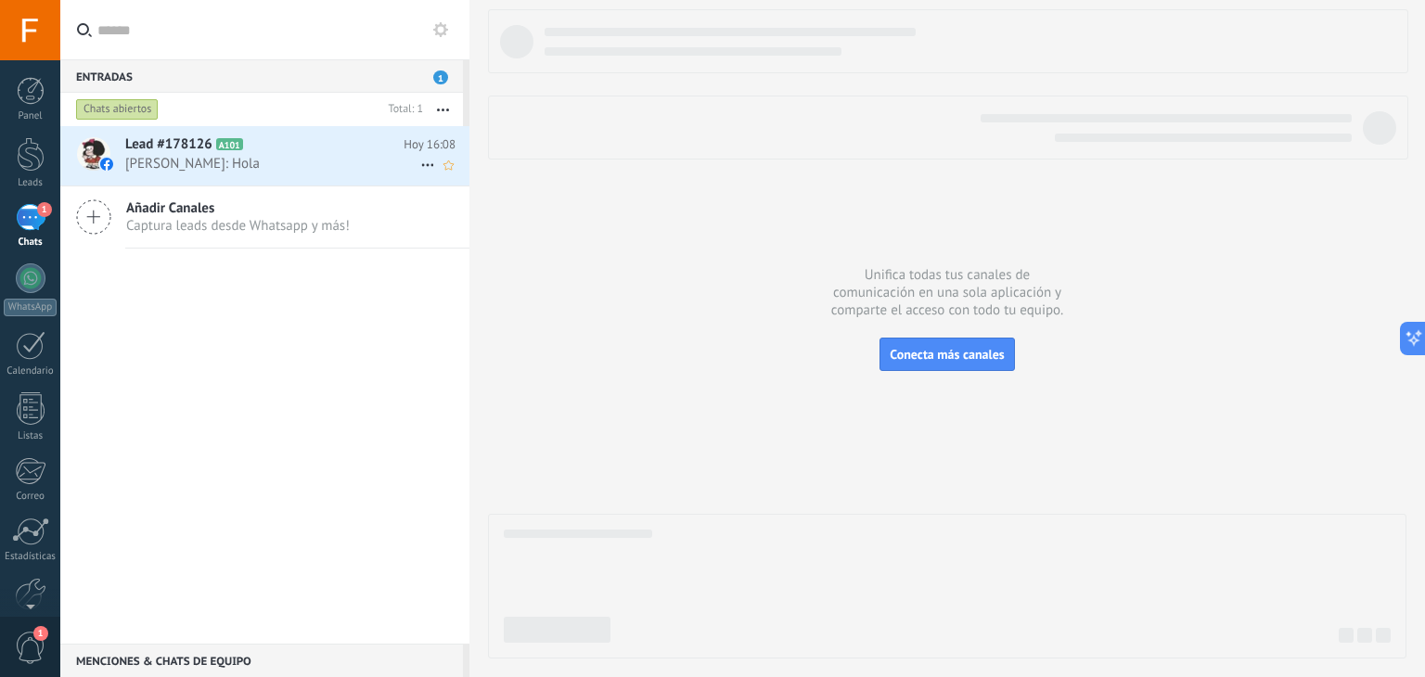
click at [312, 179] on div "Lead #178126 A101 Hoy 16:08 Kanny Pena: Hola" at bounding box center [297, 155] width 344 height 58
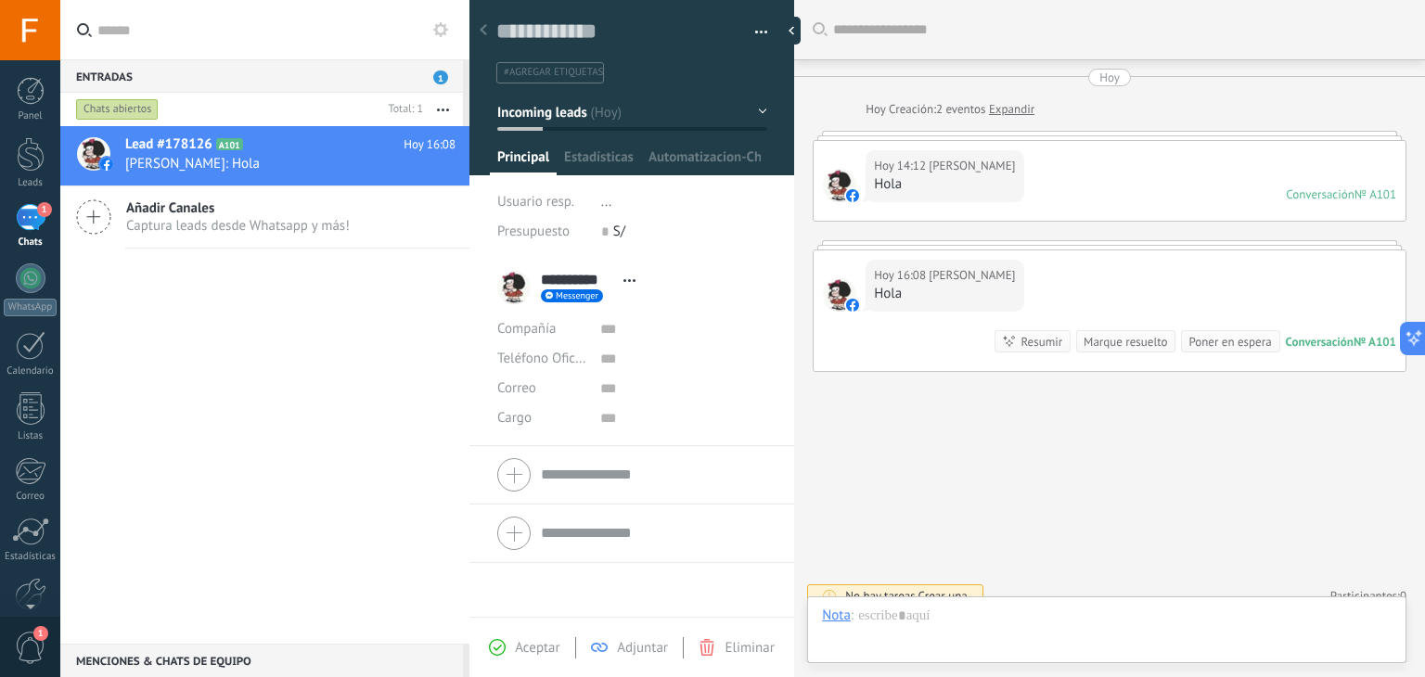
scroll to position [27, 0]
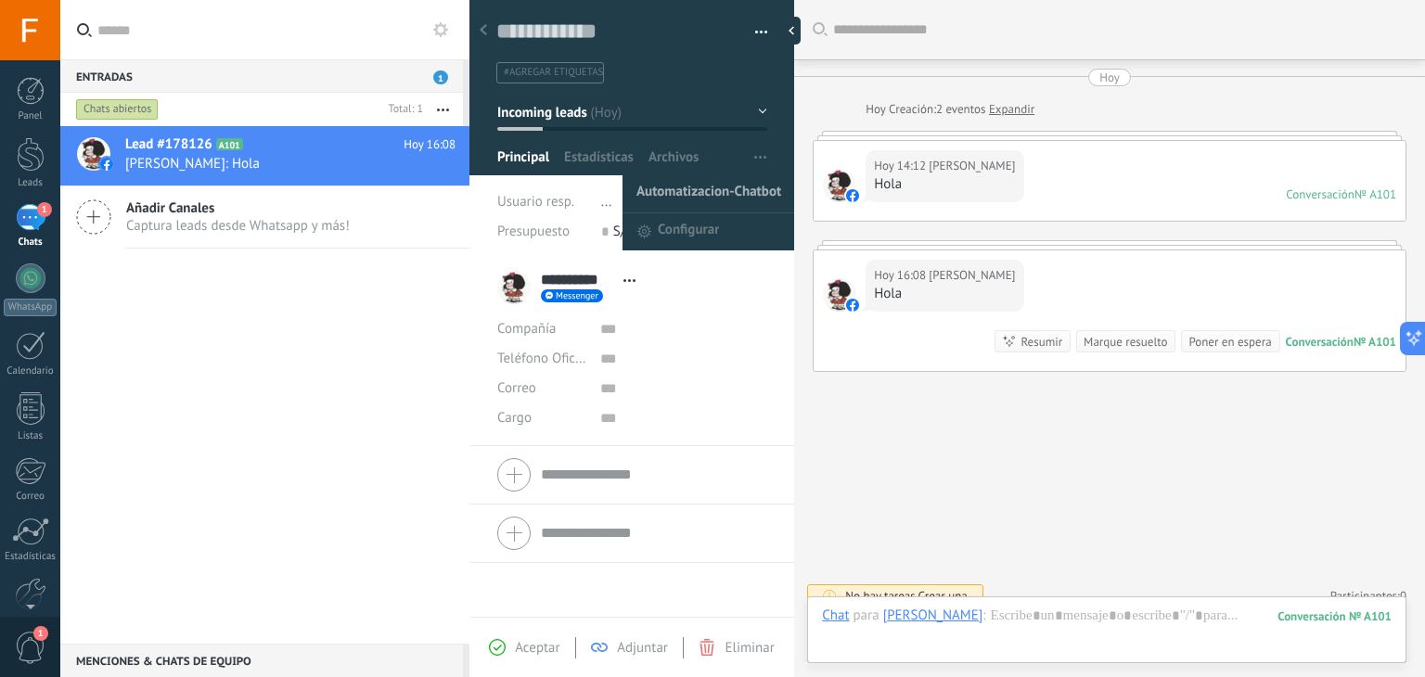
click at [717, 192] on span "Automatizacion-Chatbot" at bounding box center [709, 193] width 145 height 37
type textarea "***"
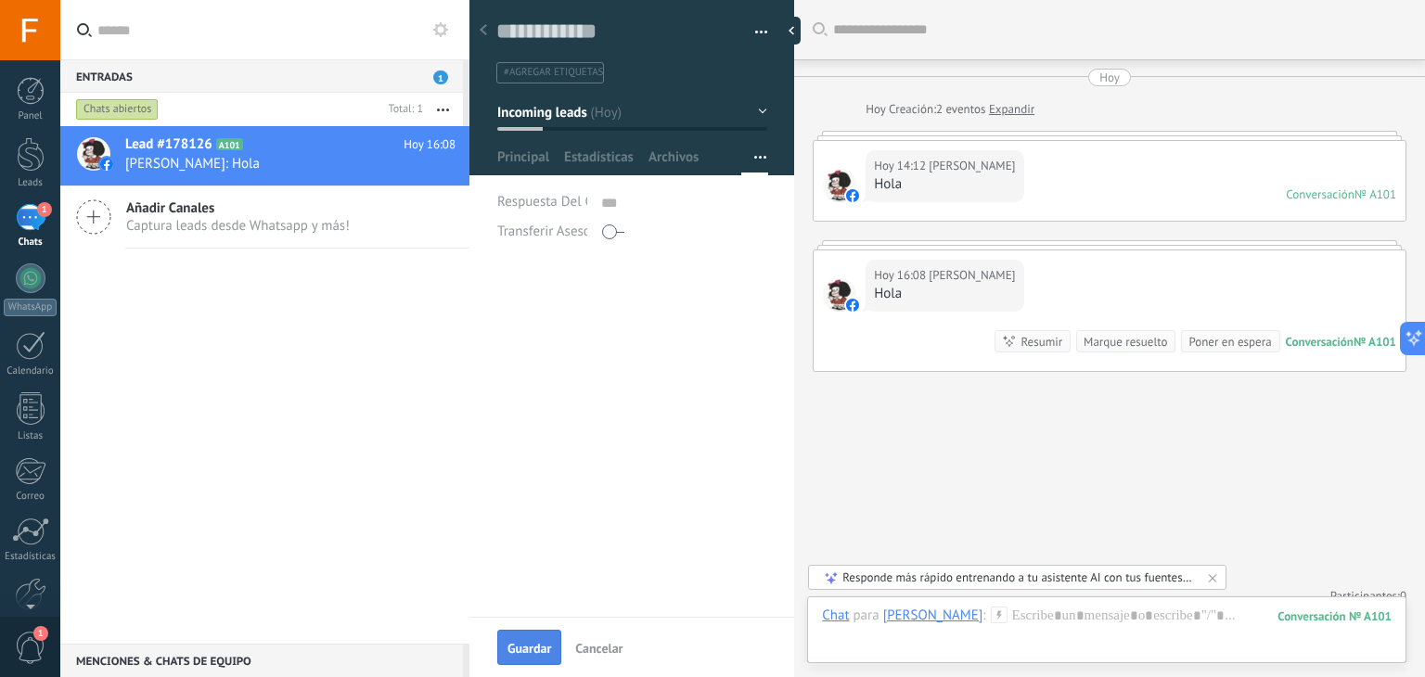
click at [520, 648] on span "Guardar" at bounding box center [530, 648] width 44 height 13
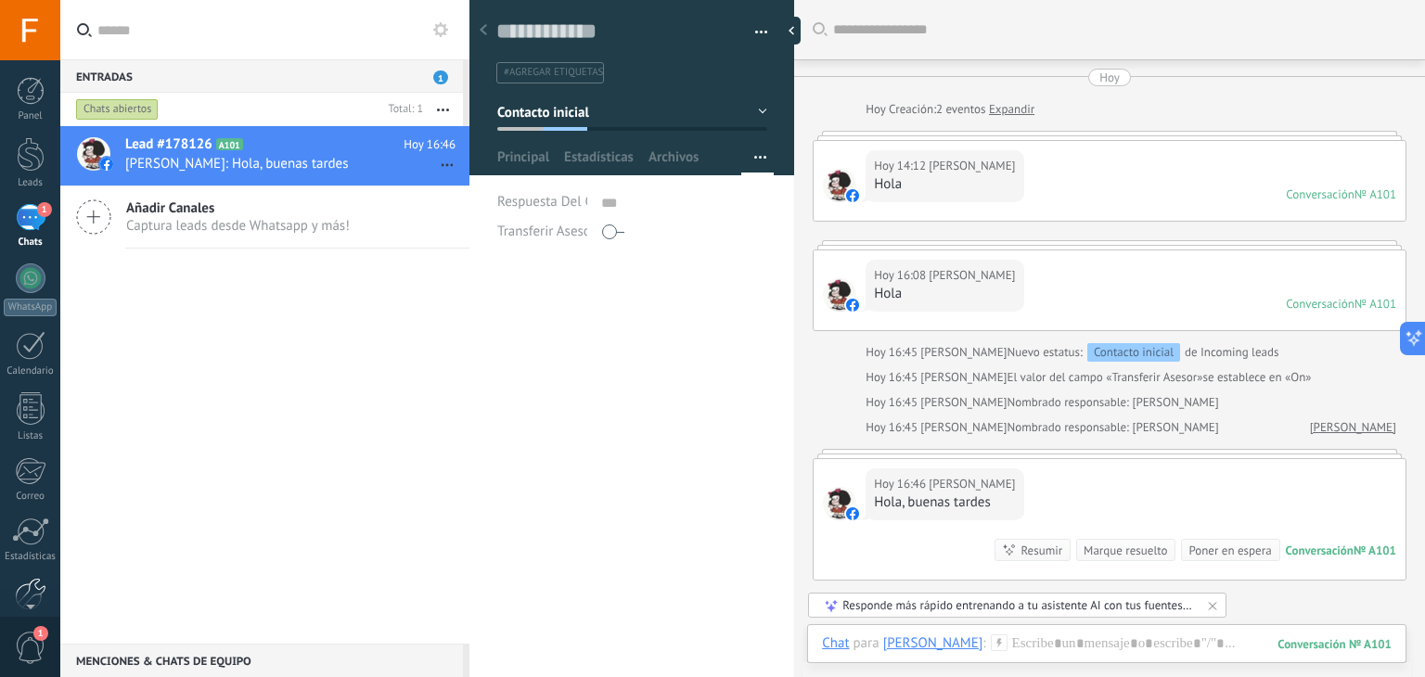
click at [30, 587] on div at bounding box center [31, 594] width 32 height 32
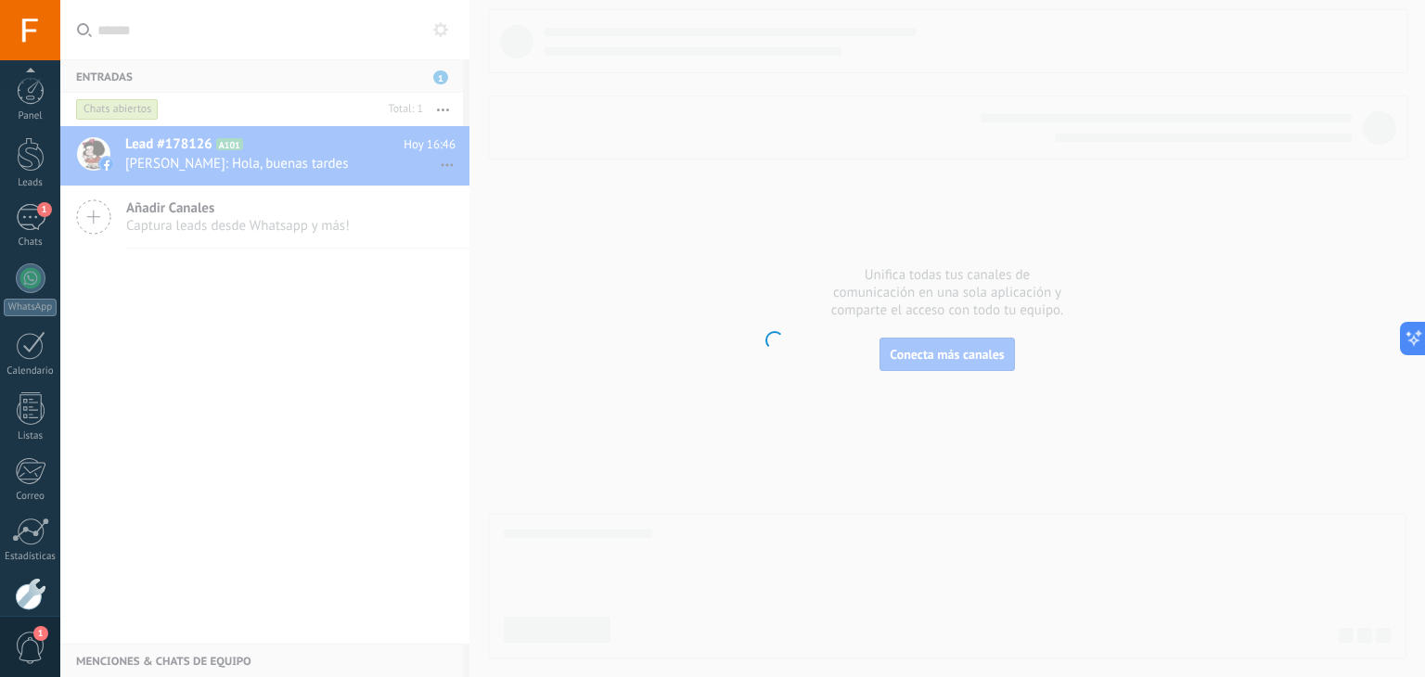
scroll to position [94, 0]
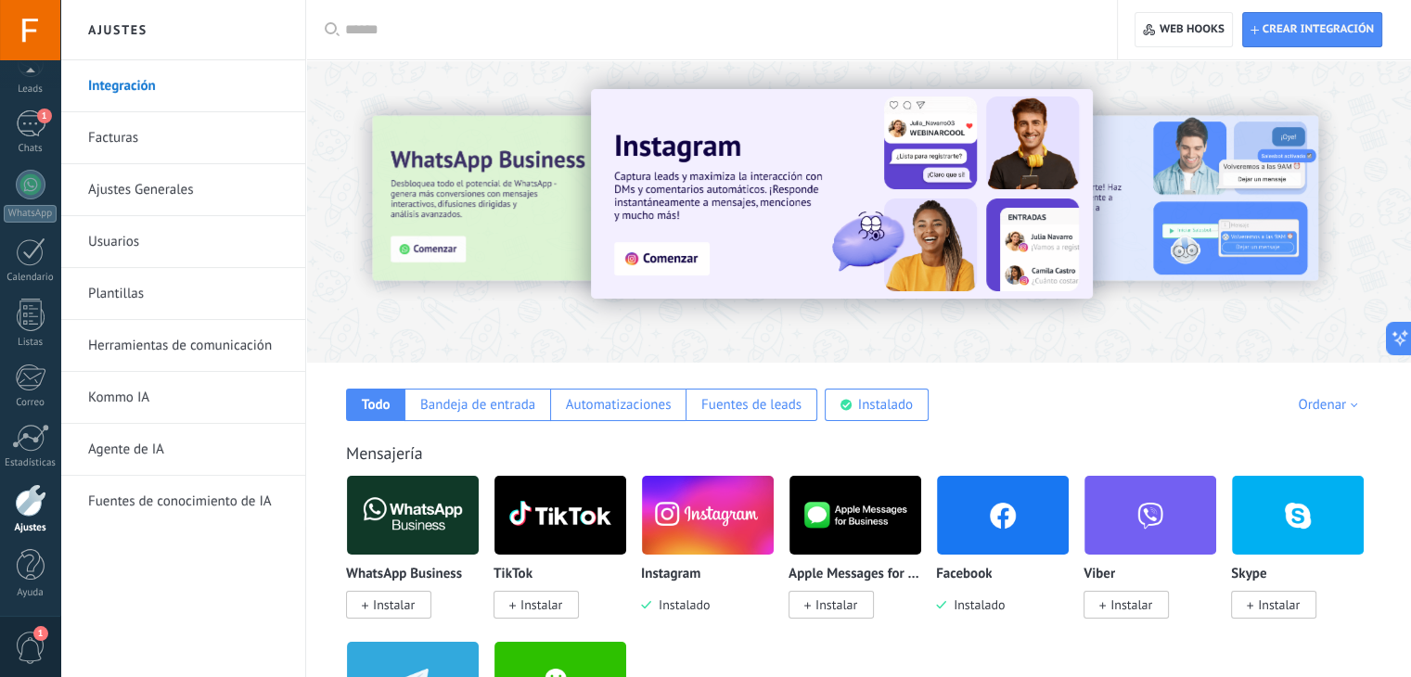
click at [167, 339] on link "Herramientas de comunicación" at bounding box center [187, 346] width 199 height 52
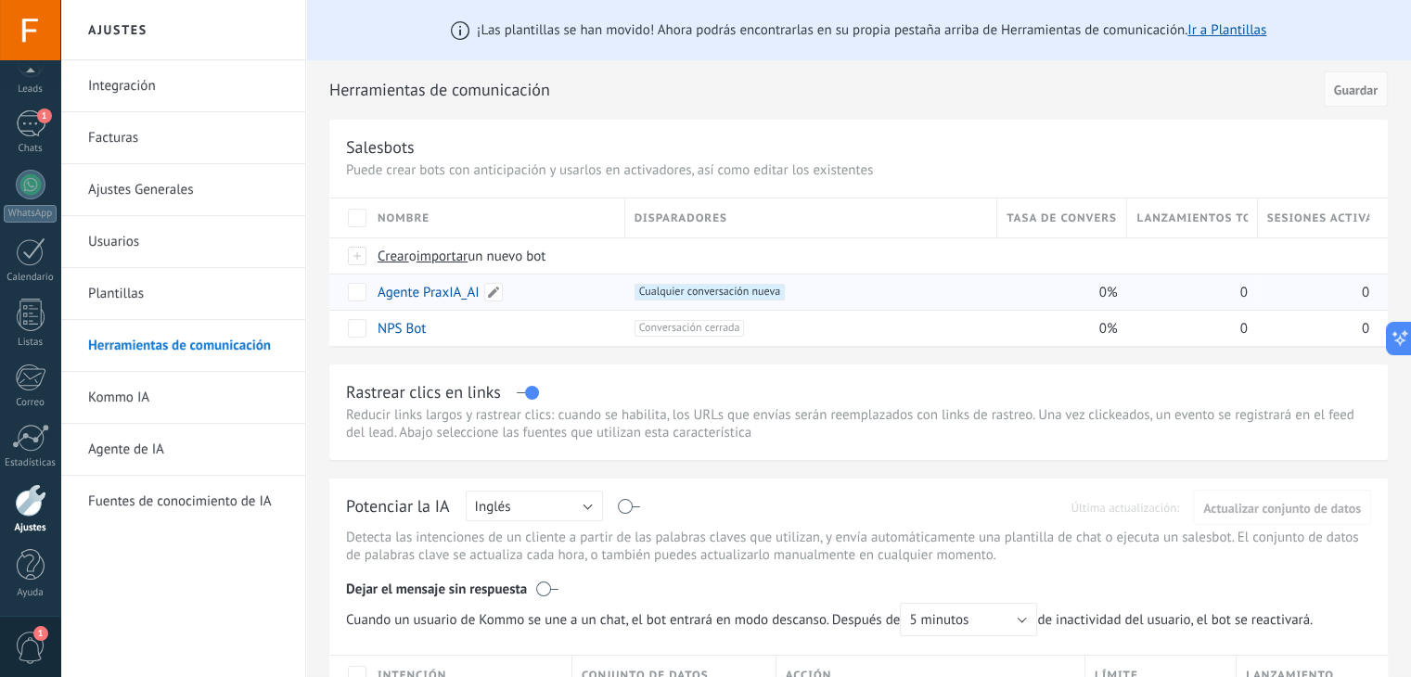
click at [462, 292] on link "Agente PraxIA_AI" at bounding box center [429, 293] width 102 height 18
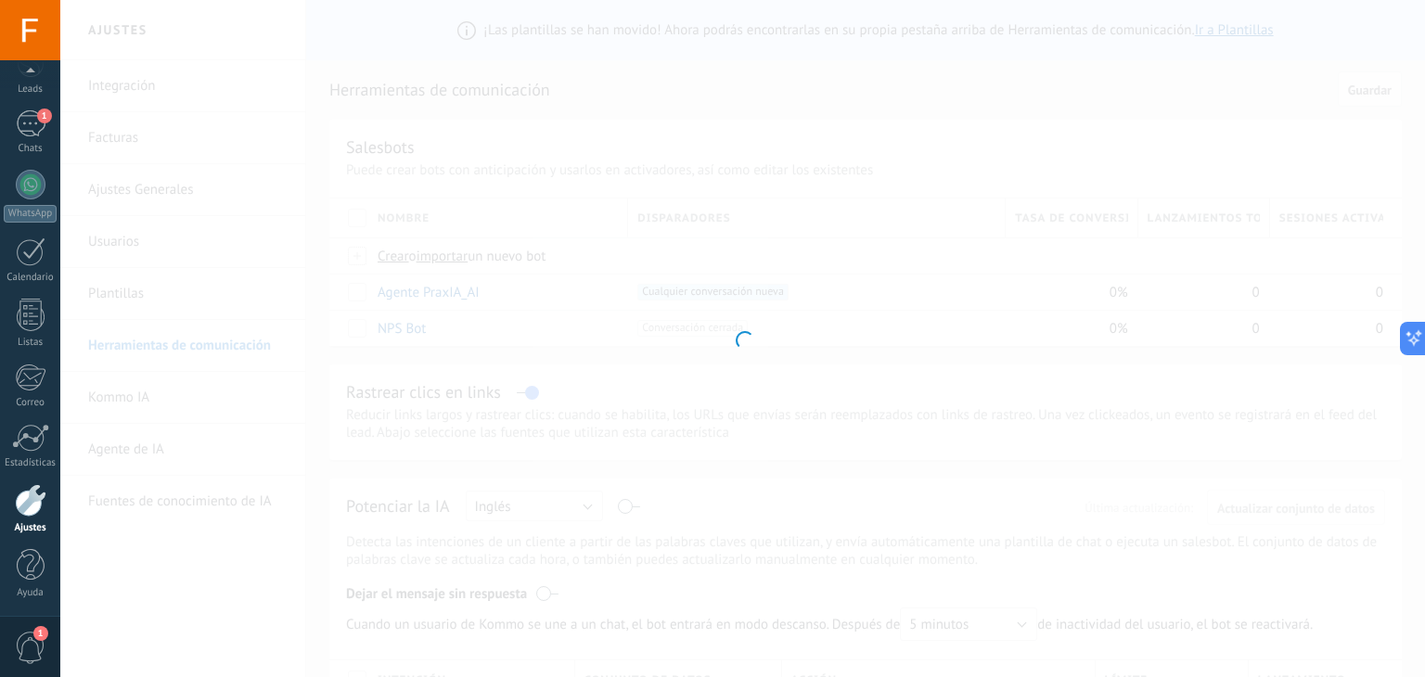
type input "**********"
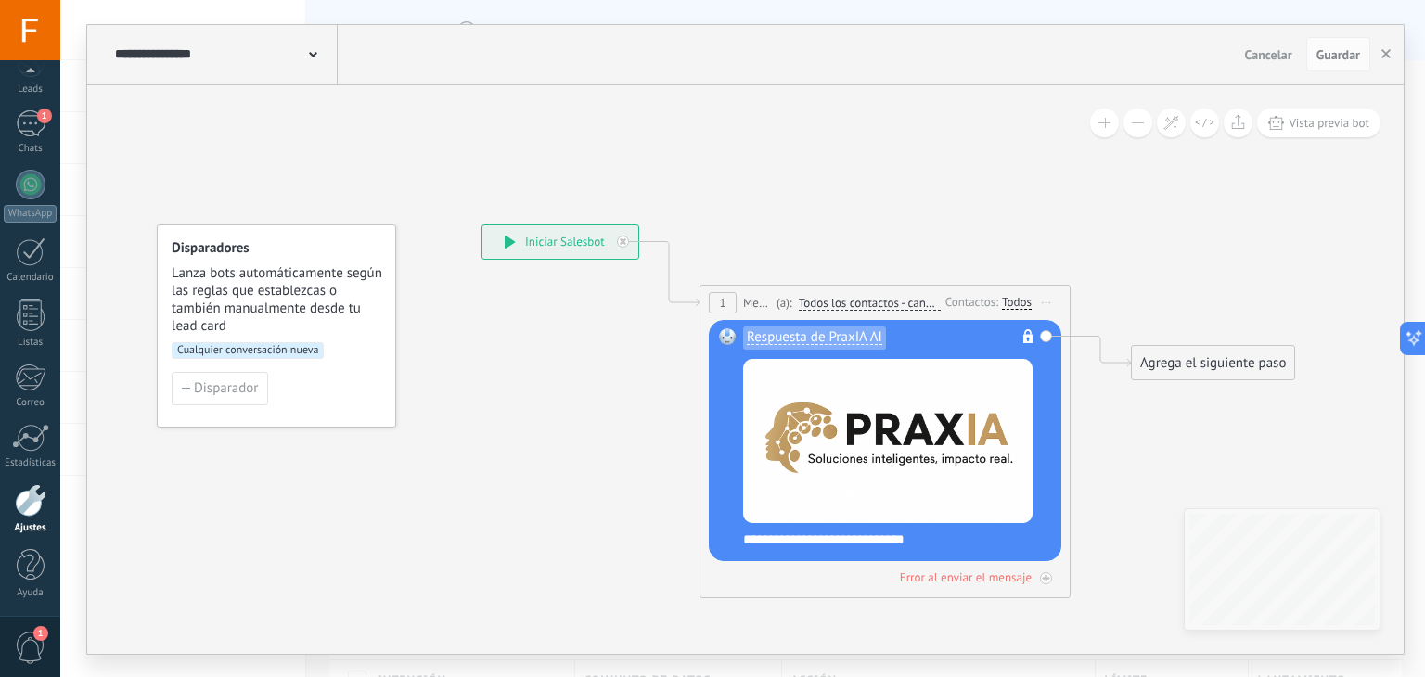
click at [850, 539] on span "**********" at bounding box center [823, 540] width 161 height 14
click at [852, 536] on span "**********" at bounding box center [823, 540] width 161 height 14
click at [1046, 578] on icon at bounding box center [1046, 577] width 9 height 9
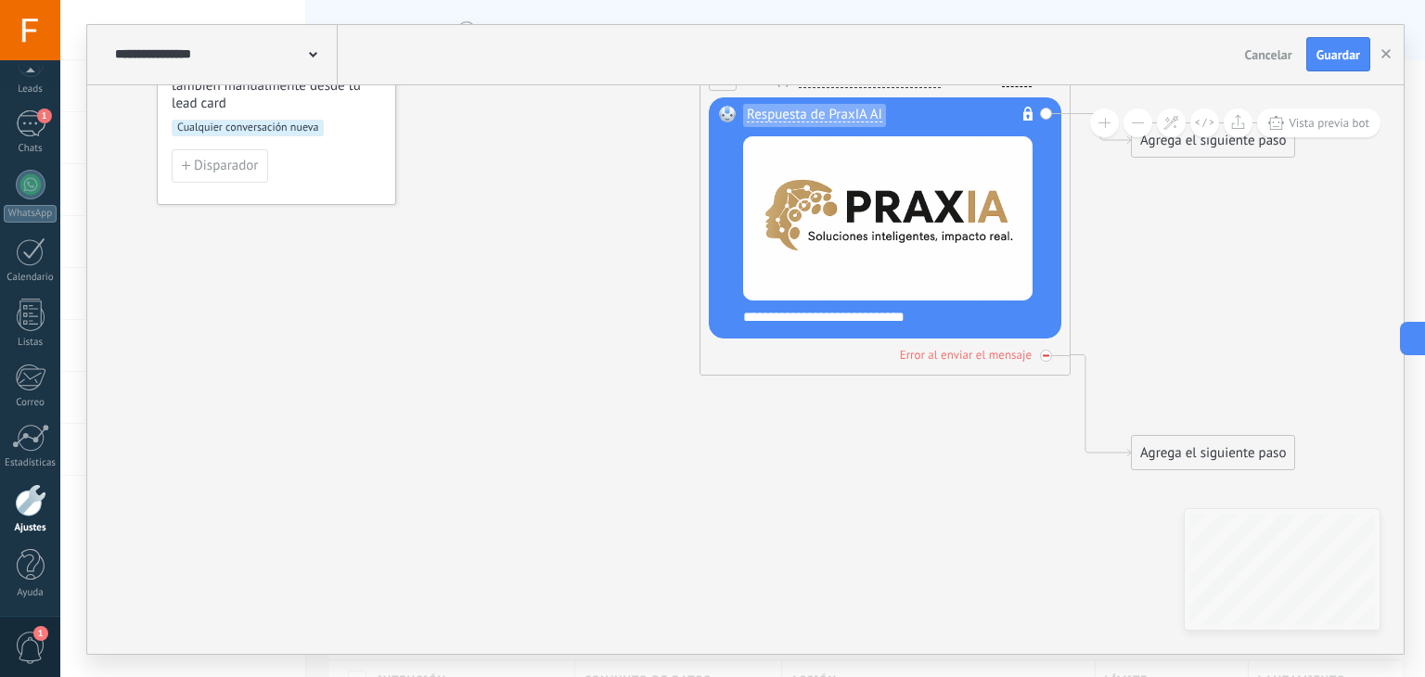
click at [1048, 354] on icon at bounding box center [1046, 355] width 6 height 2
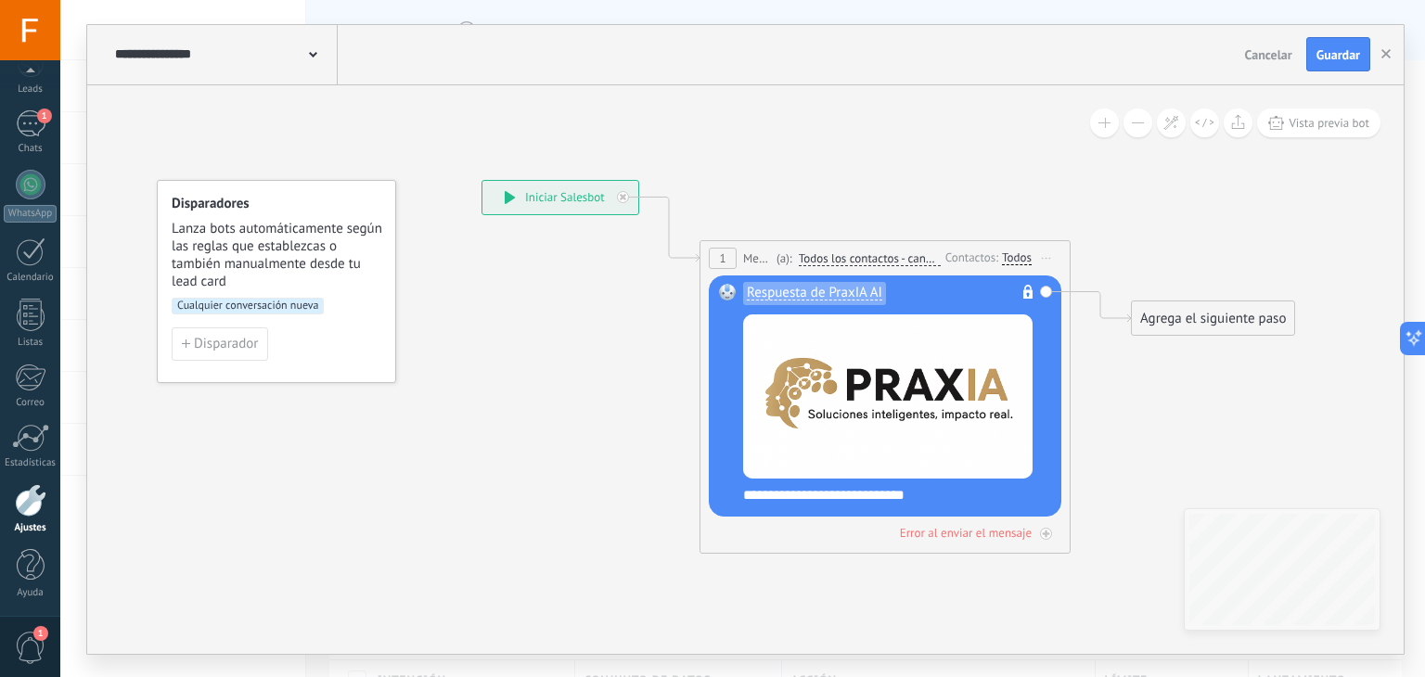
click at [954, 398] on img at bounding box center [887, 397] width 289 height 164
click at [723, 255] on span "1" at bounding box center [722, 259] width 6 height 16
click at [854, 261] on span "Todos los contactos - canales seleccionados" at bounding box center [870, 258] width 142 height 15
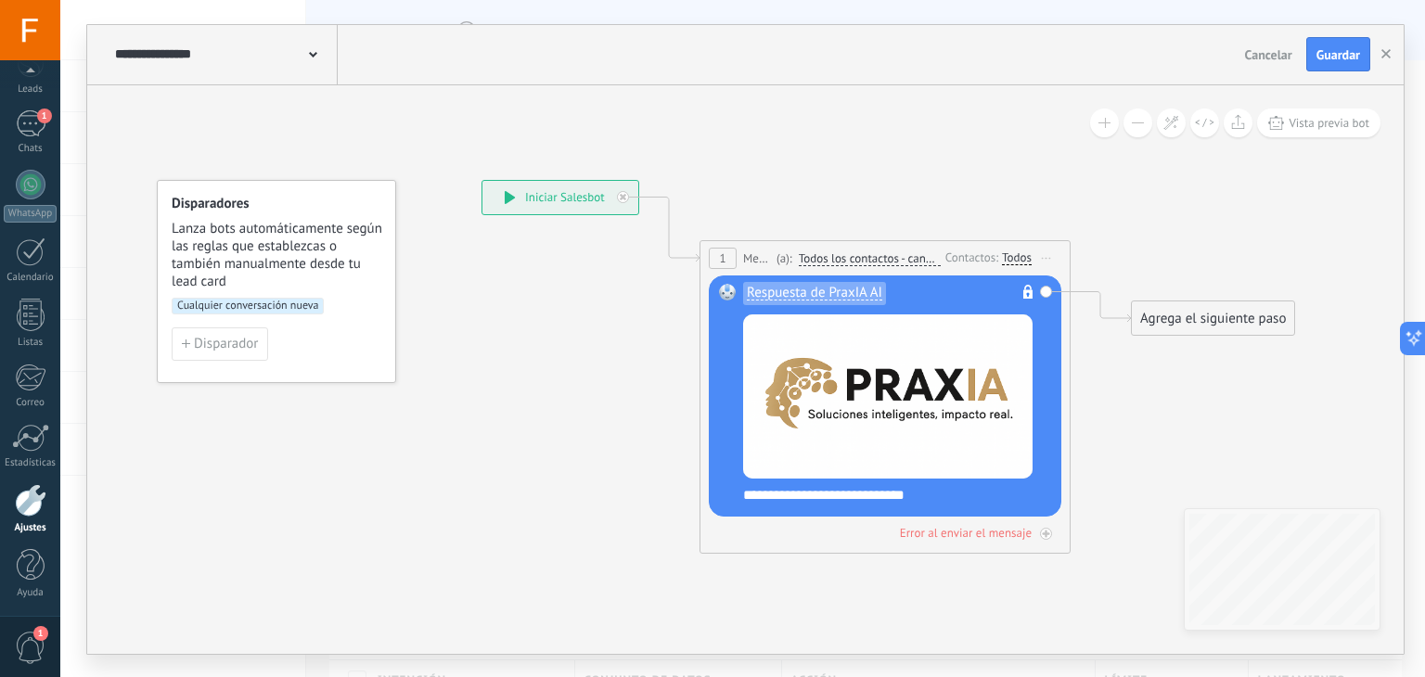
click at [854, 261] on button "Todos los contactos - canales seleccionados" at bounding box center [906, 258] width 232 height 33
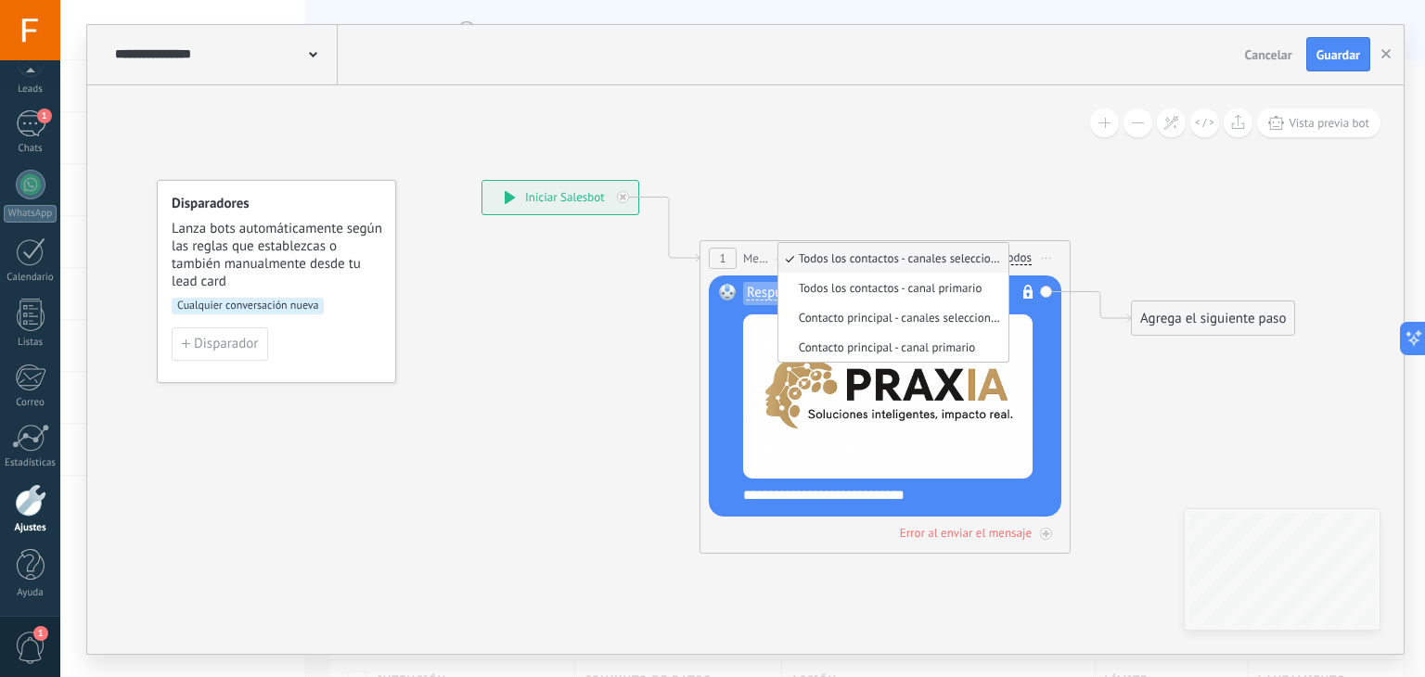
click at [894, 208] on icon at bounding box center [857, 414] width 1679 height 1396
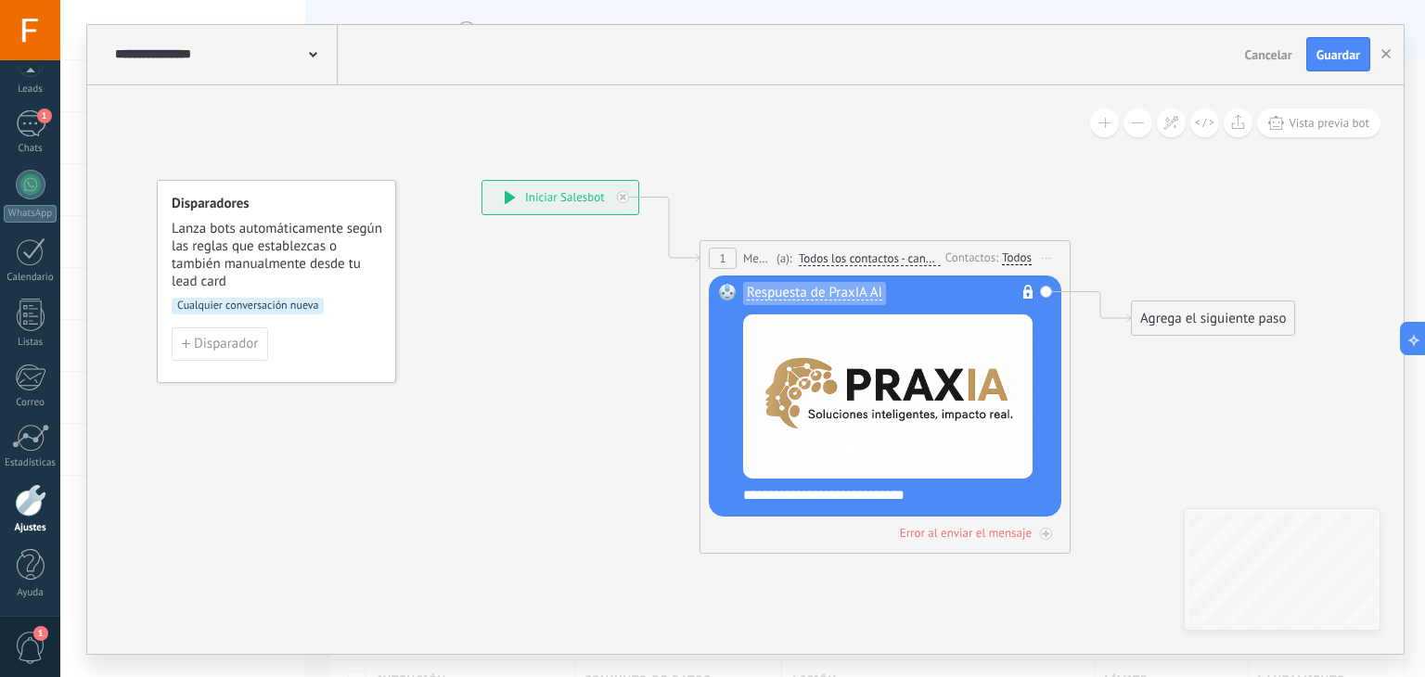
click at [977, 257] on div "Contactos:" at bounding box center [973, 258] width 57 height 18
click at [1013, 251] on div "Todos" at bounding box center [1017, 258] width 30 height 15
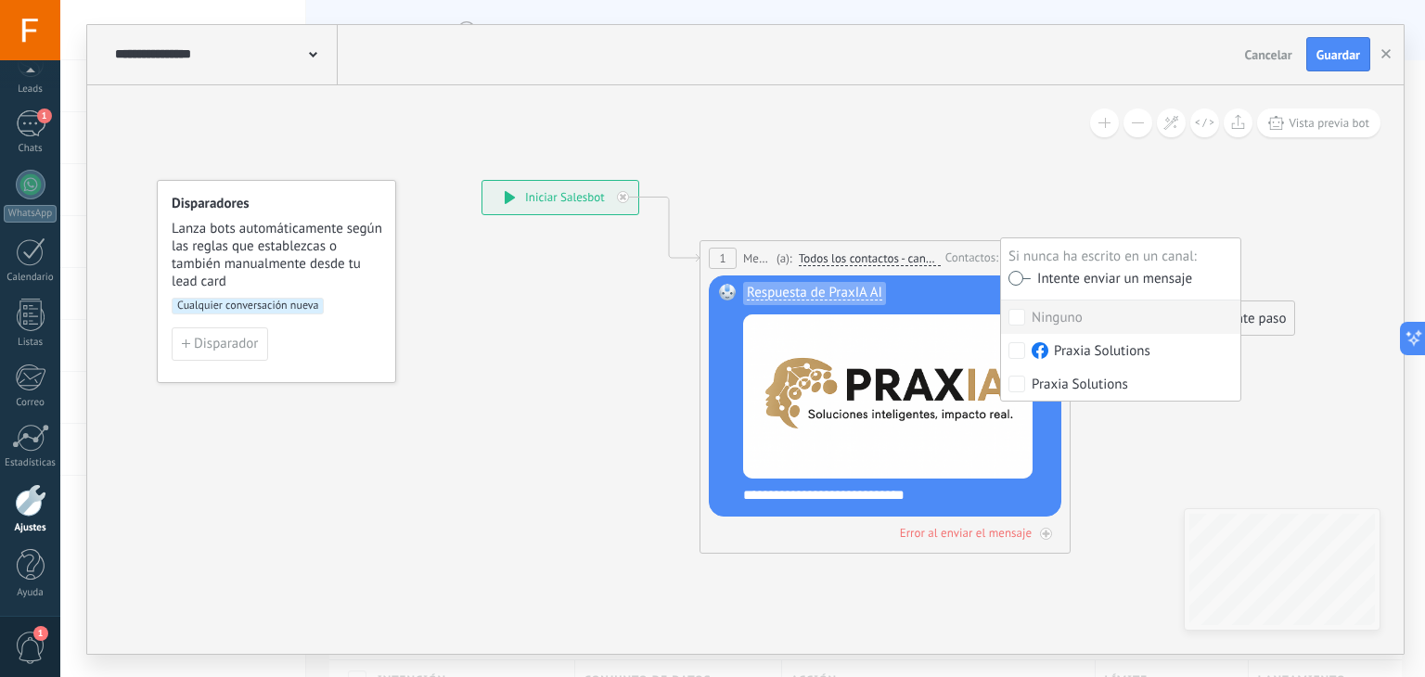
click at [984, 238] on icon at bounding box center [857, 414] width 1679 height 1396
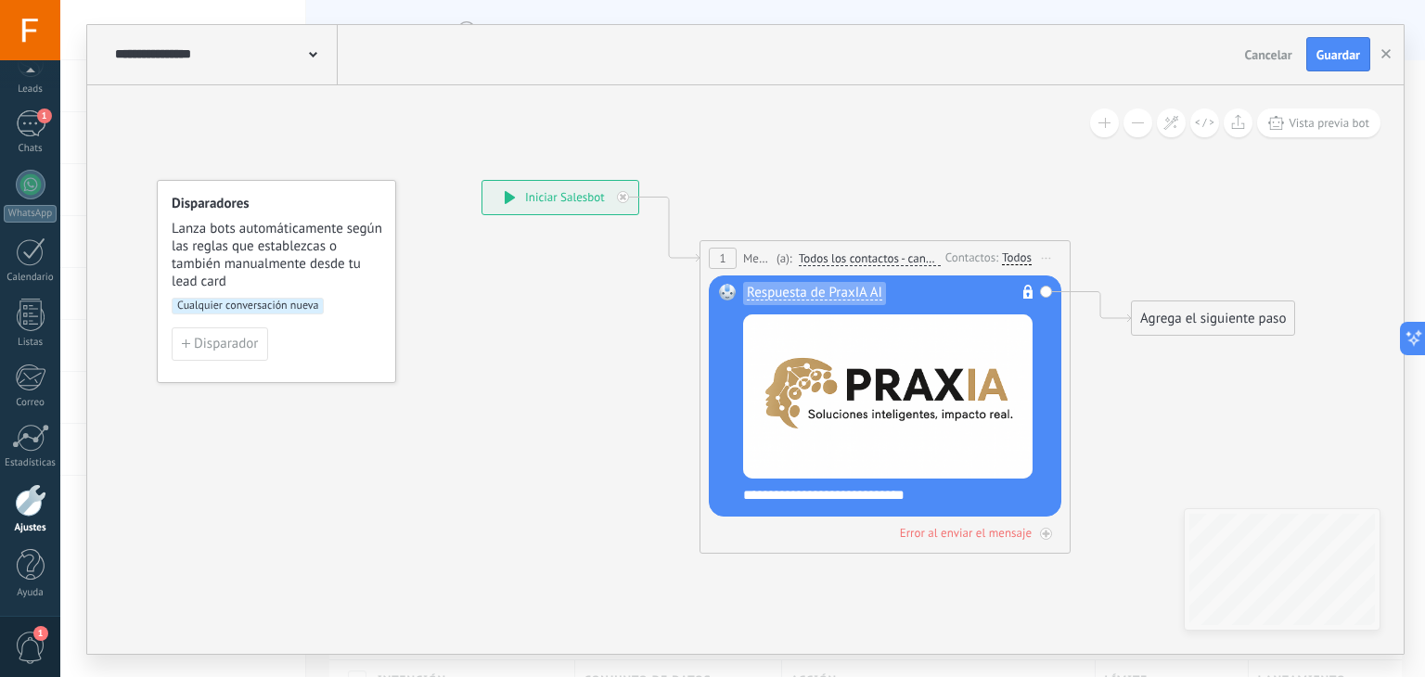
click at [1046, 257] on icon at bounding box center [1046, 258] width 9 height 2
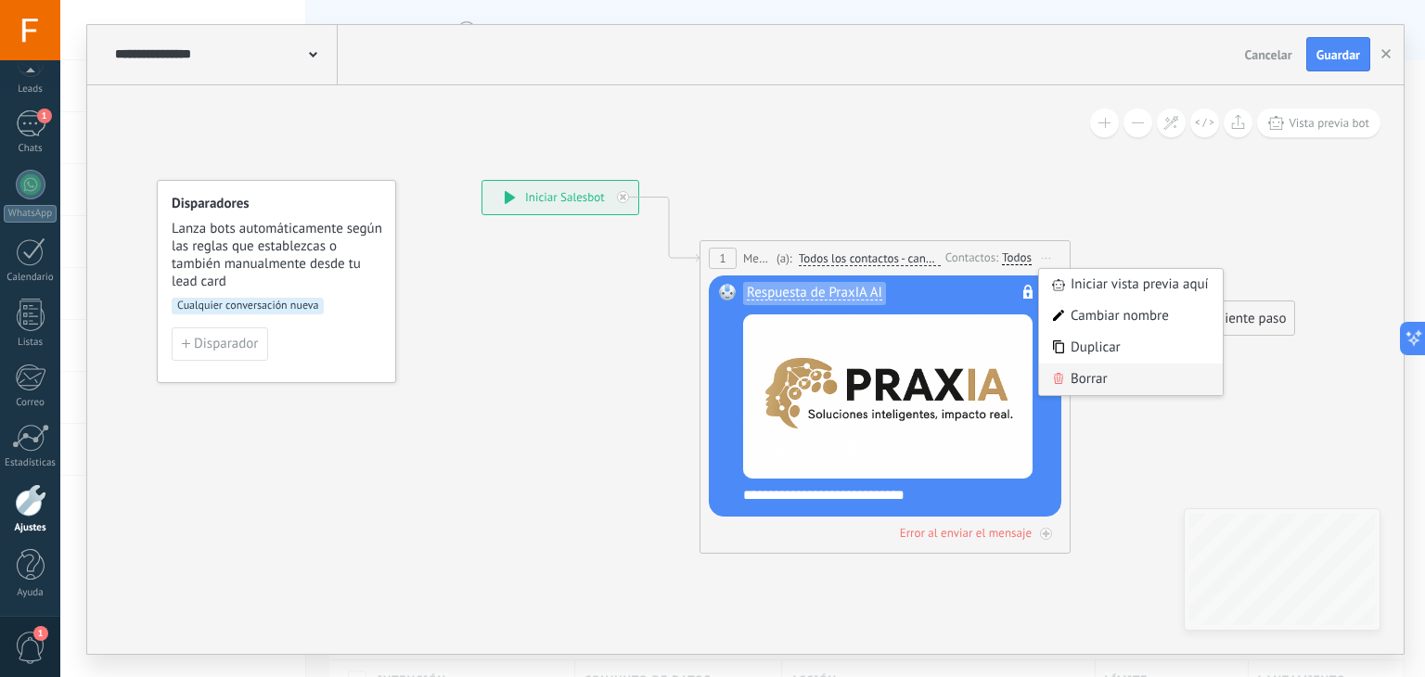
click at [1087, 379] on div "Borrar" at bounding box center [1131, 380] width 184 height 32
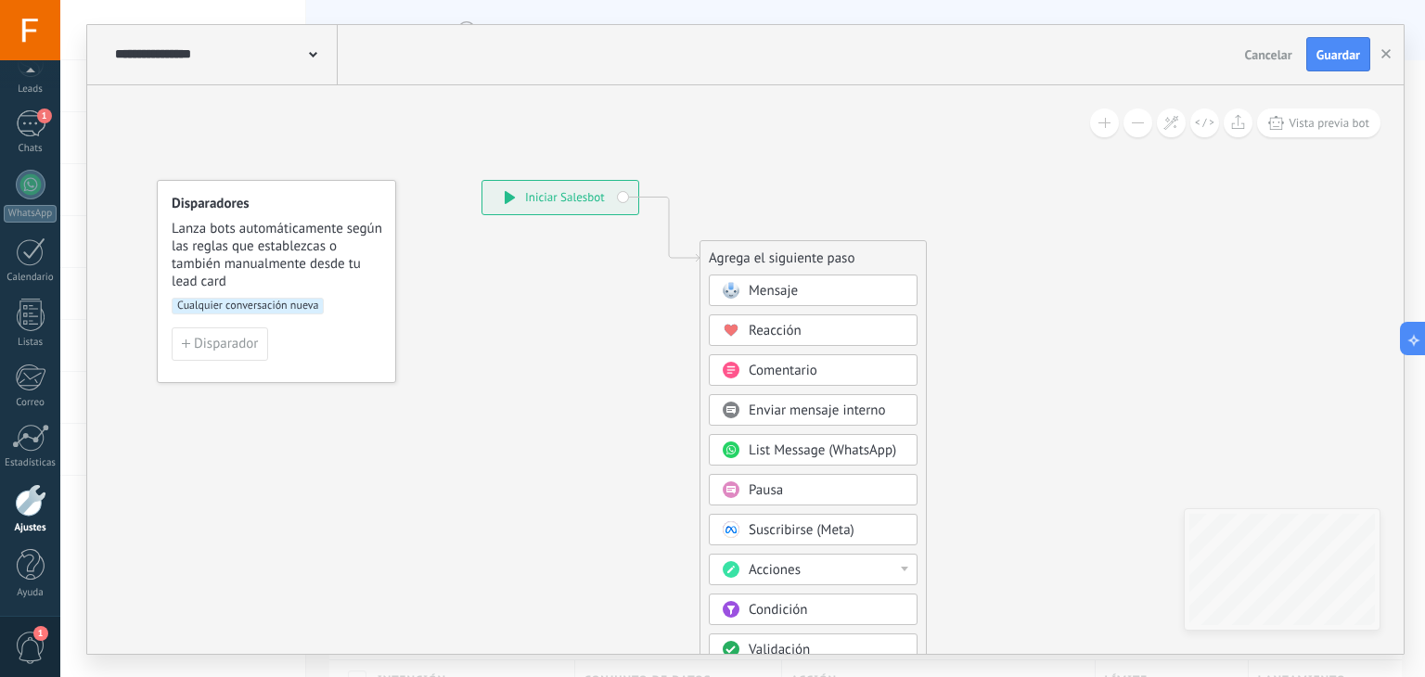
click at [846, 290] on div "Mensaje" at bounding box center [827, 291] width 156 height 19
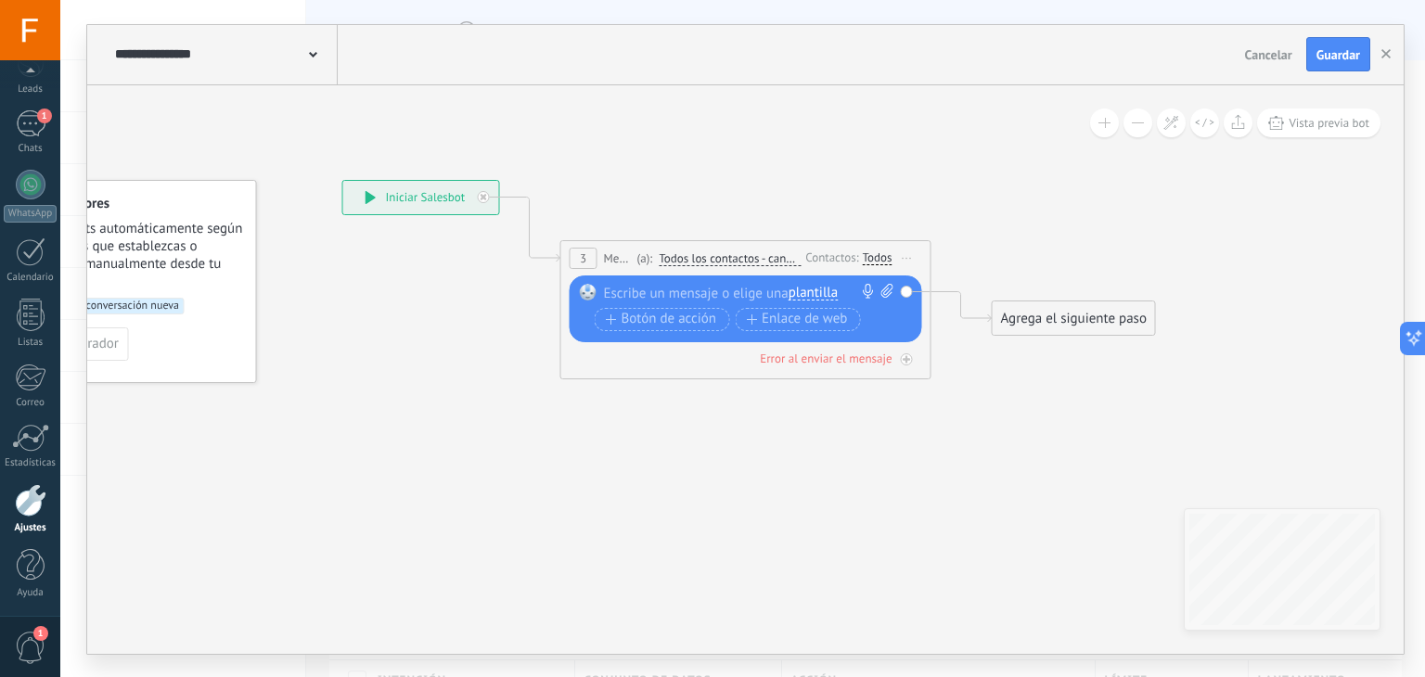
click at [811, 292] on span "plantilla" at bounding box center [813, 293] width 49 height 15
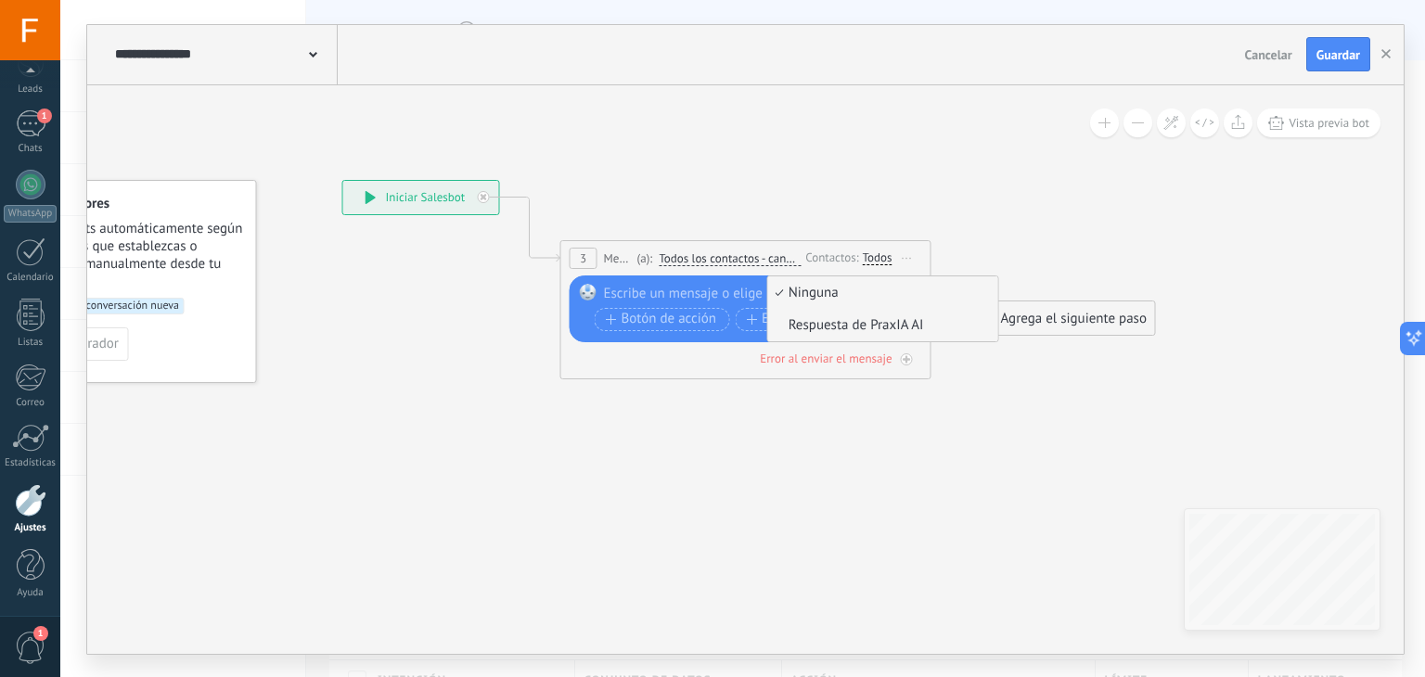
click at [846, 326] on span "Respuesta de PraxIA AI" at bounding box center [880, 325] width 225 height 19
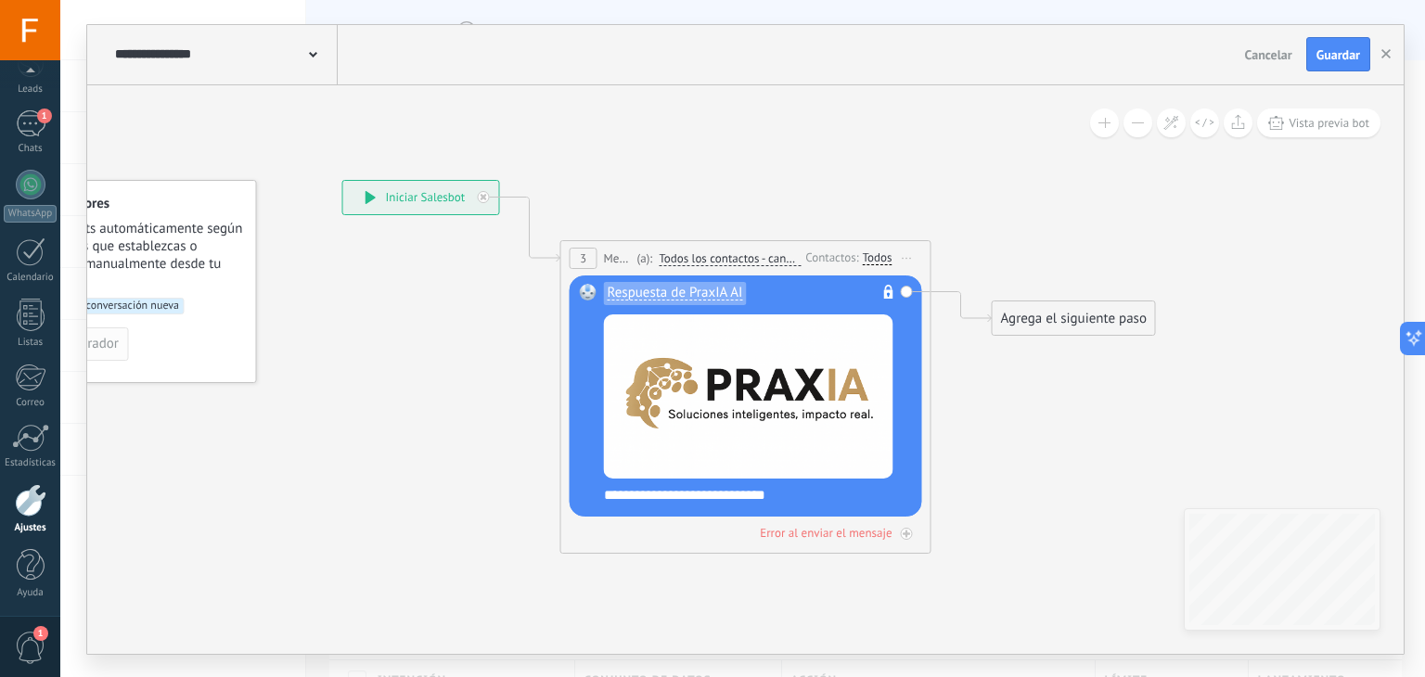
click at [127, 340] on button "Disparador" at bounding box center [80, 344] width 96 height 33
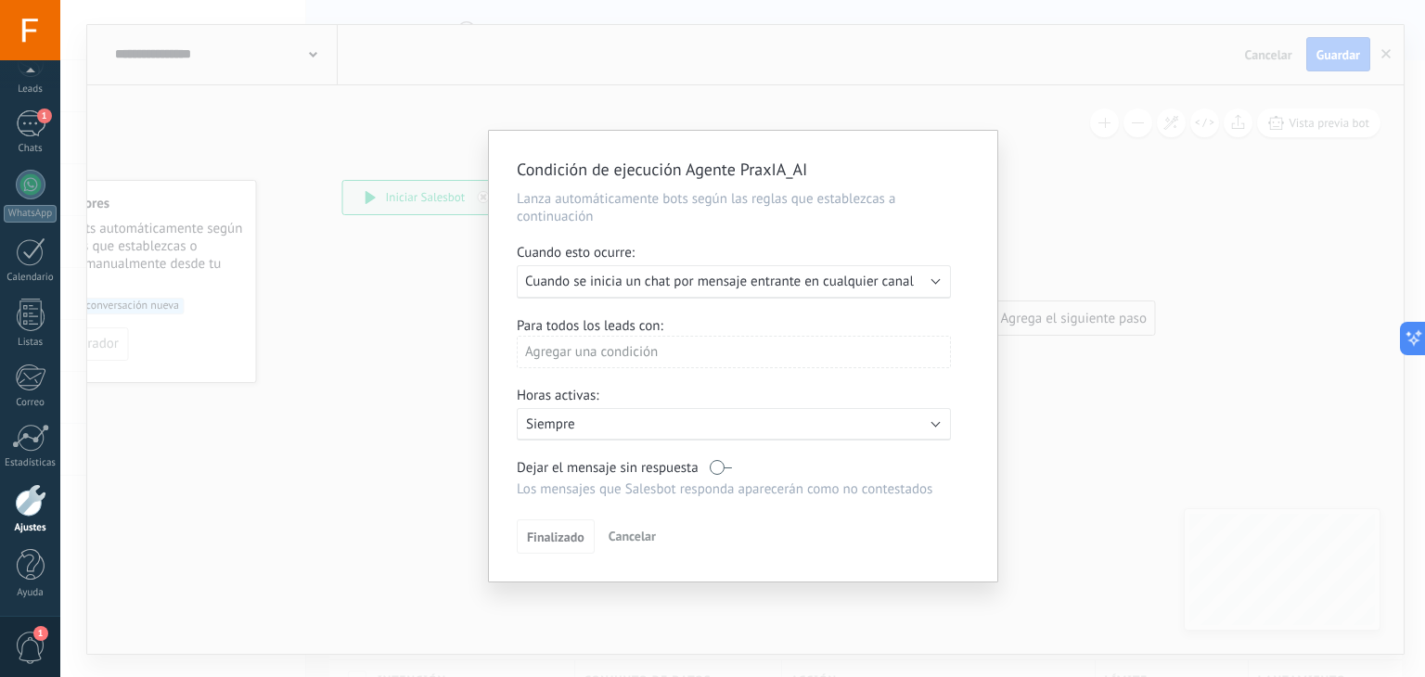
click at [784, 352] on div "Agregar una condición" at bounding box center [734, 352] width 434 height 32
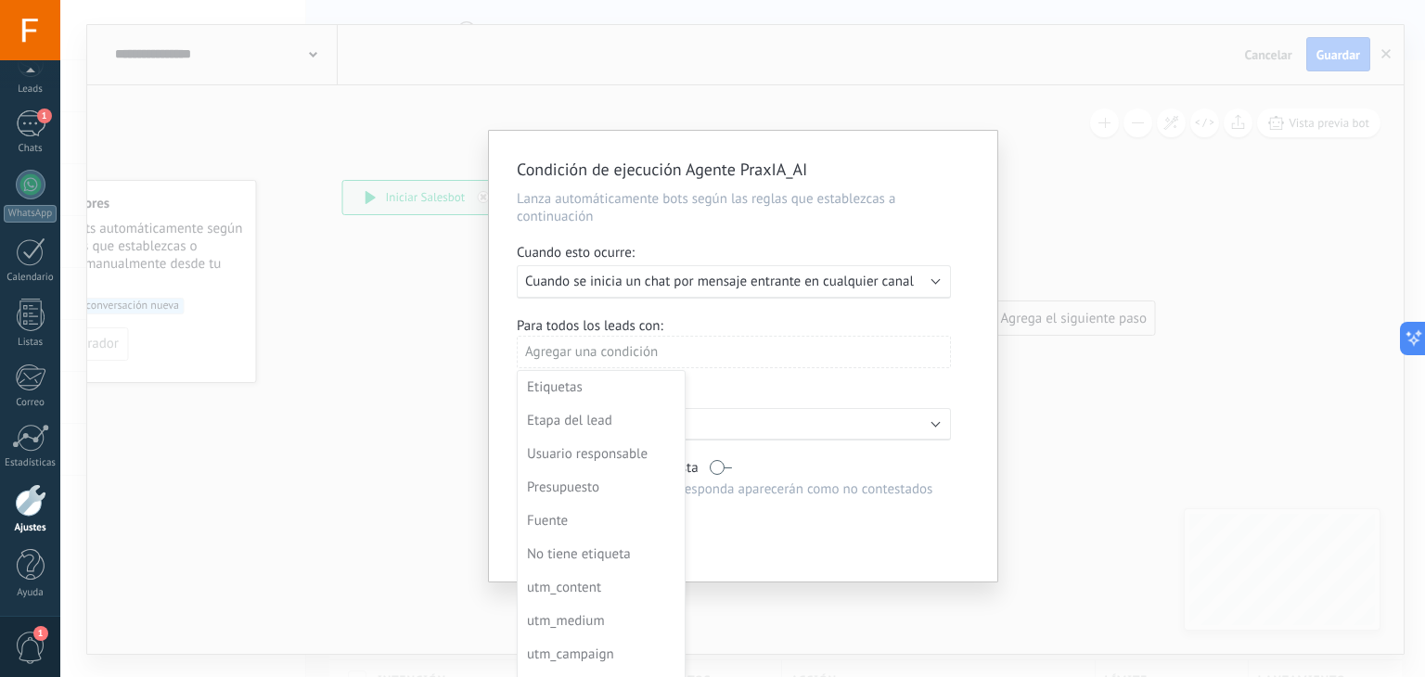
click at [784, 352] on div at bounding box center [743, 356] width 508 height 451
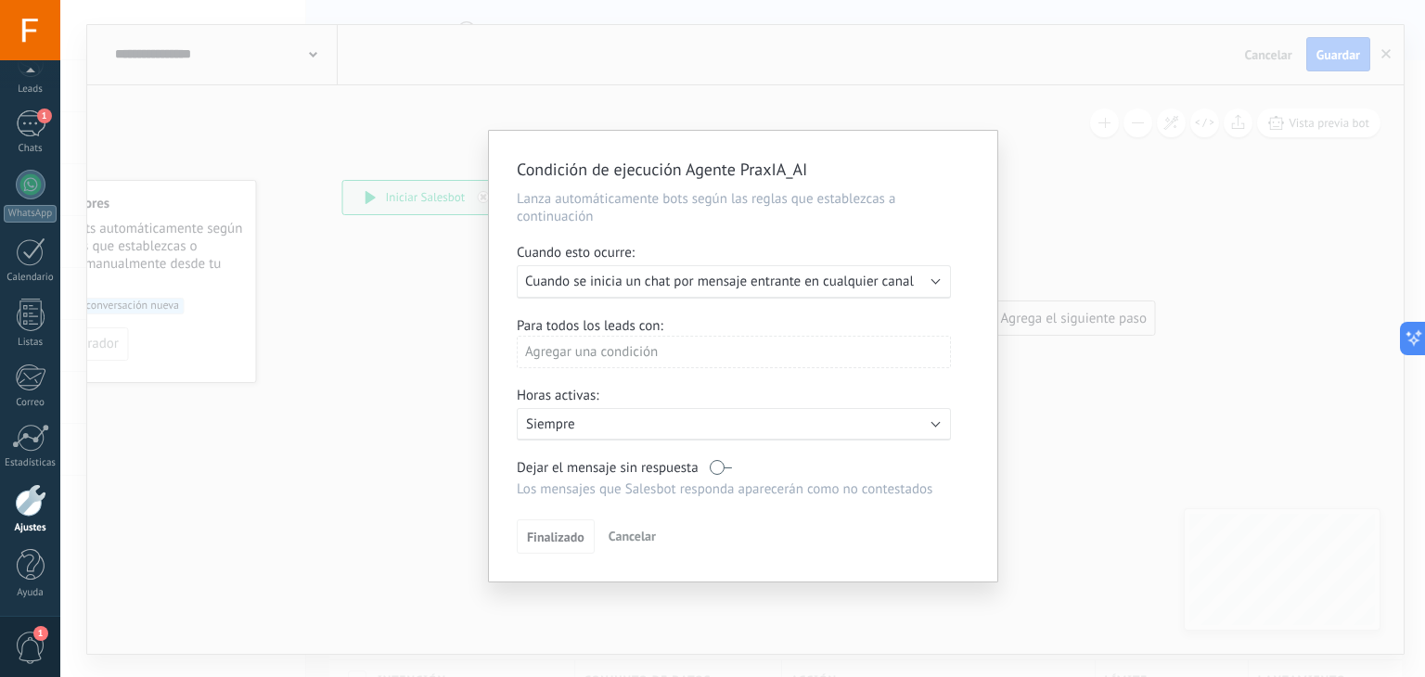
click at [615, 431] on p "Siempre" at bounding box center [688, 425] width 325 height 18
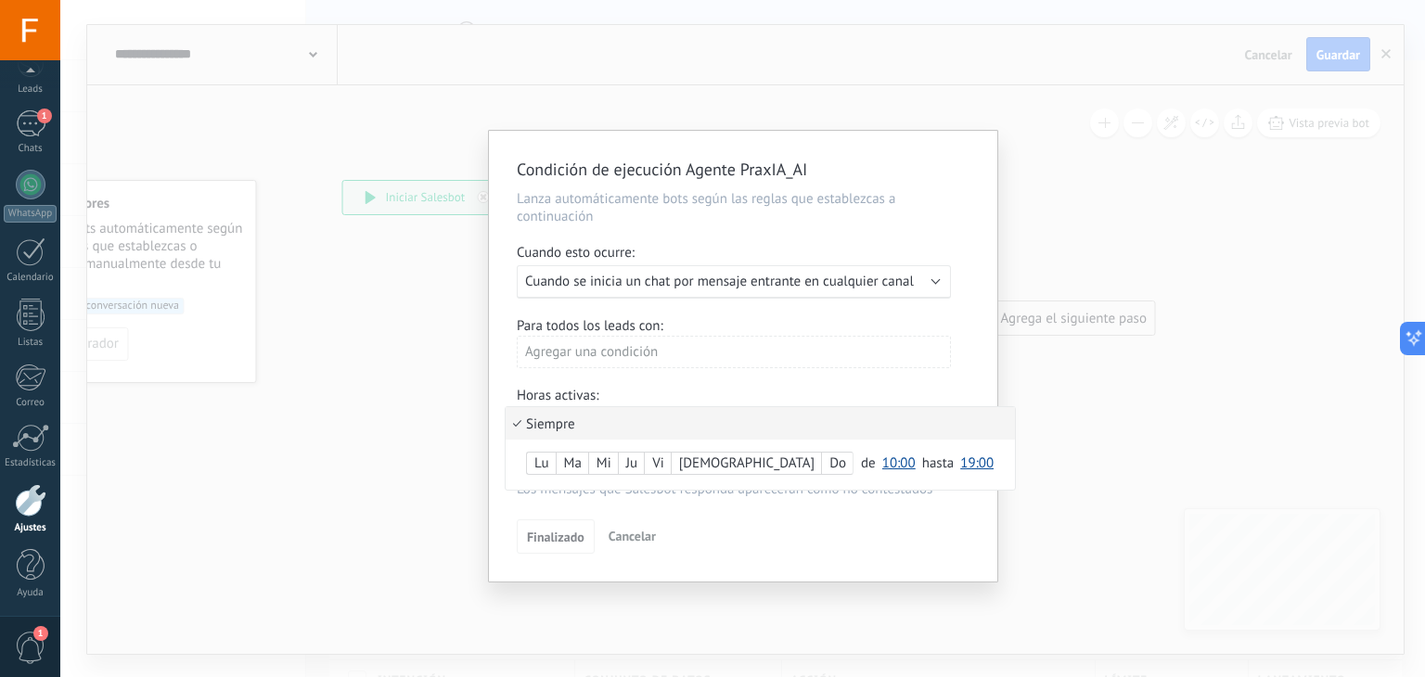
click at [664, 351] on div at bounding box center [743, 356] width 508 height 451
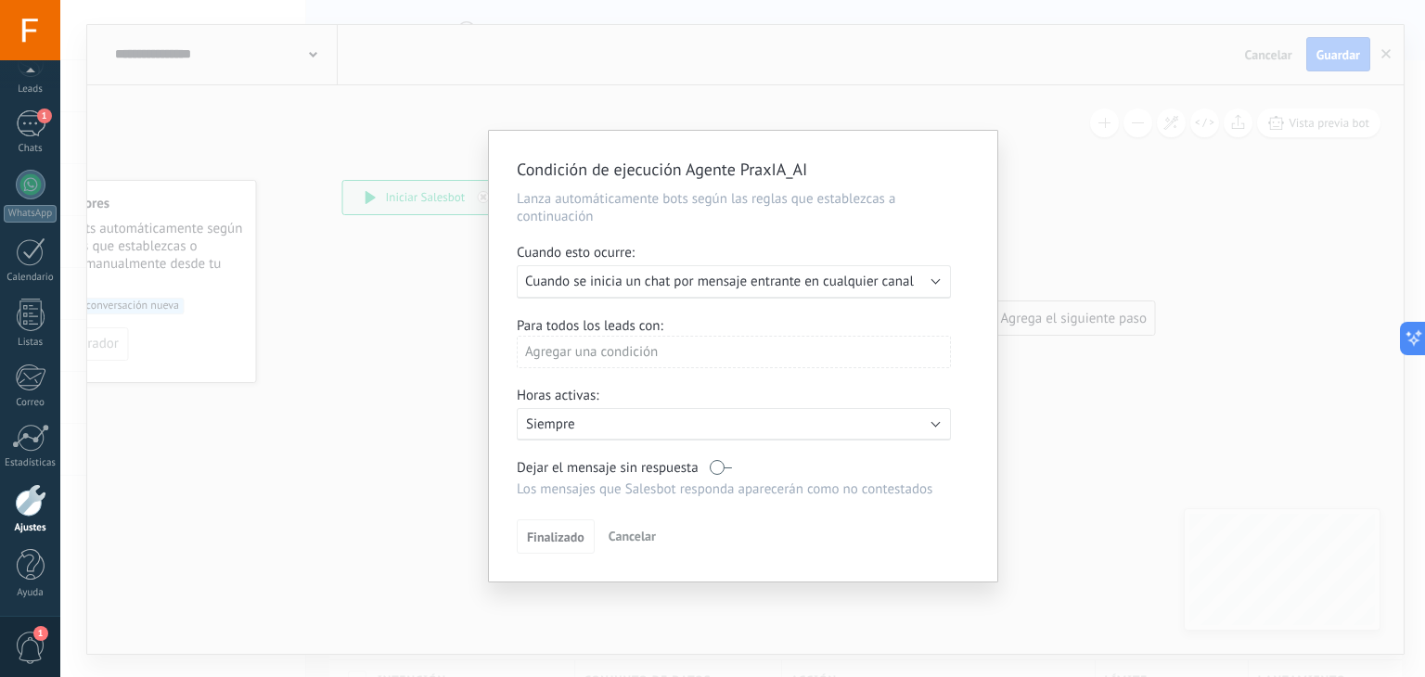
click at [664, 351] on div "Agregar una condición" at bounding box center [734, 352] width 434 height 32
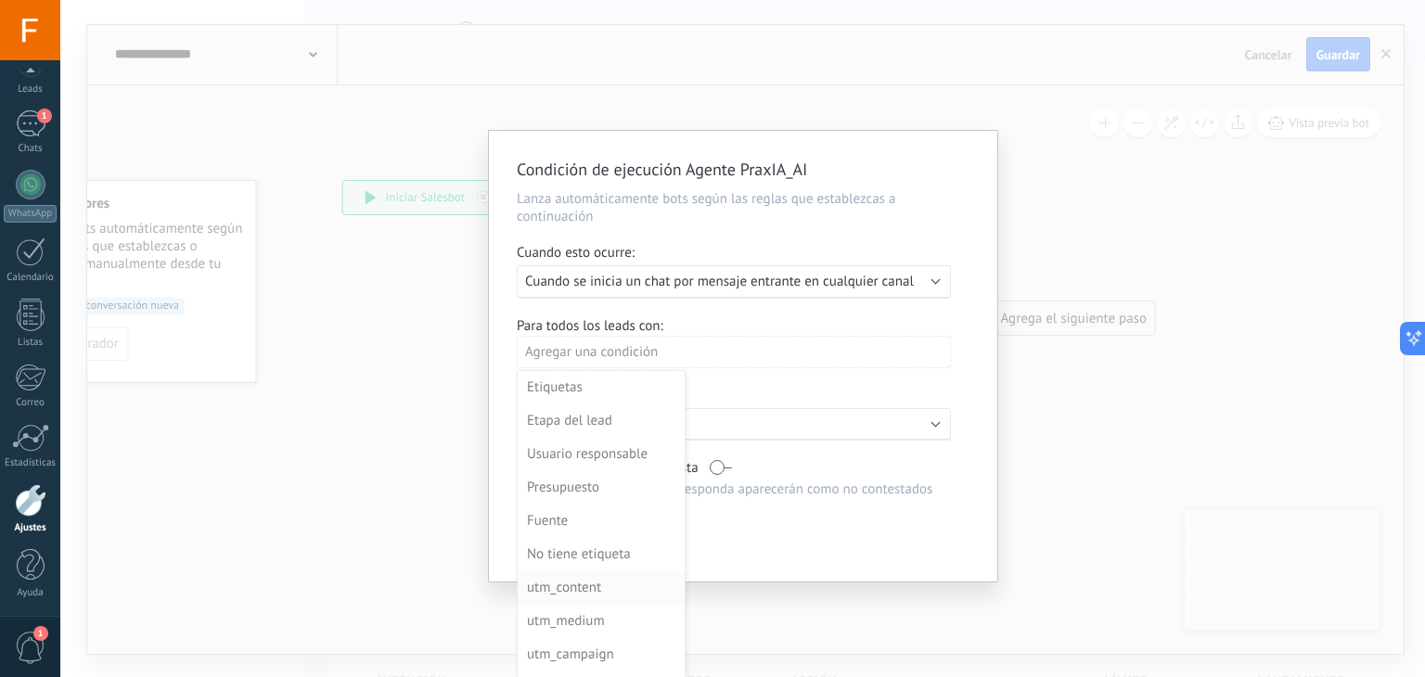
scroll to position [267, 0]
click at [598, 648] on div "Respuesta Del Chatbot" at bounding box center [599, 655] width 145 height 26
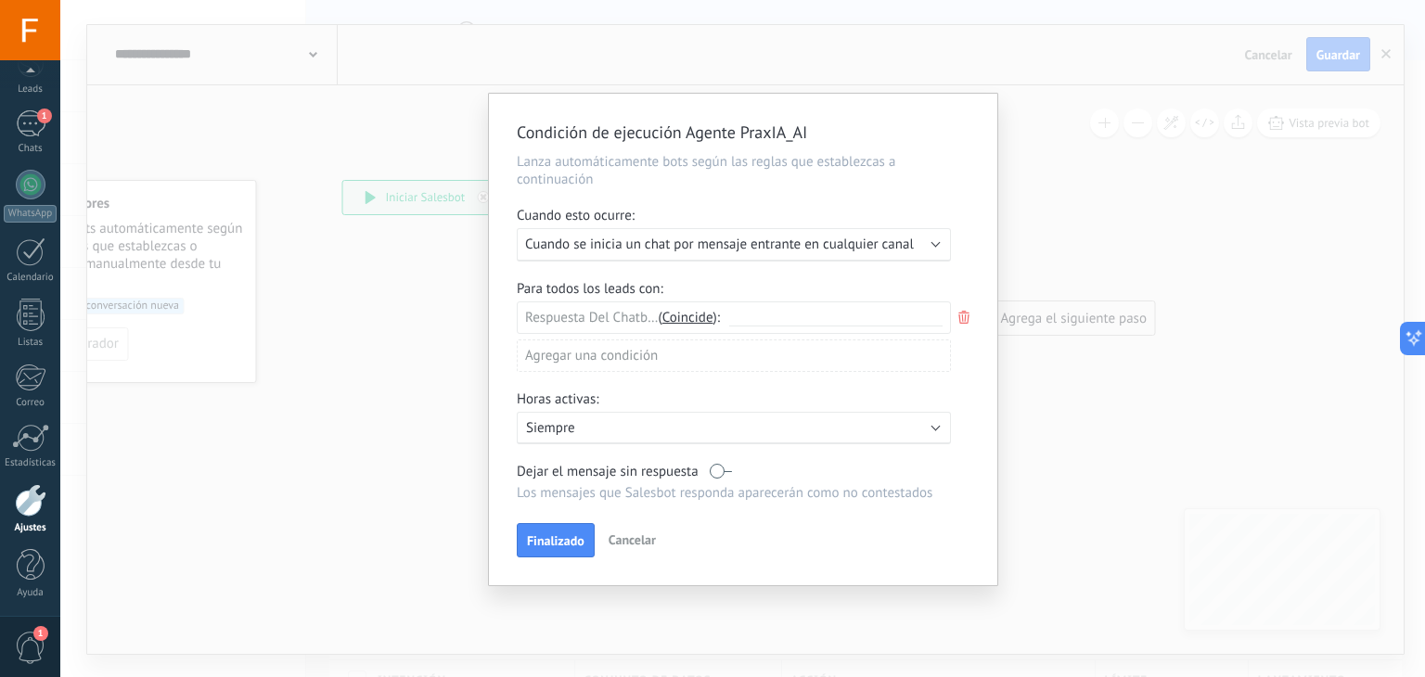
click at [969, 311] on icon at bounding box center [964, 317] width 20 height 22
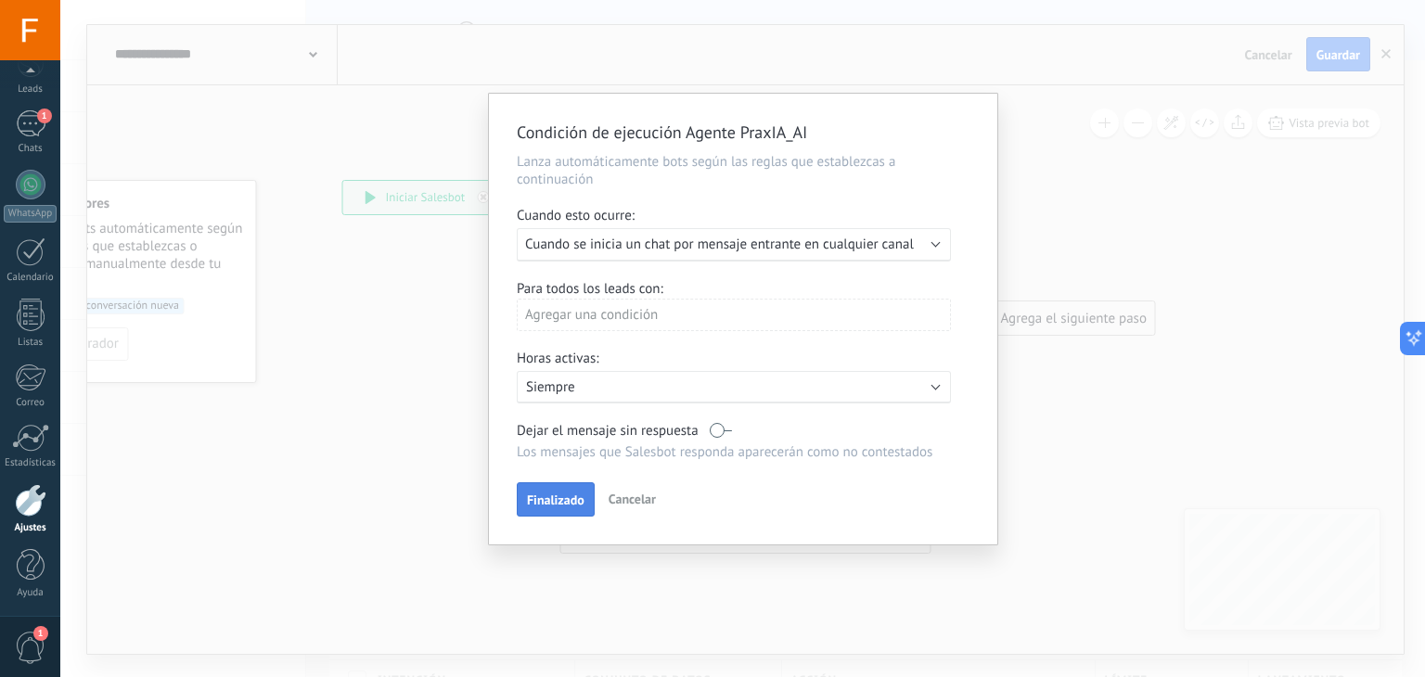
click at [559, 498] on span "Finalizado" at bounding box center [556, 500] width 58 height 13
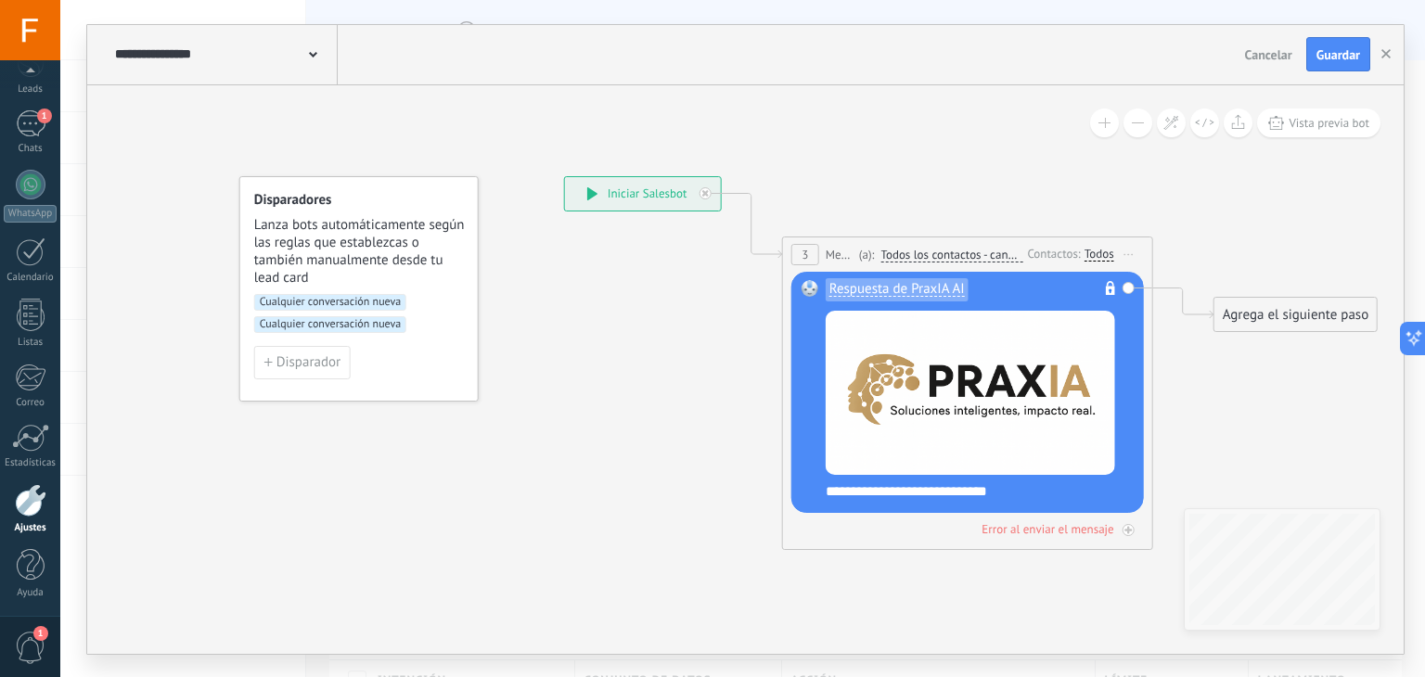
drag, startPoint x: 224, startPoint y: 450, endPoint x: 445, endPoint y: 446, distance: 221.8
click at [445, 446] on icon at bounding box center [939, 262] width 1679 height 1101
click at [398, 306] on span "Cualquier conversación nueva" at bounding box center [330, 302] width 152 height 17
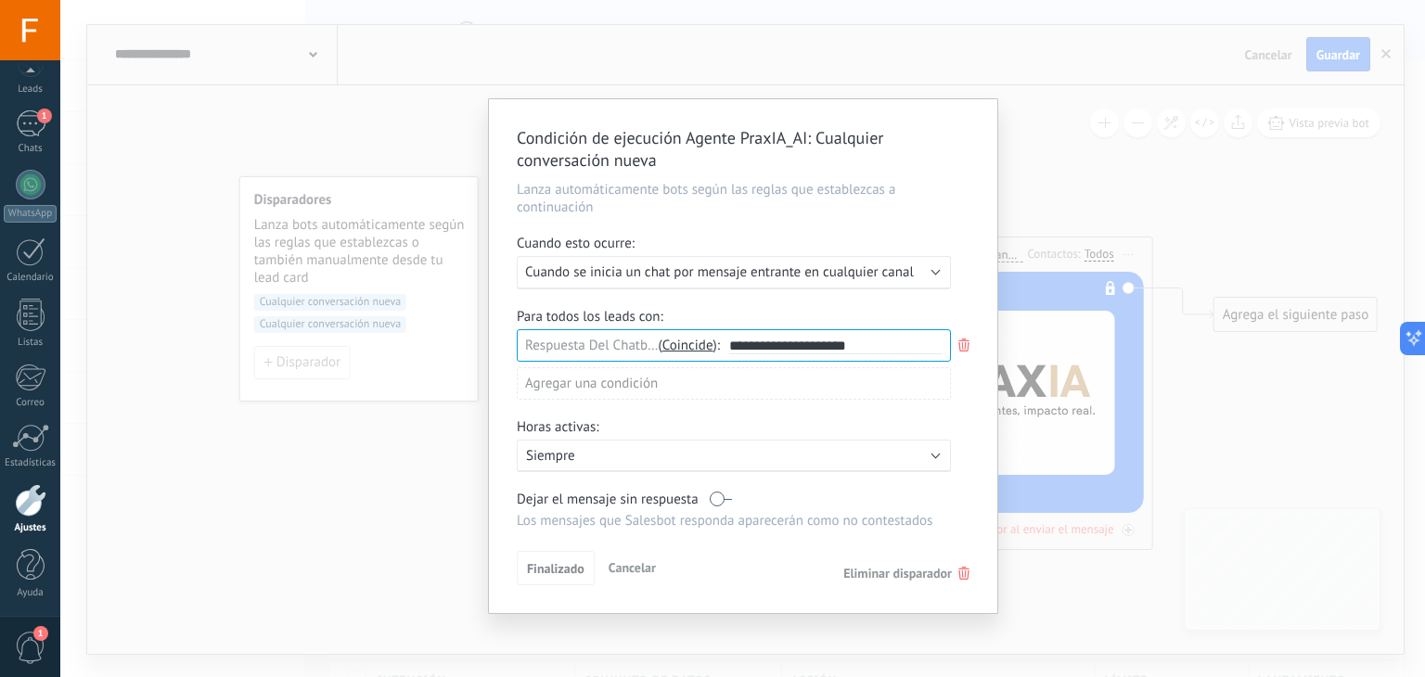
click at [958, 343] on icon at bounding box center [964, 345] width 20 height 22
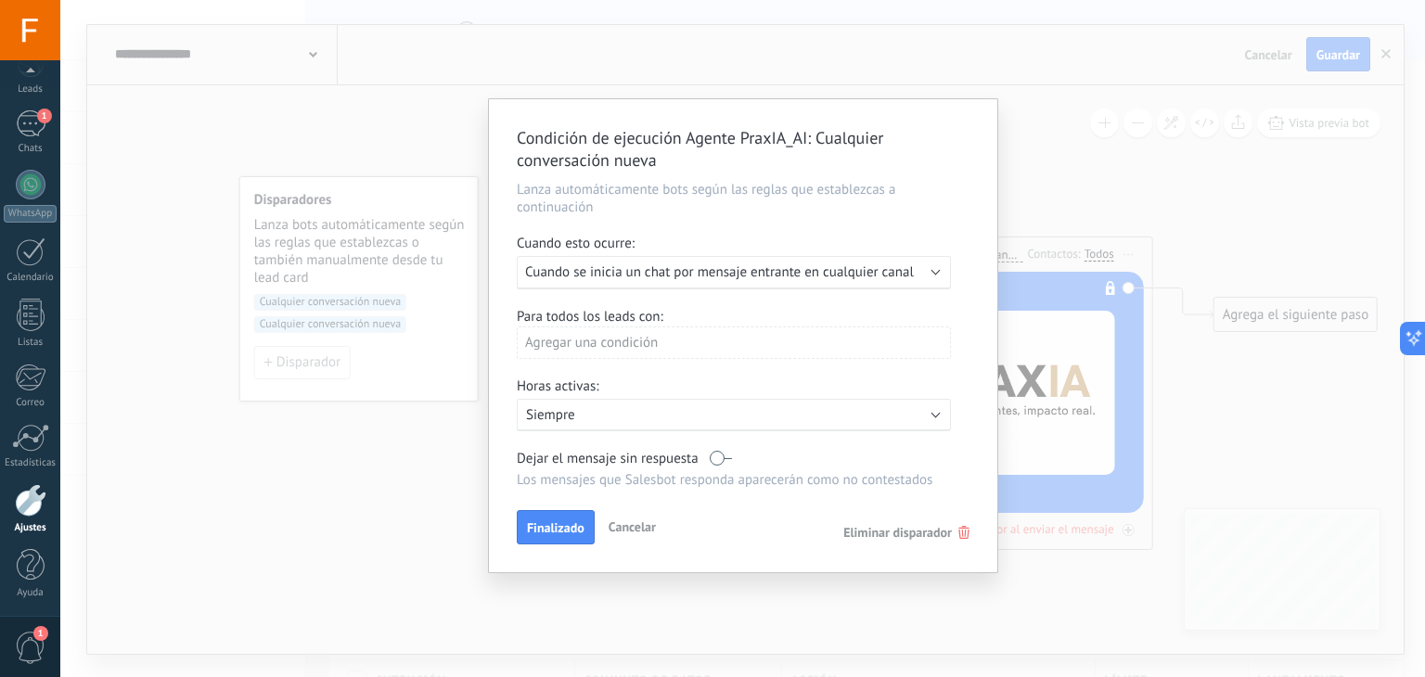
click at [966, 535] on icon at bounding box center [963, 532] width 11 height 13
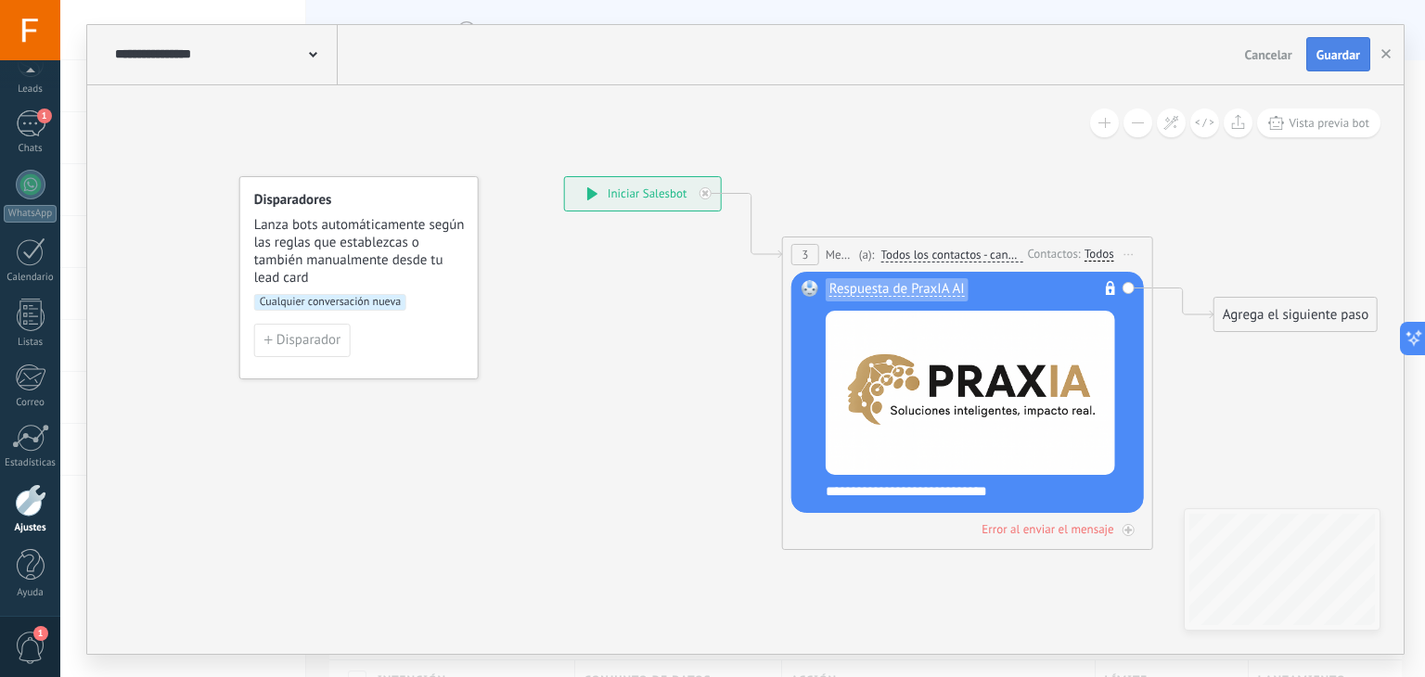
click at [1340, 52] on span "Guardar" at bounding box center [1339, 54] width 44 height 13
click at [379, 304] on span "Cualquier conversación nueva" at bounding box center [330, 302] width 152 height 17
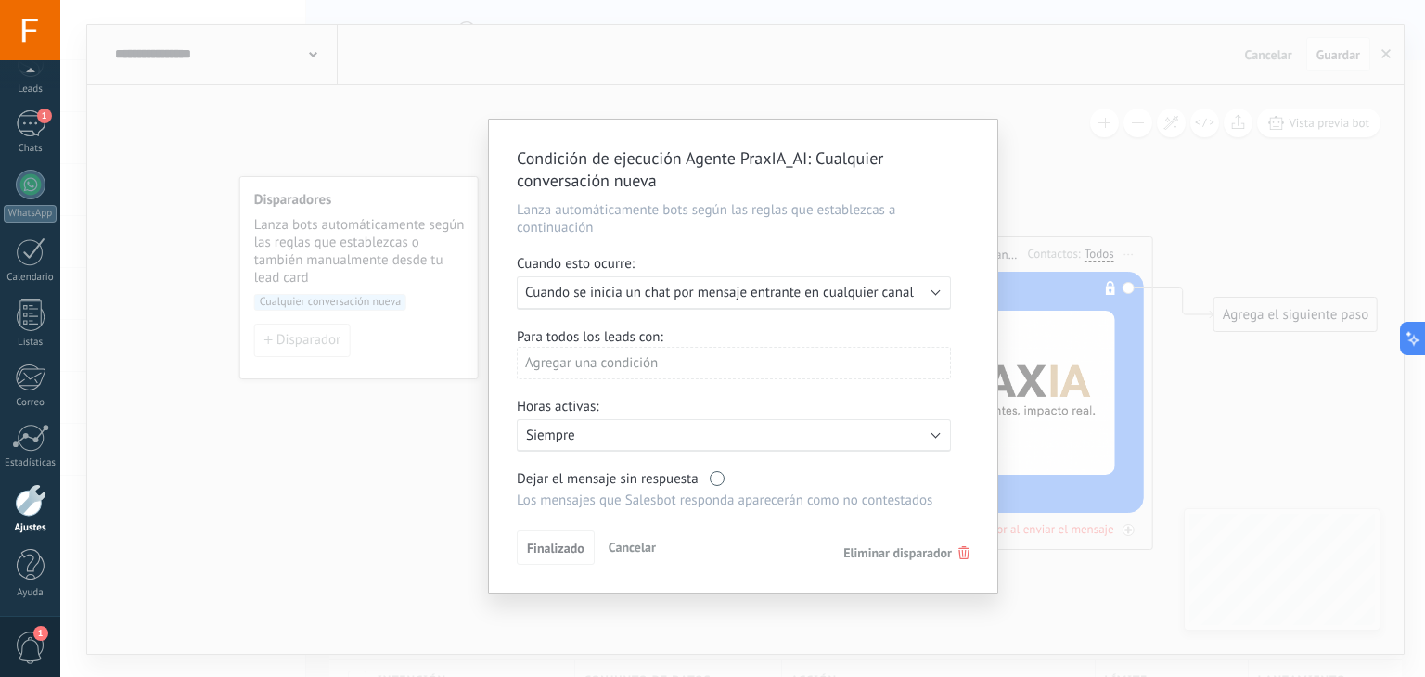
click at [404, 509] on div "Condición de ejecución Agente PraxIA_AI : Cualquier conversación nueva Lanza au…" at bounding box center [742, 338] width 1365 height 677
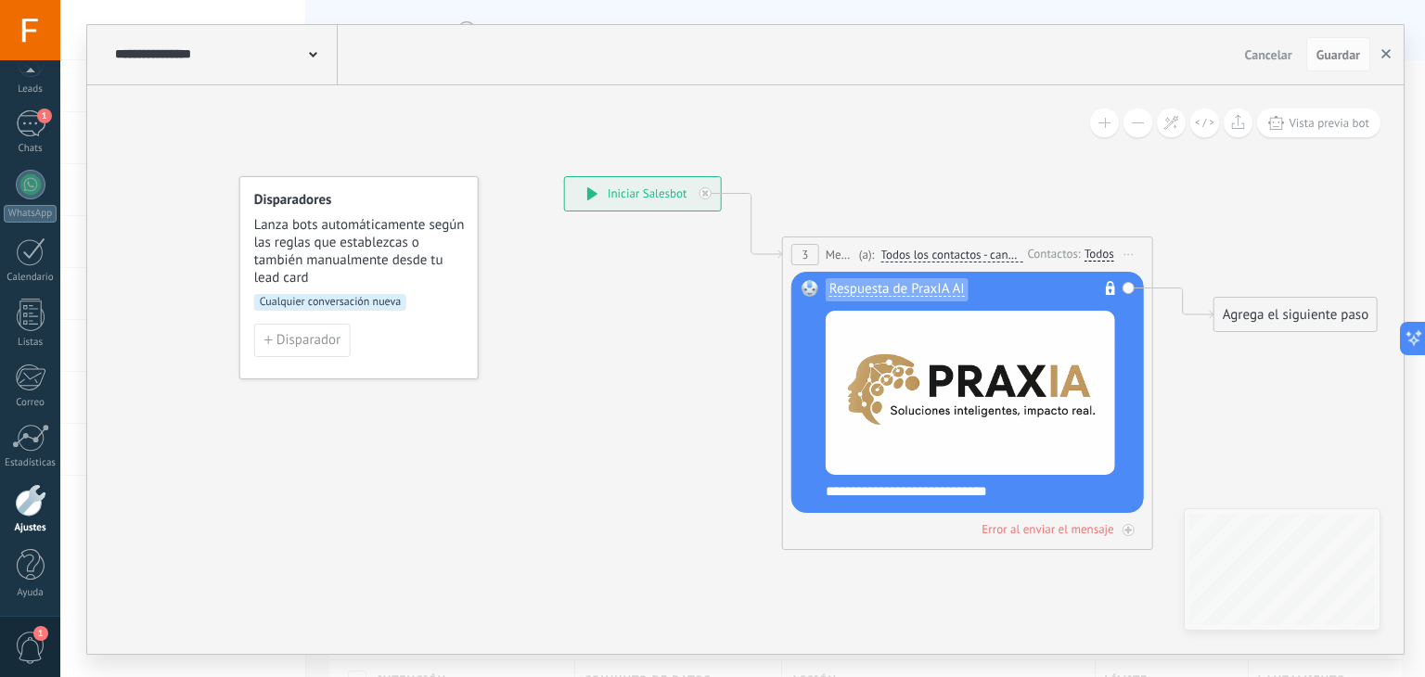
click at [1392, 58] on button "button" at bounding box center [1386, 54] width 28 height 35
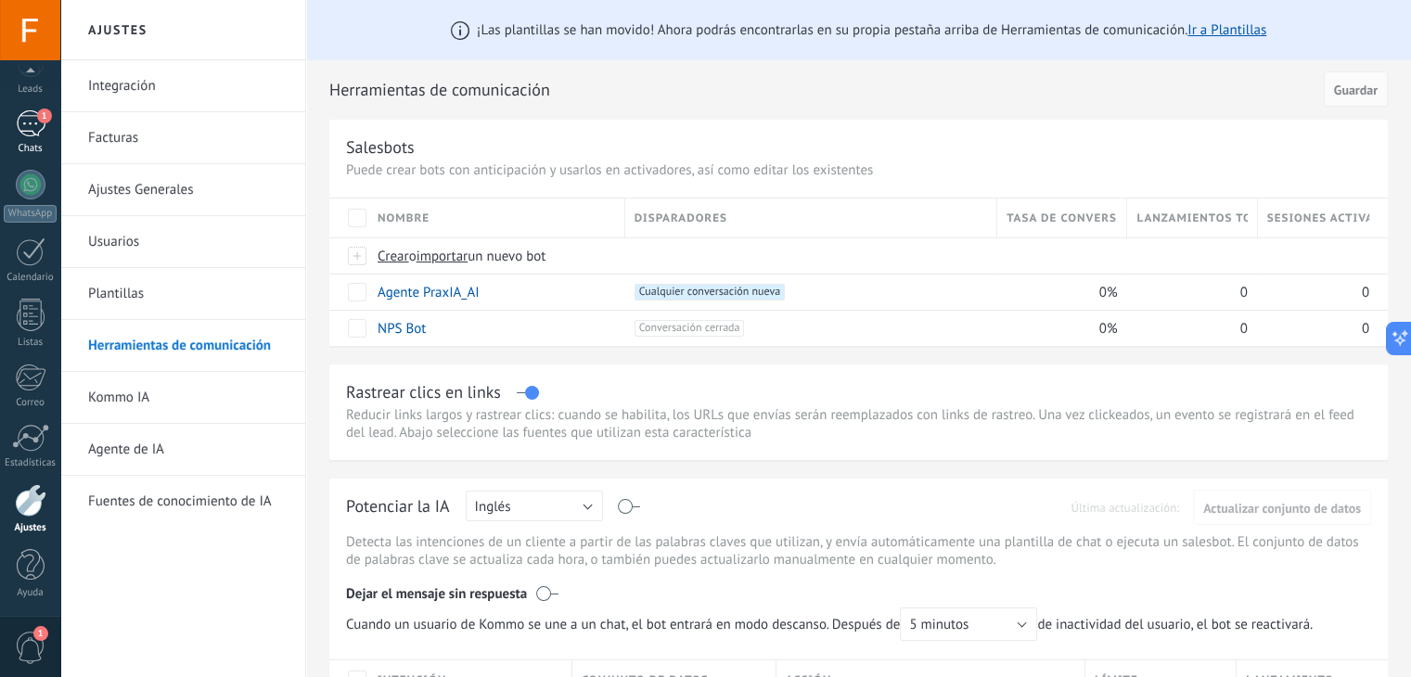
click at [38, 131] on div "1" at bounding box center [31, 123] width 30 height 27
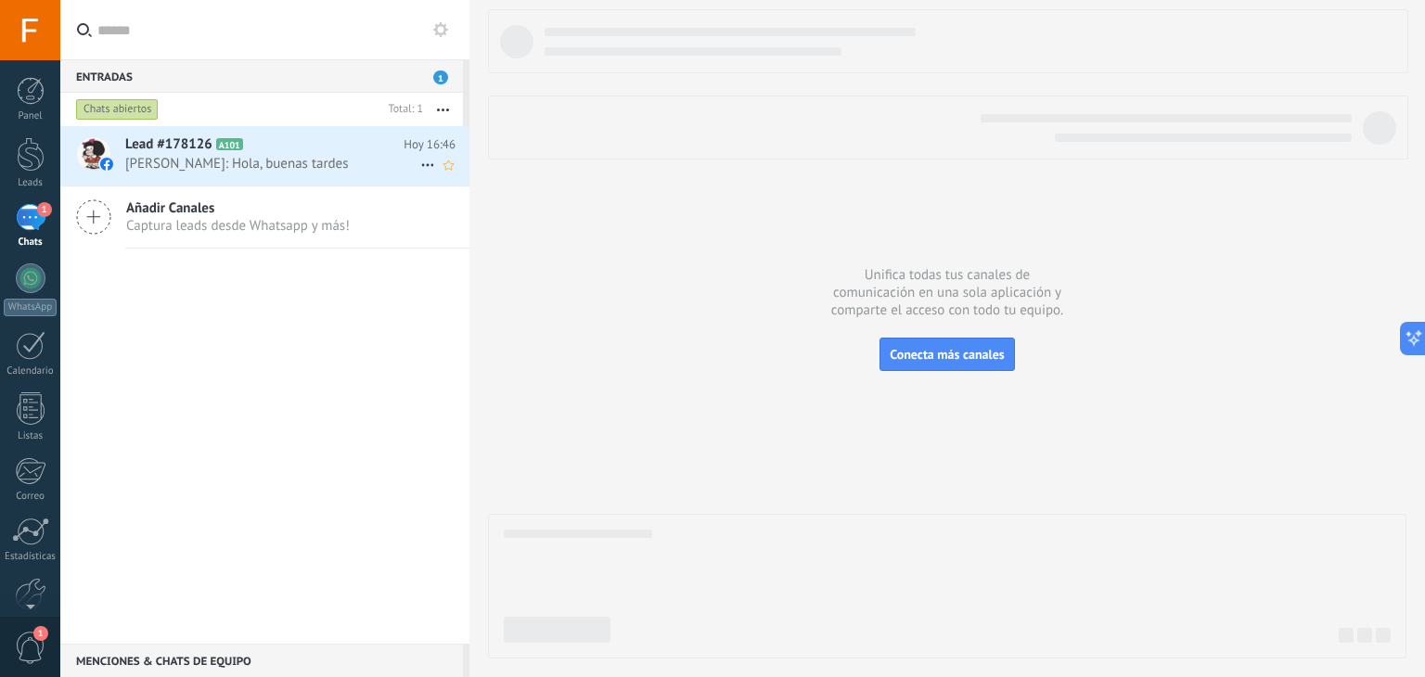
click at [289, 157] on span "[PERSON_NAME]: Hola, buenas tardes" at bounding box center [272, 164] width 295 height 18
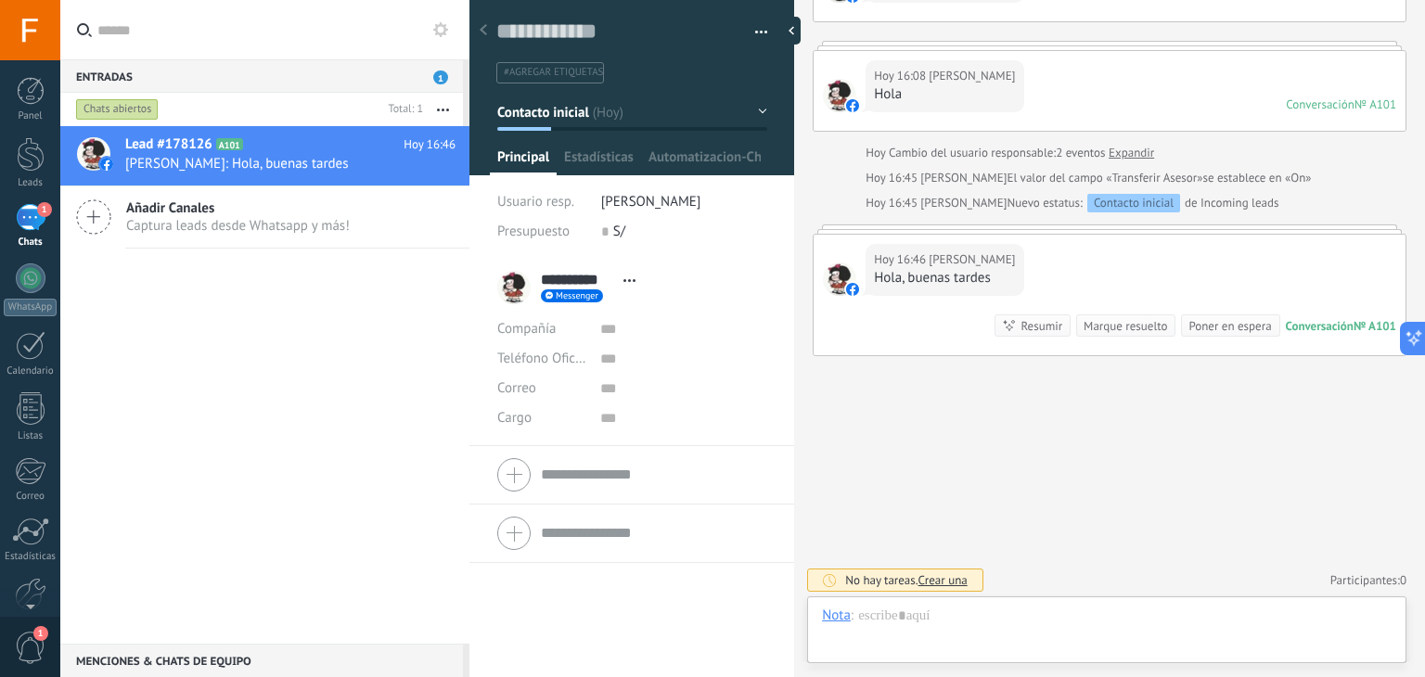
scroll to position [27, 0]
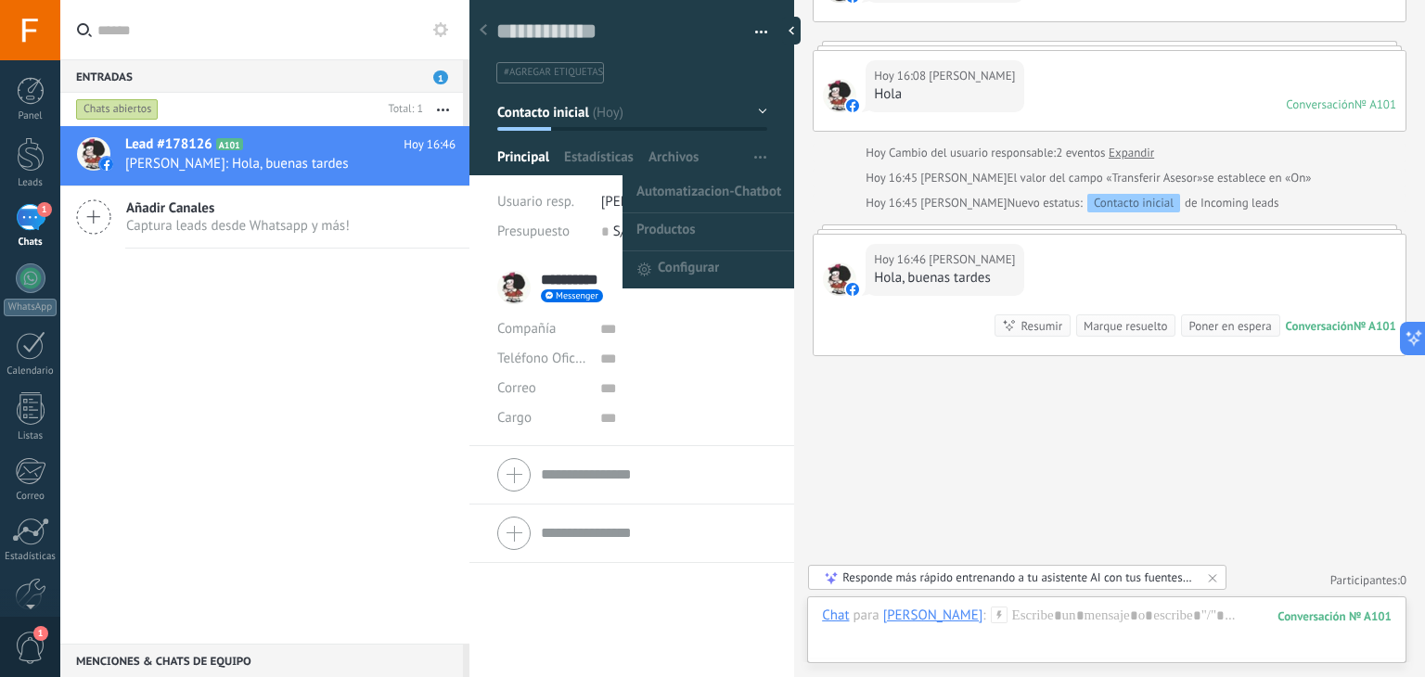
click at [757, 157] on icon "button" at bounding box center [760, 157] width 12 height 3
click at [680, 187] on span "Automatizacion-Chatbot" at bounding box center [709, 193] width 145 height 37
type textarea "***"
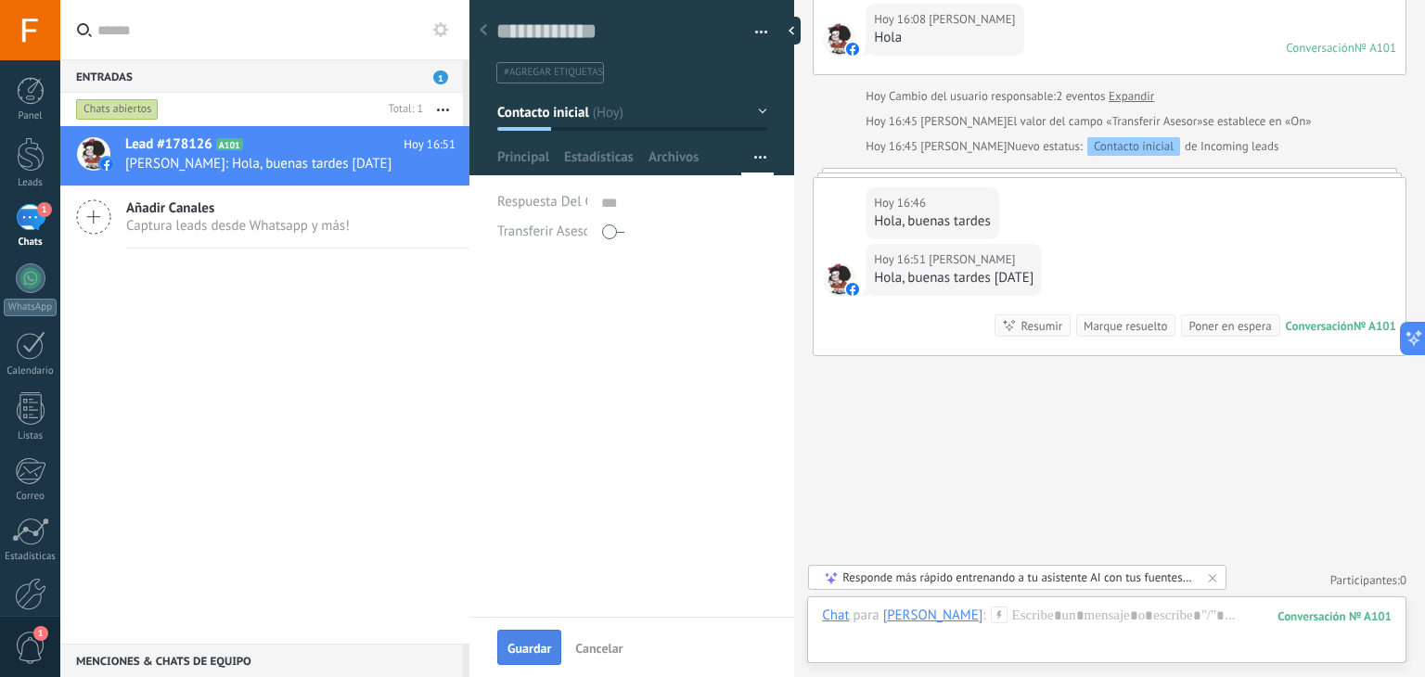
click at [538, 642] on span "Guardar" at bounding box center [530, 648] width 44 height 13
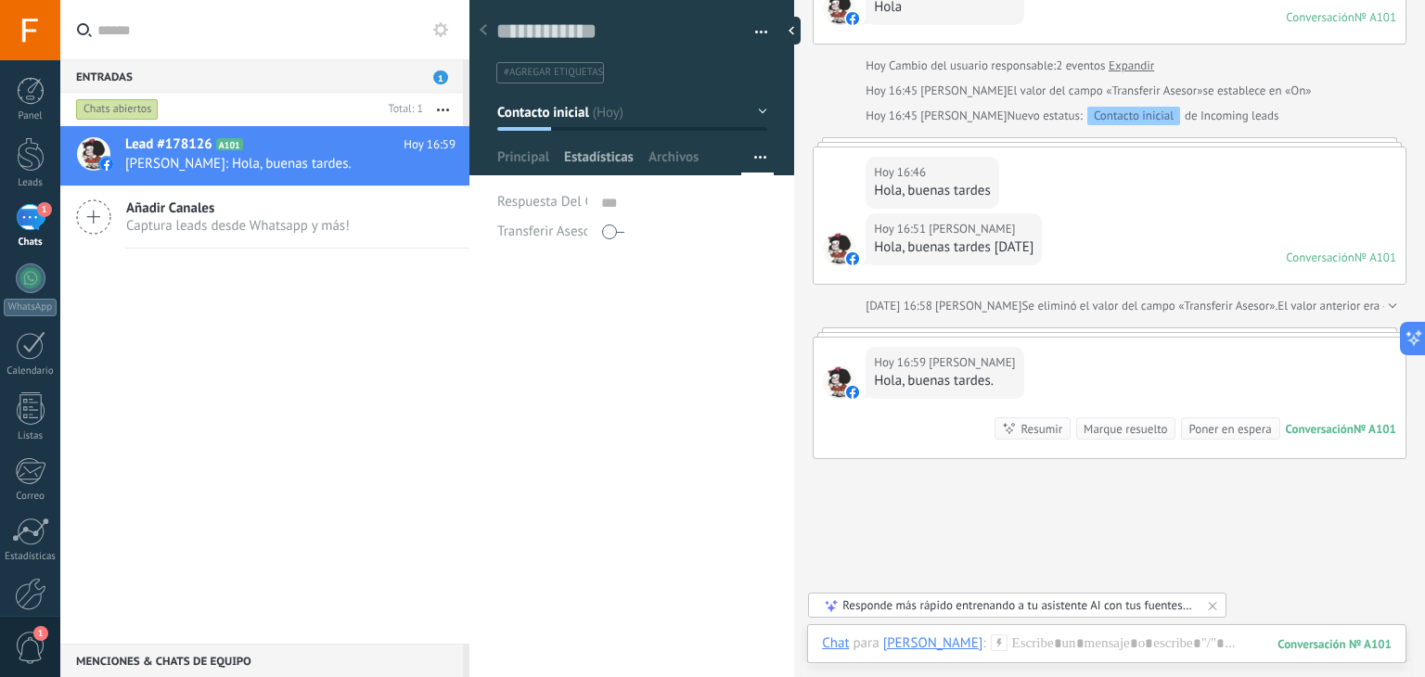
scroll to position [234, 0]
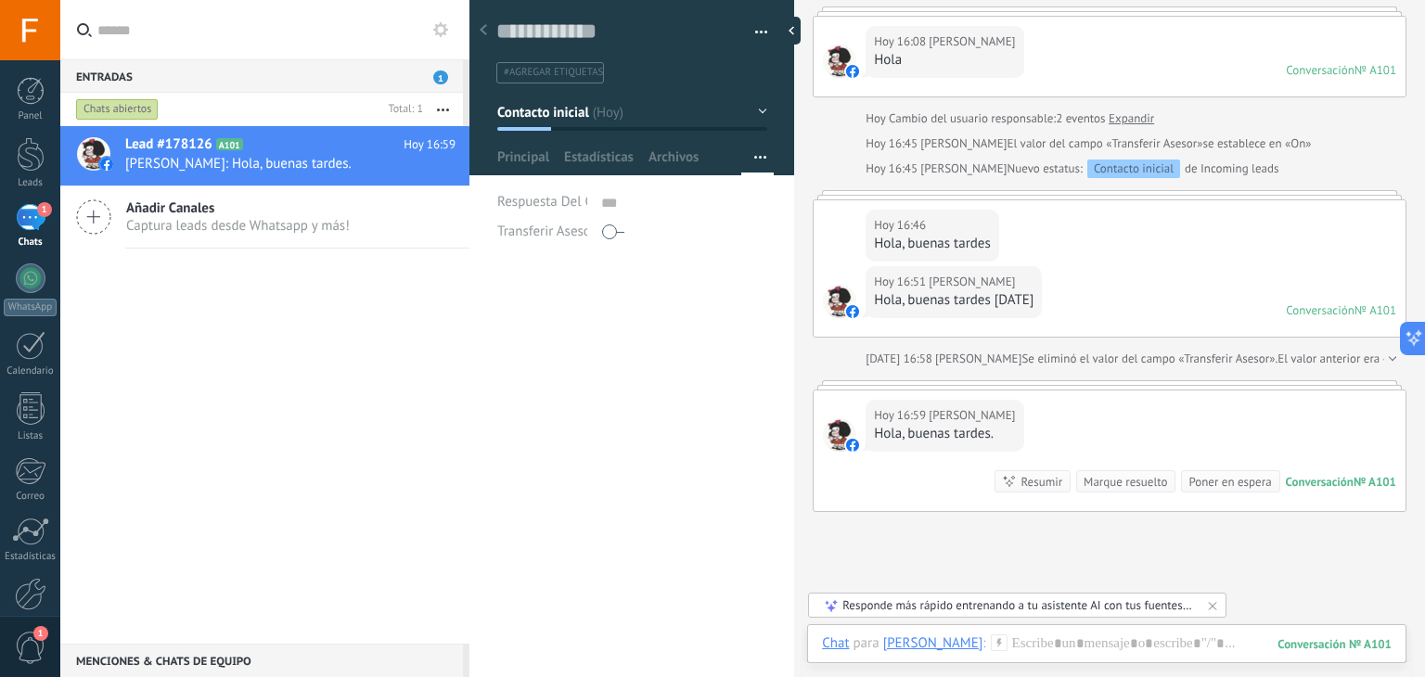
type textarea "**********"
